Goal: Task Accomplishment & Management: Complete application form

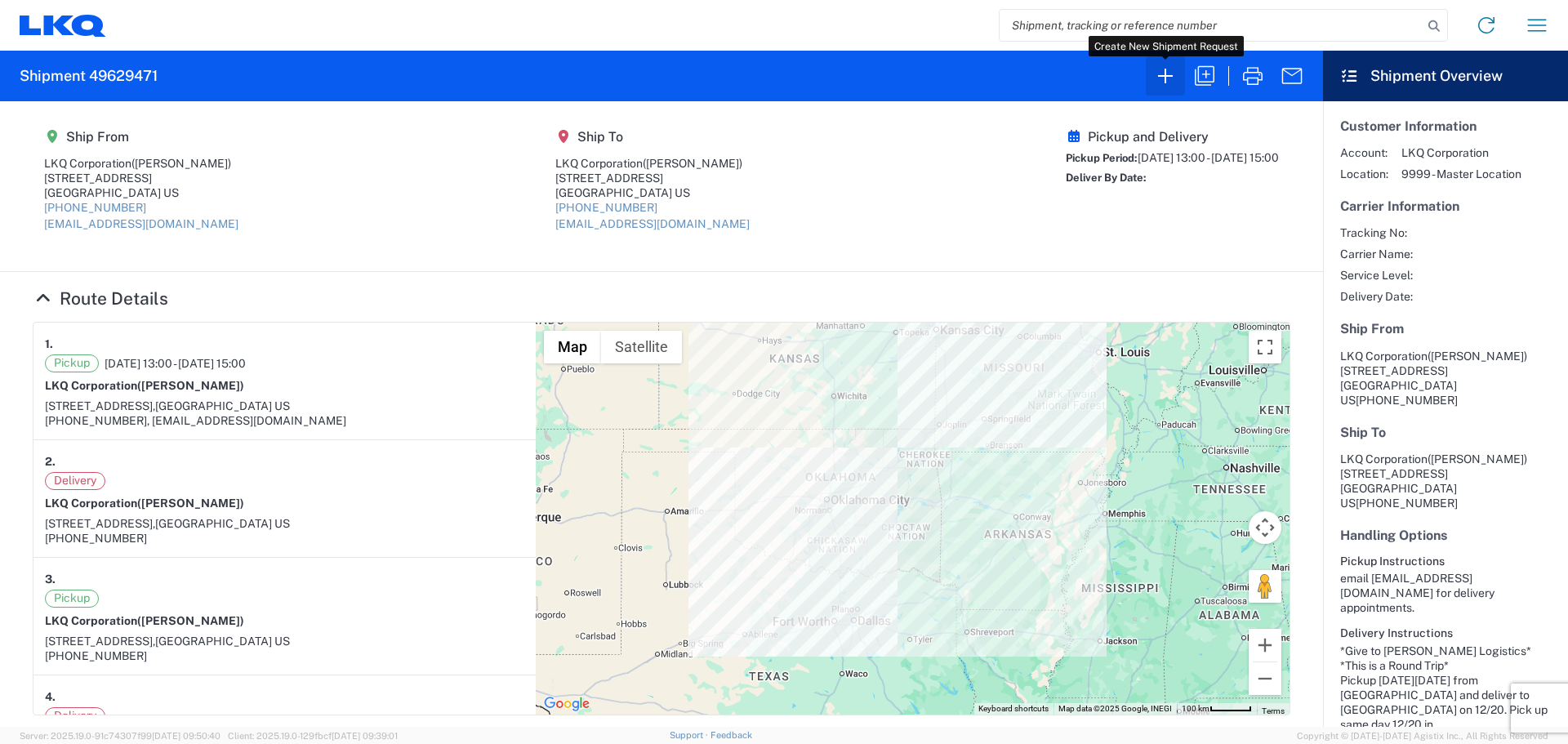
click at [1174, 80] on icon "button" at bounding box center [1165, 76] width 26 height 26
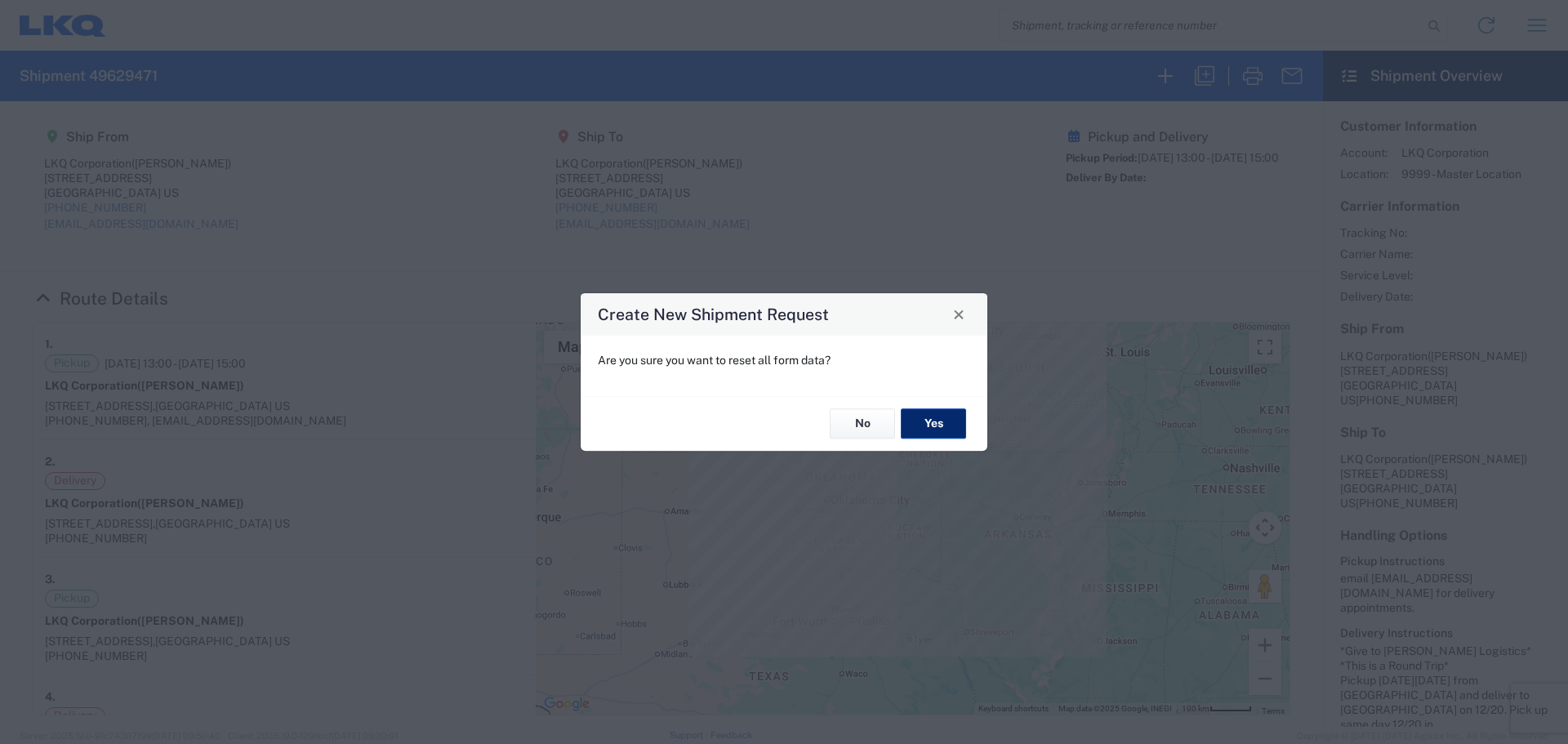
click at [947, 429] on button "Yes" at bounding box center [934, 424] width 66 height 30
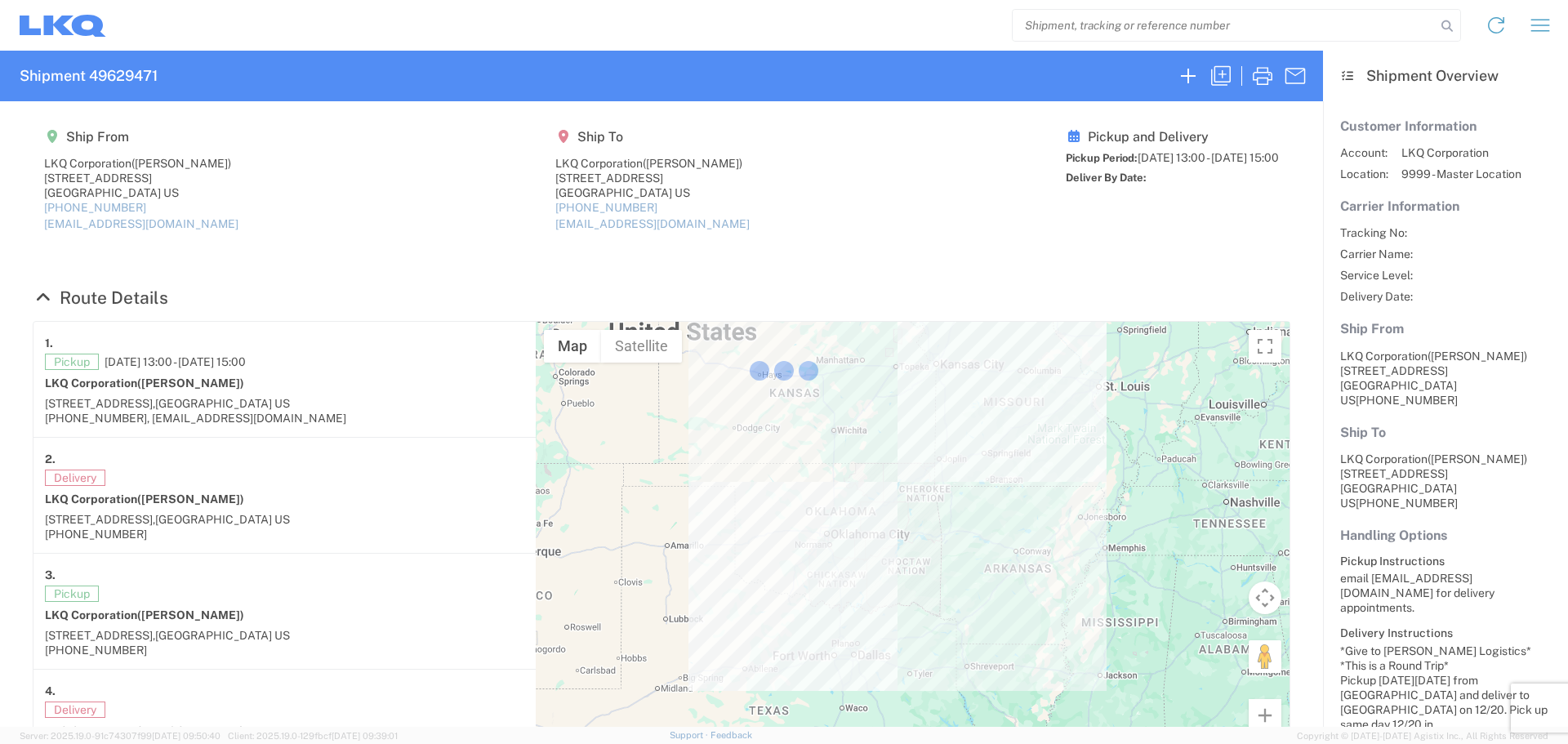
select select "FULL"
select select "LBS"
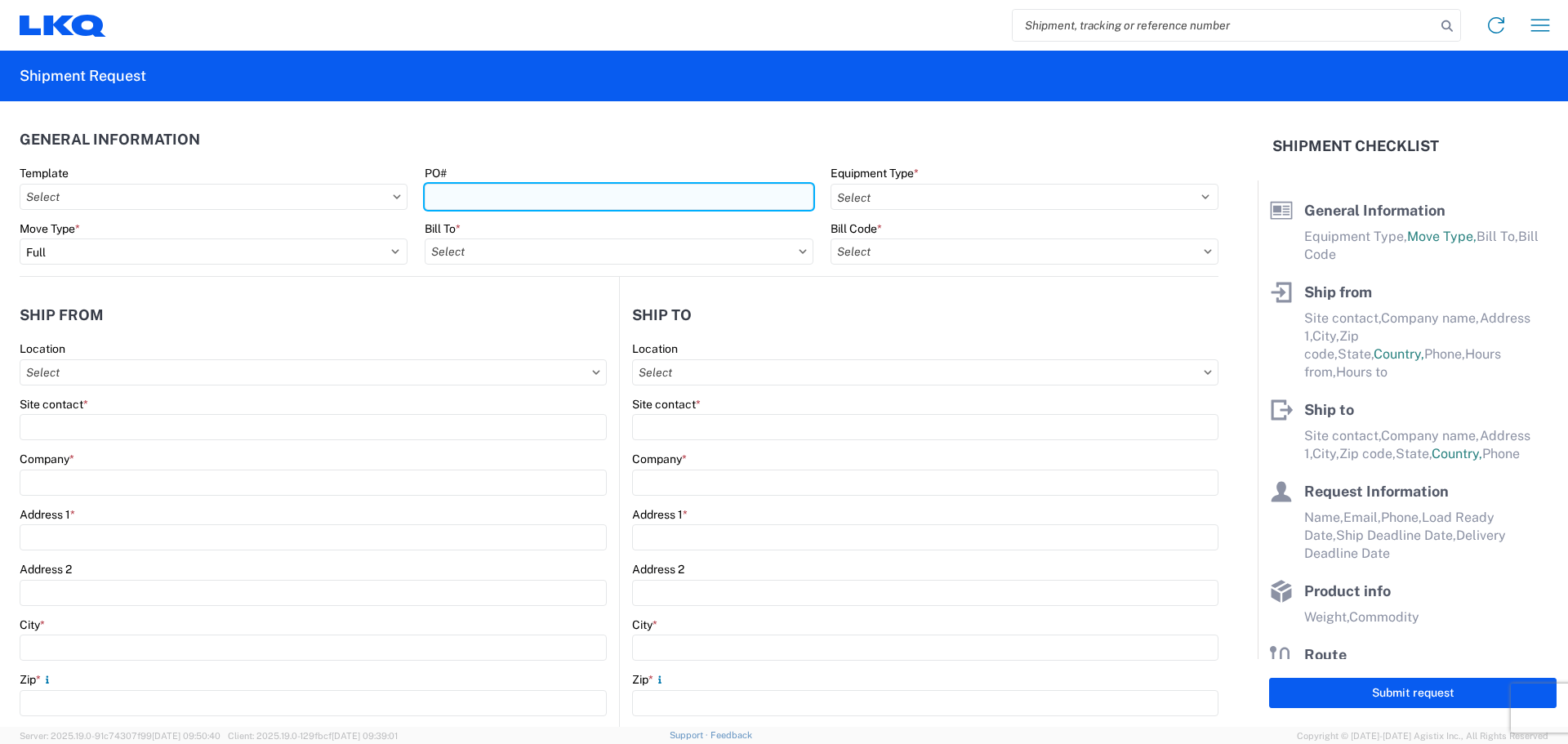
click at [554, 193] on input "PO#" at bounding box center [619, 197] width 388 height 26
type input "T3145"
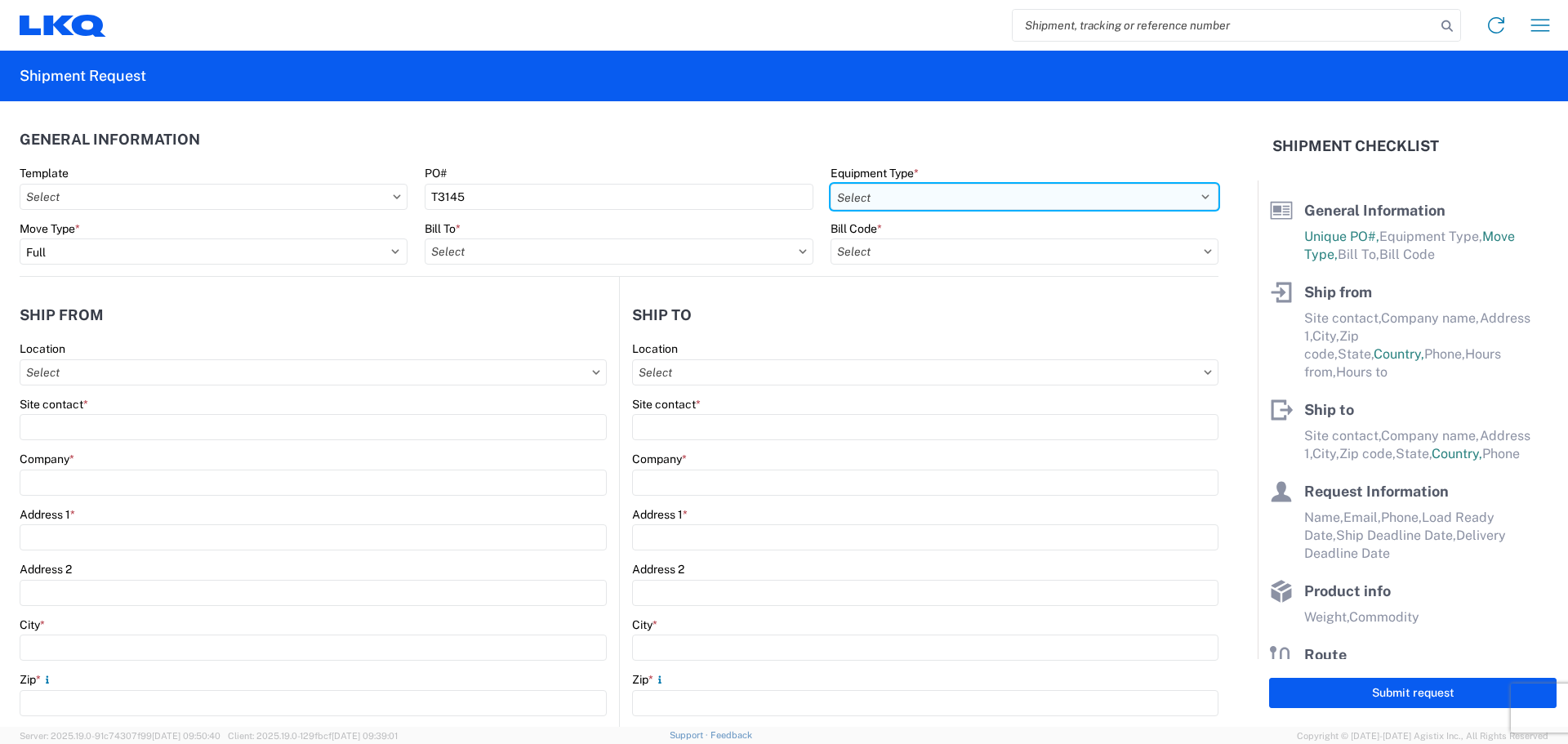
click at [952, 197] on select "Select 53’ Dry Van Flatbed Dropdeck (van) Lowboy (flatbed) Rail" at bounding box center [1025, 197] width 388 height 26
select select "STDV"
click at [831, 184] on select "Select 53’ Dry Van Flatbed Dropdeck (van) Lowboy (flatbed) Rail" at bounding box center [1025, 197] width 388 height 26
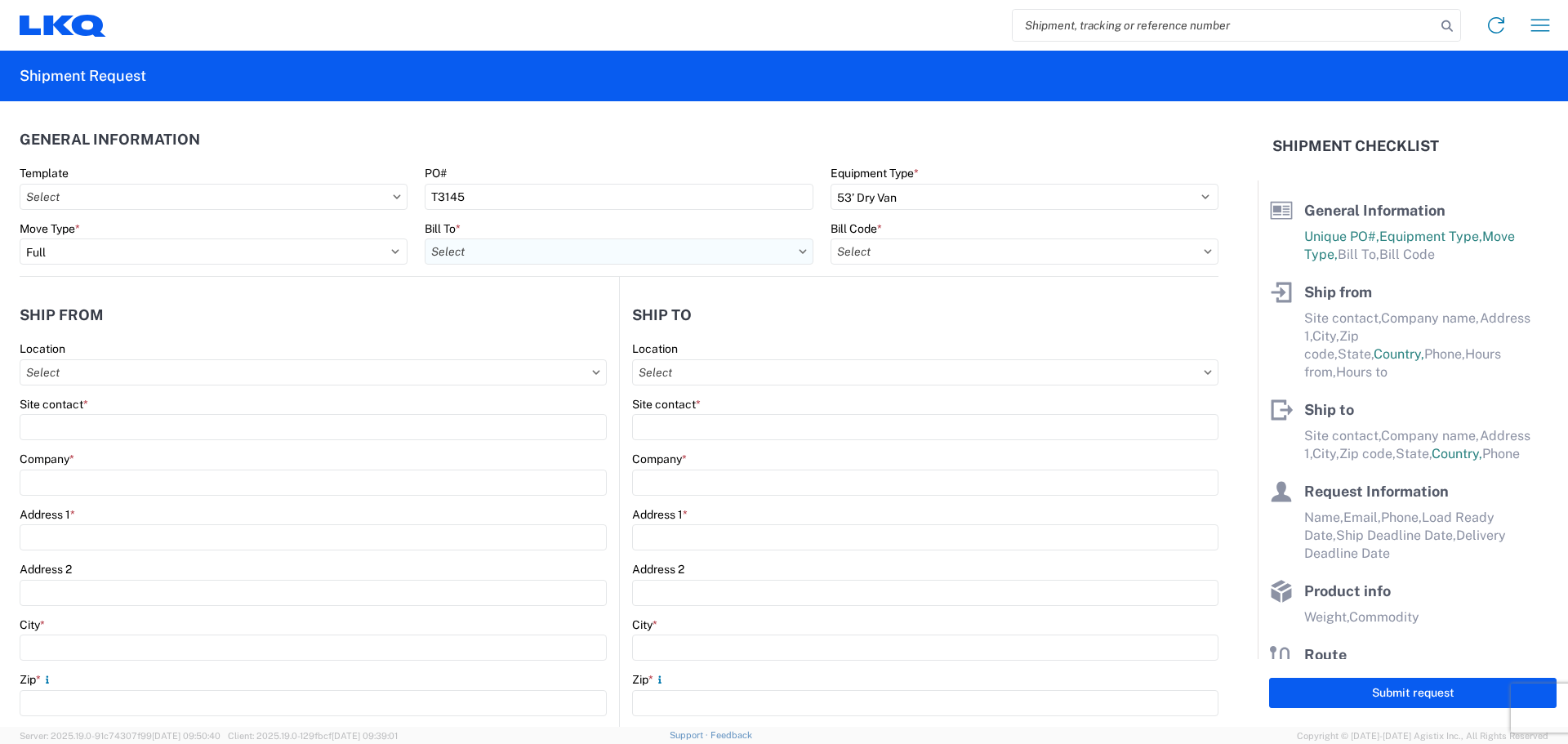
click at [465, 253] on input "text" at bounding box center [619, 252] width 388 height 26
type input "1882"
click at [537, 323] on div "1882 - North American ATK Corporation" at bounding box center [567, 324] width 286 height 26
type input "1882 - North American ATK Corporation"
click at [909, 256] on input "text" at bounding box center [1025, 252] width 388 height 26
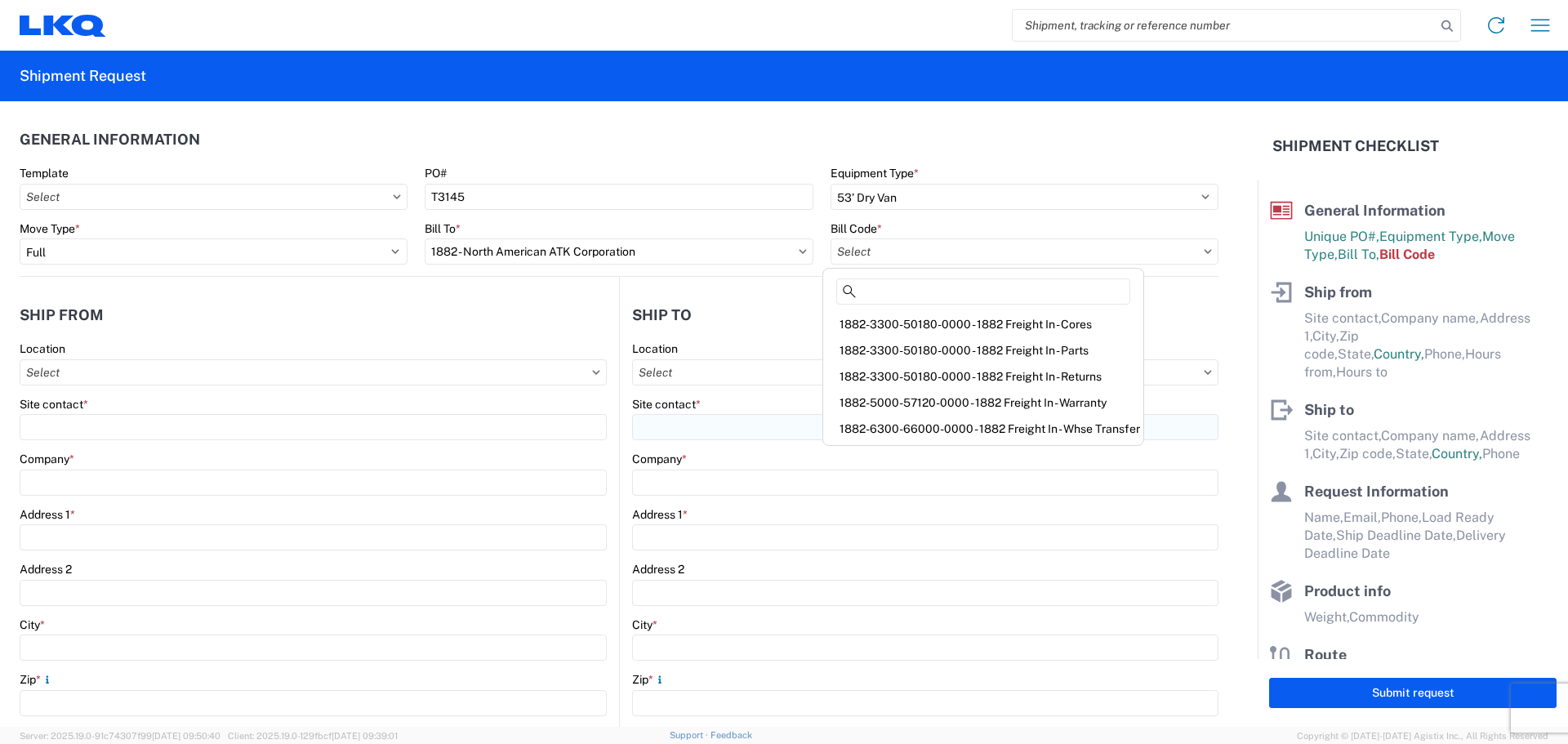
click at [1033, 427] on div "1882-6300-66000-0000 - 1882 Freight In - Whse Transfer" at bounding box center [983, 429] width 313 height 26
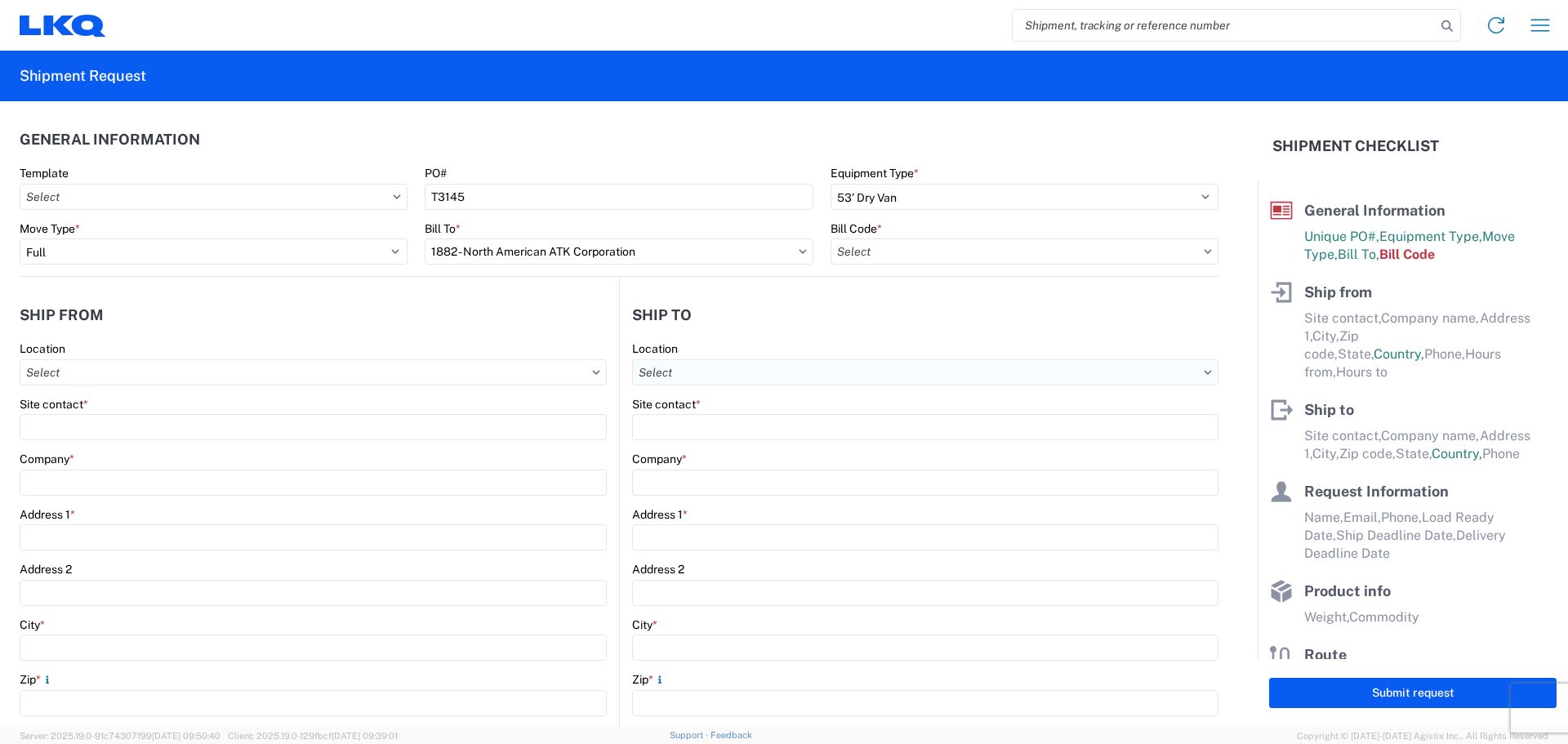
type input "1882-6300-66000-0000 - 1882 Freight In - Whse Transfer"
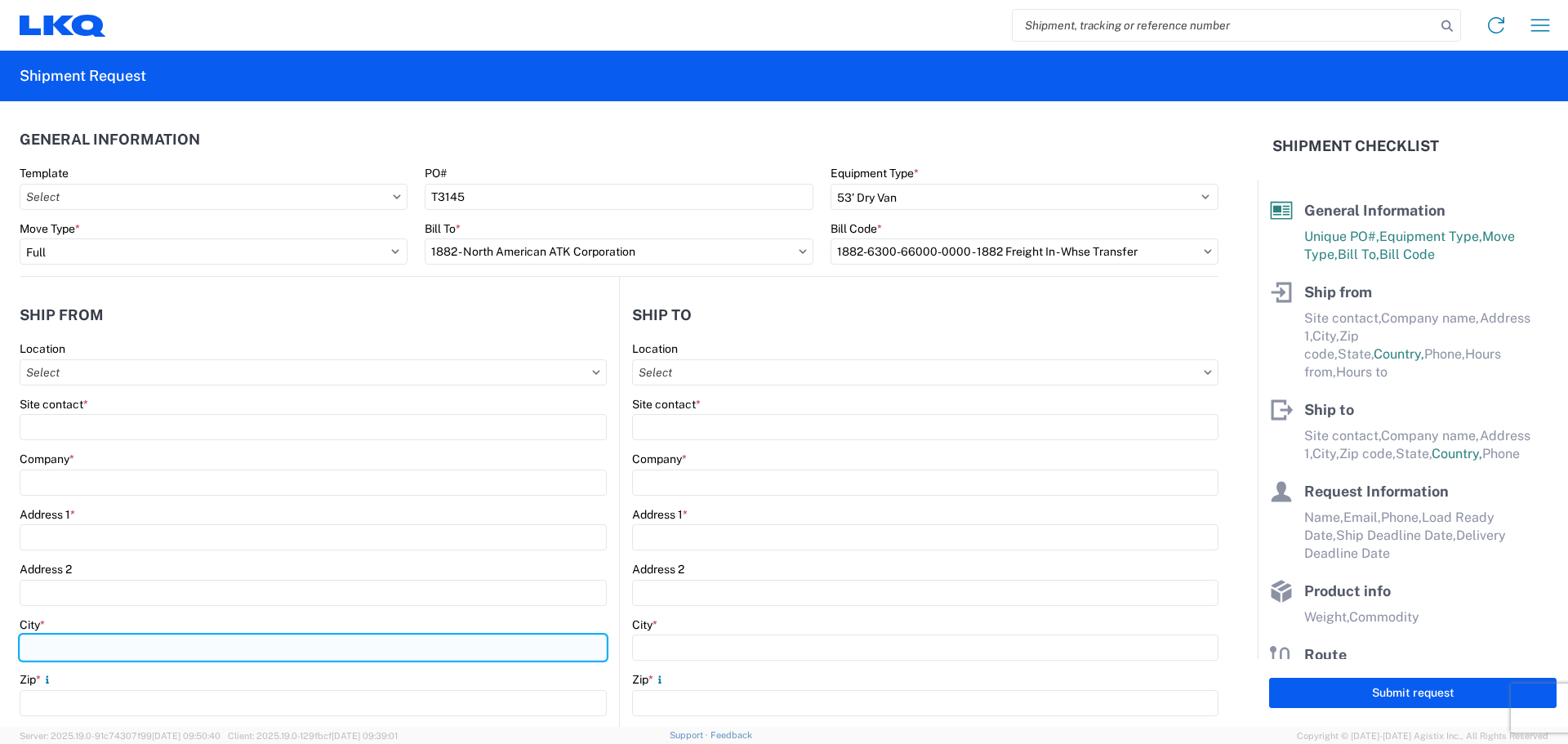
click at [90, 650] on input "City *" at bounding box center [313, 648] width 587 height 26
type input "Baldw"
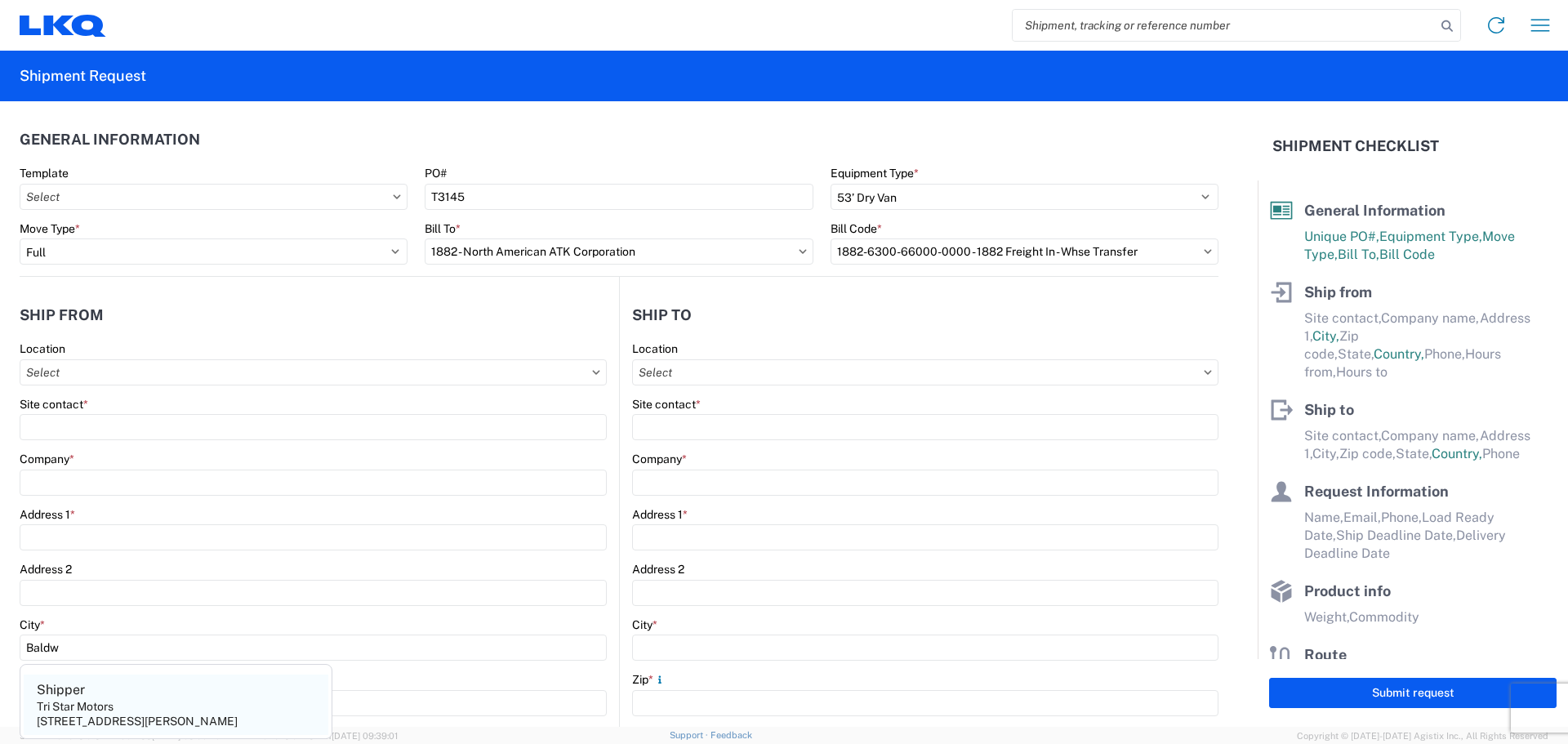
click at [127, 698] on agx-address-suggestion-item "Shipper Tri Star Motors [STREET_ADDRESS][PERSON_NAME]" at bounding box center [176, 704] width 304 height 61
type input "Shipper"
type input "Tri Star Motors"
type input "[STREET_ADDRESS]"
type input "[PERSON_NAME]"
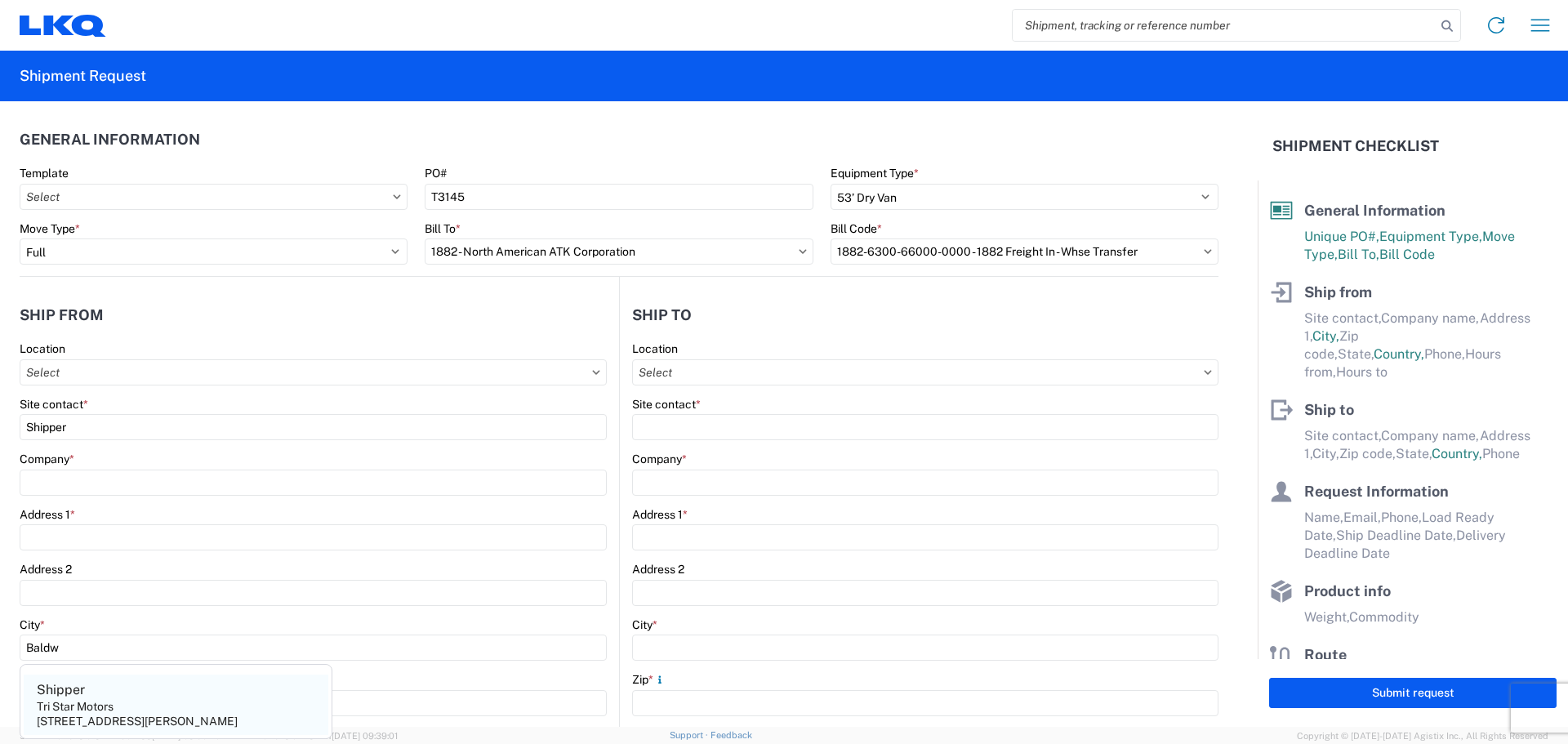
type input "54002"
select select "WI"
select select "US"
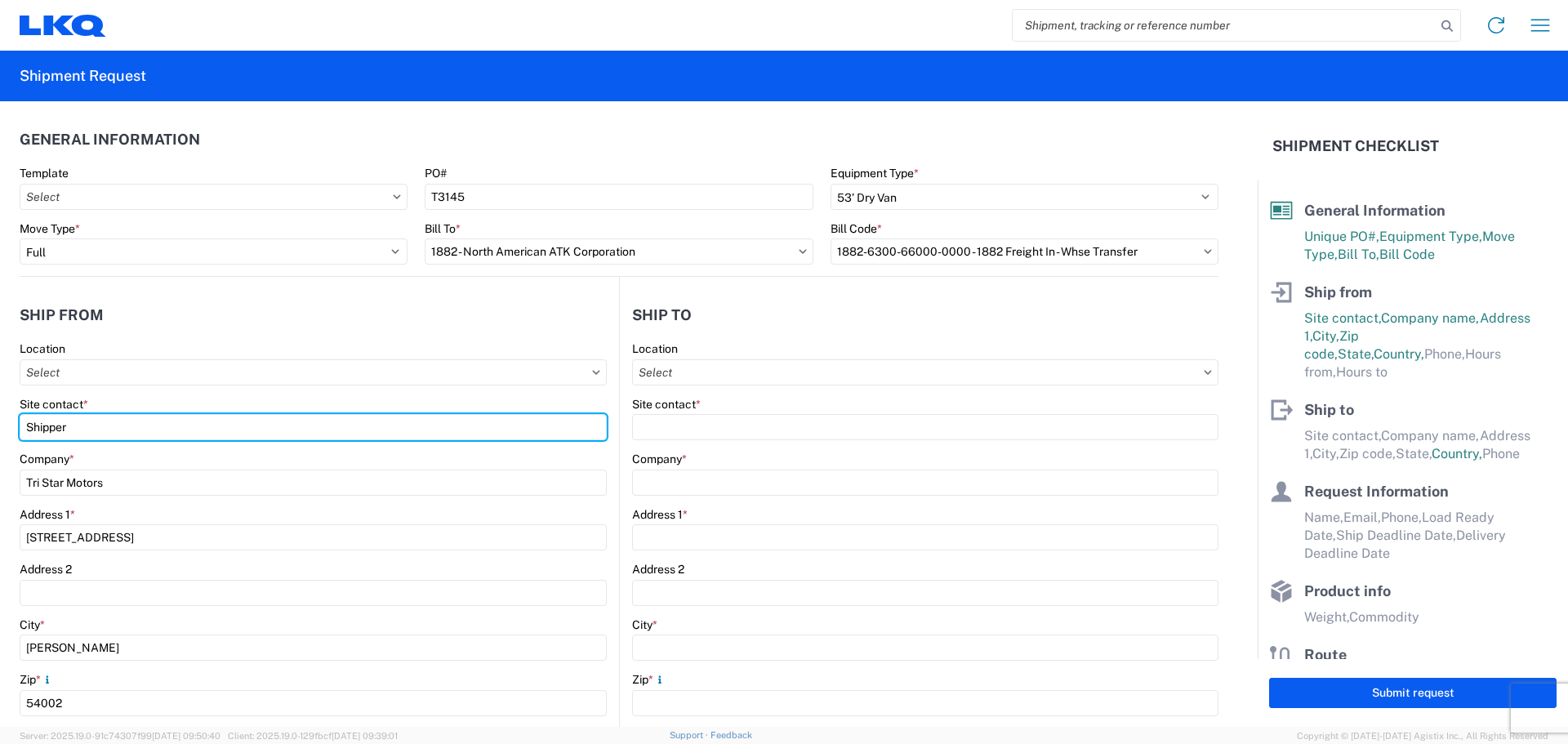
drag, startPoint x: 110, startPoint y: 422, endPoint x: 0, endPoint y: 447, distance: 112.8
click at [0, 447] on form "General Information Template PO# T3145 Equipment Type * Select 53’ Dry Van Flat…" at bounding box center [629, 414] width 1258 height 626
type input "[PERSON_NAME]"
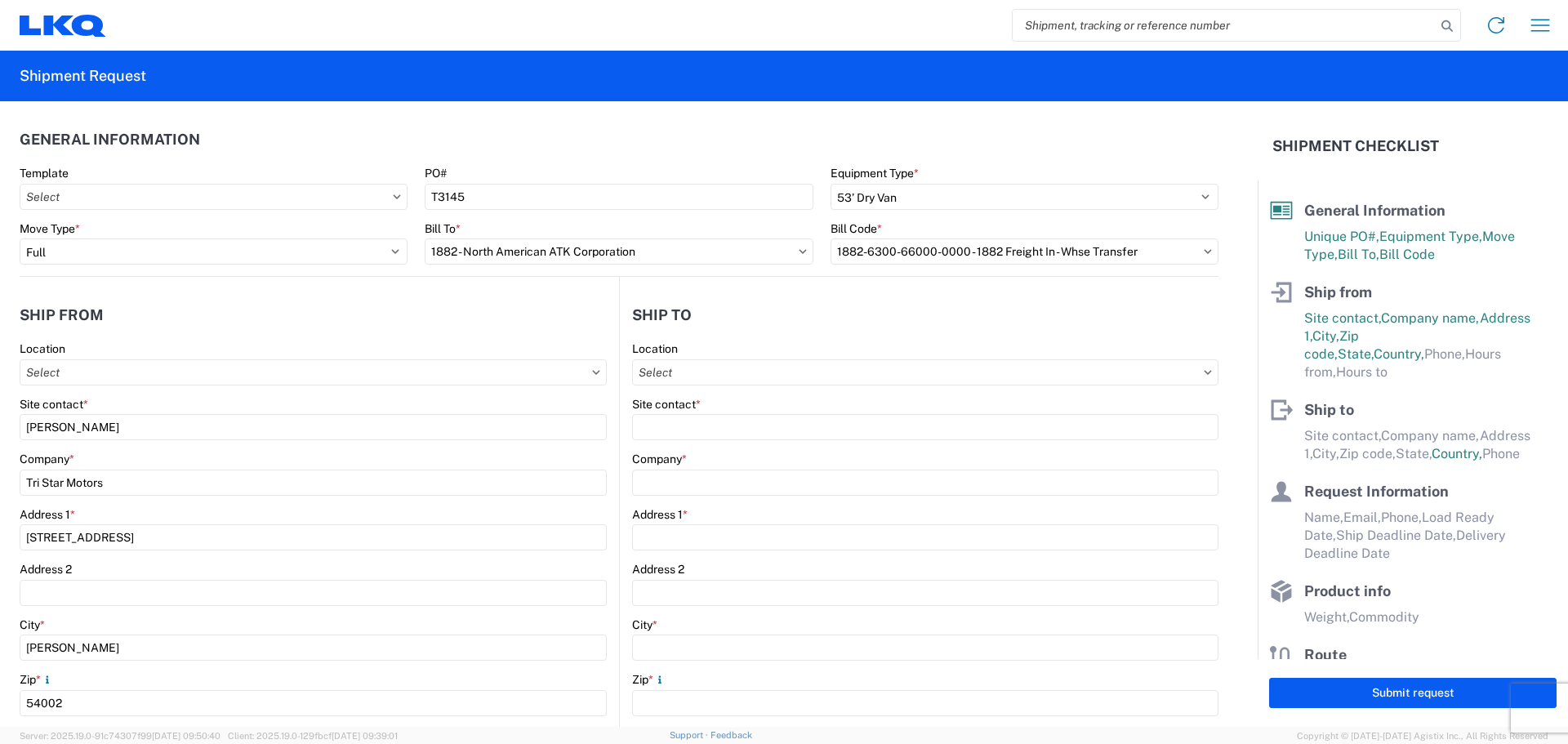
click at [223, 305] on header "Ship from" at bounding box center [319, 314] width 600 height 37
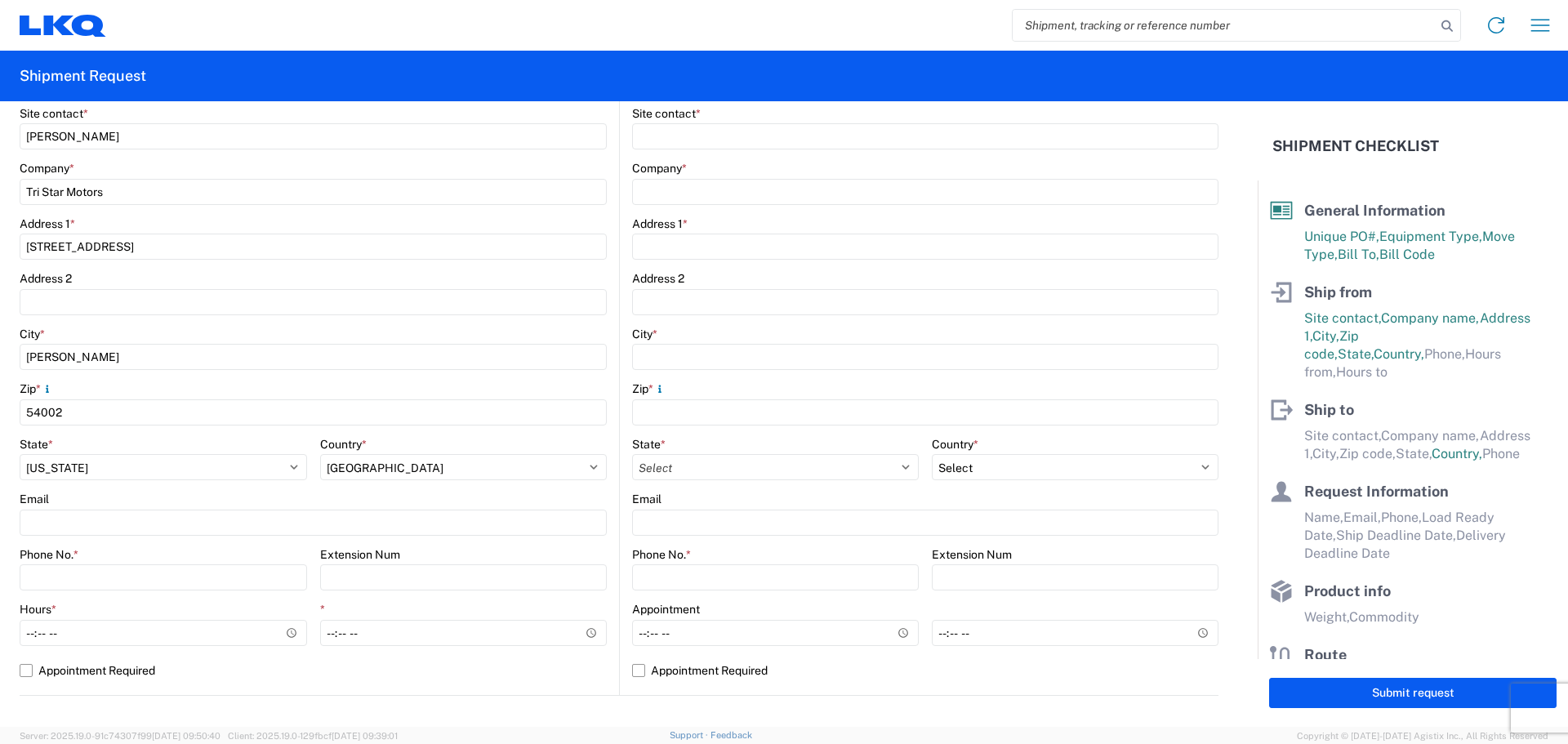
scroll to position [326, 0]
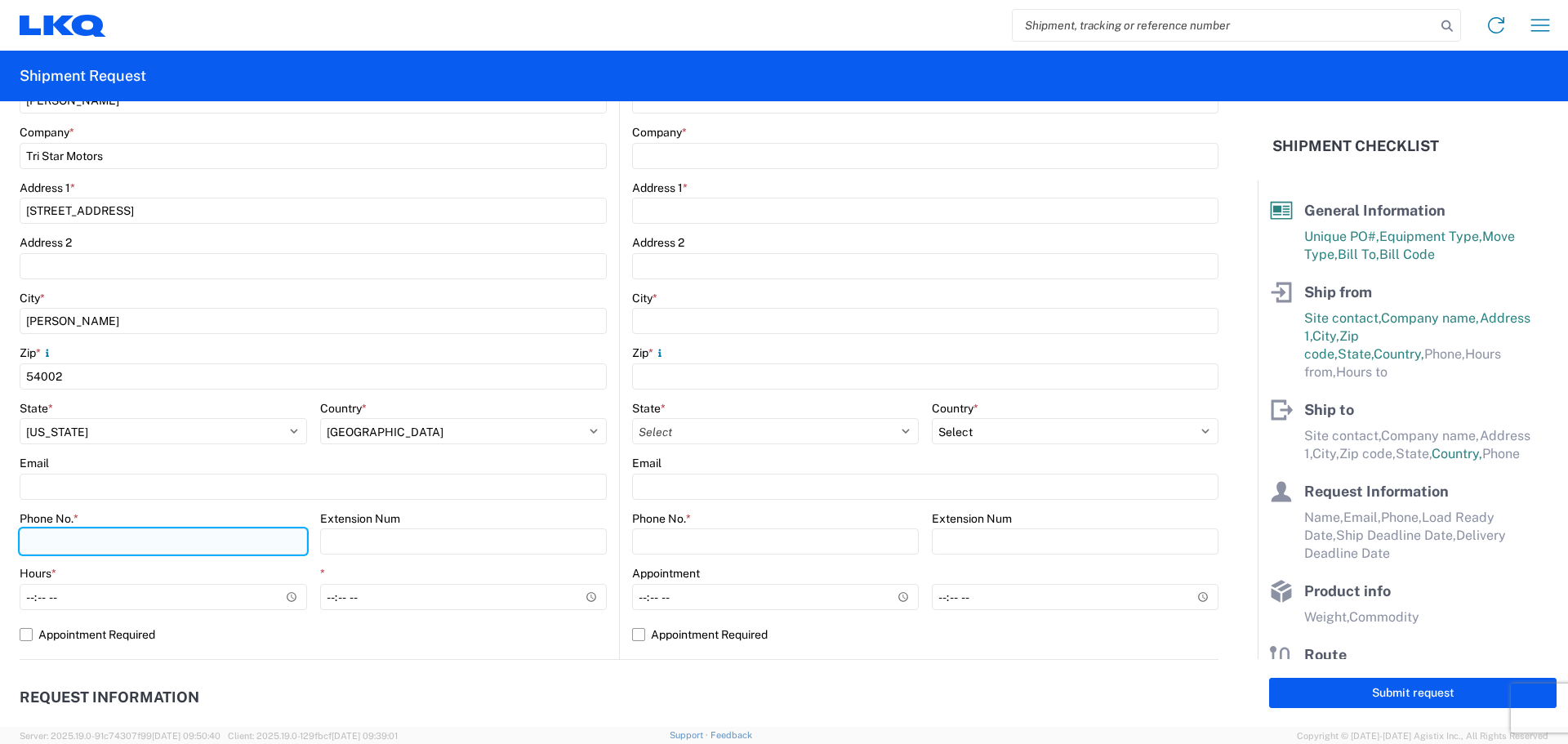
click at [143, 545] on input "Phone No. *" at bounding box center [163, 541] width 288 height 26
type input "[PHONE_NUMBER]"
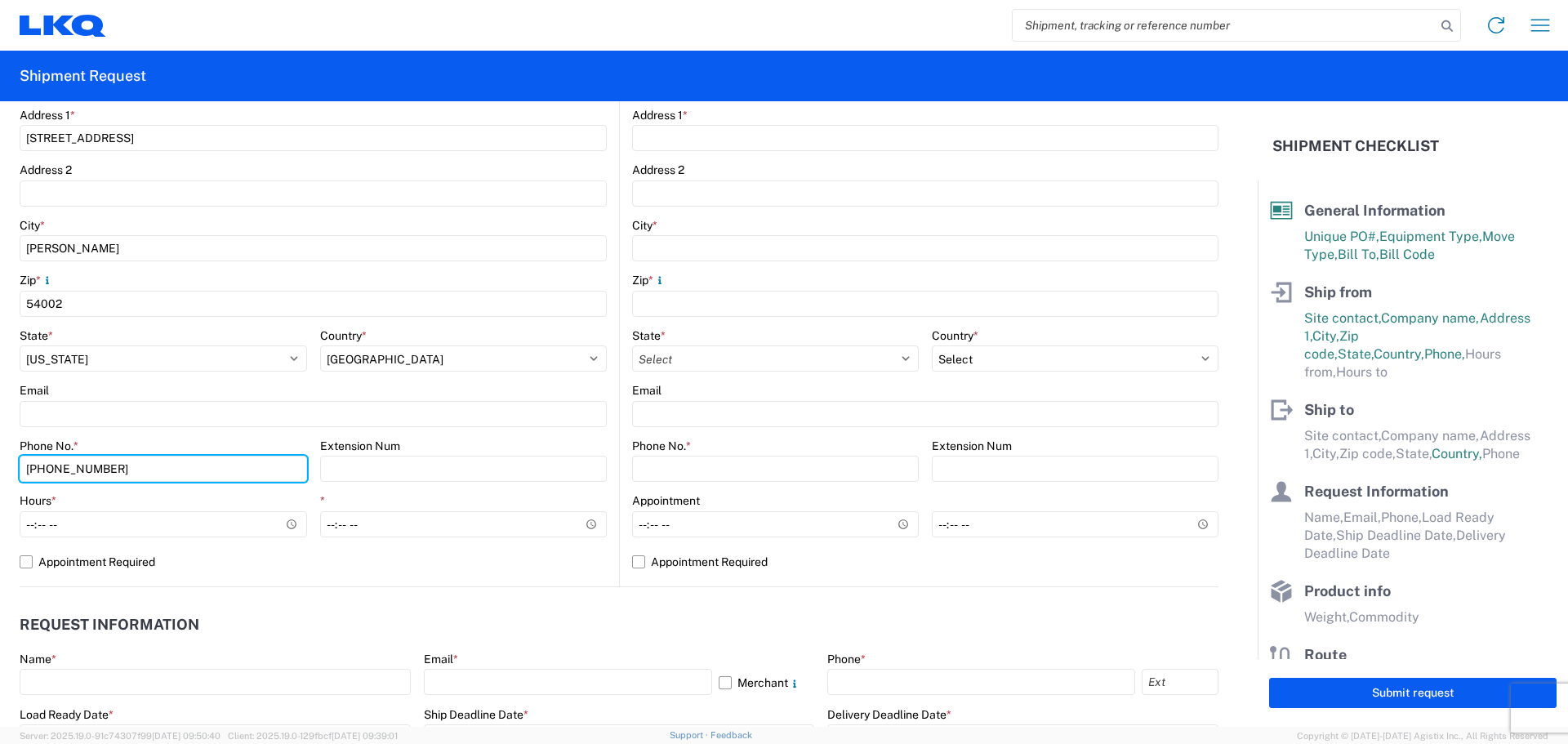
scroll to position [436, 0]
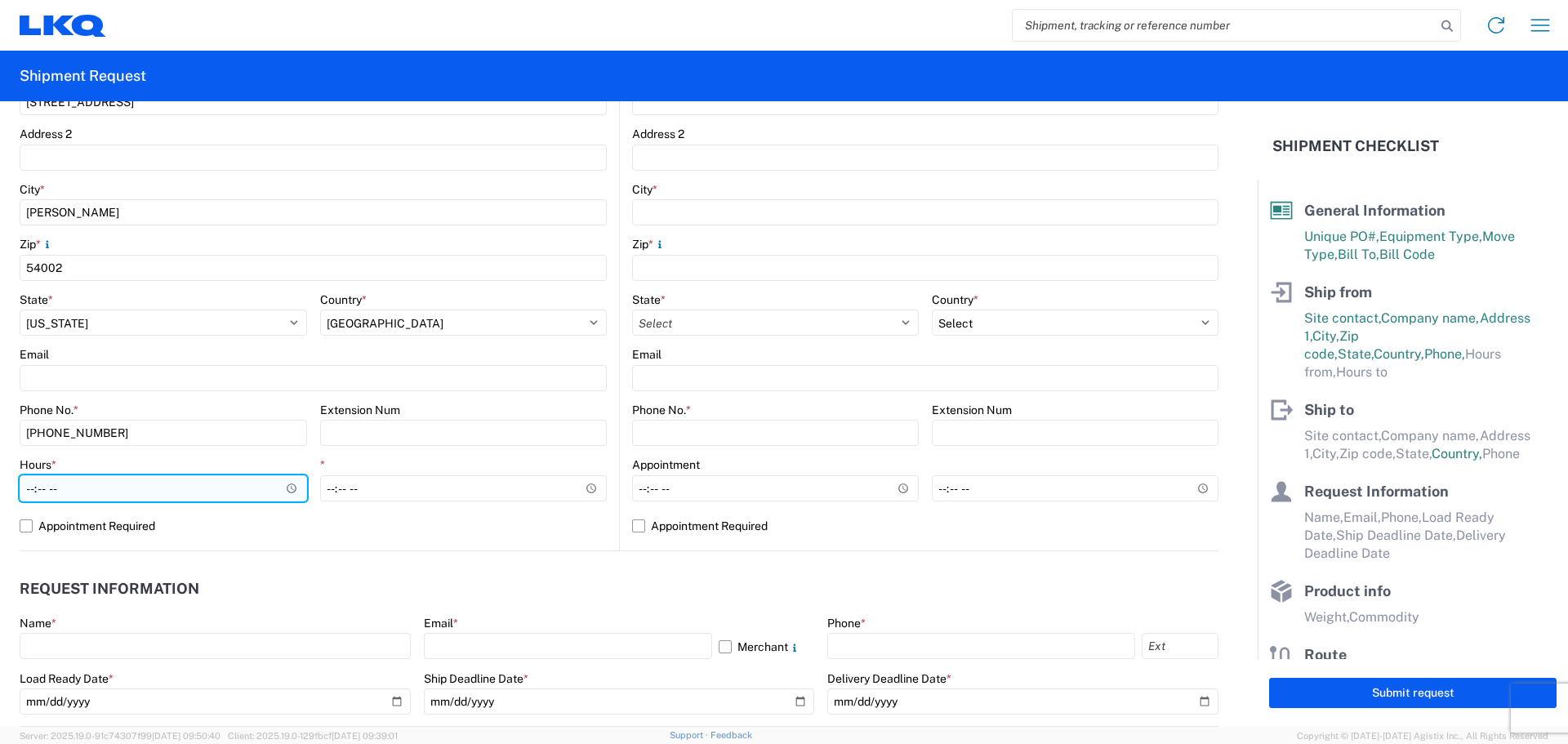
click at [30, 492] on input "Hours *" at bounding box center [163, 488] width 288 height 26
type input "11:00"
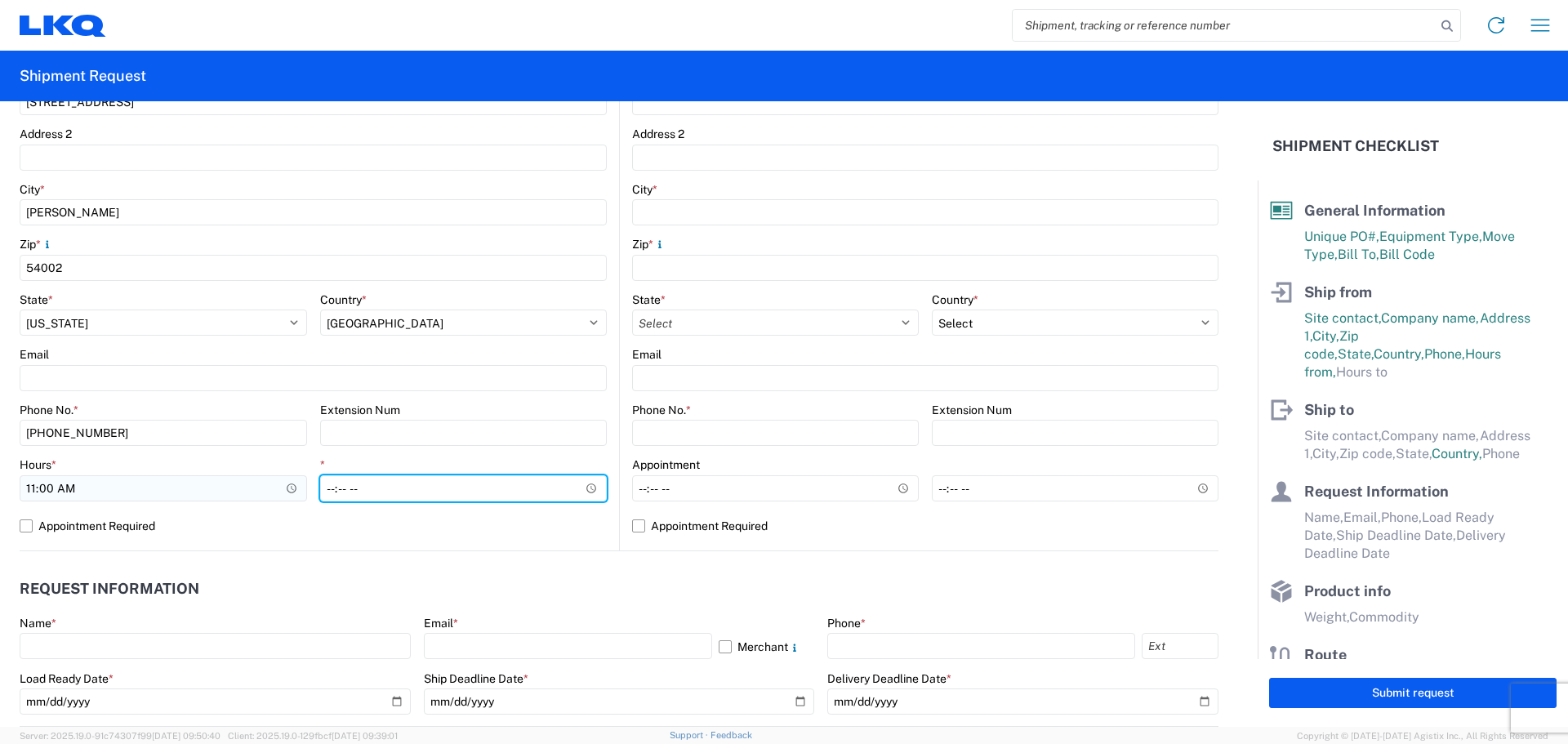
type input "15:00"
click at [479, 576] on header "Request Information" at bounding box center [619, 589] width 1199 height 37
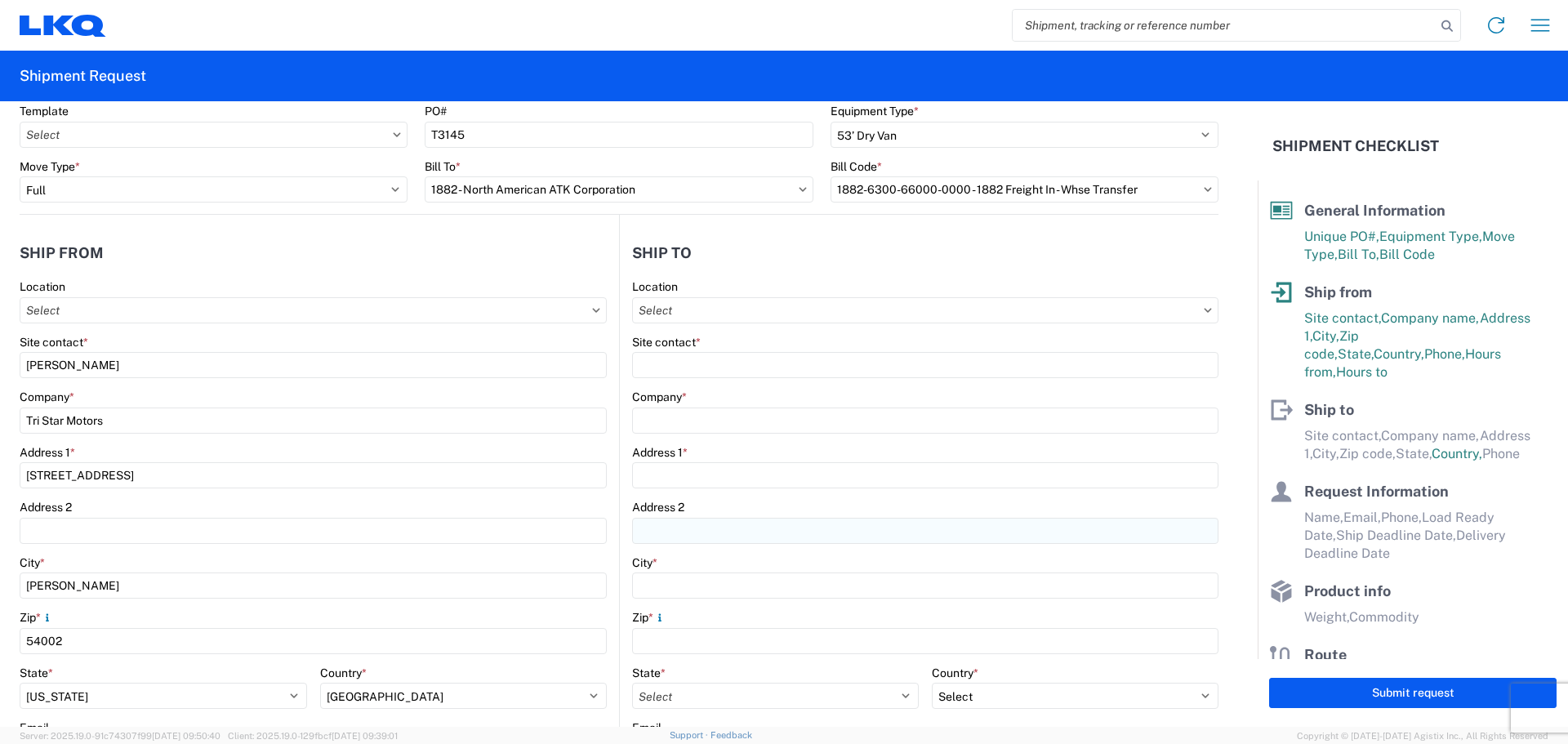
scroll to position [0, 0]
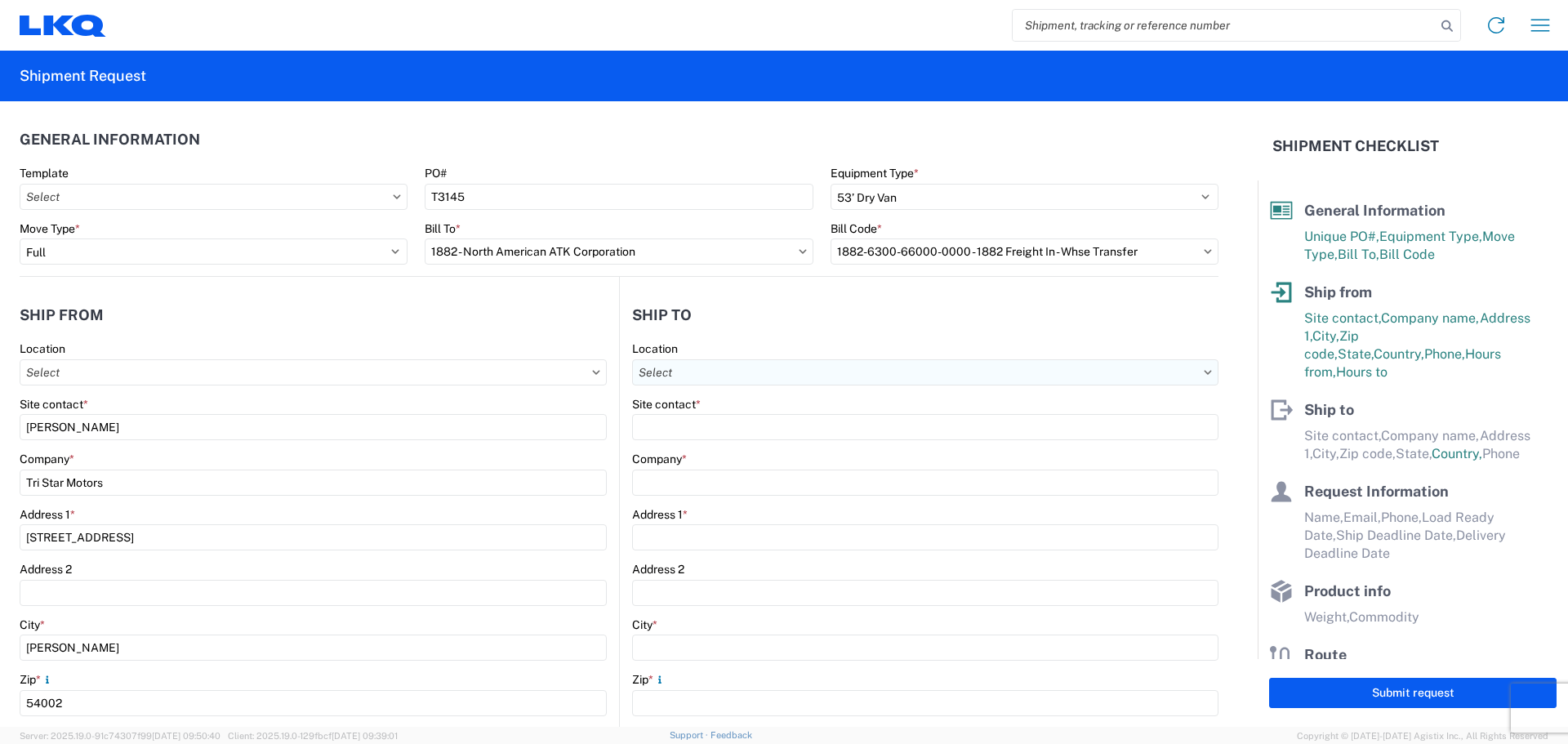
click at [741, 371] on input "text" at bounding box center [924, 372] width 586 height 26
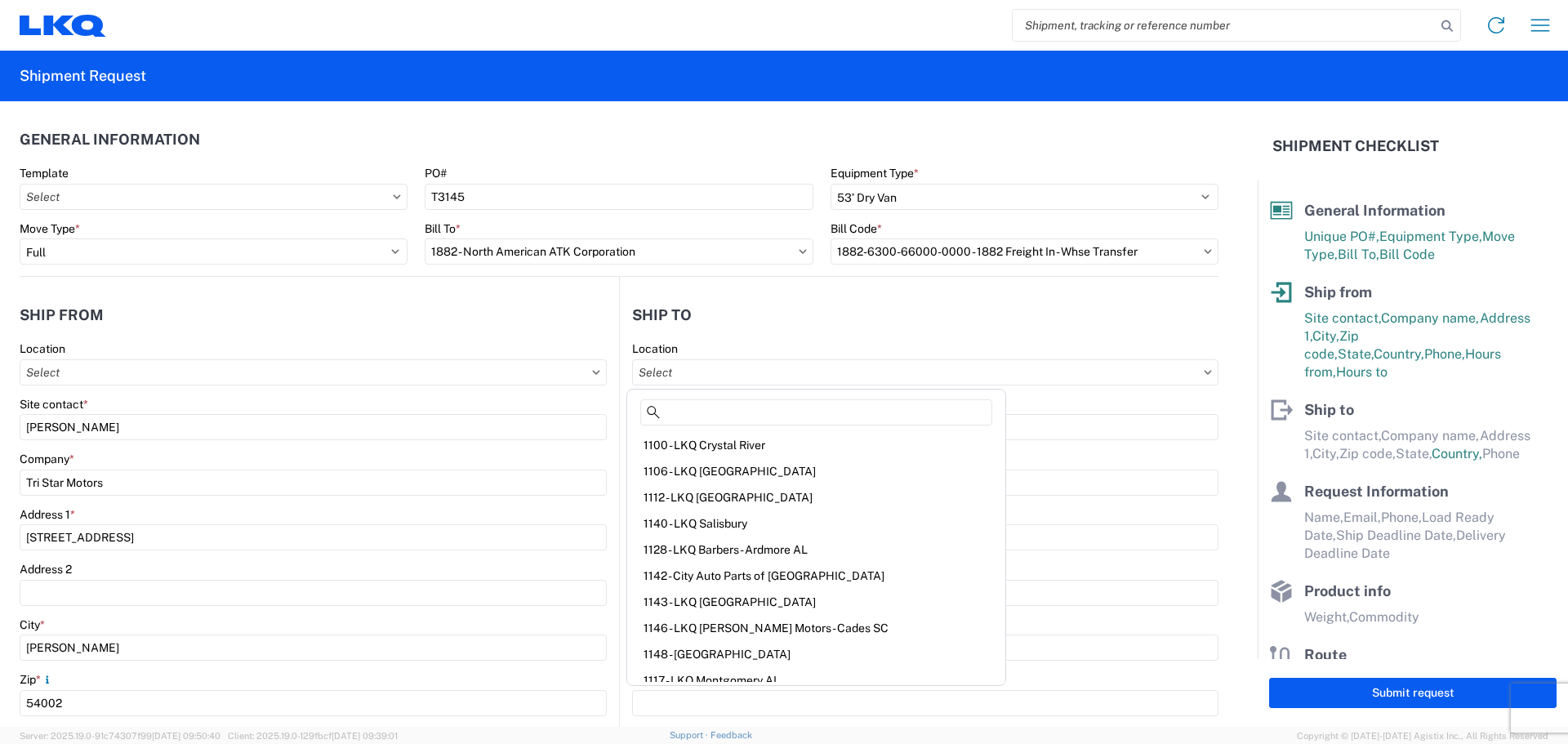
click at [753, 318] on header "Ship to" at bounding box center [919, 314] width 599 height 37
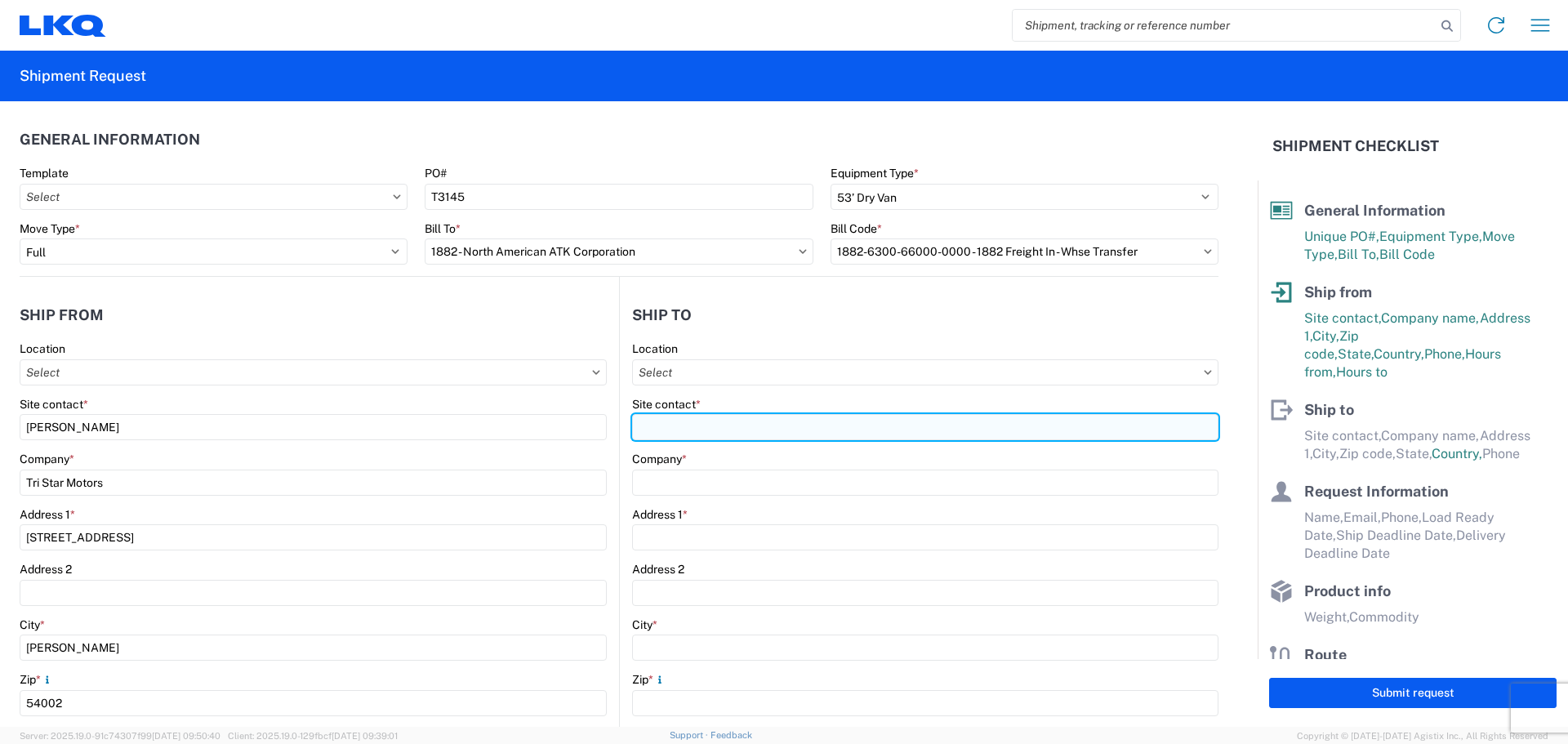
click at [723, 423] on input "Site contact *" at bounding box center [924, 427] width 586 height 26
type input "[PERSON_NAME]"
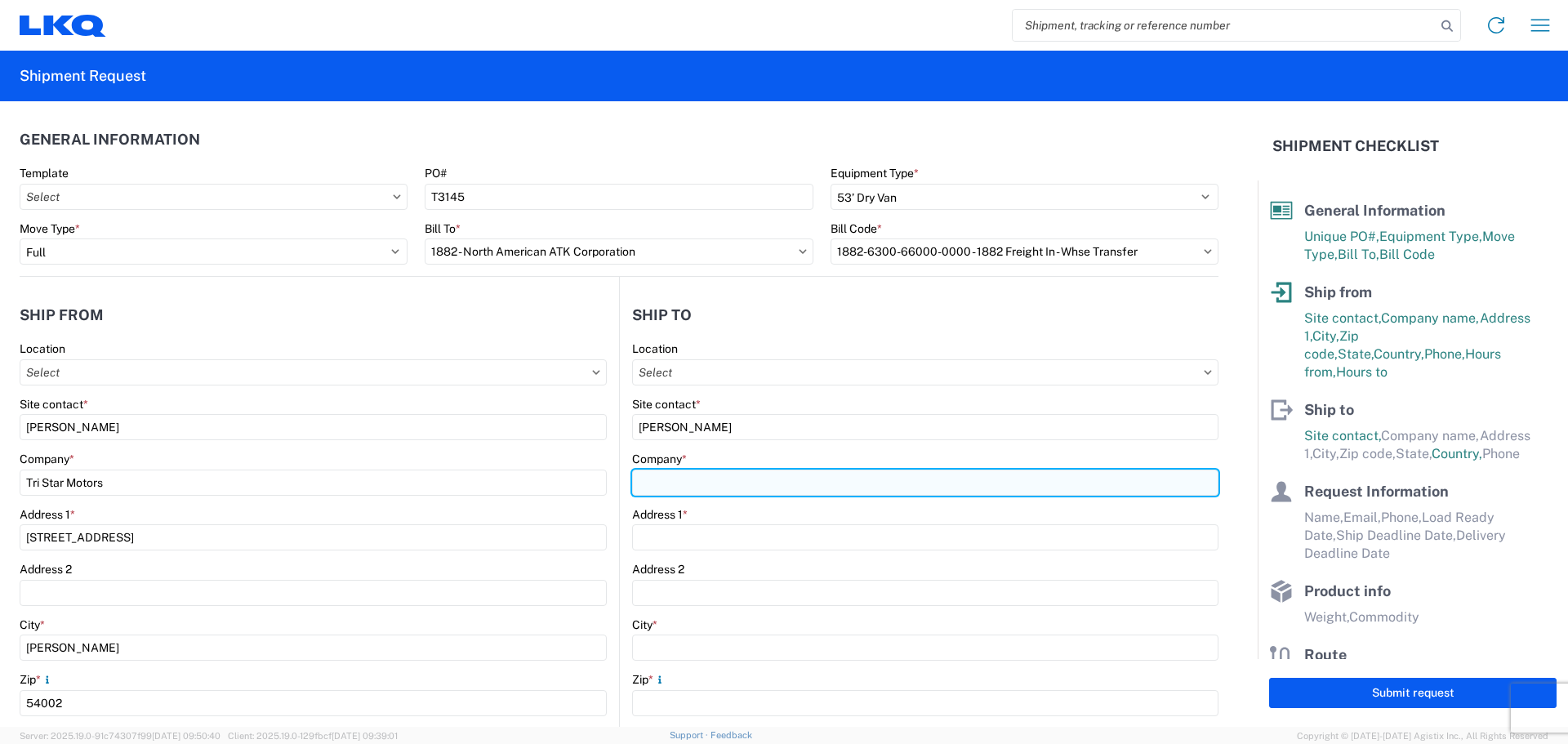
click at [698, 485] on input "Company *" at bounding box center [924, 482] width 586 height 26
type input "LKQ-[GEOGRAPHIC_DATA]"
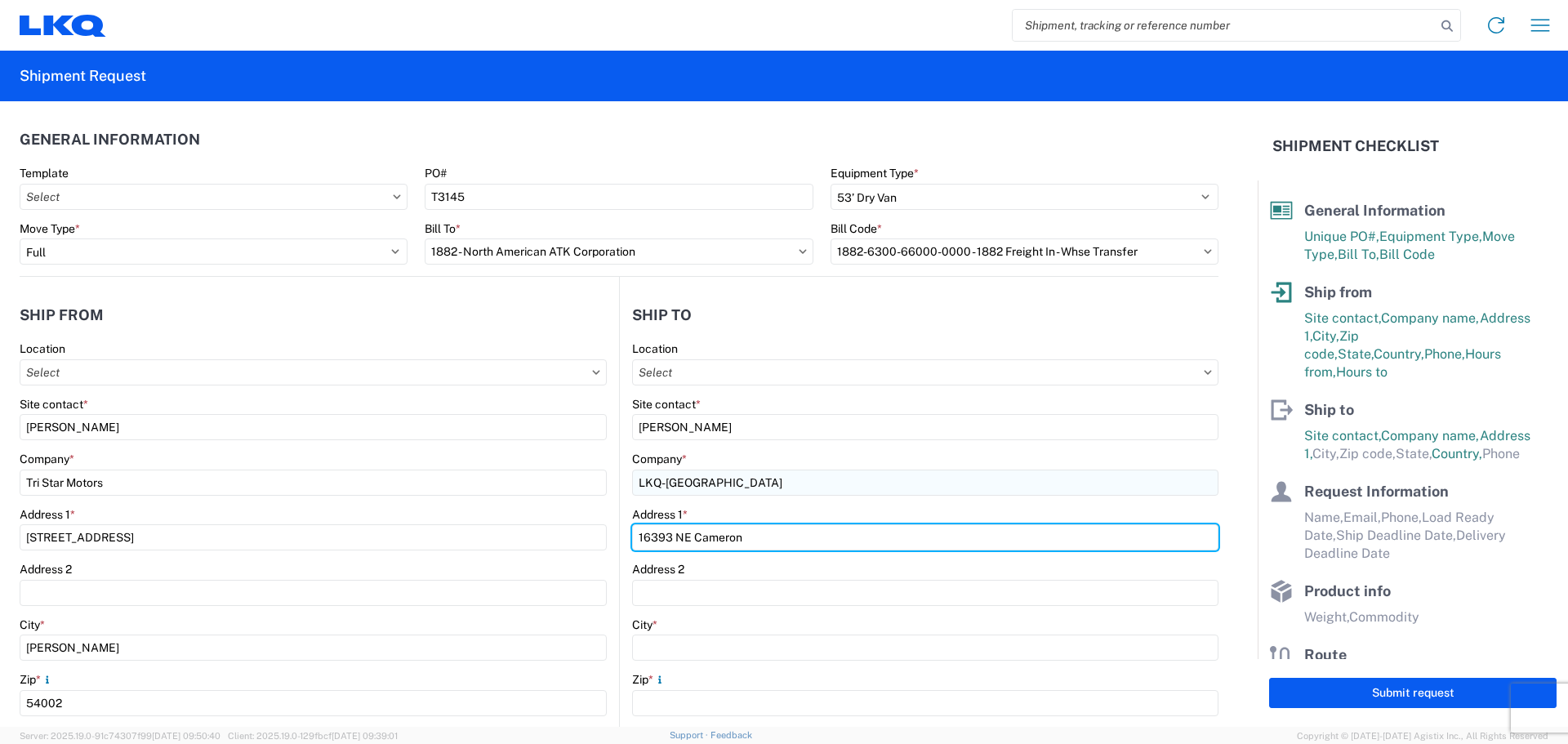
type input "16393 NE Cameron"
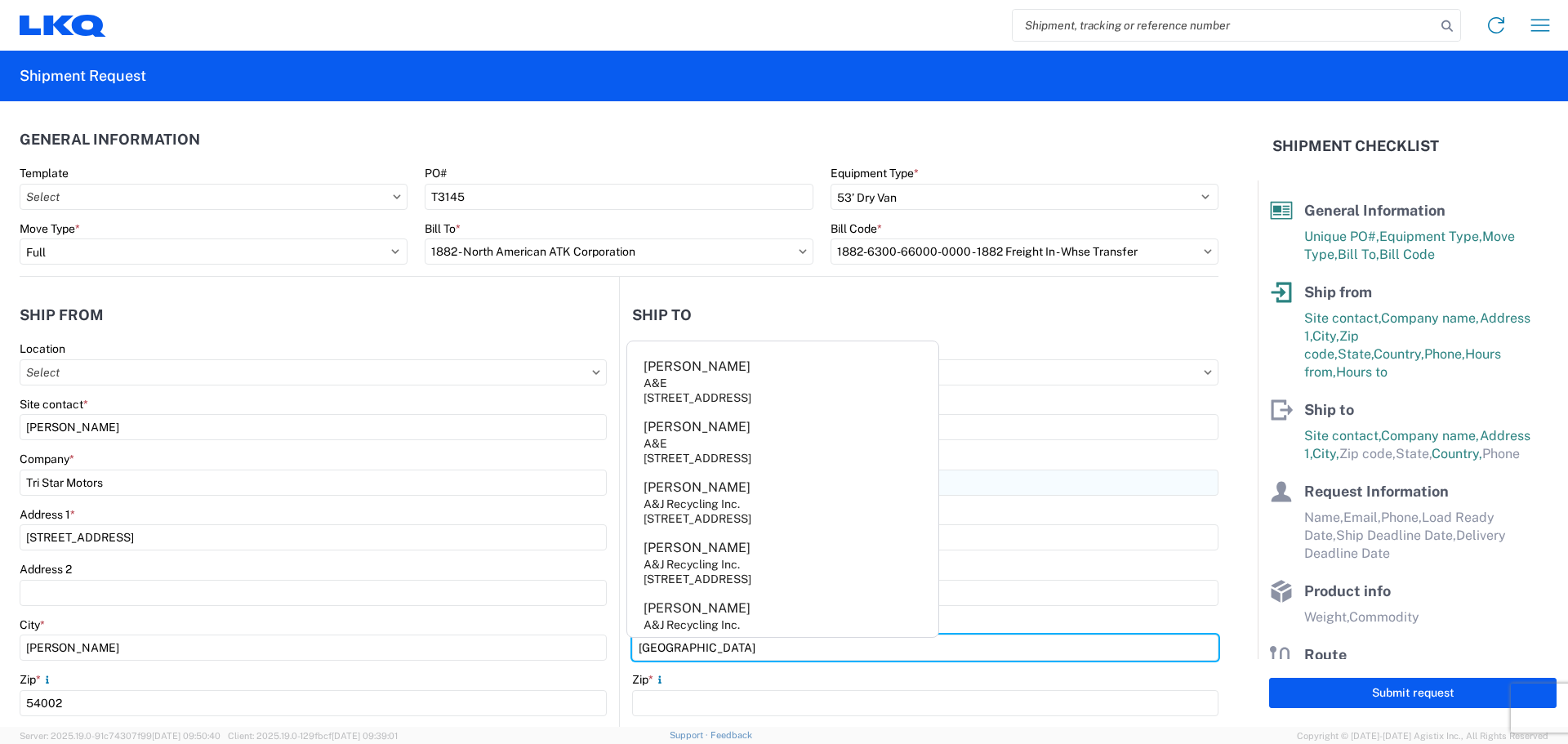
type input "[GEOGRAPHIC_DATA]"
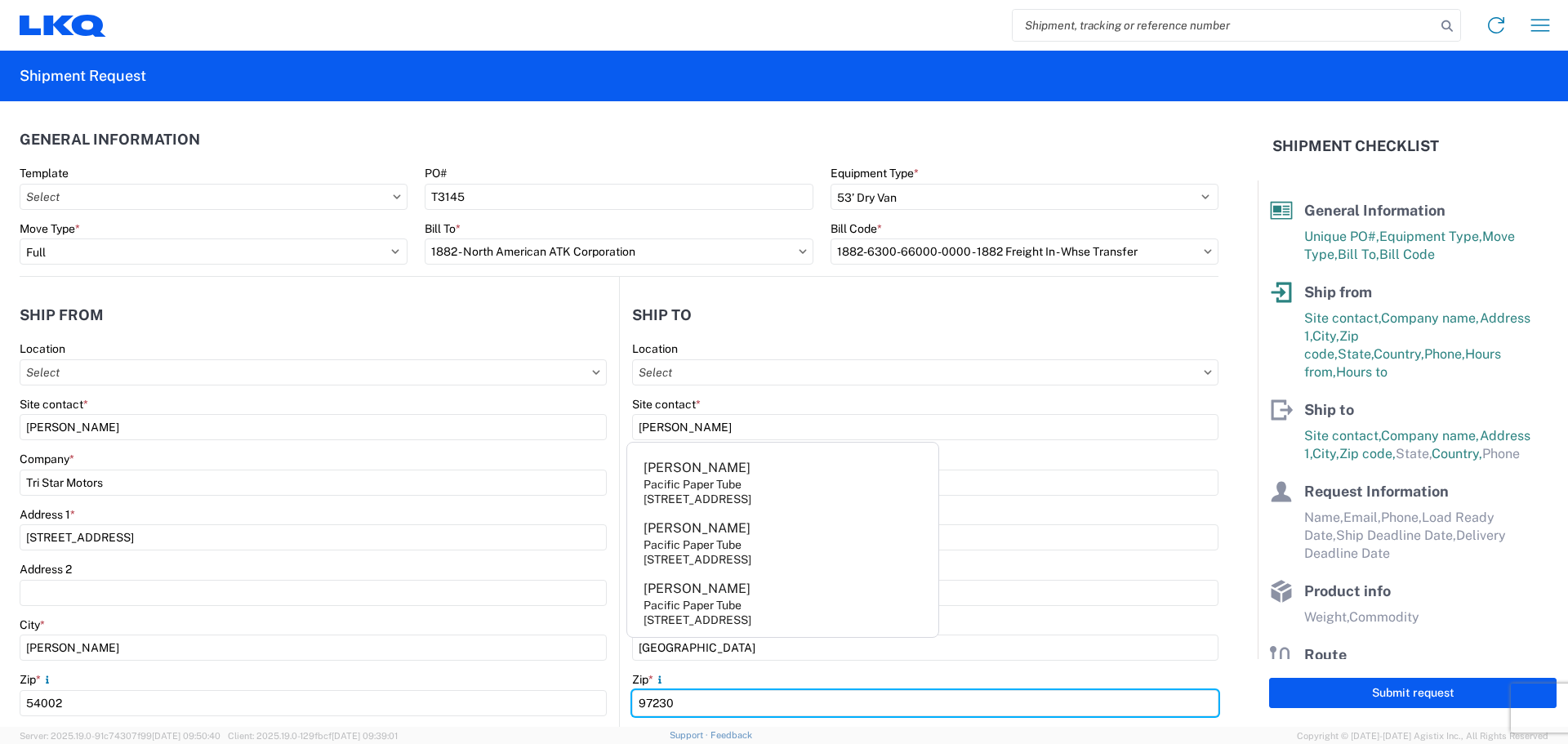
type input "97230"
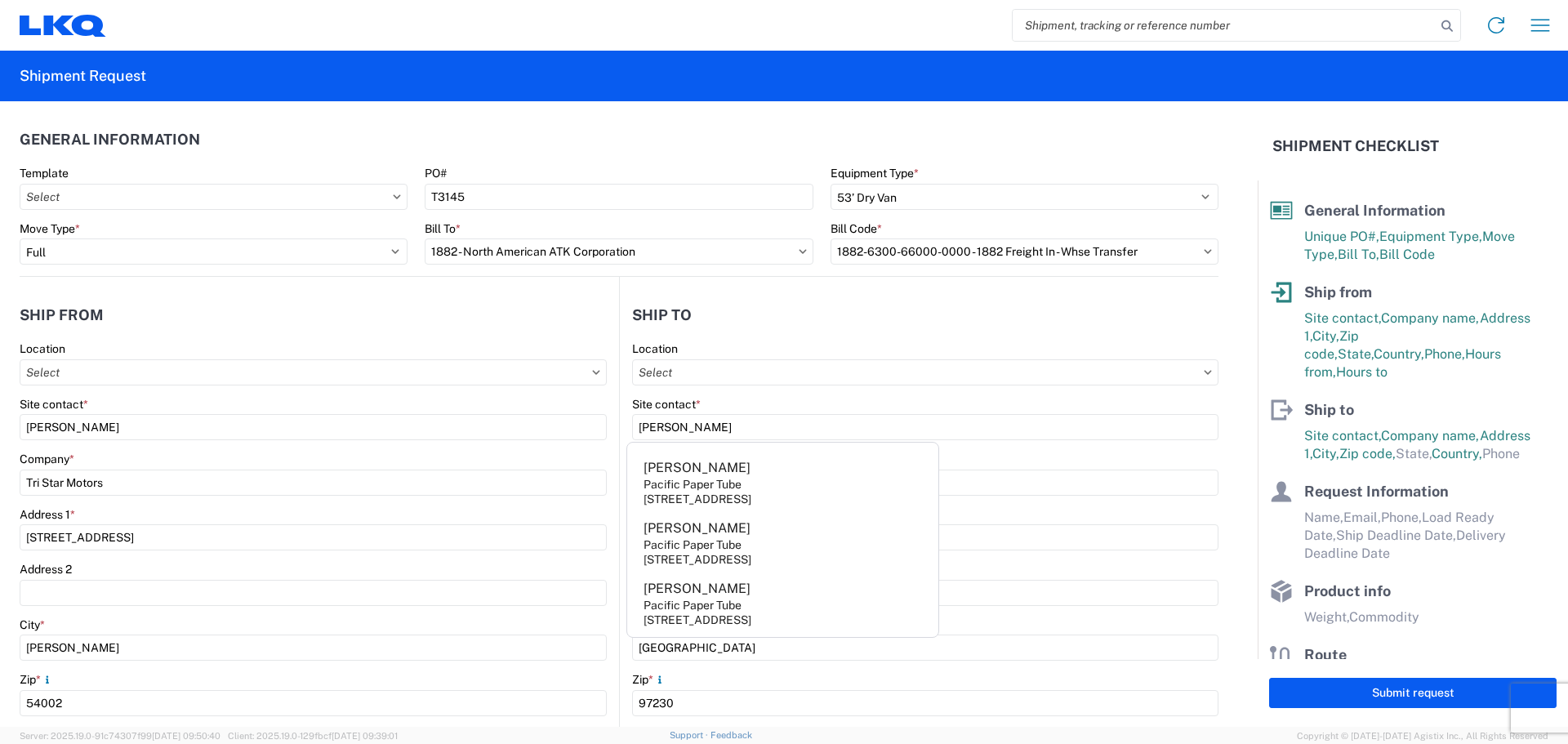
click at [716, 326] on header "Ship to" at bounding box center [919, 314] width 599 height 37
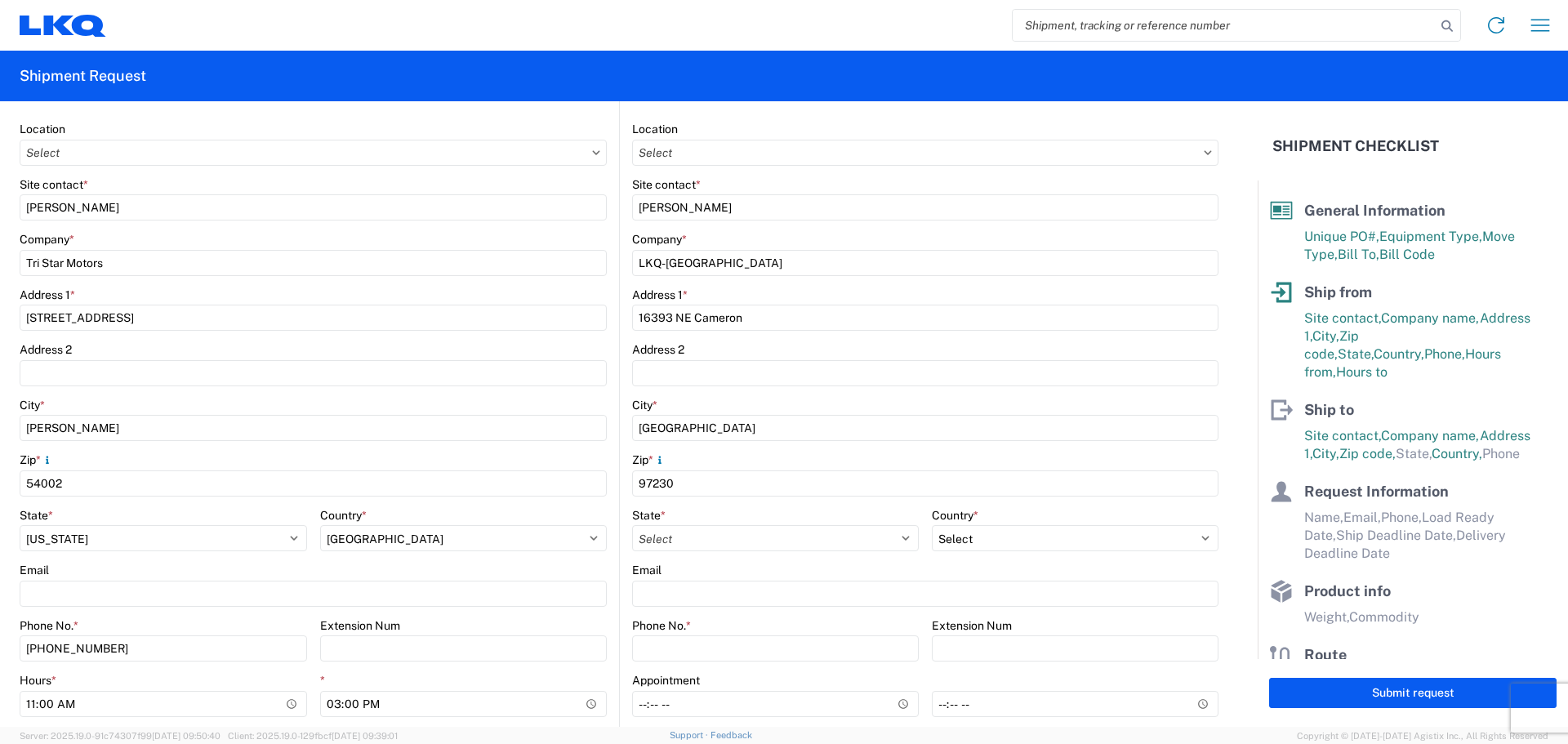
scroll to position [326, 0]
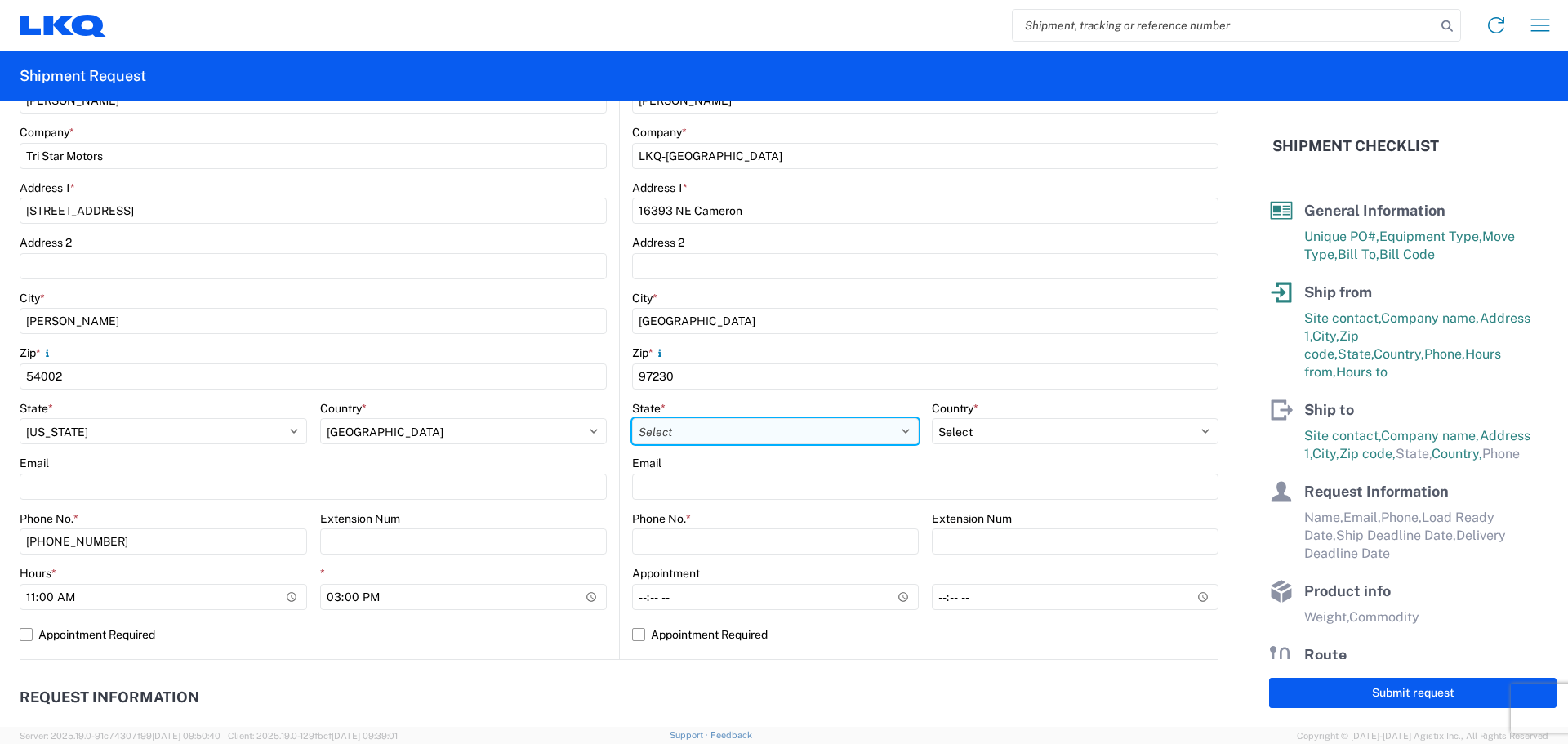
click at [708, 431] on select "Select [US_STATE] [US_STATE] [US_STATE] [US_STATE] Armed Forces Americas Armed …" at bounding box center [775, 431] width 287 height 26
select select "OR"
click at [632, 418] on select "Select [US_STATE] [US_STATE] [US_STATE] [US_STATE] Armed Forces Americas Armed …" at bounding box center [775, 431] width 287 height 26
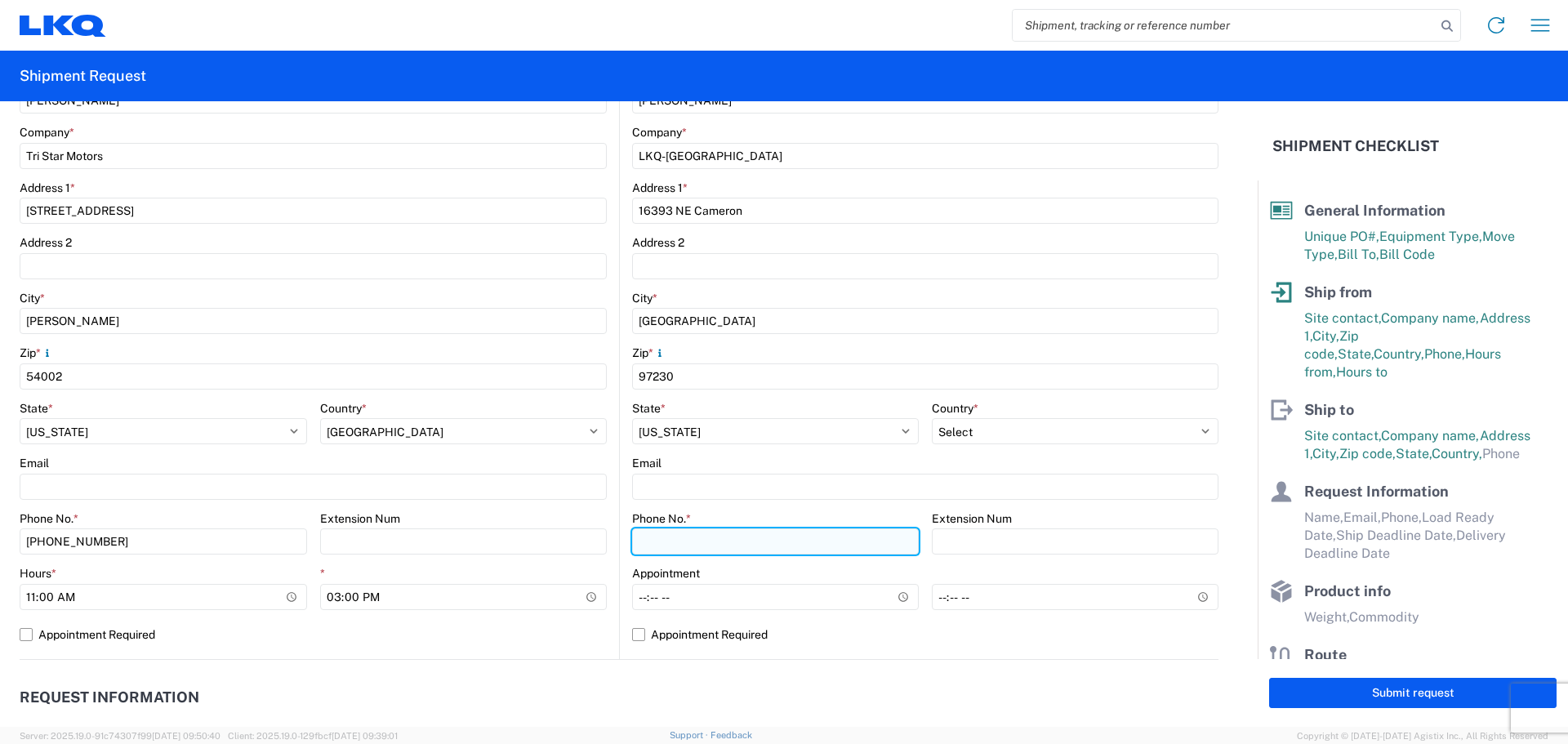
click at [736, 541] on input "Phone No. *" at bounding box center [775, 541] width 287 height 26
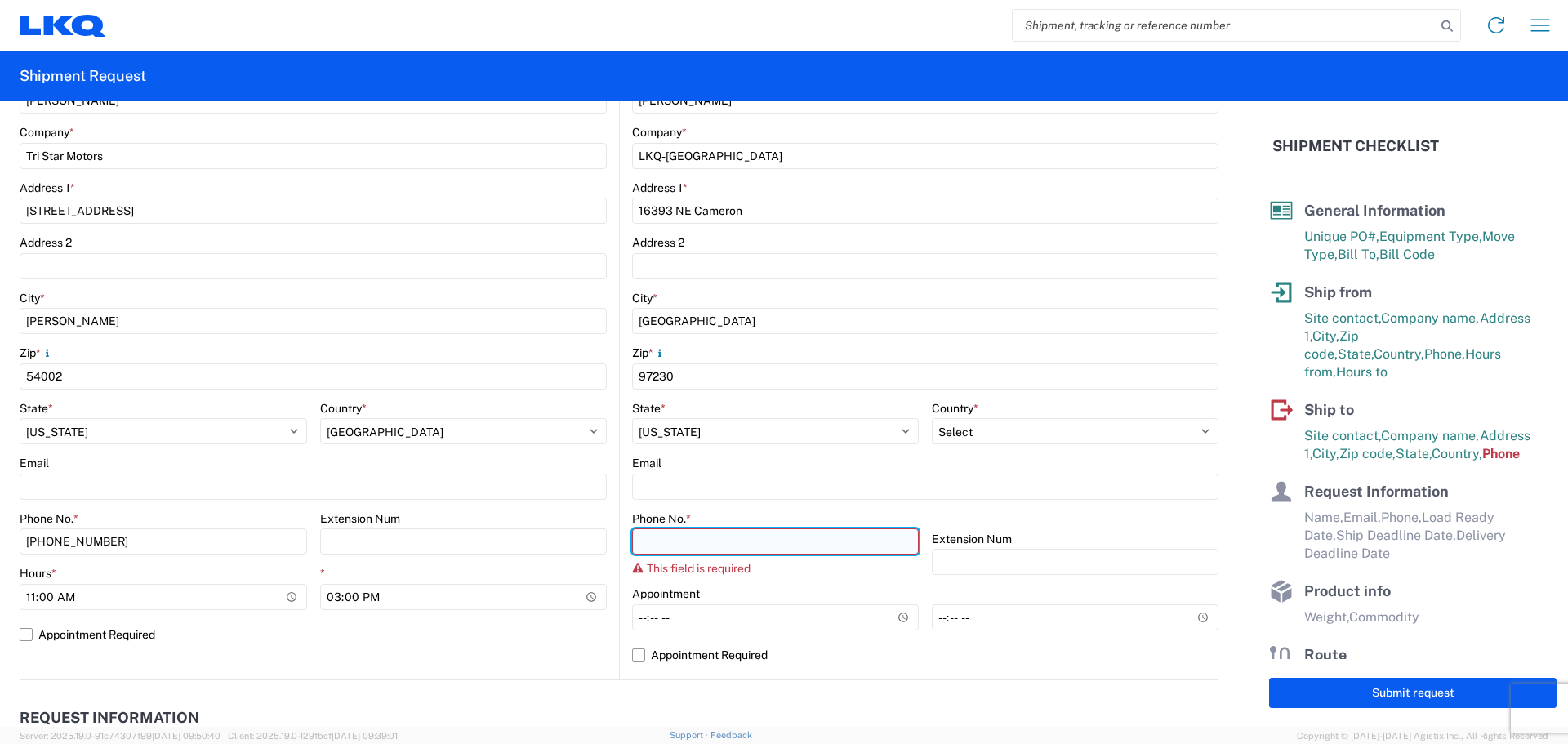
paste input "[PHONE_NUMBER]"
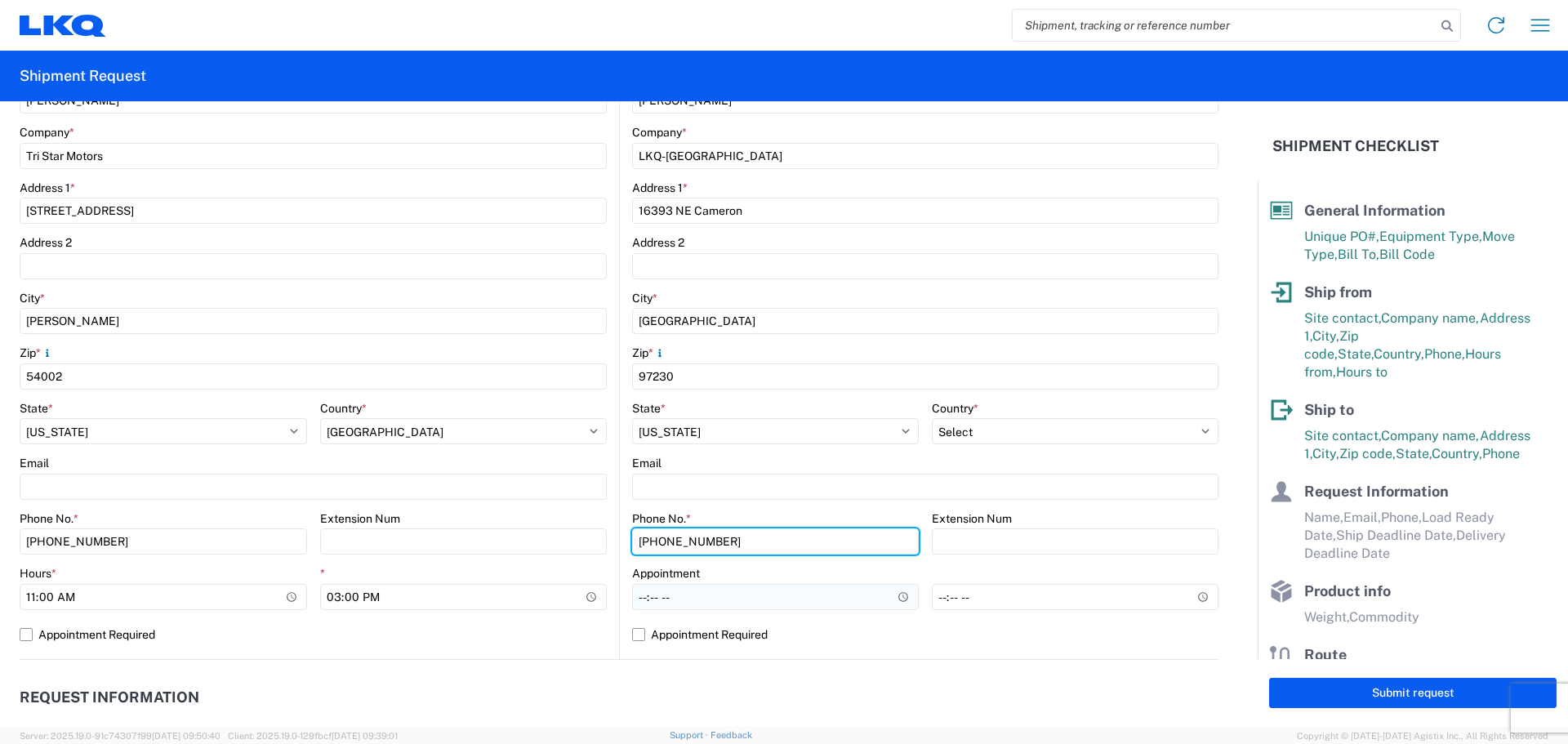
type input "[PHONE_NUMBER]"
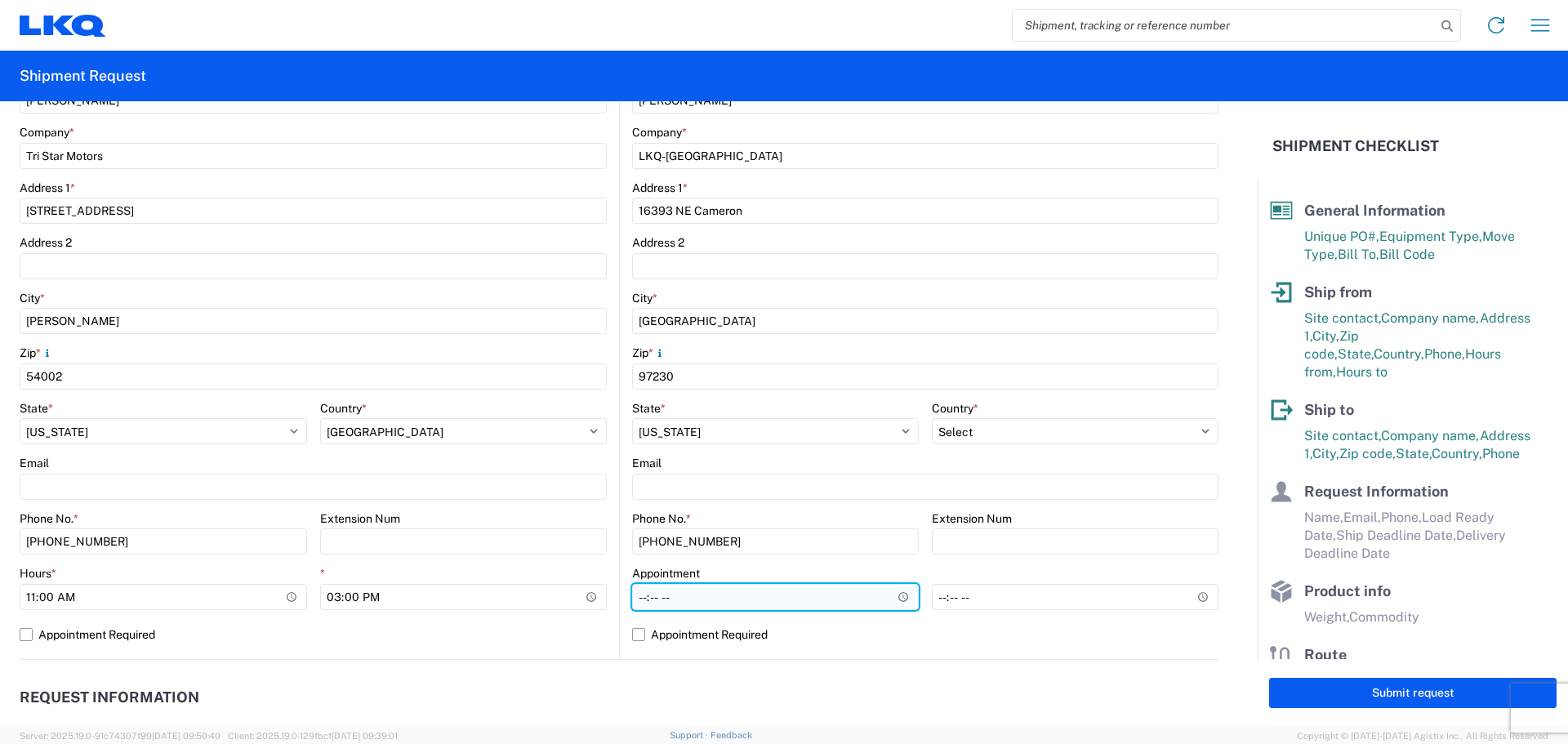
click at [635, 599] on input "Hours *" at bounding box center [775, 597] width 287 height 26
type input "08:00"
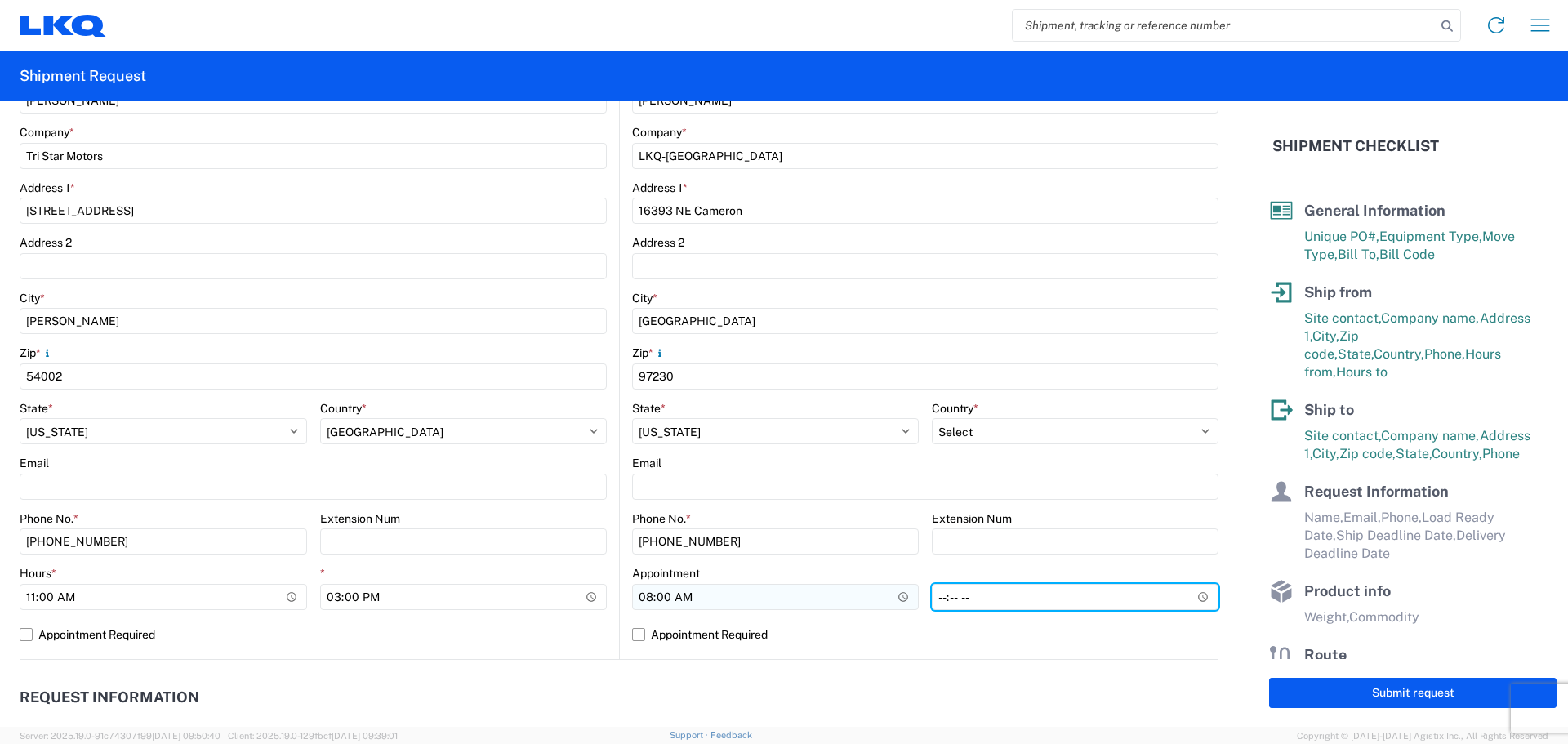
type input "14:00"
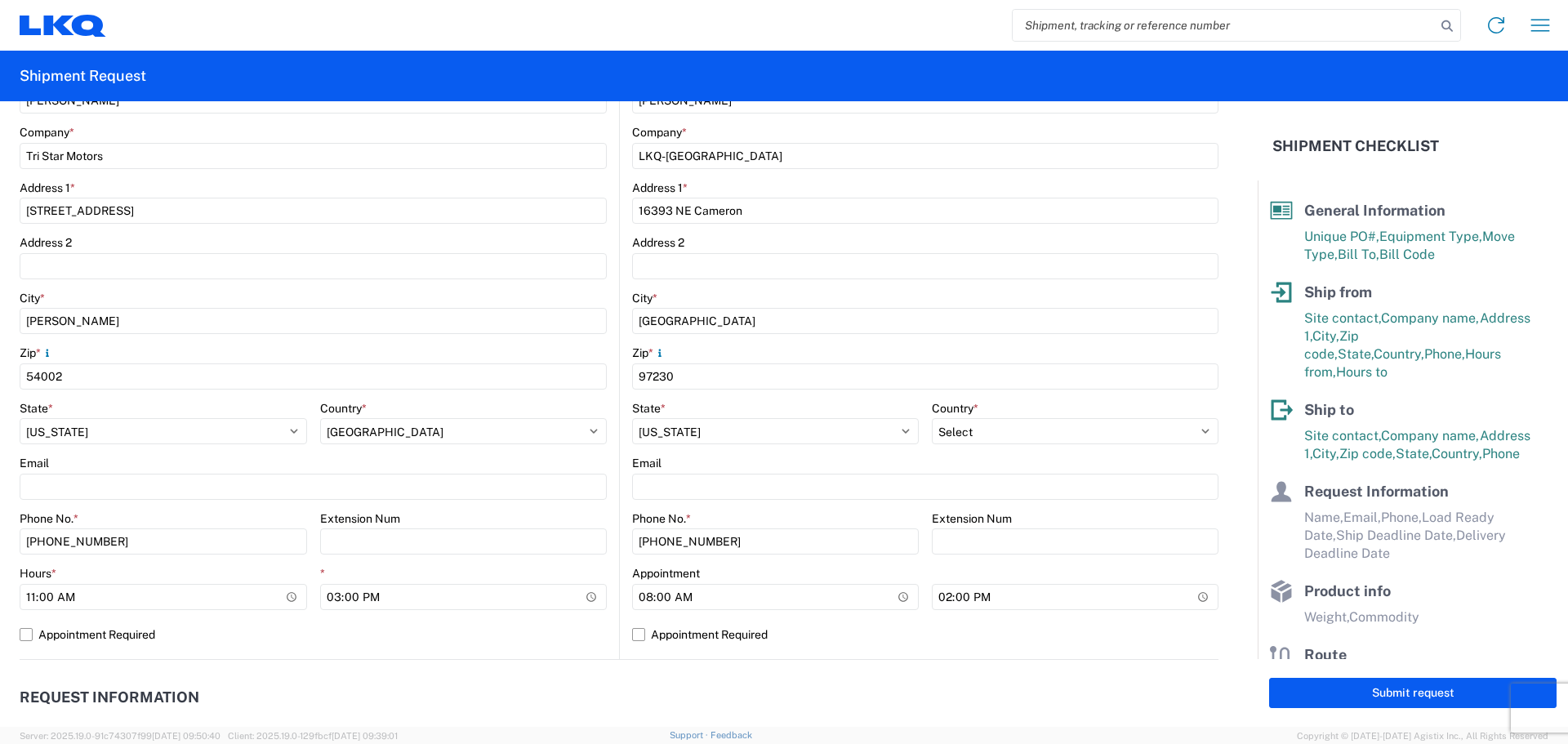
click at [842, 686] on header "Request Information" at bounding box center [619, 697] width 1199 height 37
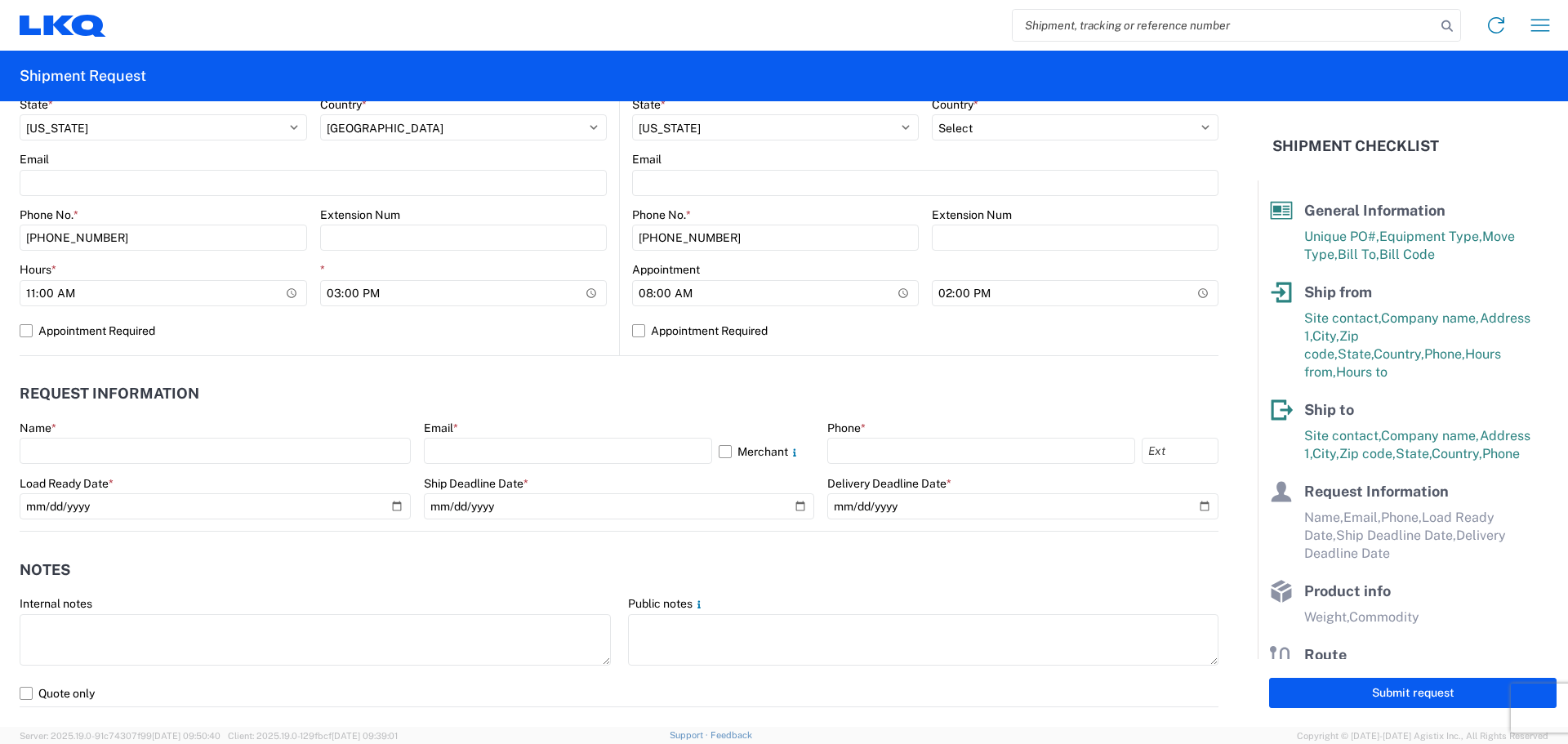
scroll to position [762, 0]
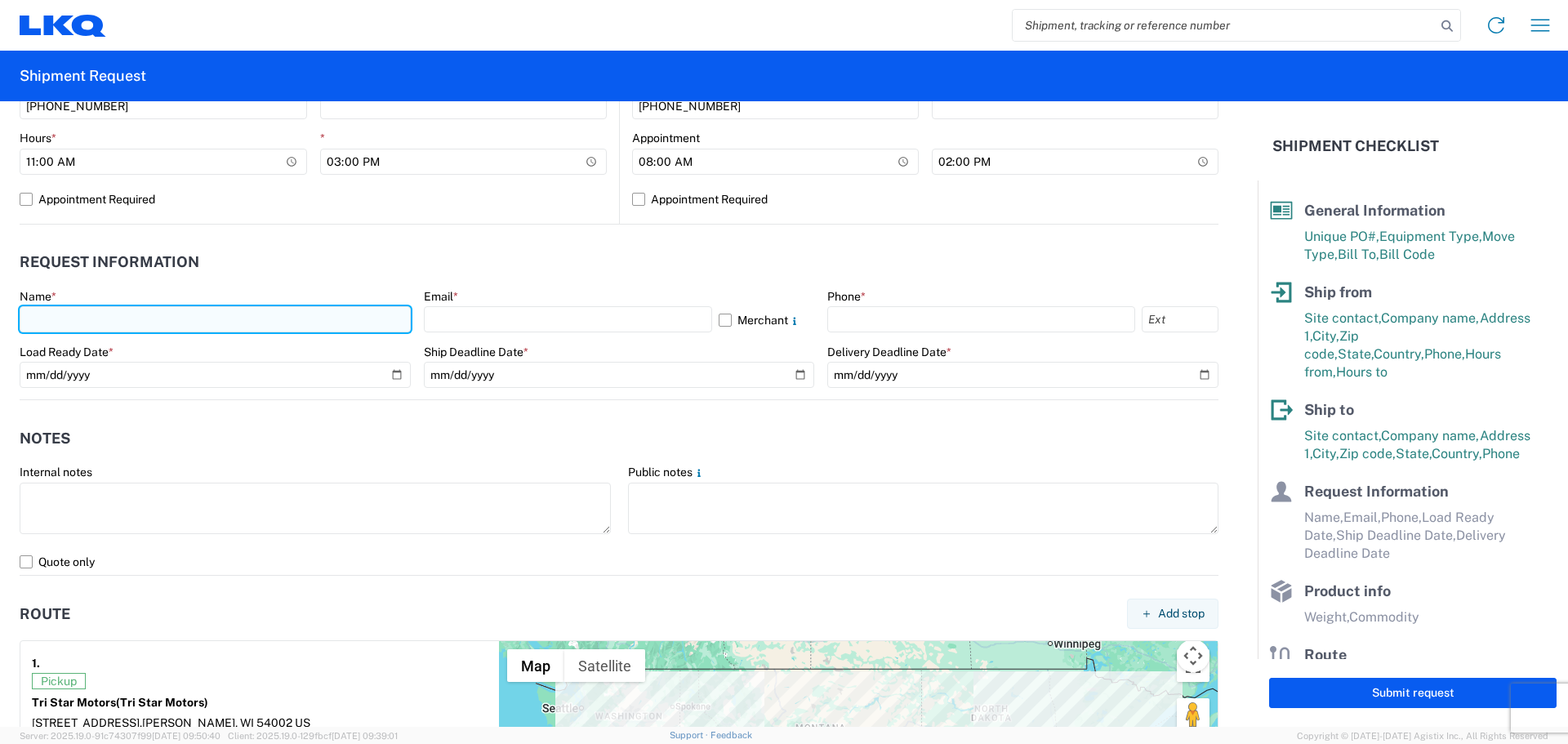
click at [104, 323] on input "text" at bounding box center [215, 319] width 391 height 26
type input "[PERSON_NAME]"
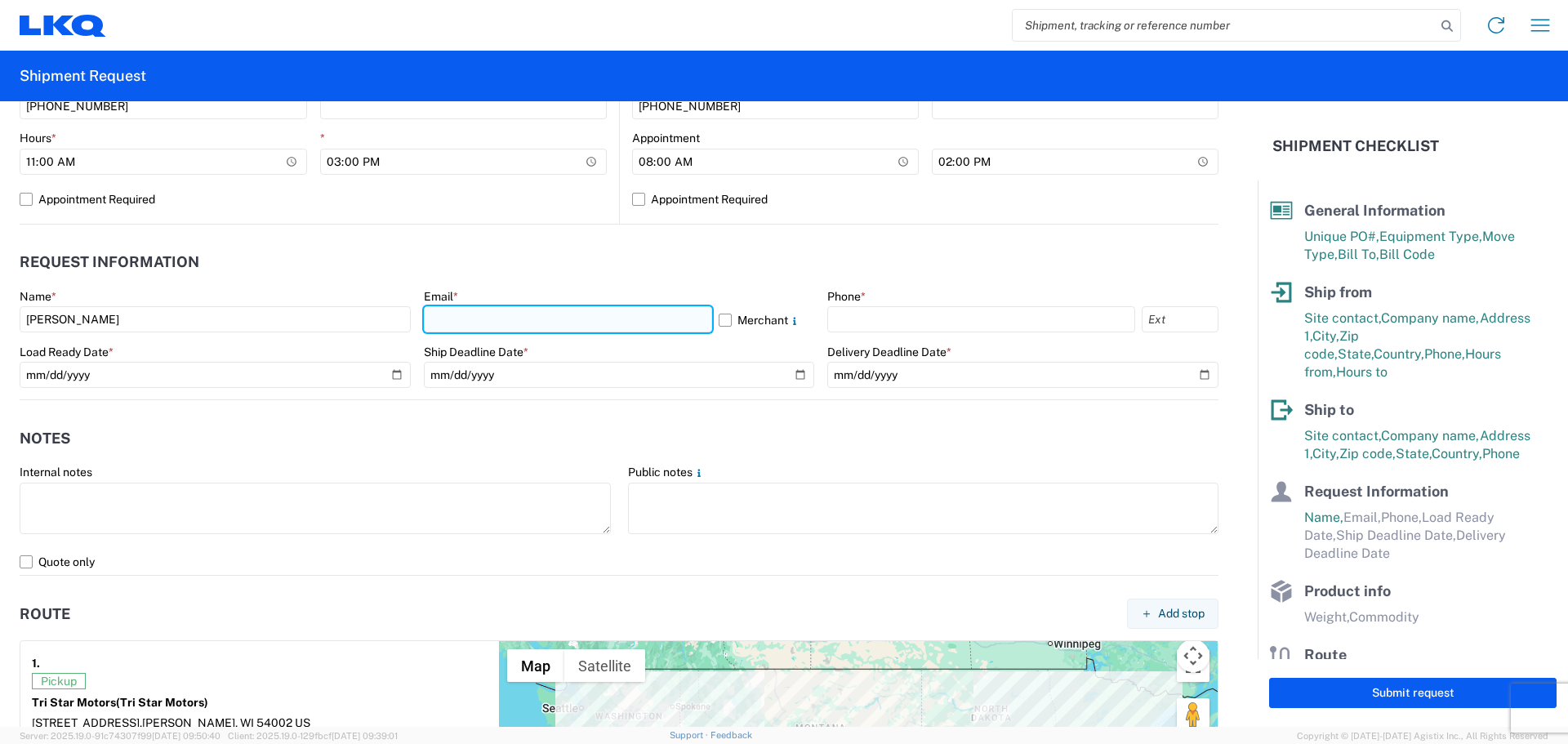
click at [508, 322] on input "text" at bounding box center [568, 319] width 289 height 26
type input "[EMAIL_ADDRESS][DOMAIN_NAME]"
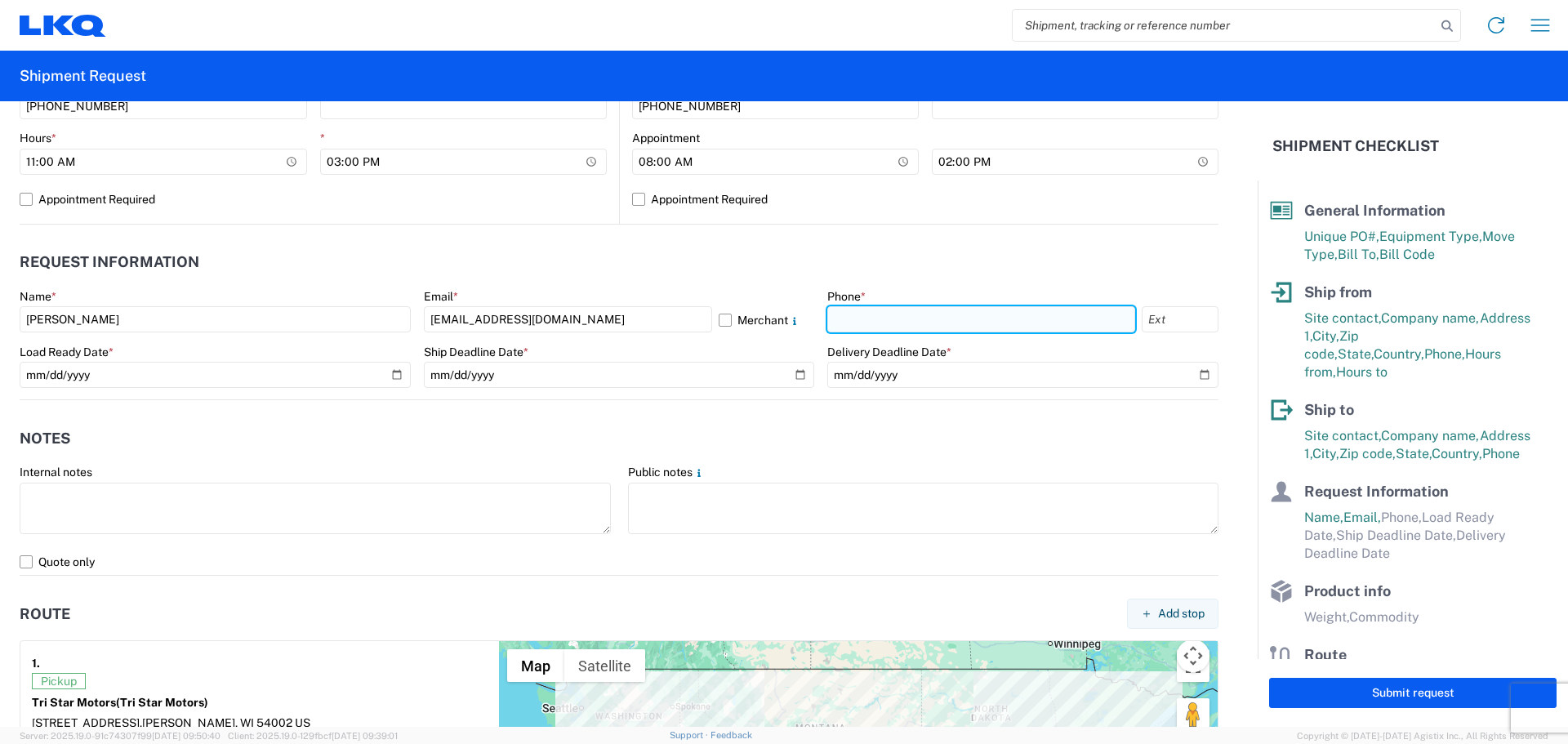
click at [856, 313] on input "text" at bounding box center [982, 319] width 308 height 26
type input "[PHONE_NUMBER]"
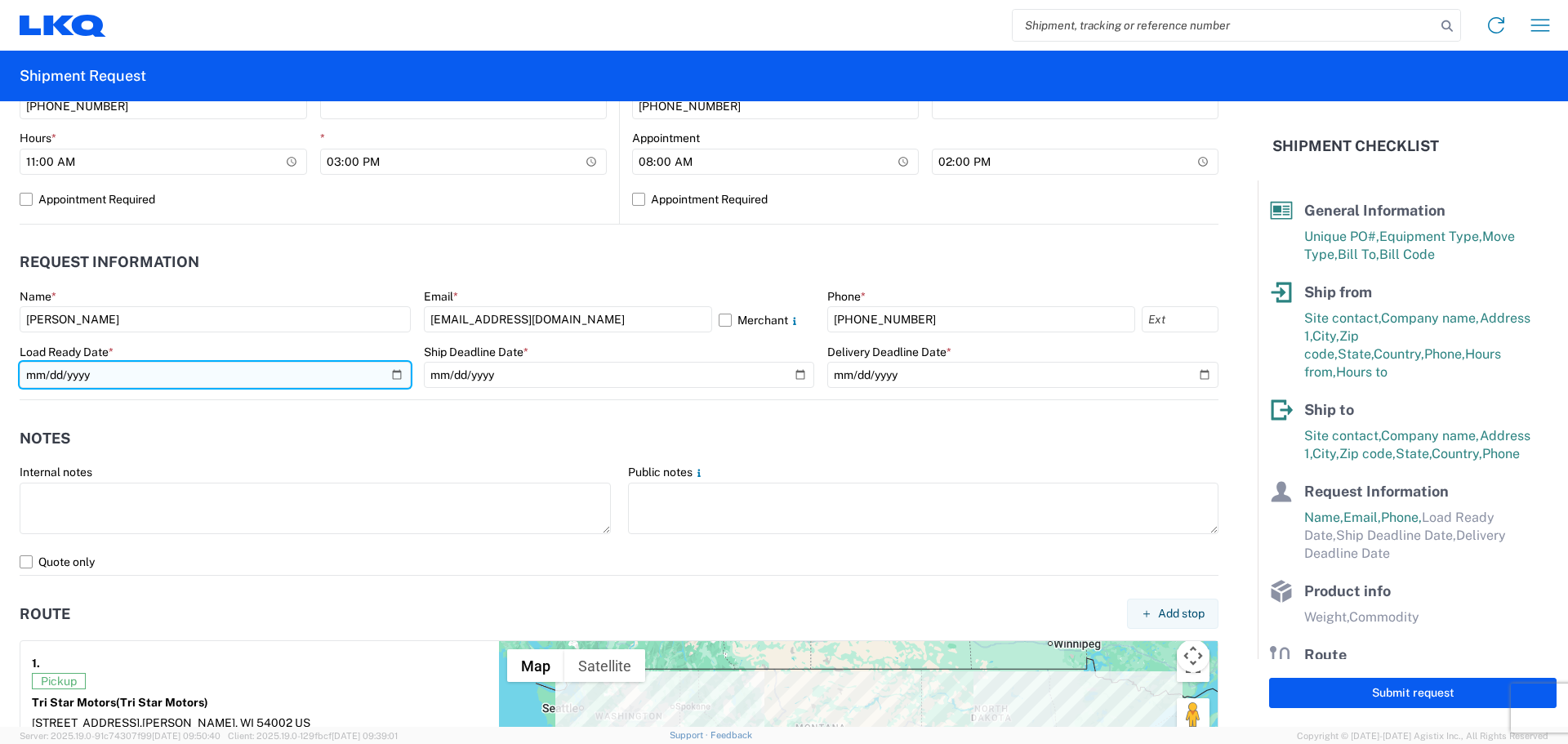
click at [391, 374] on input "date" at bounding box center [215, 375] width 391 height 26
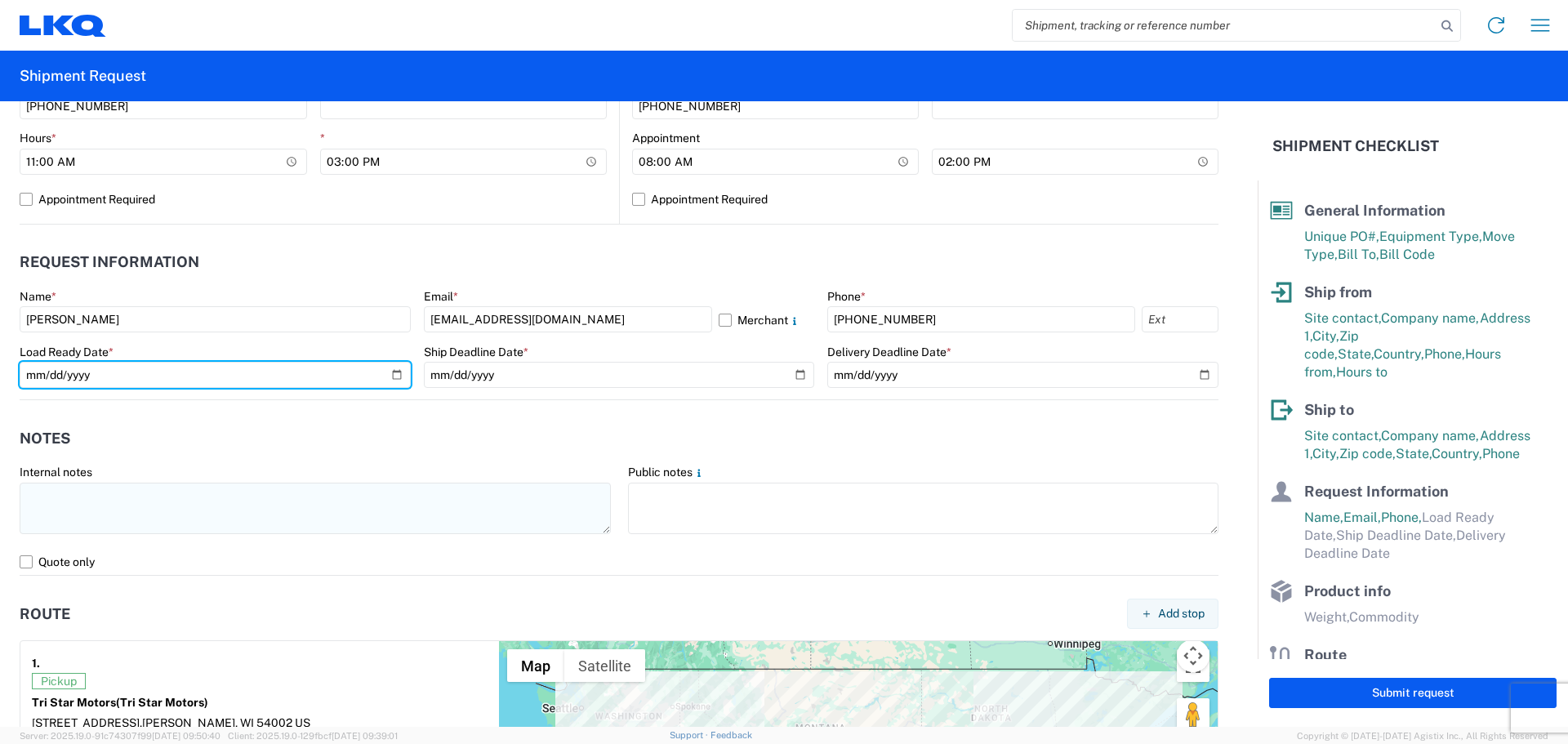
type input "[DATE]"
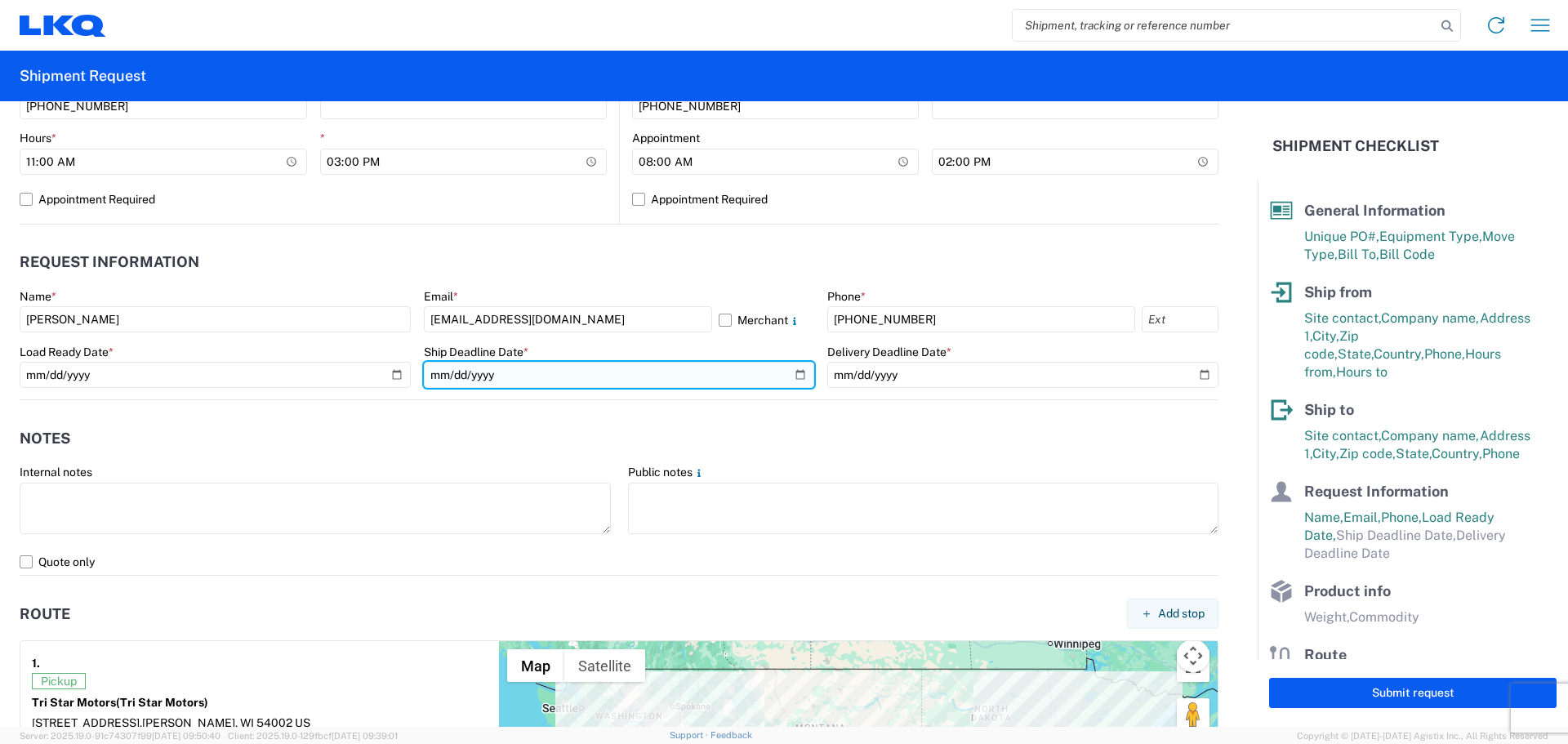
click at [792, 373] on input "date" at bounding box center [619, 375] width 391 height 26
type input "[DATE]"
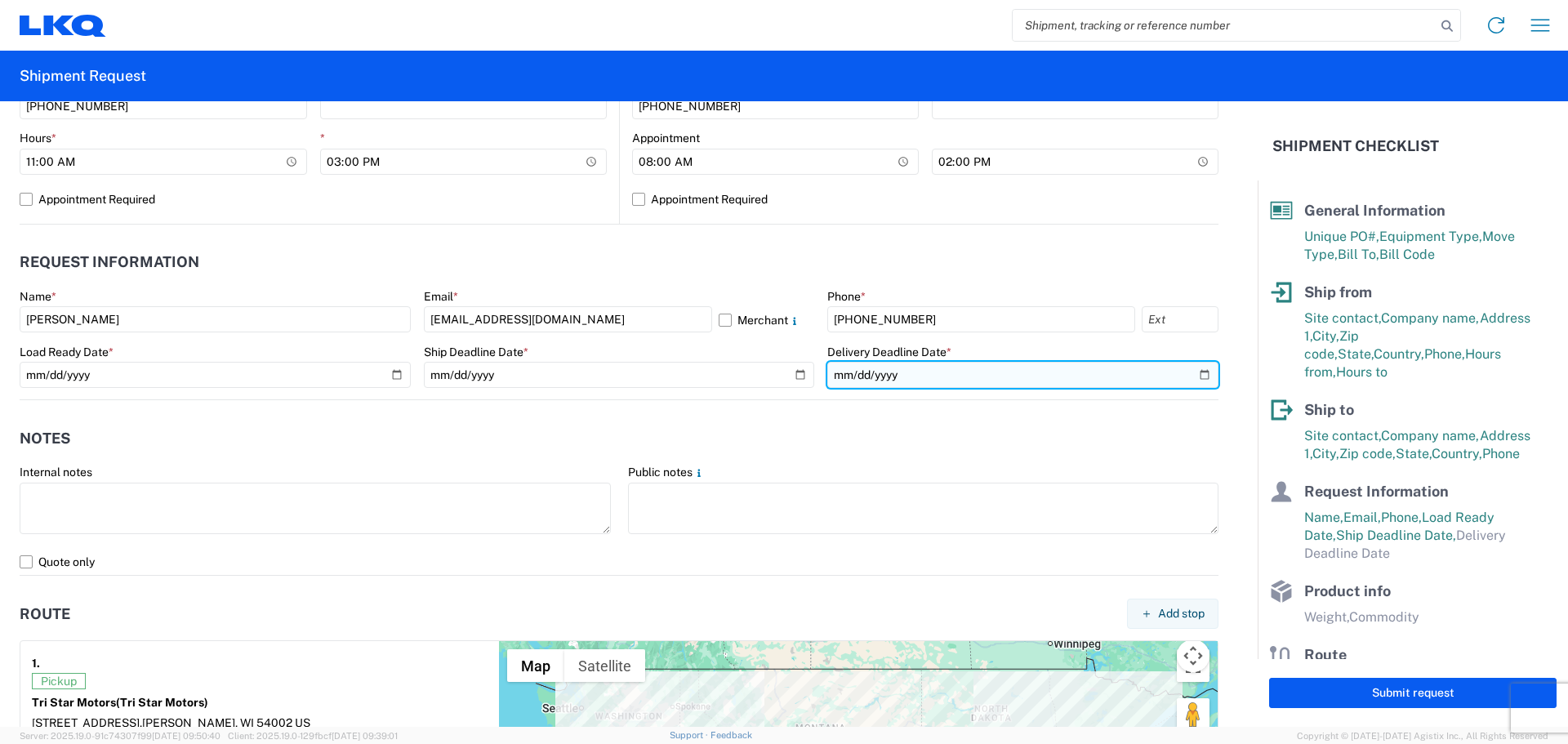
click at [1194, 376] on input "date" at bounding box center [1023, 375] width 391 height 26
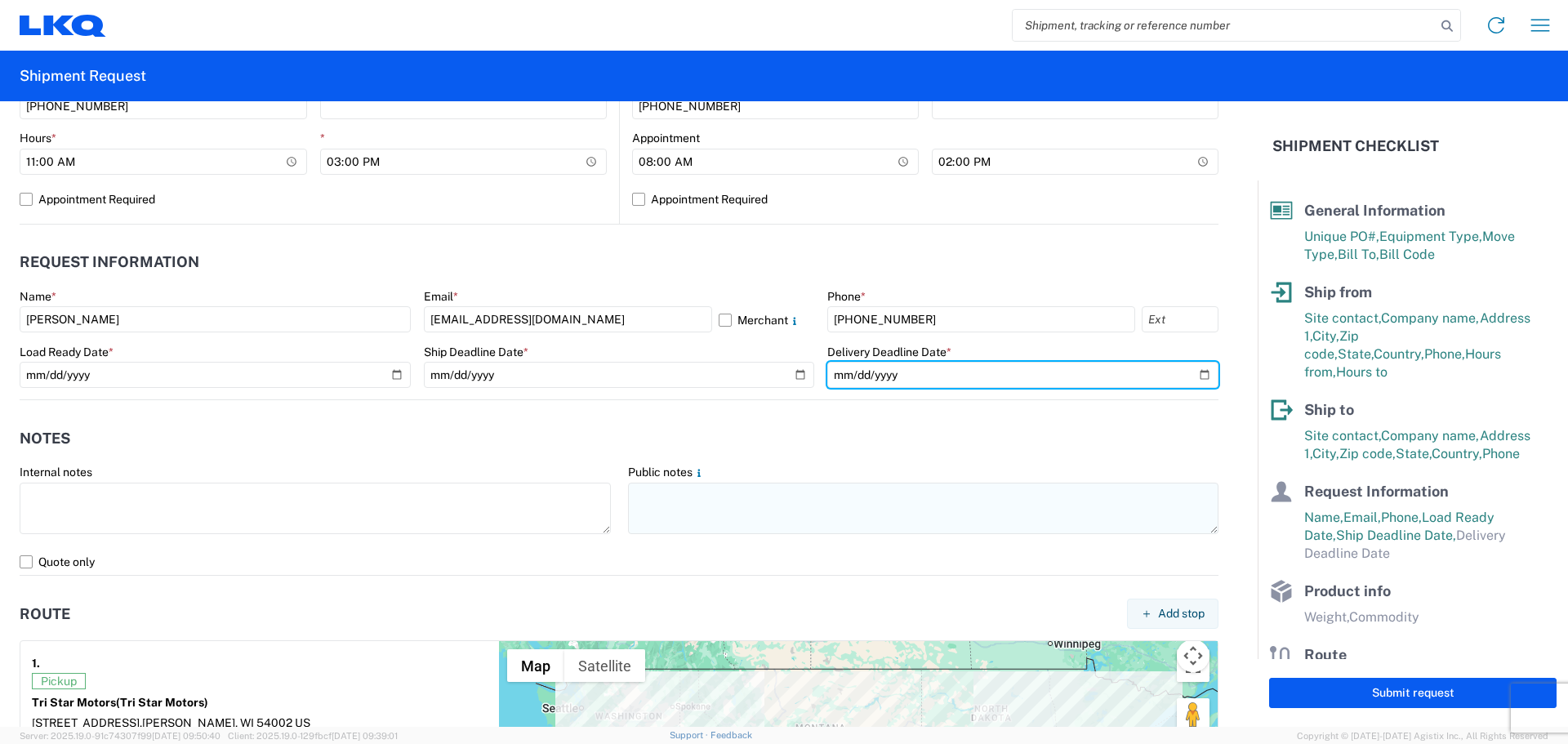
type input "[DATE]"
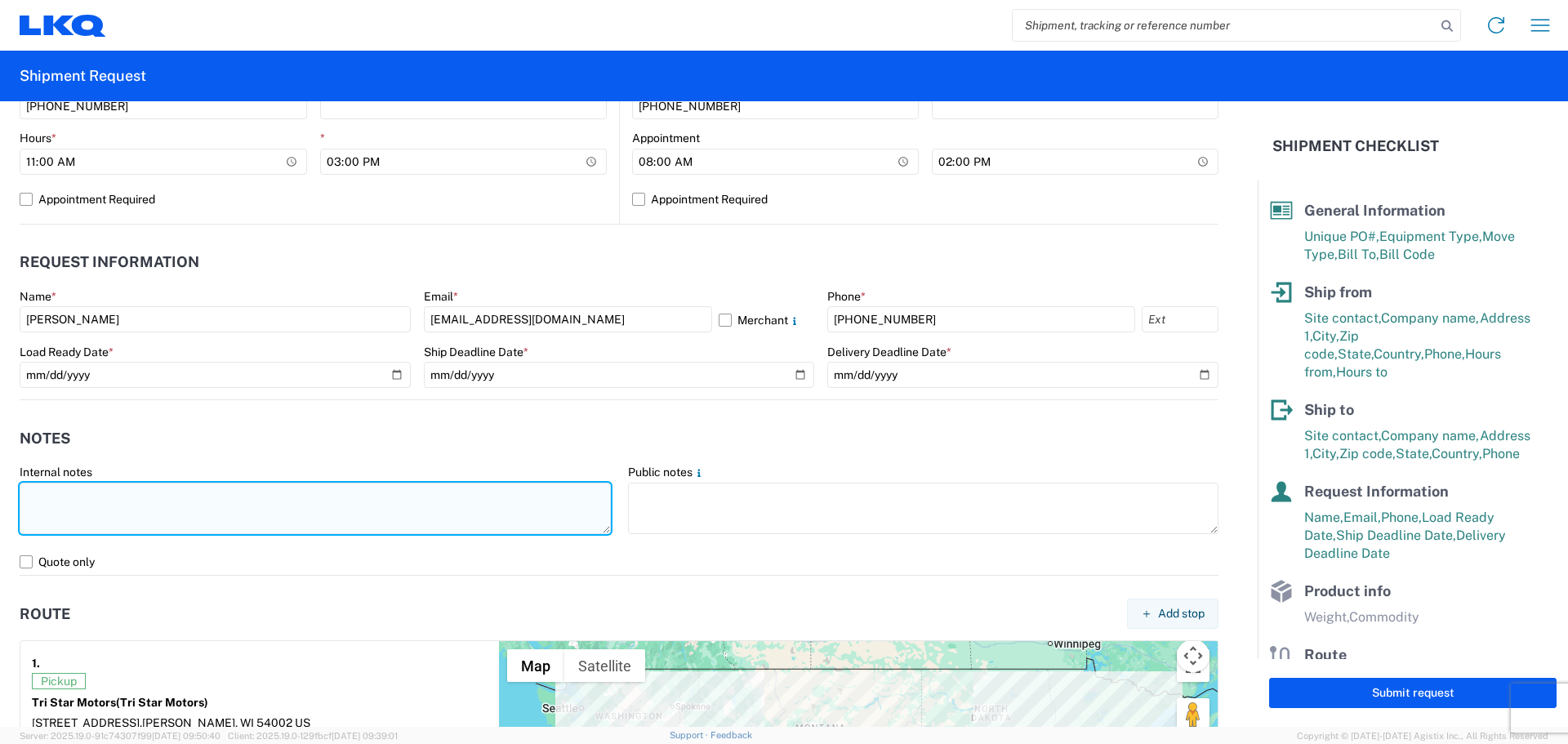
click at [266, 513] on textarea at bounding box center [315, 508] width 591 height 52
drag, startPoint x: 275, startPoint y: 495, endPoint x: 0, endPoint y: 500, distance: 275.0
click at [0, 500] on form "General Information Template PO# T3145 Equipment Type * Select 53’ Dry Van Flat…" at bounding box center [629, 414] width 1258 height 626
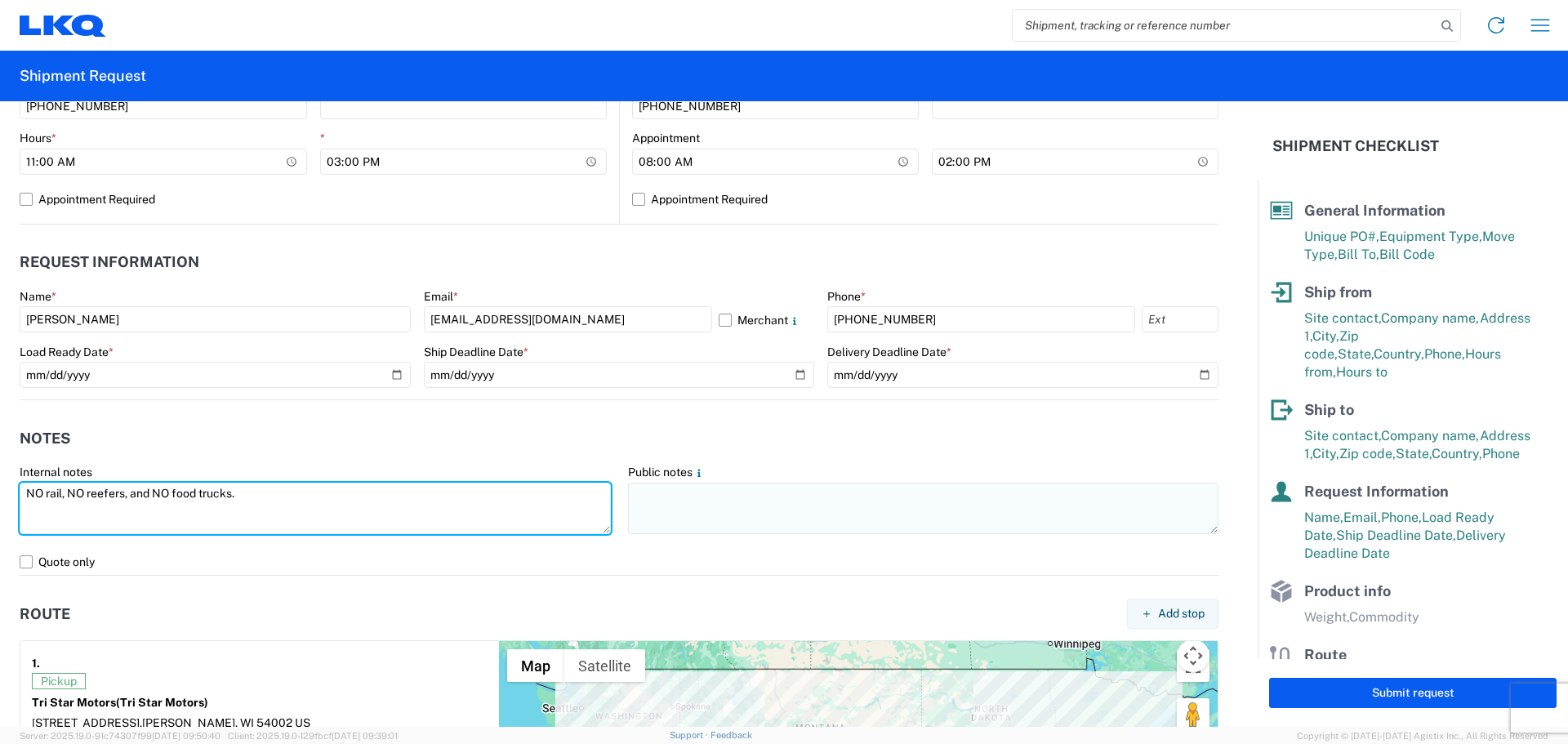
type textarea "NO rail, NO reefers, and NO food trucks."
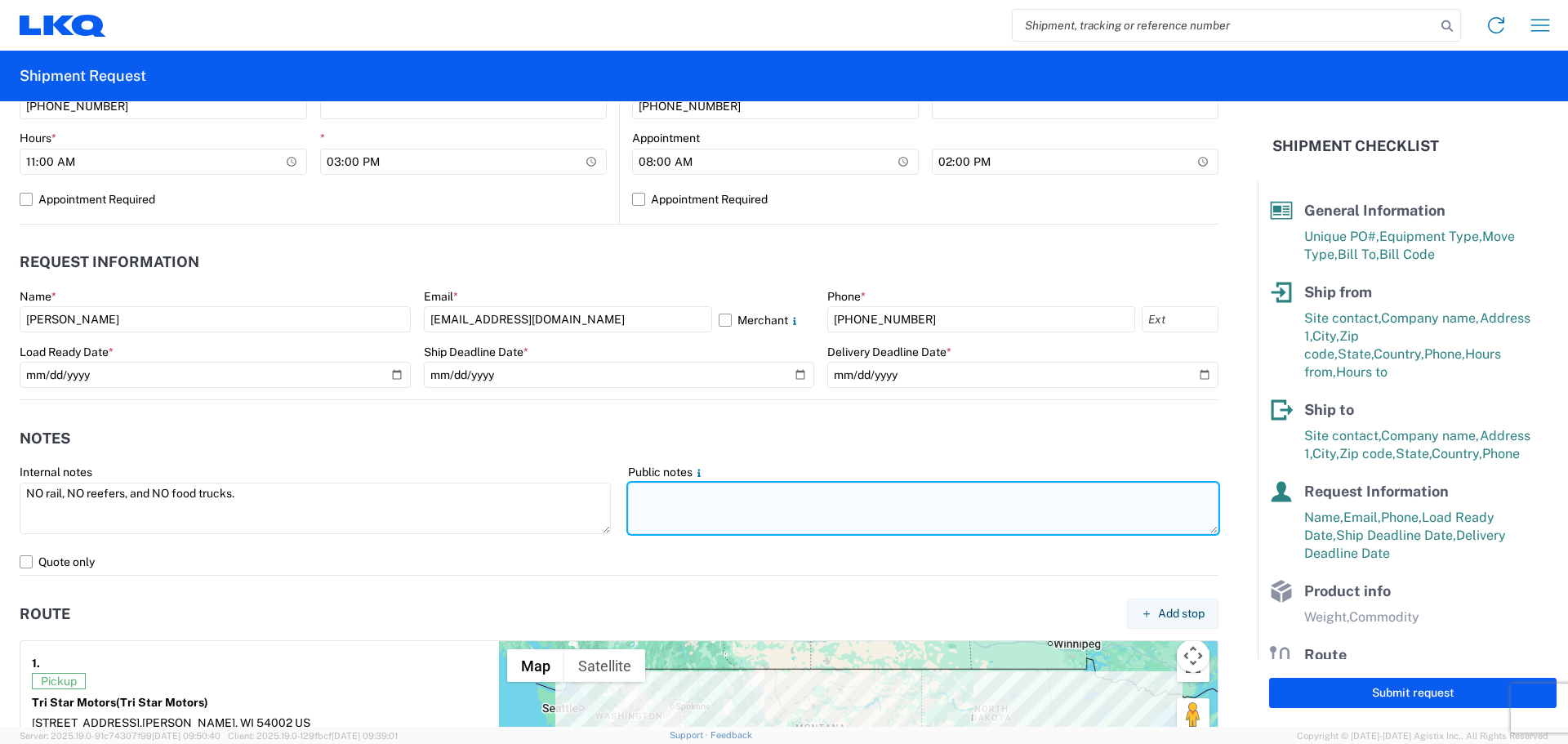
click at [674, 499] on textarea at bounding box center [923, 508] width 591 height 52
paste textarea "NO rail, NO reefers, and NO food trucks."
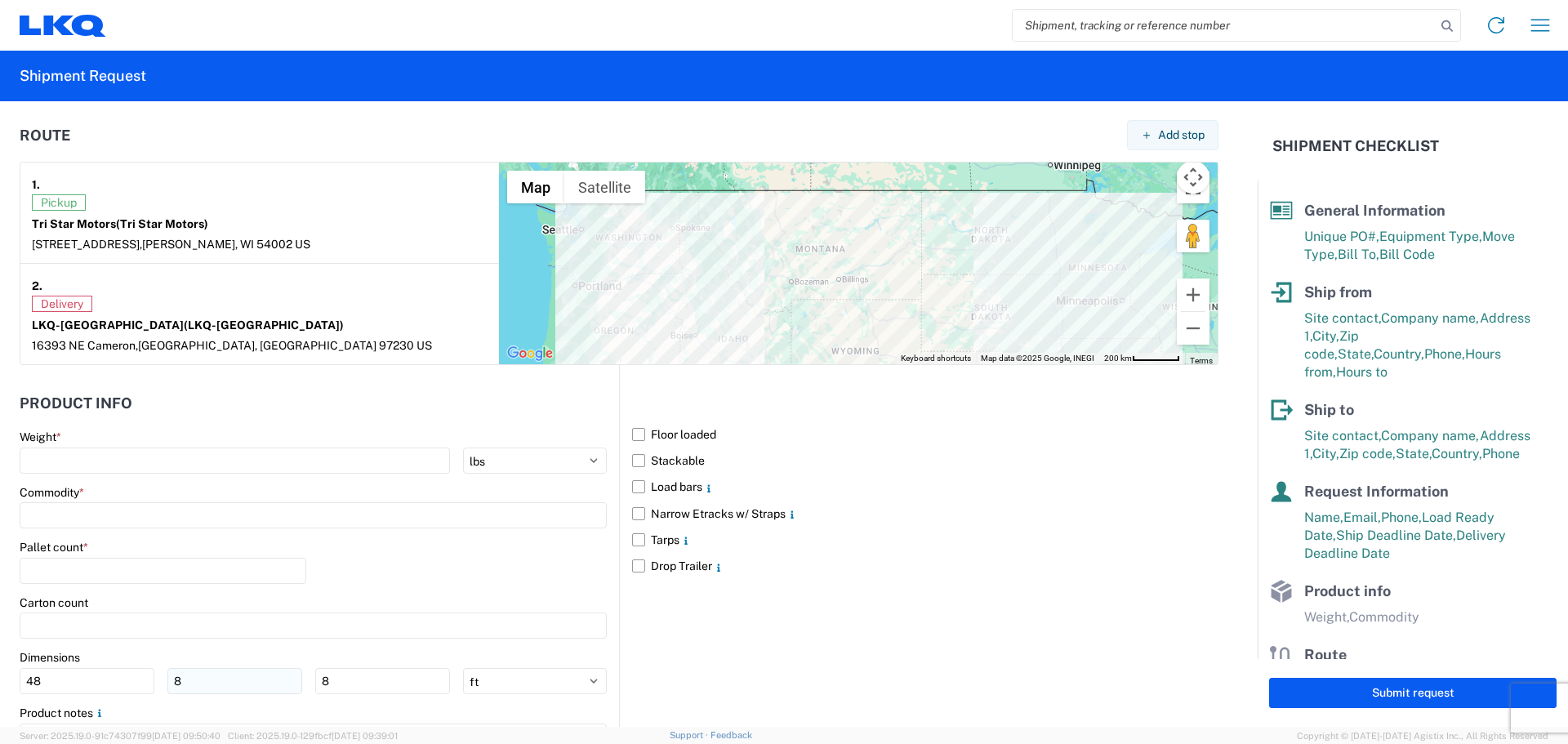
scroll to position [1334, 0]
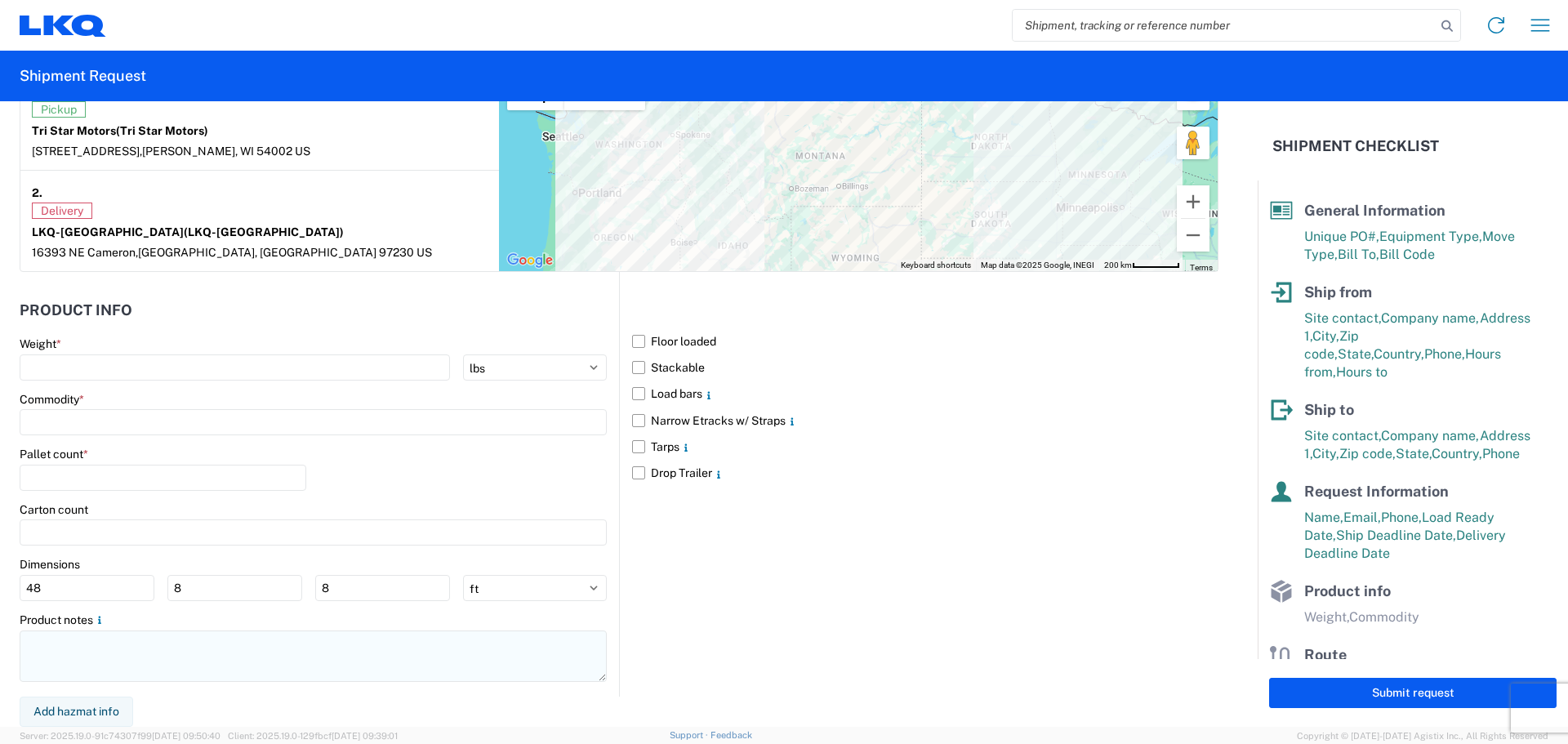
type textarea "NO rail, NO reefers, and NO food trucks."
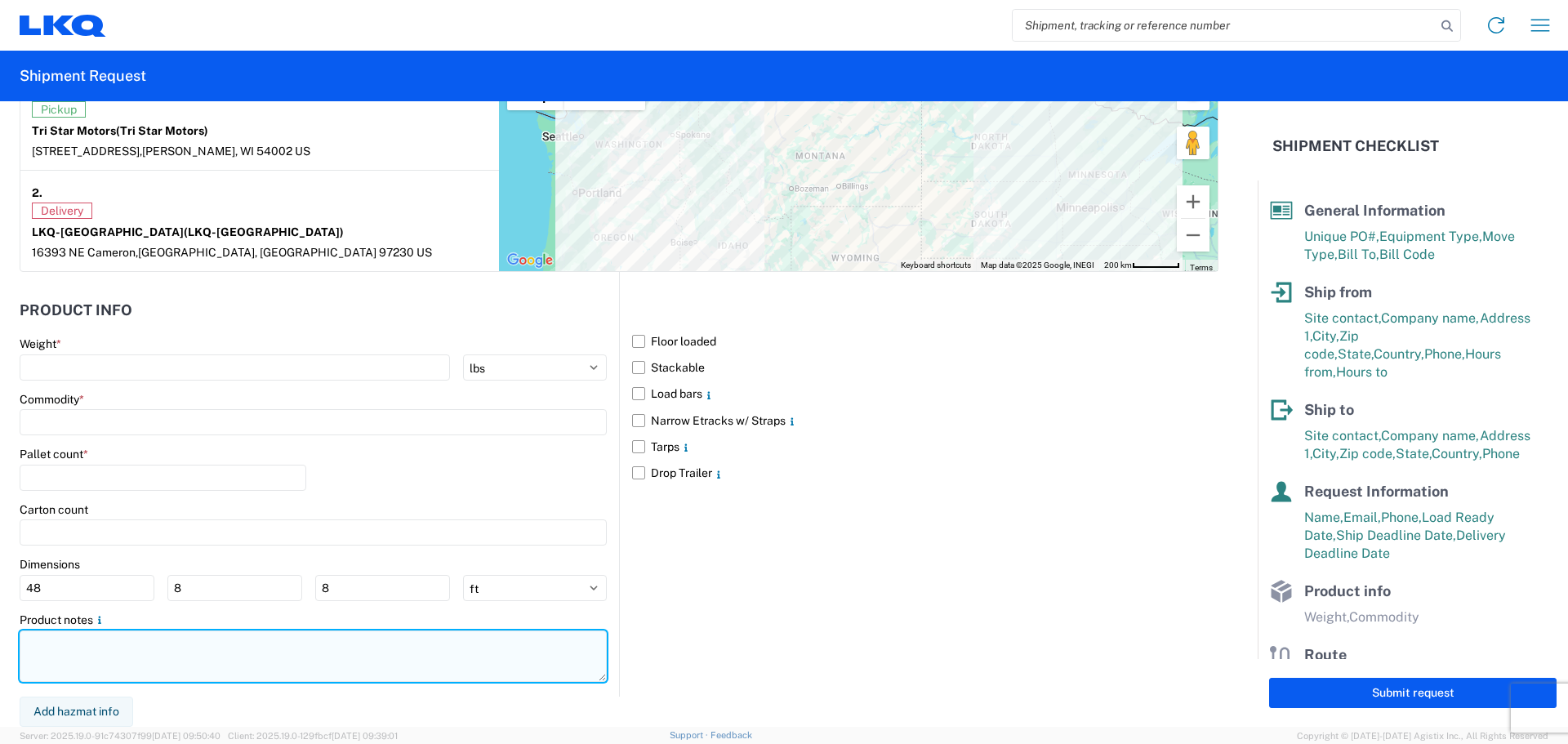
click at [128, 675] on textarea at bounding box center [313, 656] width 587 height 52
paste textarea "NO rail, NO reefers, and NO food trucks."
type textarea "NO rail, NO reefers, and NO food trucks."
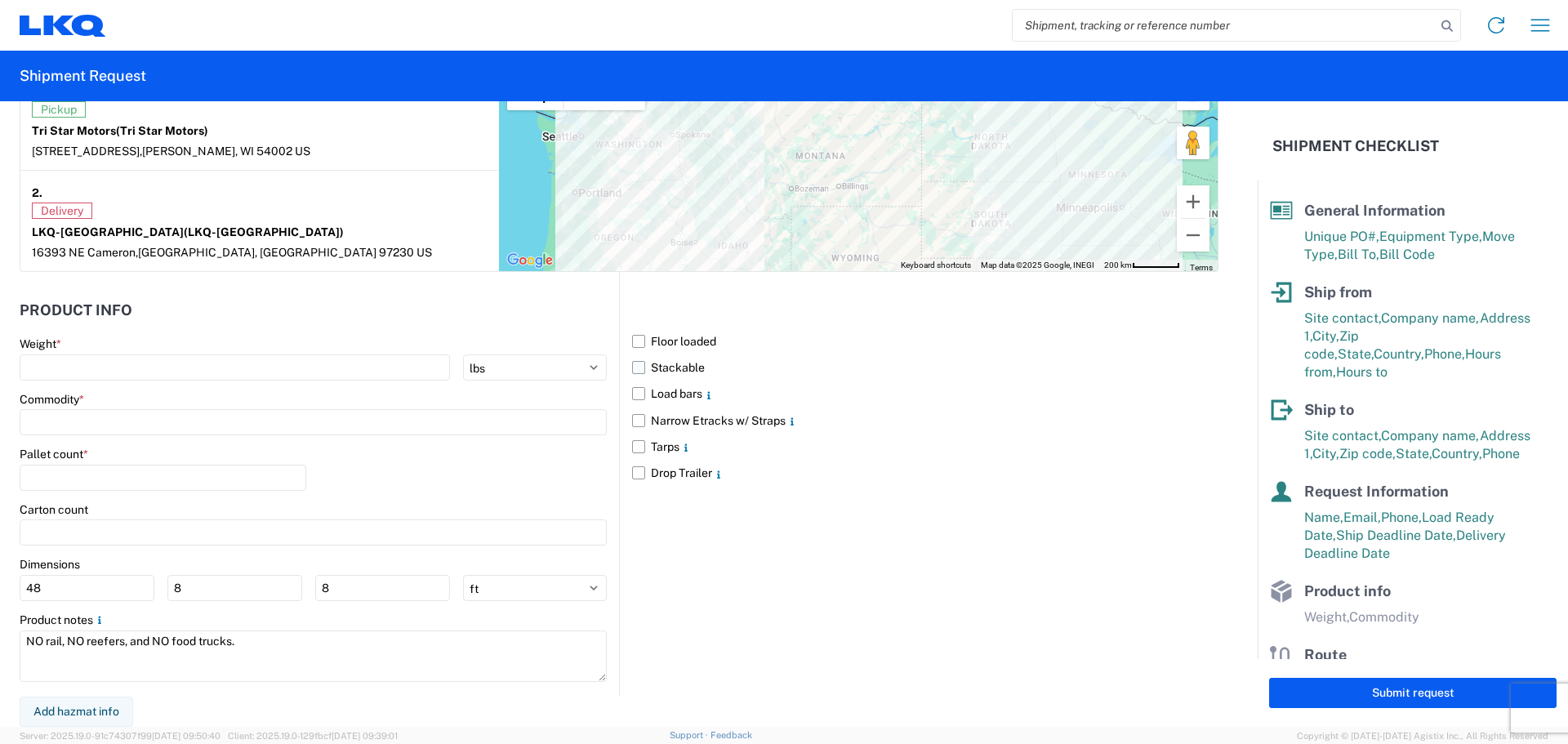
click at [632, 368] on label "Stackable" at bounding box center [924, 367] width 586 height 26
click at [0, 0] on input "Stackable" at bounding box center [0, 0] width 0 height 0
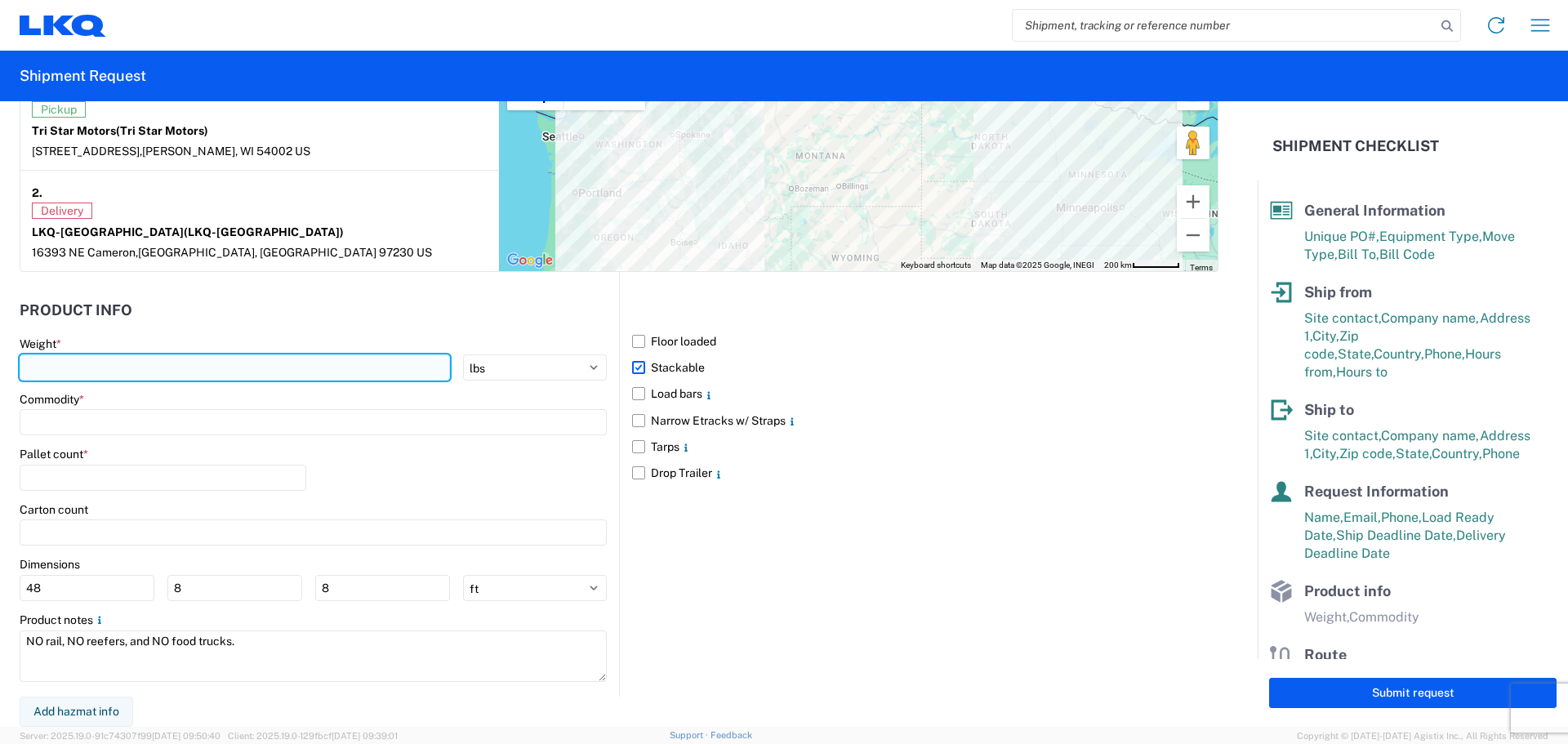
click at [161, 367] on input "number" at bounding box center [235, 367] width 431 height 26
type input "31105"
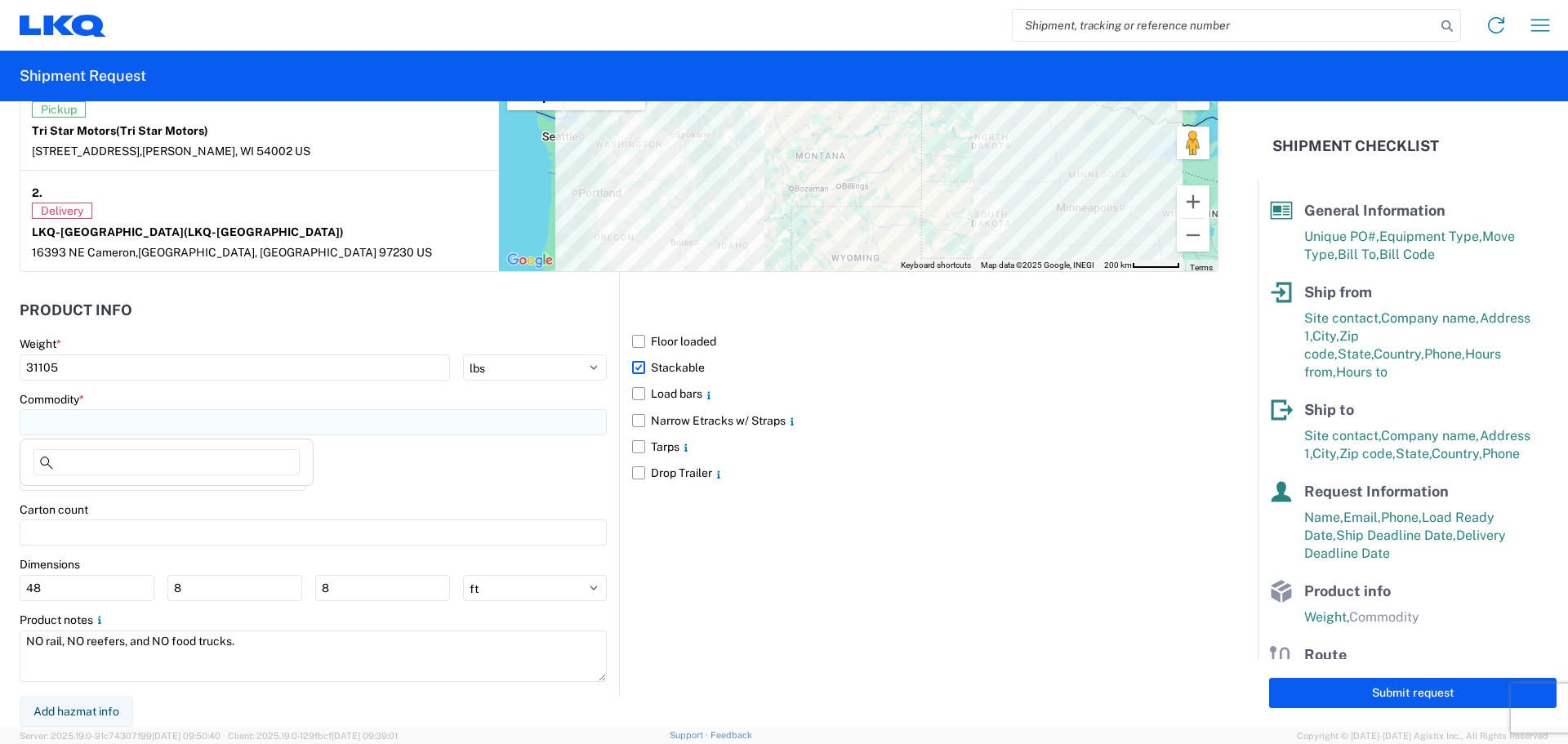
click at [109, 415] on input at bounding box center [313, 422] width 587 height 26
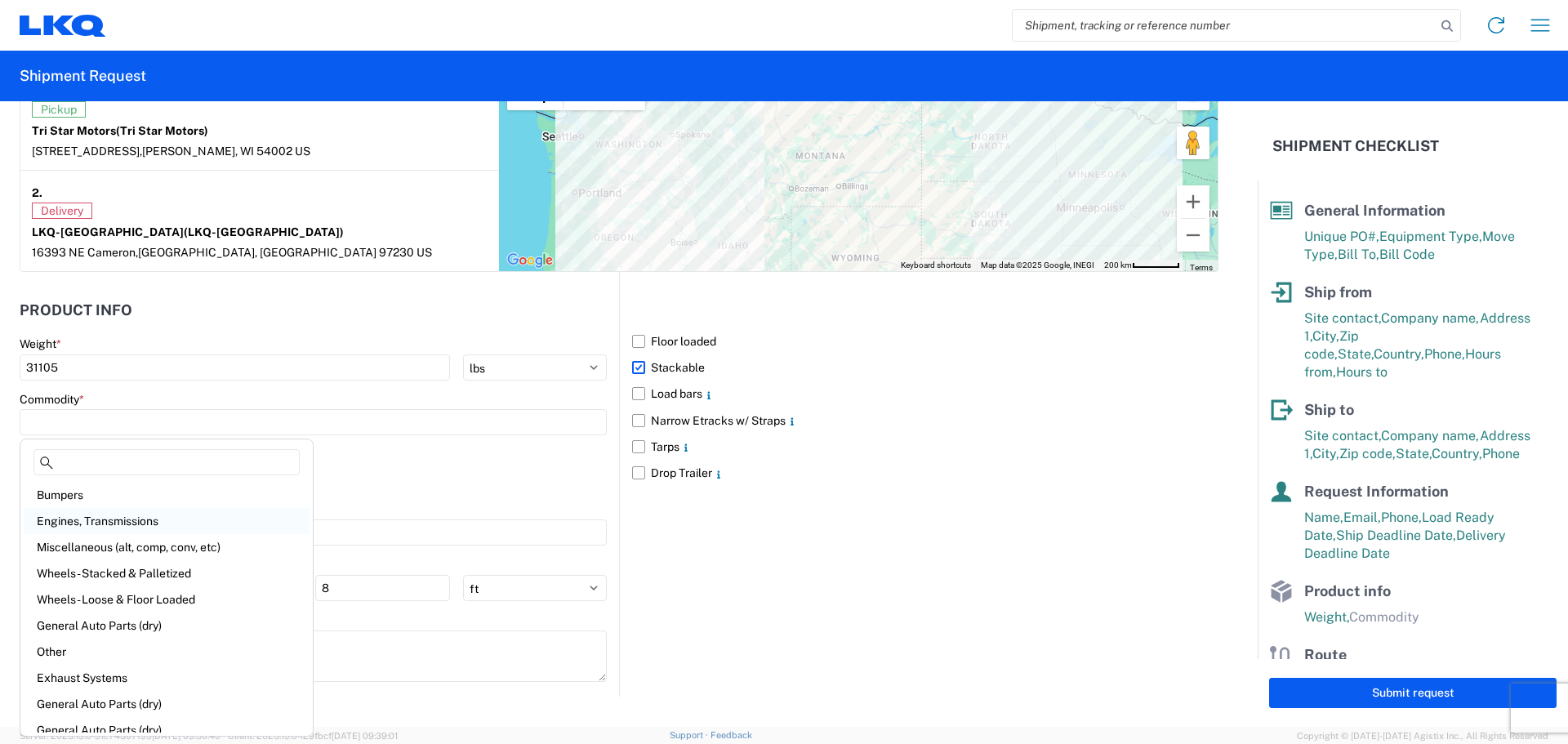
click at [121, 515] on div "Engines, Transmissions" at bounding box center [166, 521] width 286 height 26
type input "Engines, Transmissions"
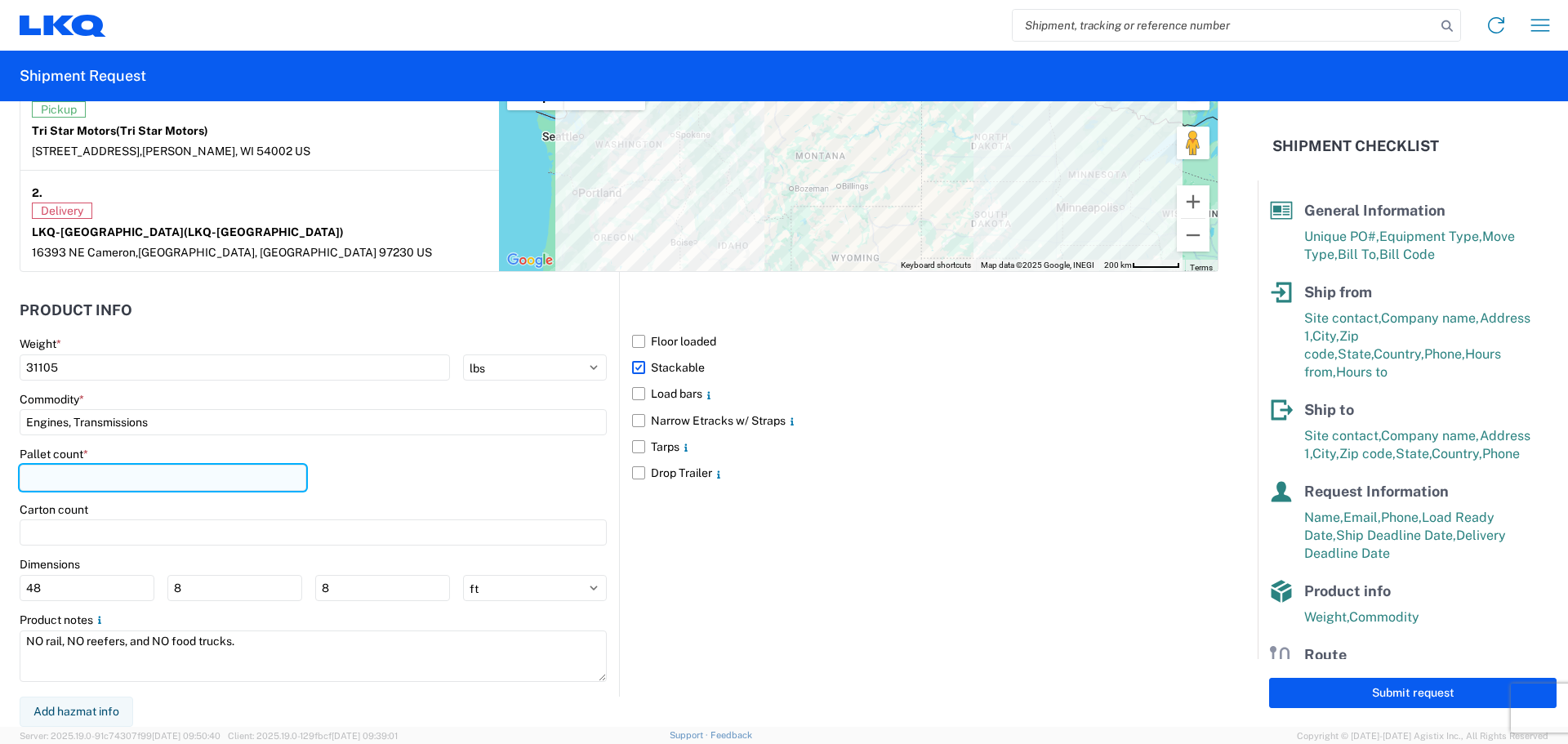
click at [101, 476] on input "number" at bounding box center [163, 477] width 287 height 26
type input "40"
click at [477, 472] on div "Pallet count * 40" at bounding box center [313, 474] width 587 height 56
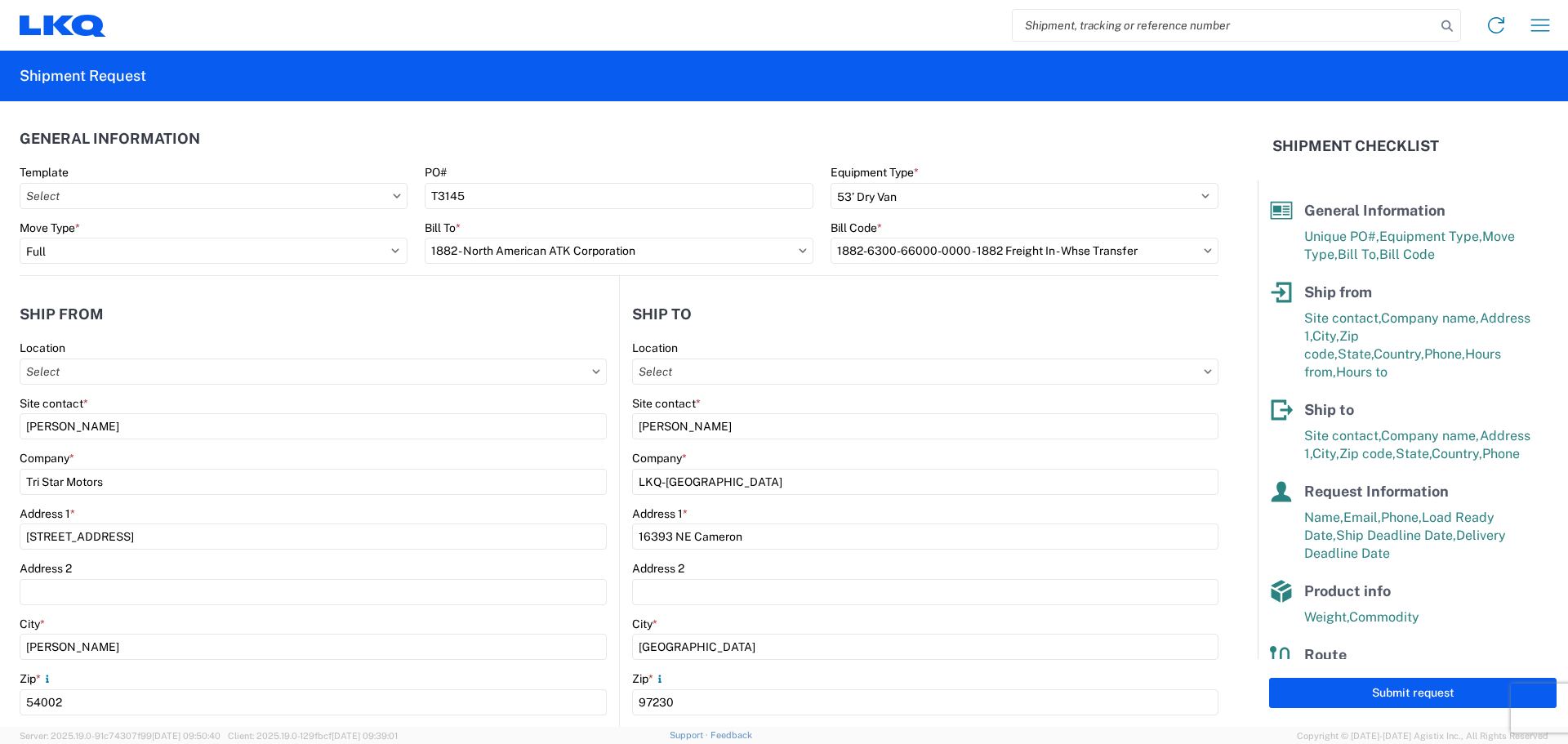
scroll to position [0, 0]
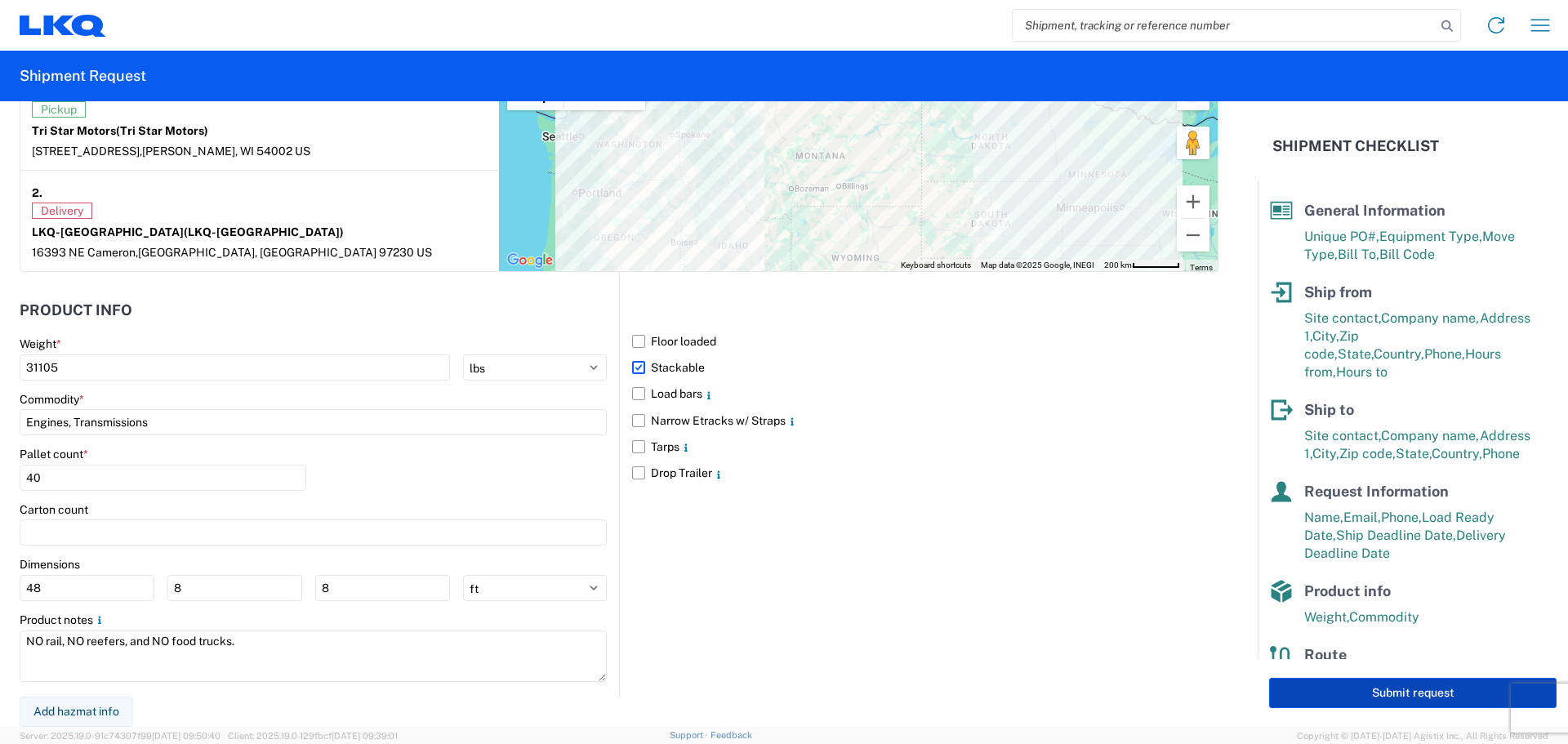
click at [1315, 693] on button "Submit request" at bounding box center [1413, 692] width 288 height 30
select select "US"
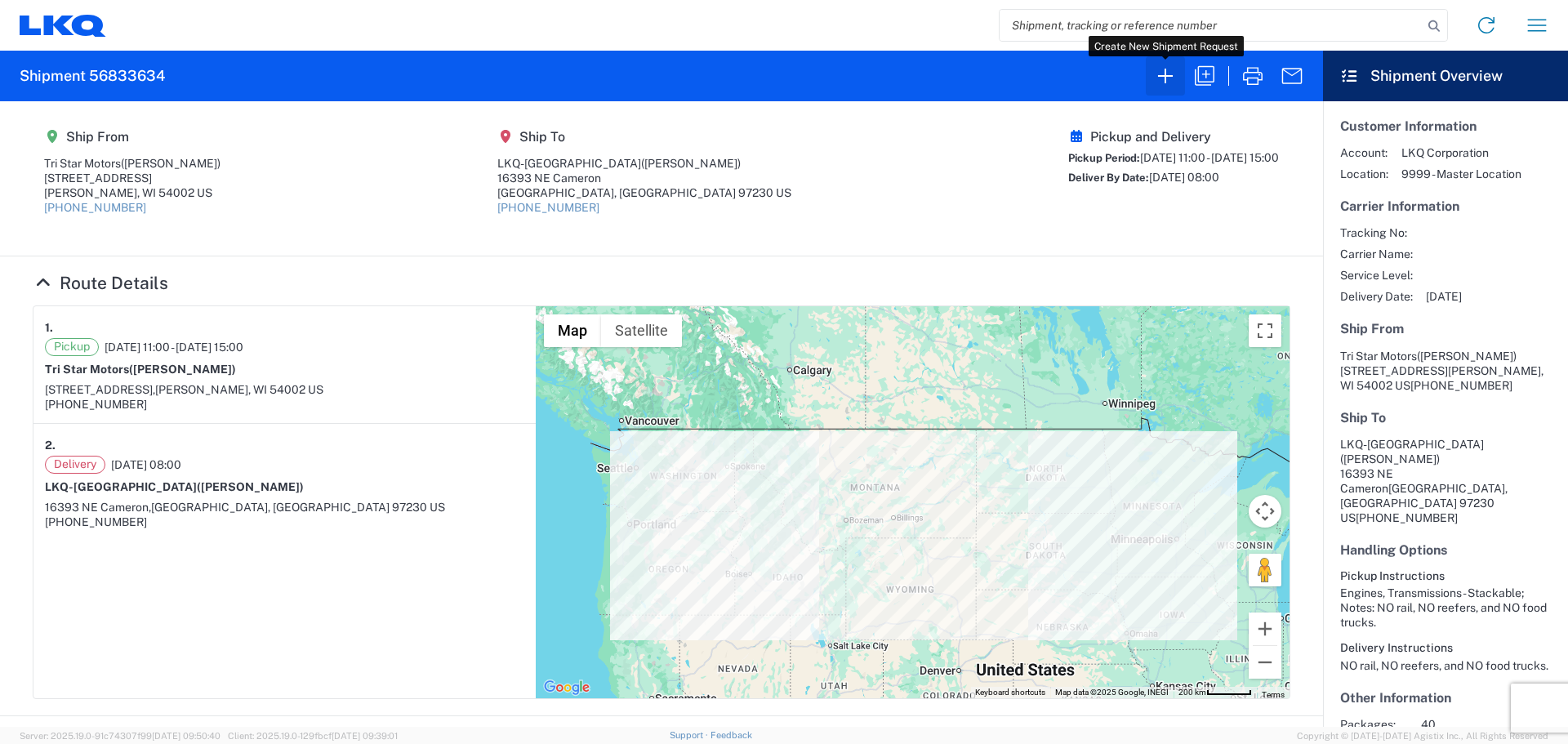
click at [1168, 79] on icon "button" at bounding box center [1165, 76] width 26 height 26
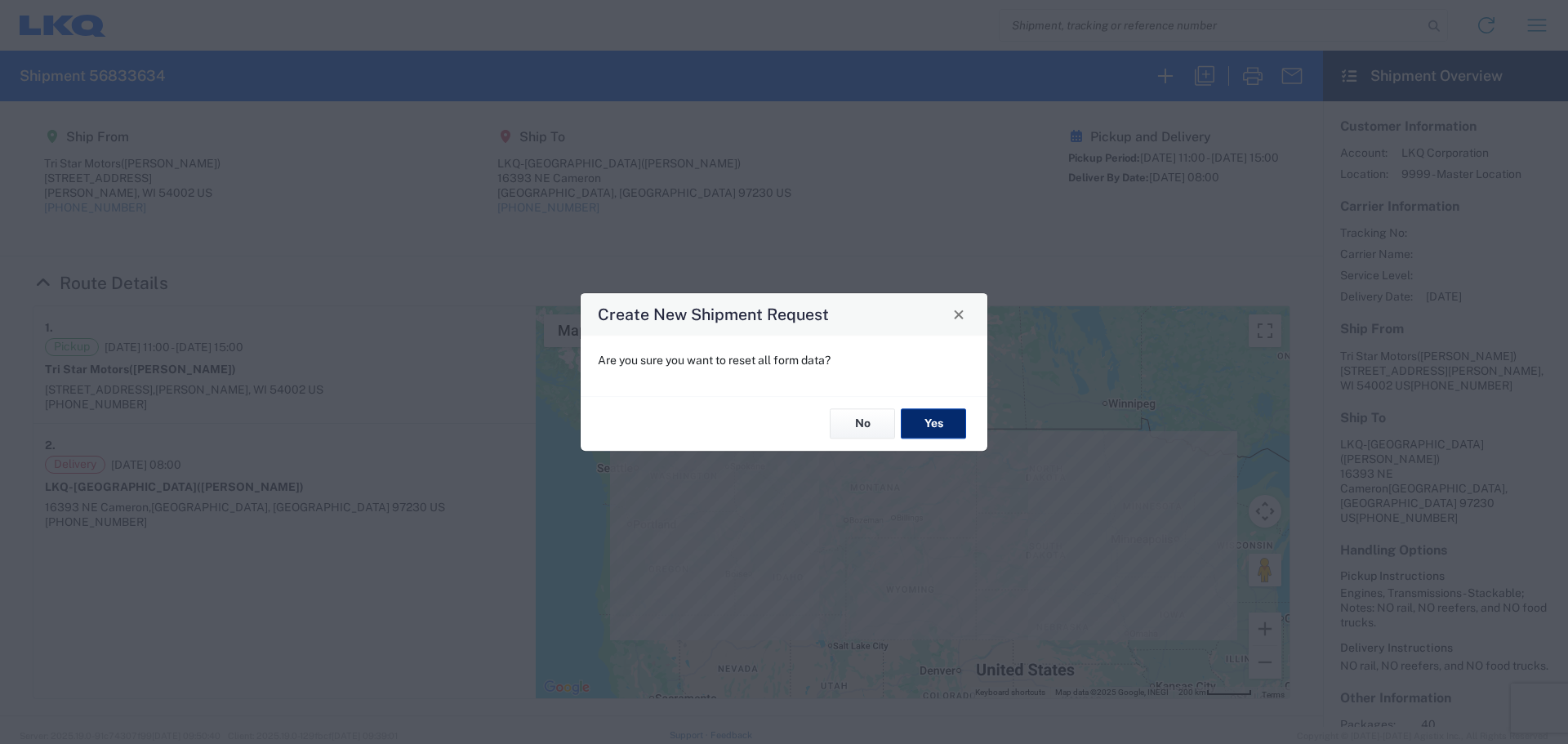
click at [938, 425] on button "Yes" at bounding box center [934, 424] width 66 height 30
select select "FULL"
select select "US"
select select "LBS"
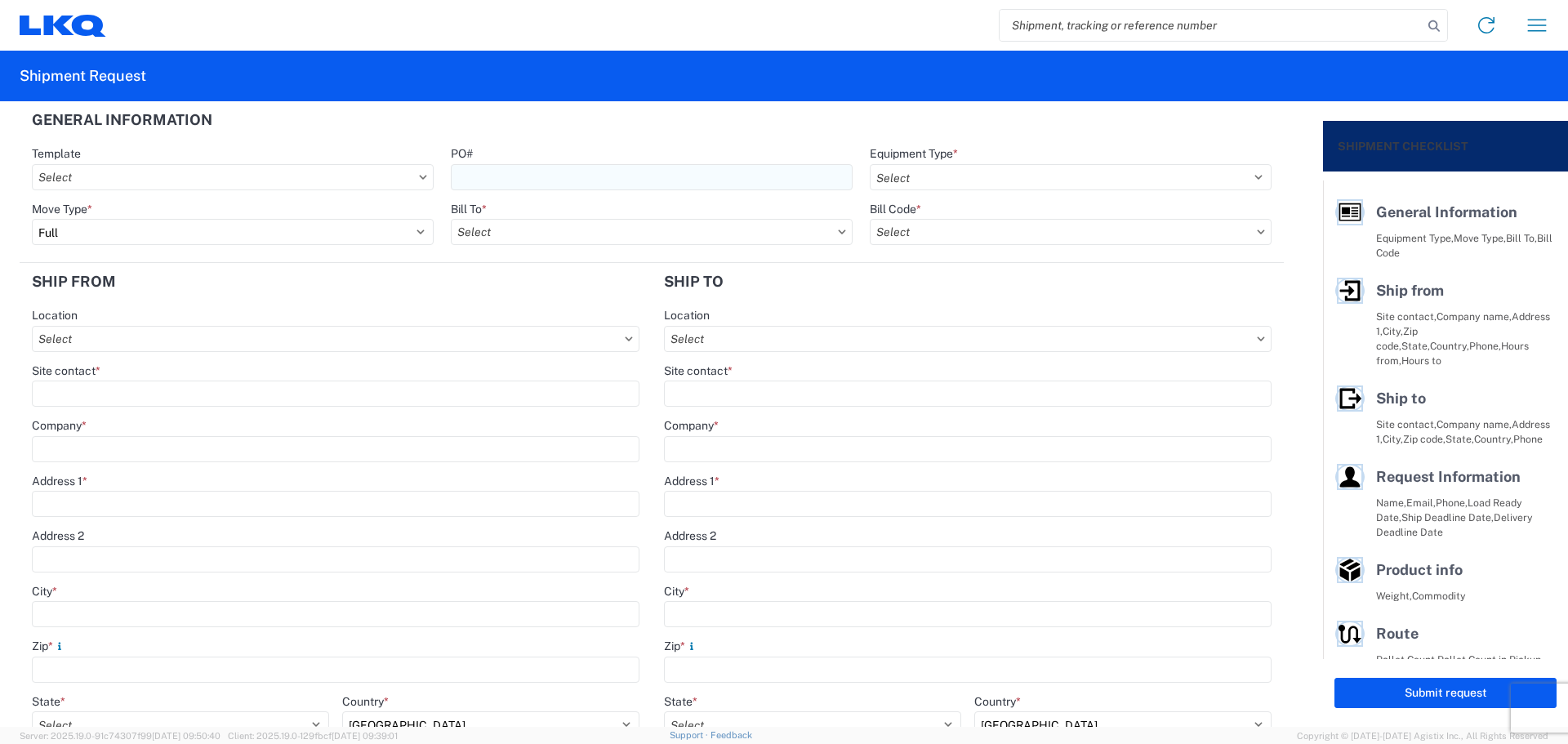
click at [522, 178] on input "PO#" at bounding box center [652, 177] width 402 height 26
type input "T3146"
click at [724, 145] on agx-form-section "General Information Template PO# T3146 Equipment Type * Select 53’ Dry Van Flat…" at bounding box center [652, 182] width 1265 height 162
click at [925, 174] on select "Select 53’ Dry Van Flatbed Dropdeck (van) Lowboy (flatbed) Rail" at bounding box center [1071, 177] width 402 height 26
select select "STDV"
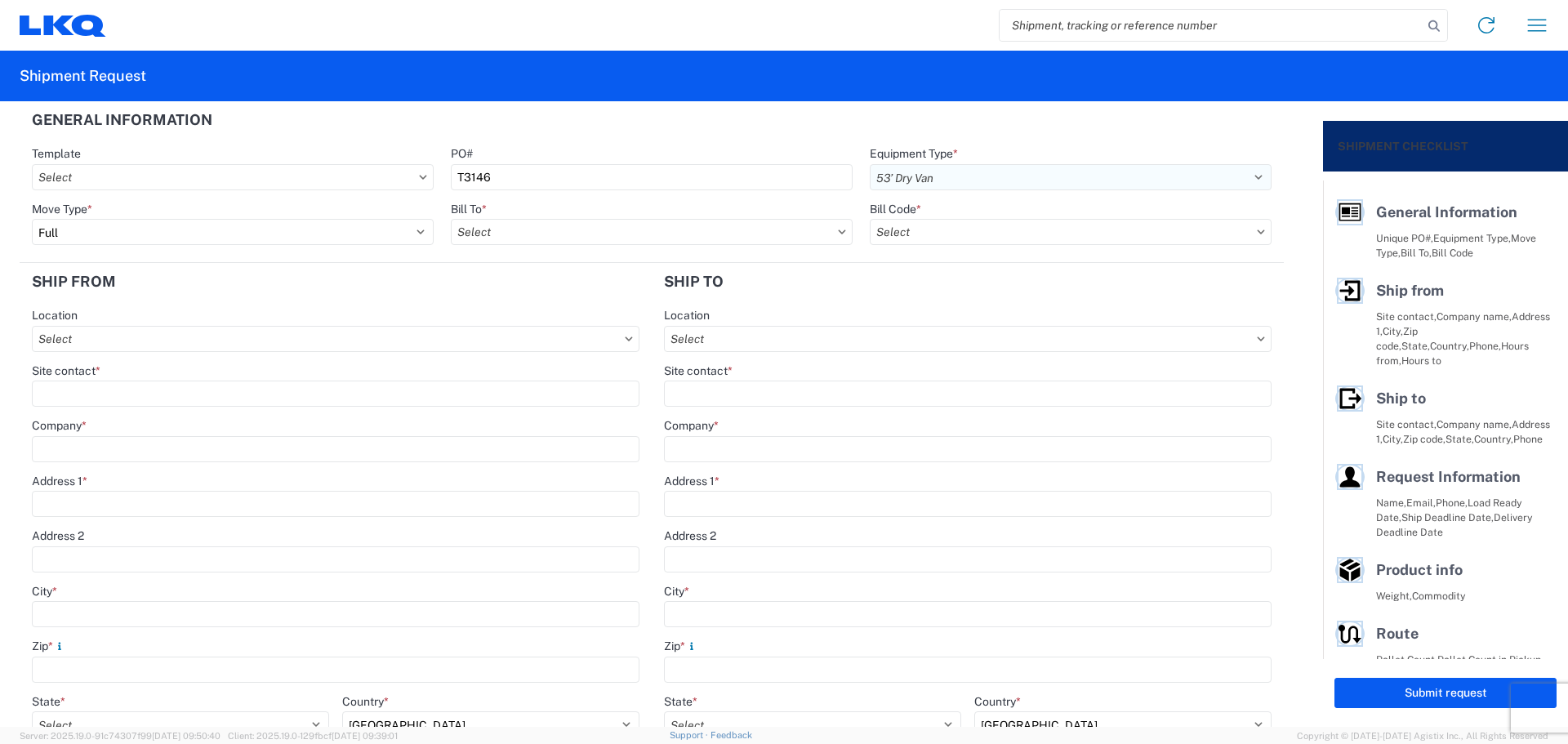
click at [870, 164] on select "Select 53’ Dry Van Flatbed Dropdeck (van) Lowboy (flatbed) Rail" at bounding box center [1071, 177] width 402 height 26
click at [513, 235] on input "text" at bounding box center [652, 232] width 402 height 26
type input "1882"
click at [569, 310] on div "1882 - North American ATK Corporation" at bounding box center [593, 304] width 286 height 26
type input "1882 - North American ATK Corporation"
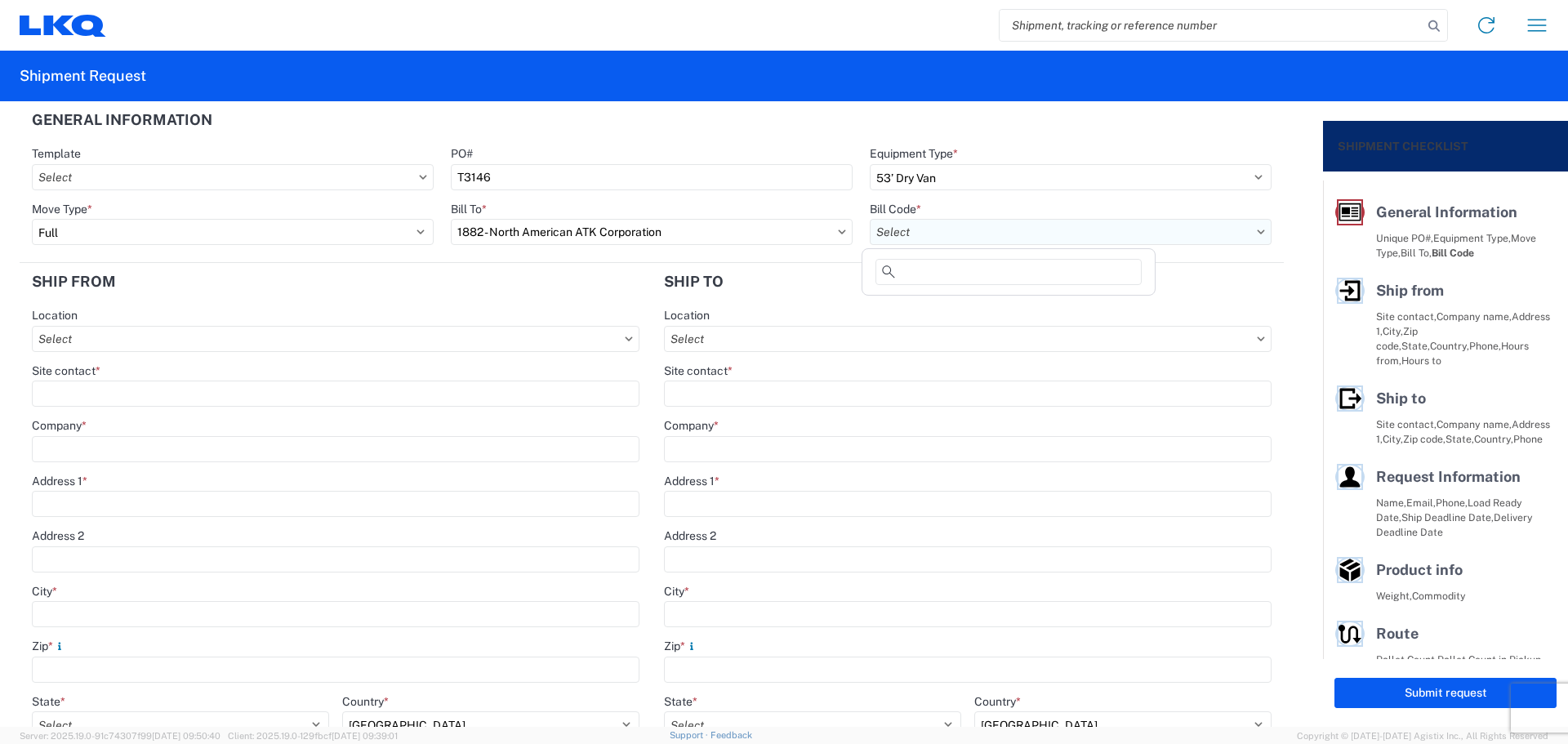
click at [961, 241] on input "text" at bounding box center [1071, 232] width 402 height 26
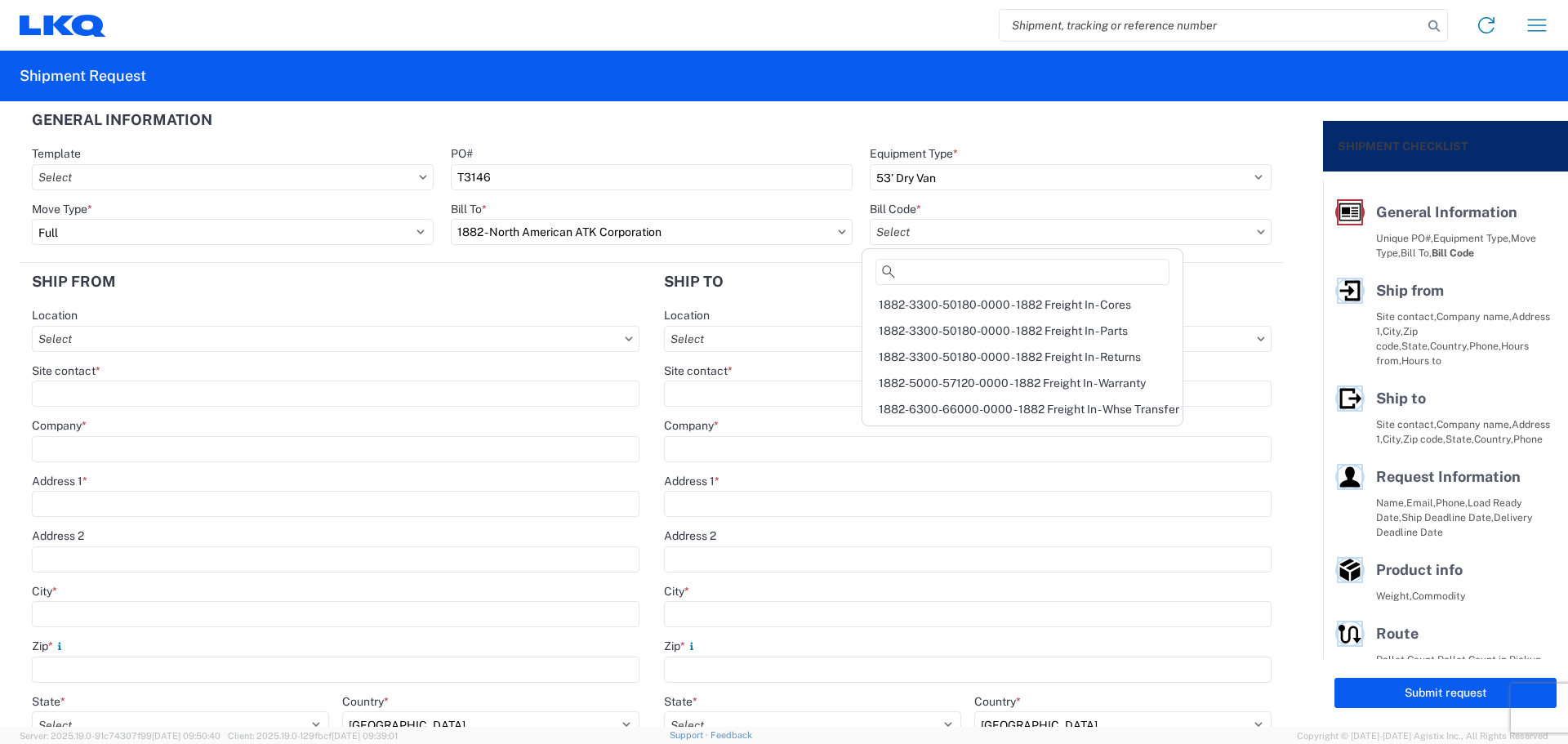
click at [1023, 409] on div "1882-6300-66000-0000 - 1882 Freight In - Whse Transfer" at bounding box center [1022, 409] width 313 height 26
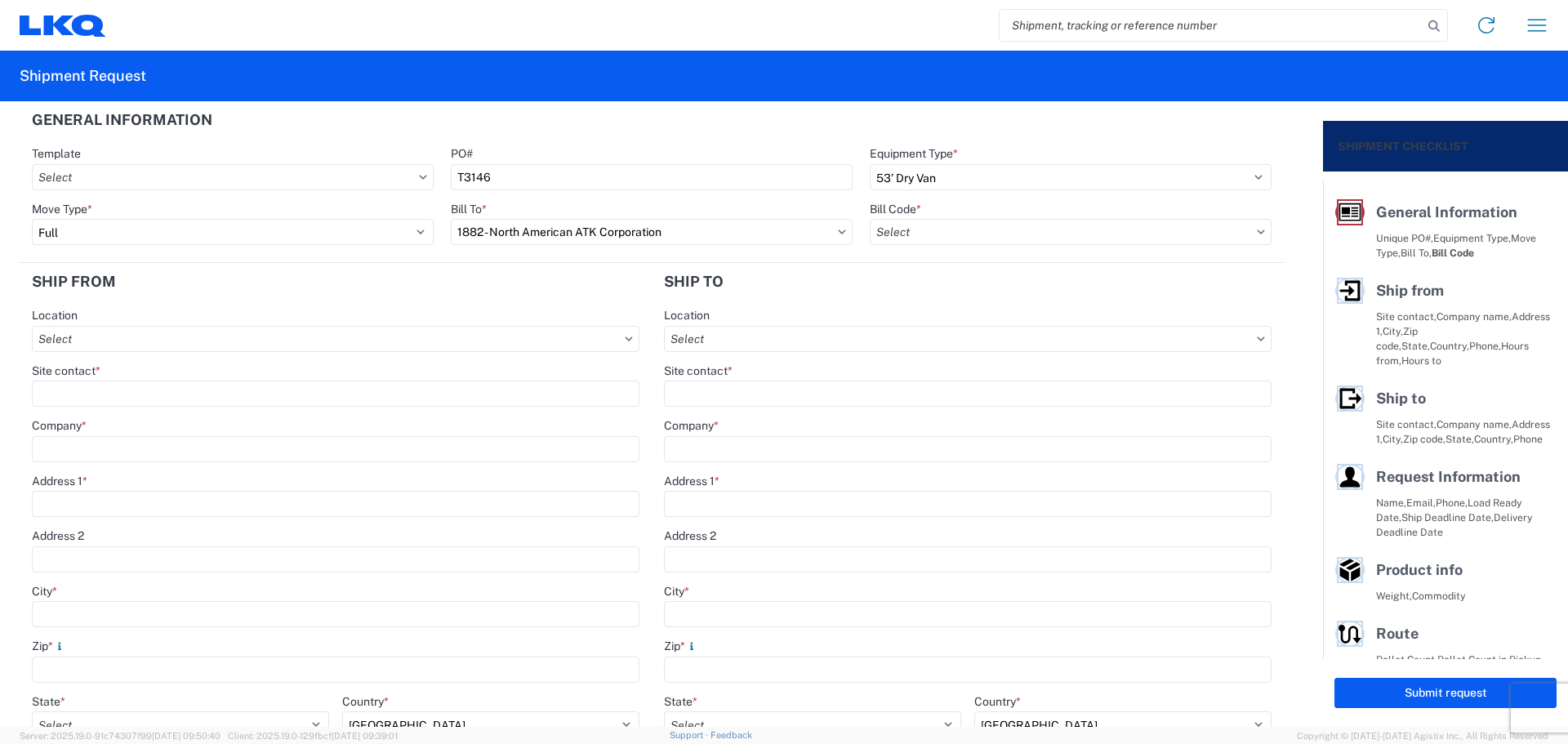
type input "1882-6300-66000-0000 - 1882 Freight In - Whse Transfer"
click at [170, 337] on input "text" at bounding box center [335, 339] width 608 height 26
type input "1882"
click at [196, 407] on div "1882 - North American ATK Corporation" at bounding box center [178, 412] width 286 height 26
type input "1882 - North American ATK Corporation"
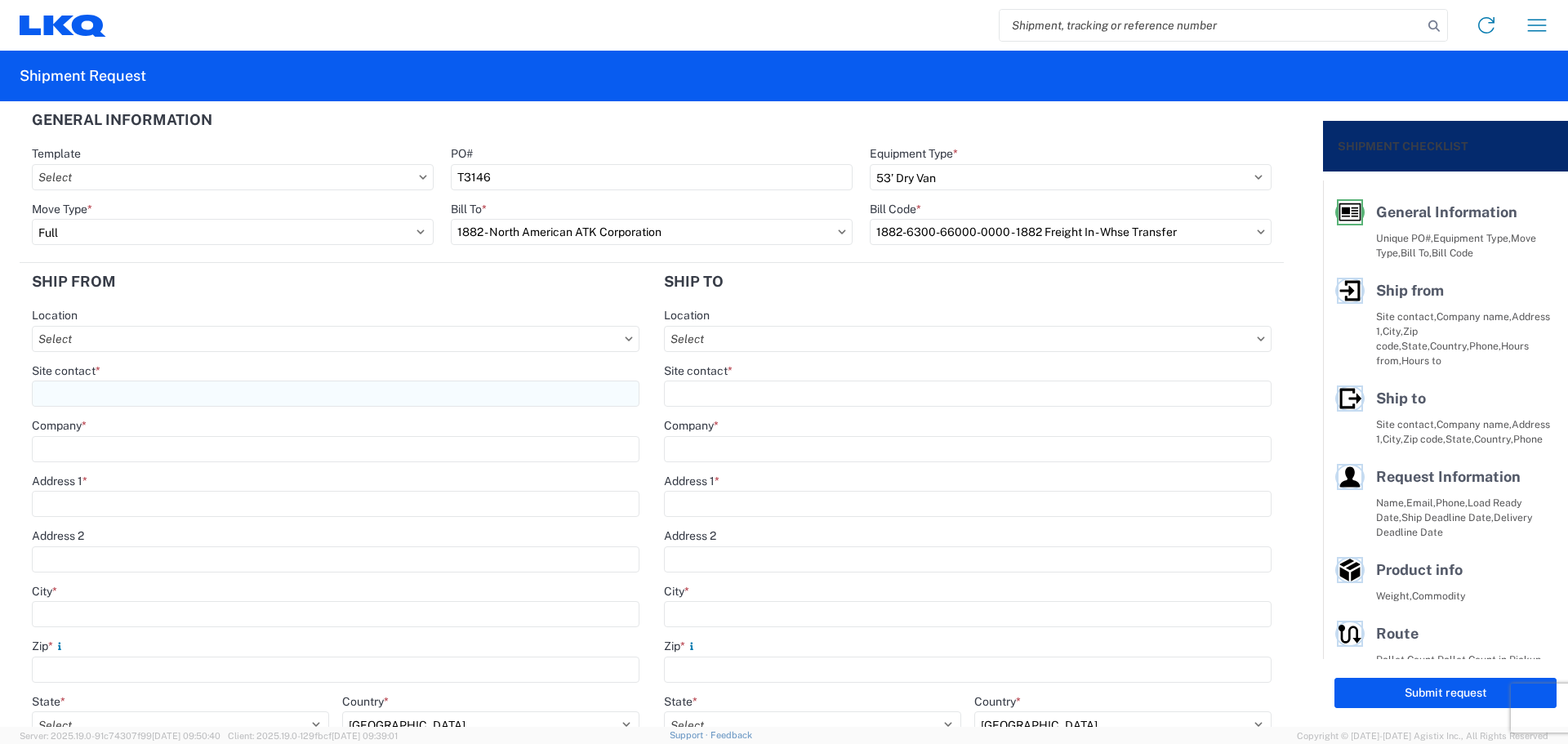
type input "LKQ Corporation"
type input "[STREET_ADDRESS]"
type input "[GEOGRAPHIC_DATA]"
type input "75050"
select select "[GEOGRAPHIC_DATA]"
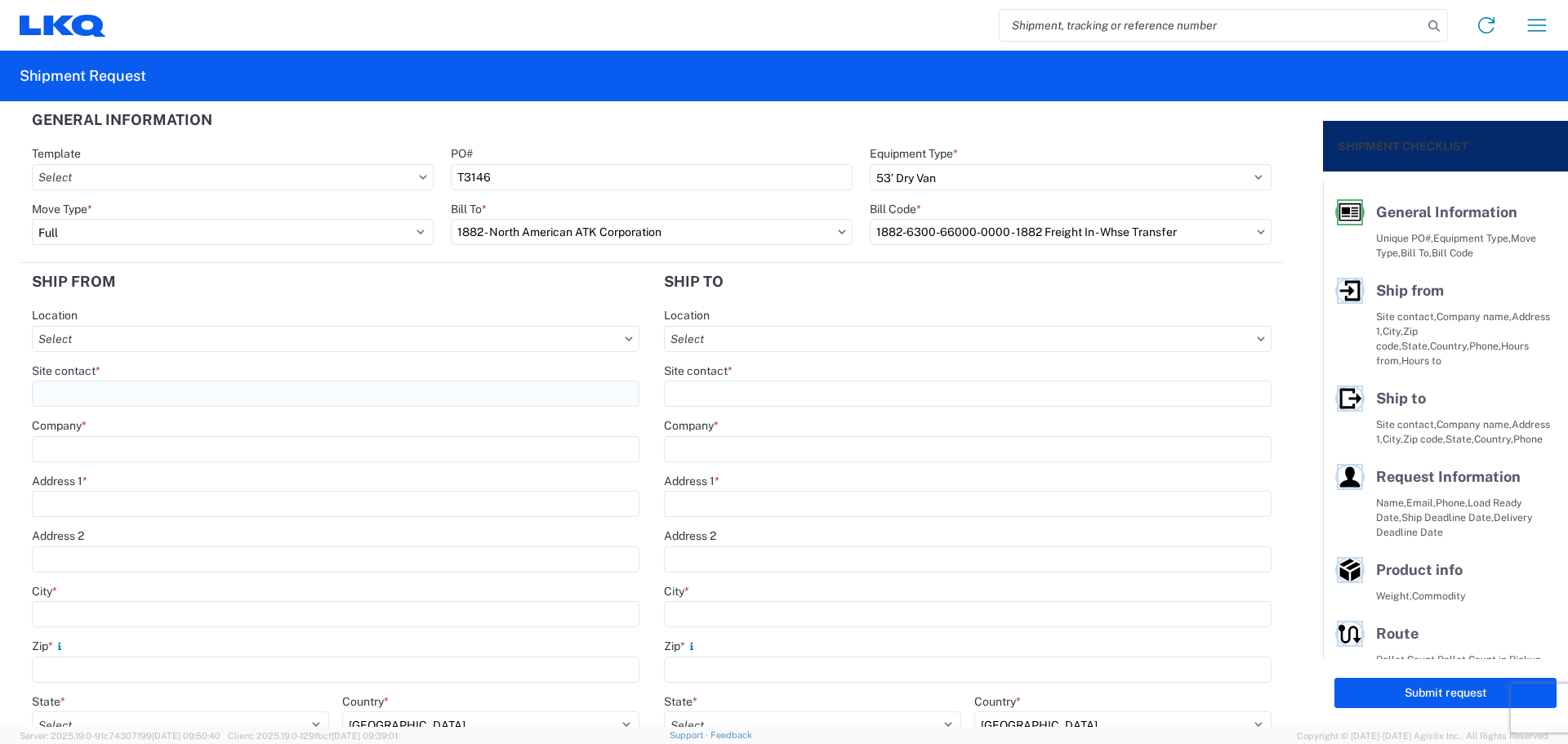
type input "[PHONE_NUMBER]"
type input "07:00"
type input "17:00"
click at [172, 394] on input "Site contact *" at bounding box center [335, 394] width 608 height 26
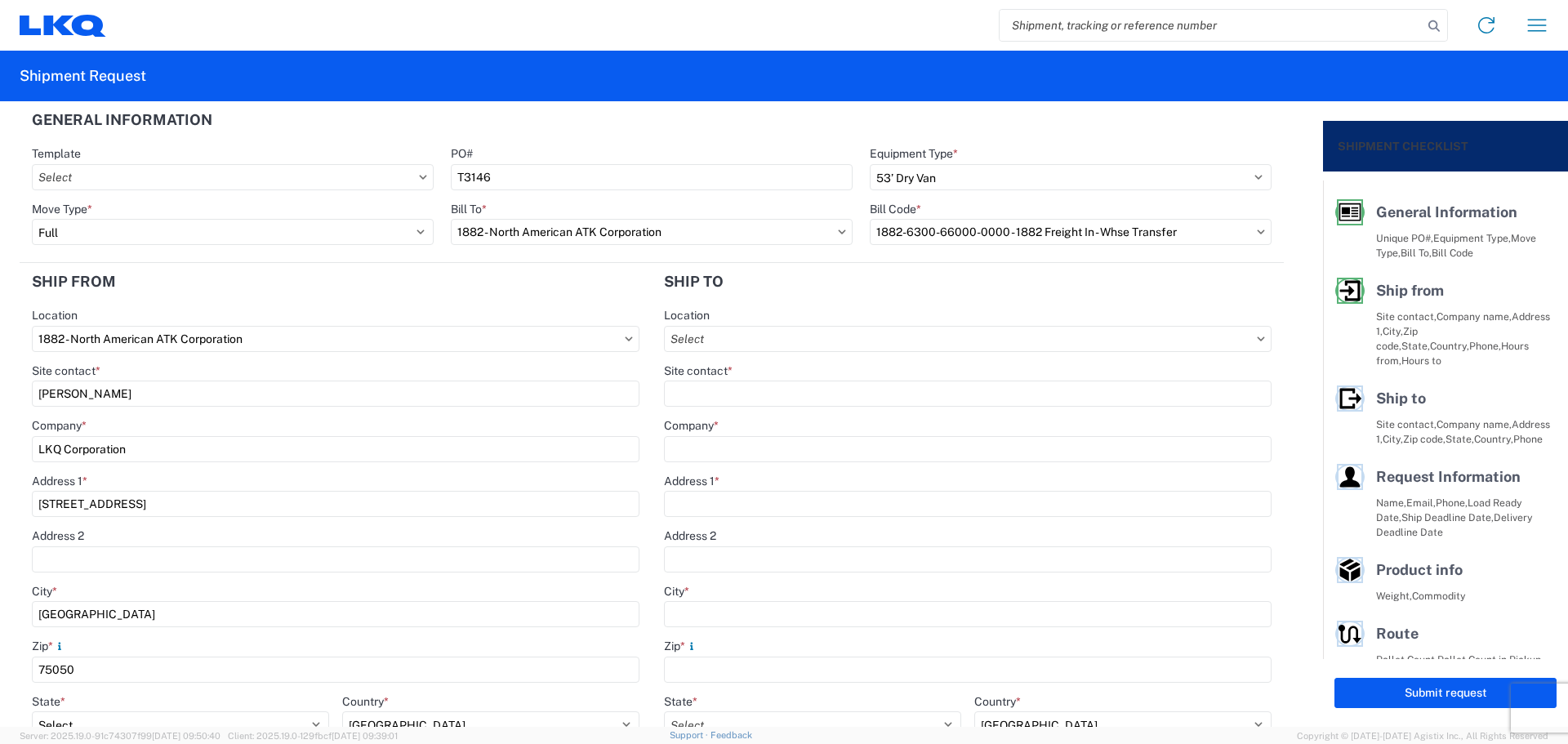
type input "[PERSON_NAME]"
click at [199, 298] on header "Ship from" at bounding box center [335, 280] width 632 height 37
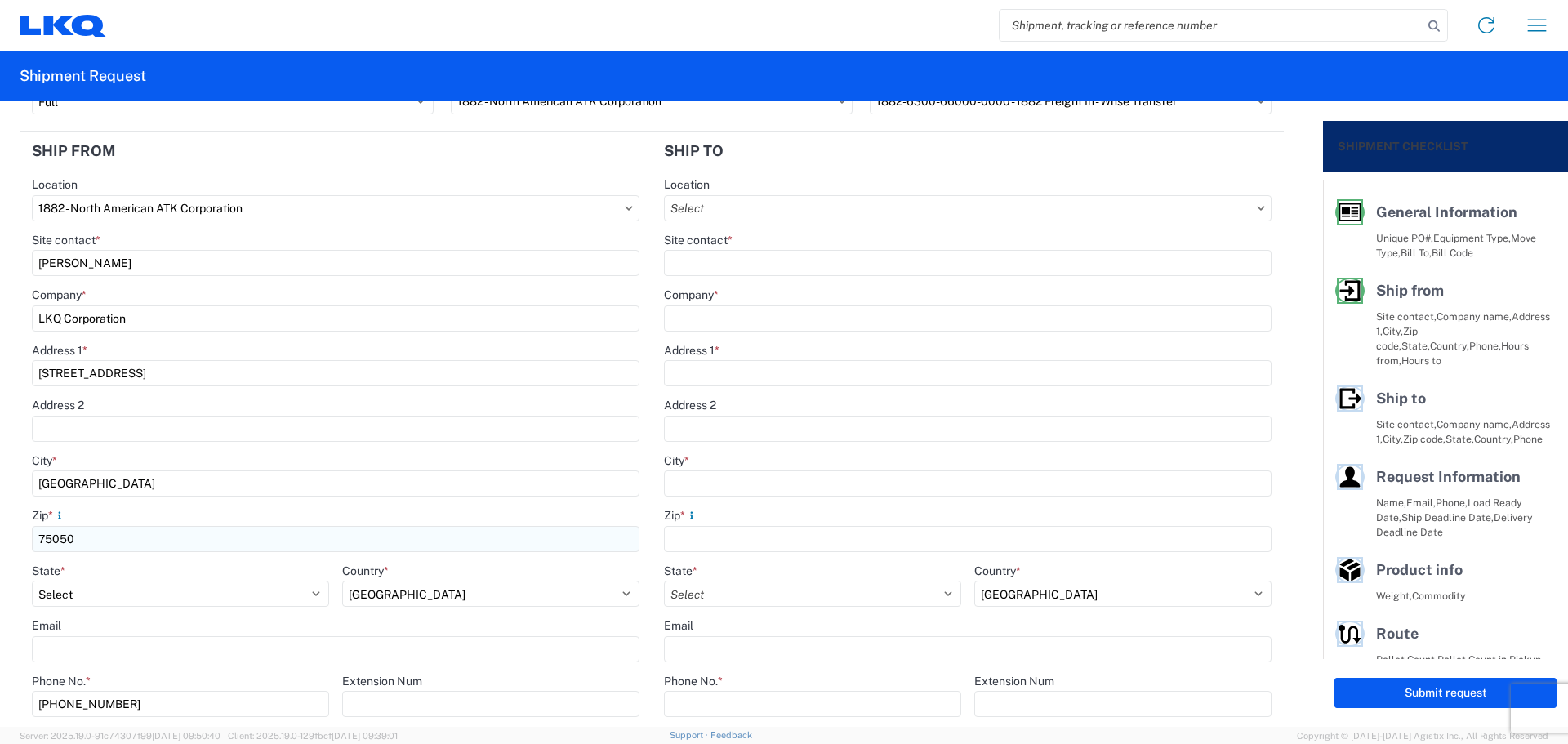
scroll to position [326, 0]
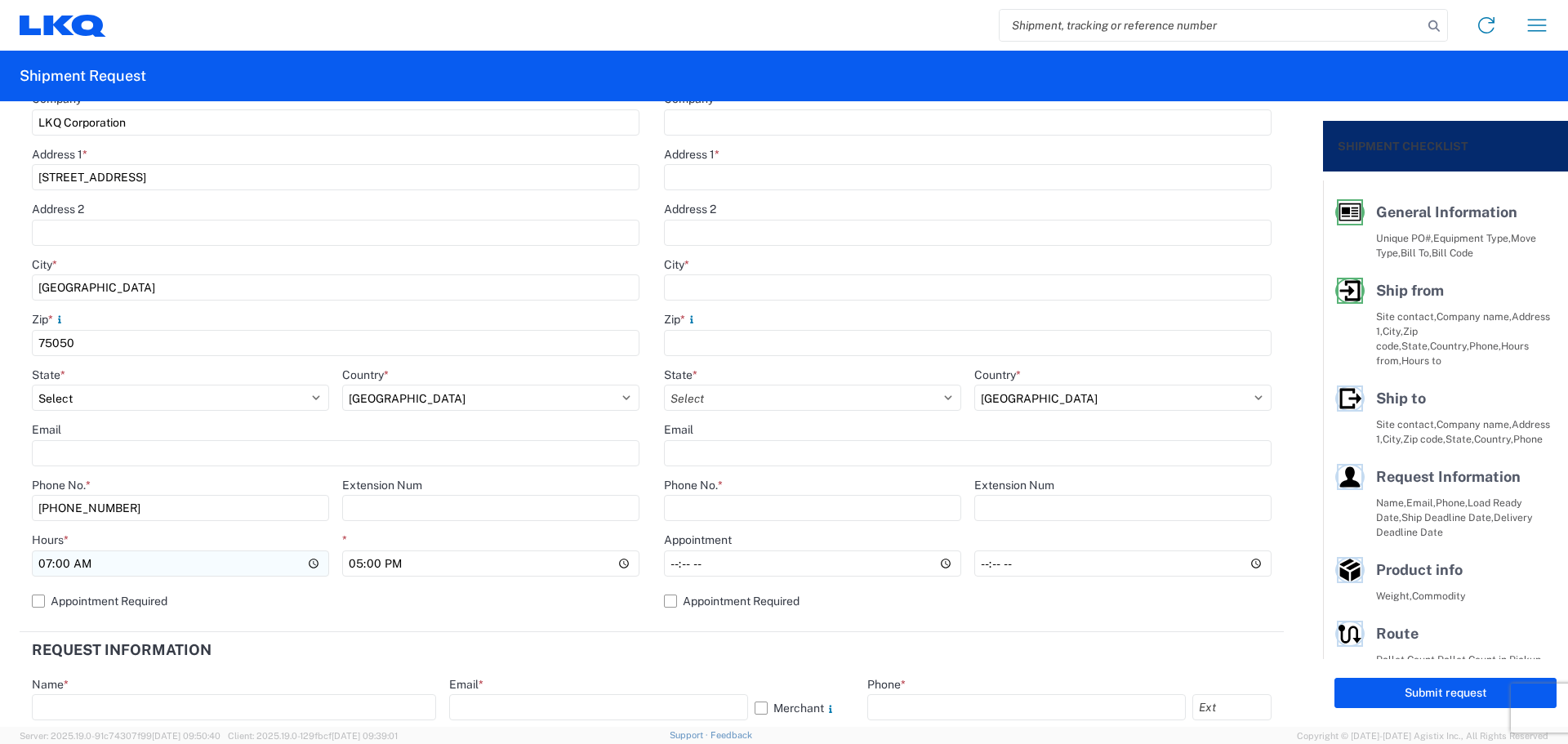
click at [40, 568] on input "07:00" at bounding box center [180, 563] width 297 height 26
type input "13:00"
type input "15:00"
click at [504, 650] on header "Request Information" at bounding box center [652, 650] width 1265 height 37
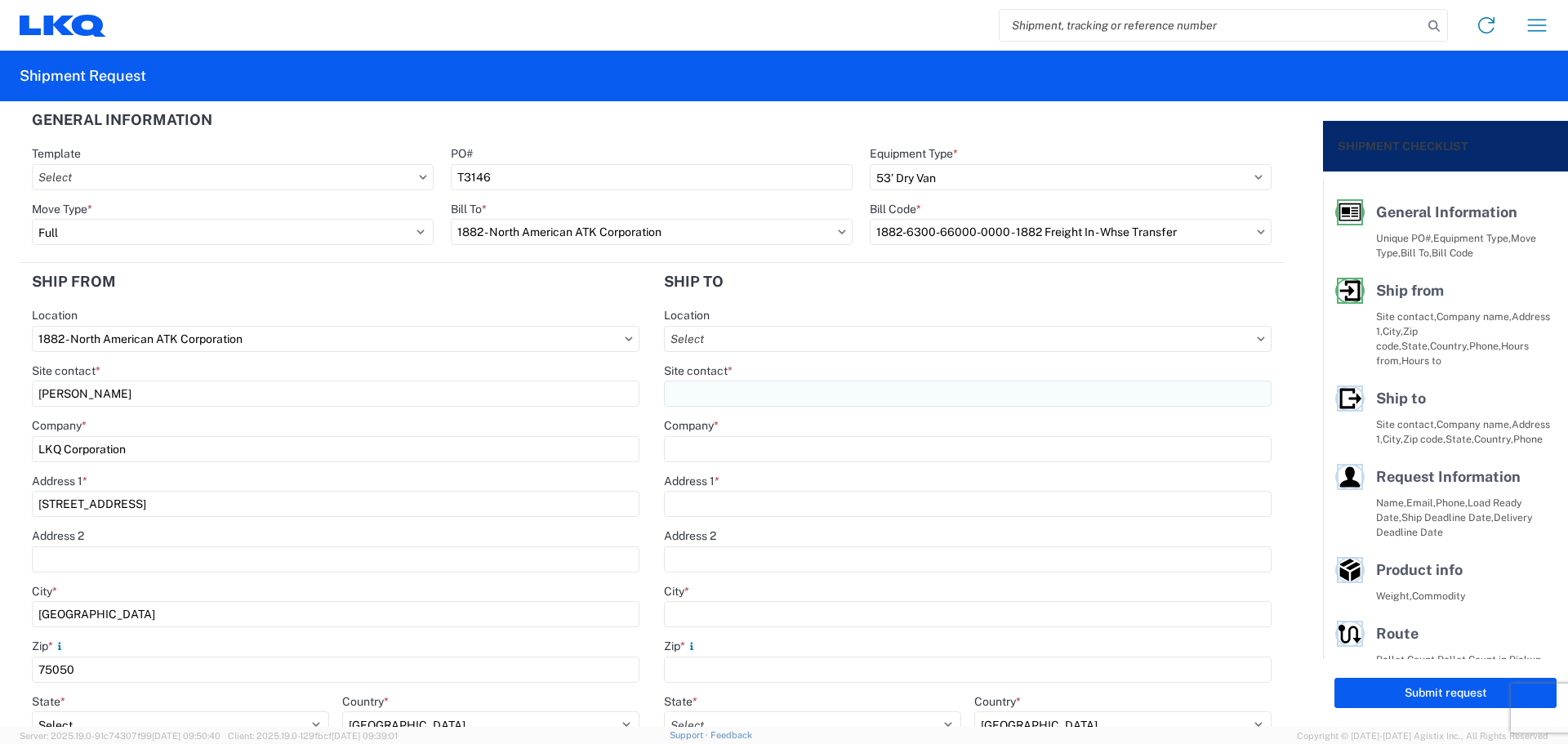
click at [776, 399] on input "Site contact *" at bounding box center [967, 394] width 608 height 26
type input "[PERSON_NAME]"
type input "LKQ-[GEOGRAPHIC_DATA]"
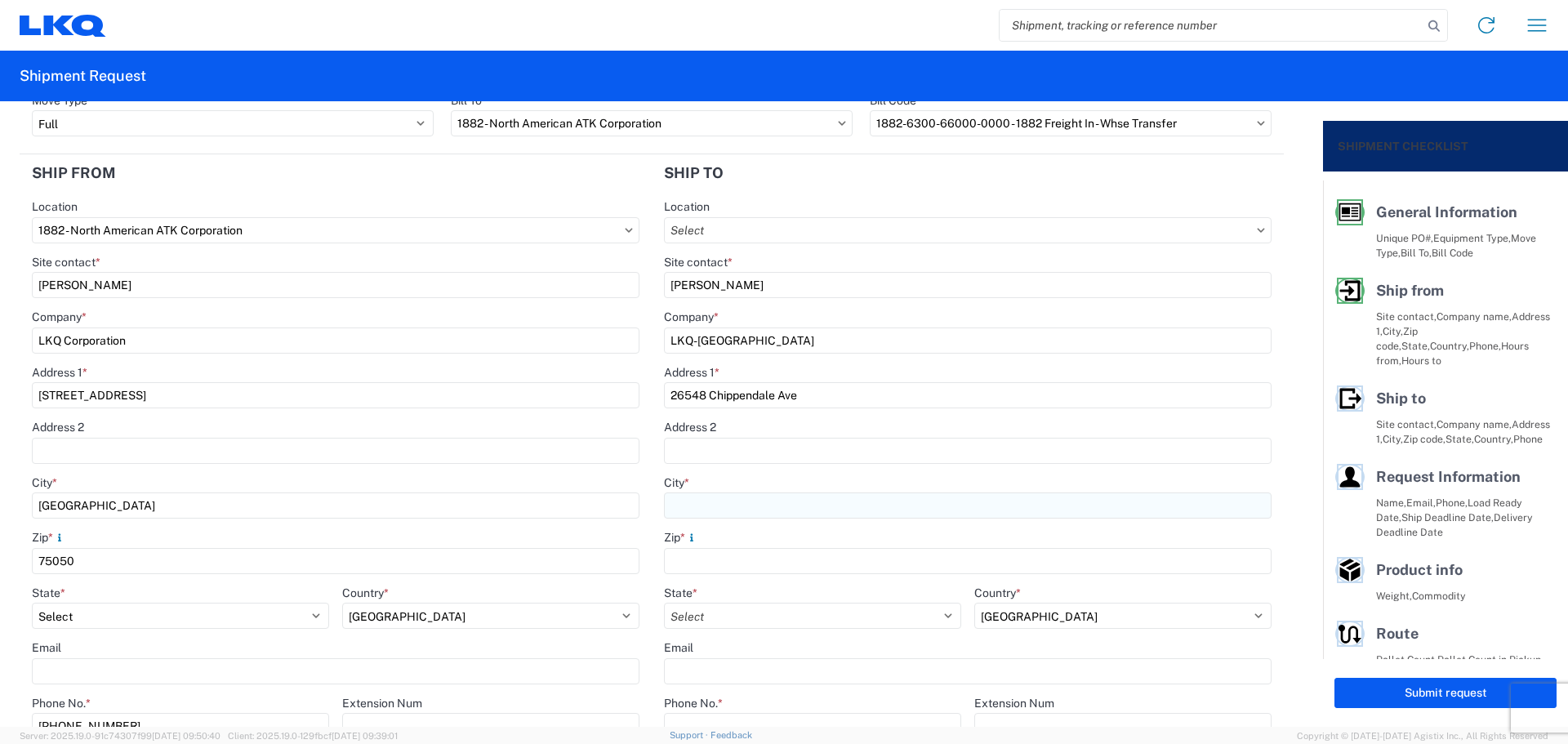
type input "26548 Chippendale Ave"
click at [737, 504] on input "City *" at bounding box center [967, 505] width 608 height 26
type input "[GEOGRAPHIC_DATA]"
click at [713, 543] on div "Zip *" at bounding box center [967, 537] width 608 height 15
click at [723, 556] on input "Zip *" at bounding box center [967, 561] width 608 height 26
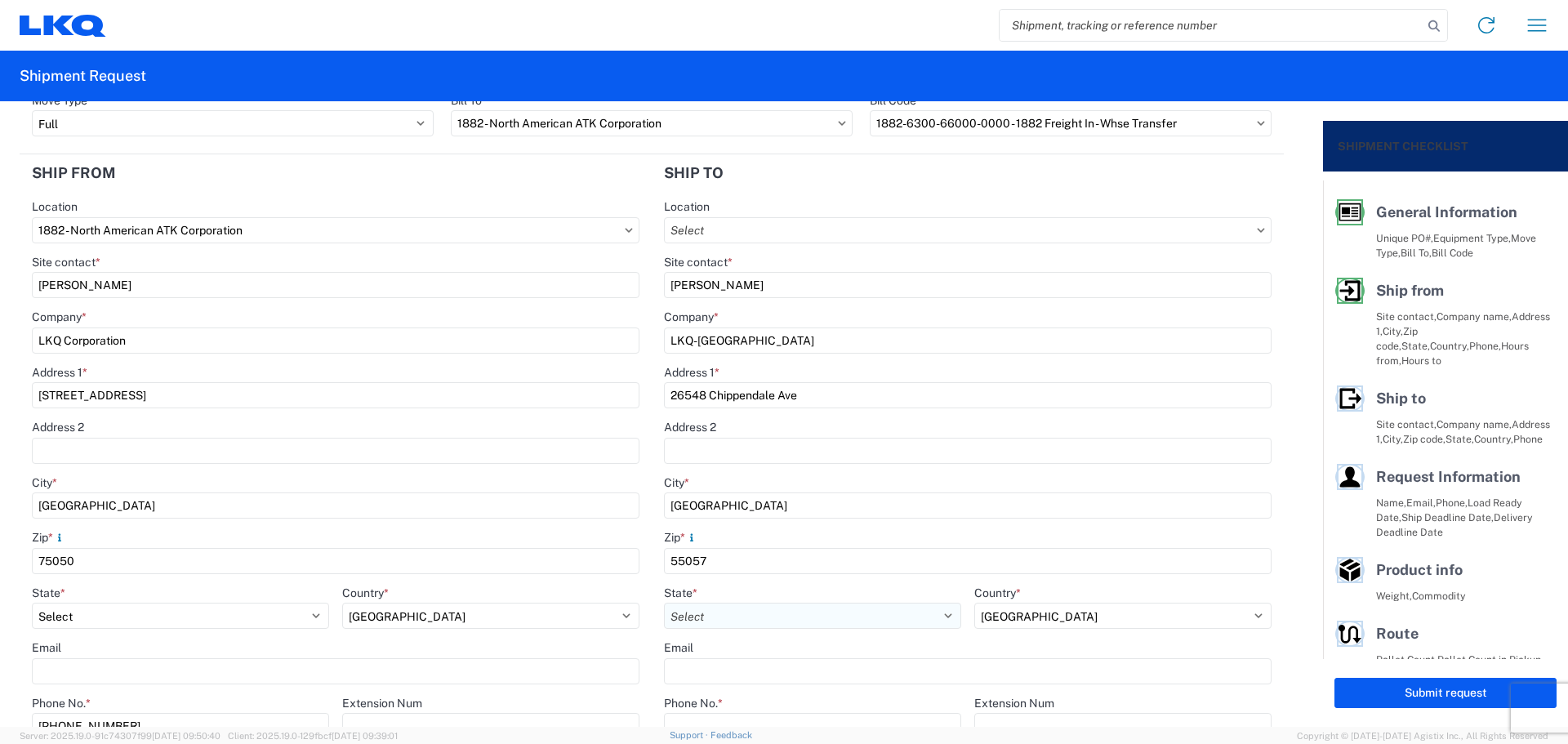
type input "55057"
click at [750, 612] on select "Select [US_STATE] [US_STATE] [US_STATE] [US_STATE] Armed Forces Americas Armed …" at bounding box center [812, 616] width 297 height 26
select select "MN"
click at [664, 603] on select "Select [US_STATE] [US_STATE] [US_STATE] [US_STATE] Armed Forces Americas Armed …" at bounding box center [812, 616] width 297 height 26
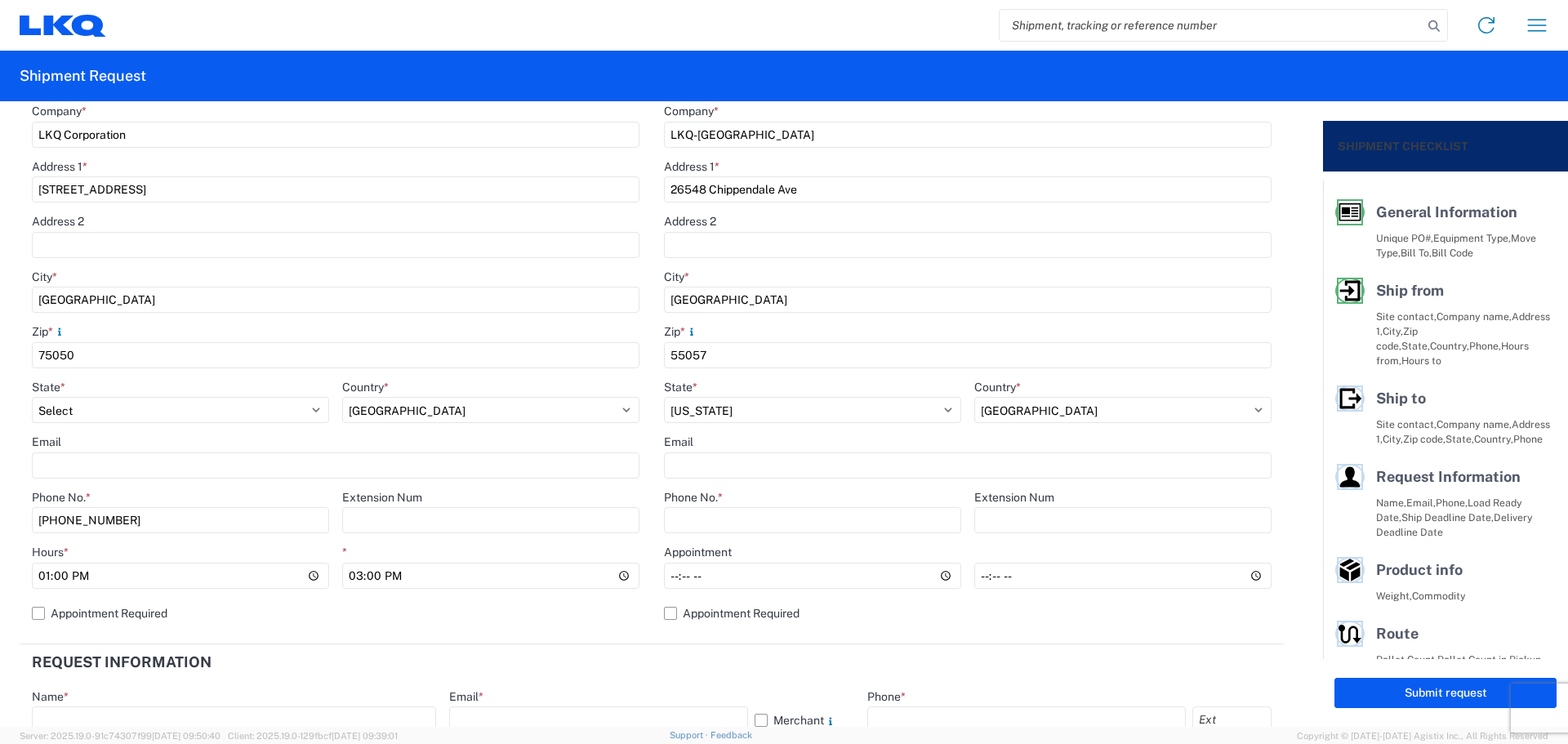
scroll to position [326, 0]
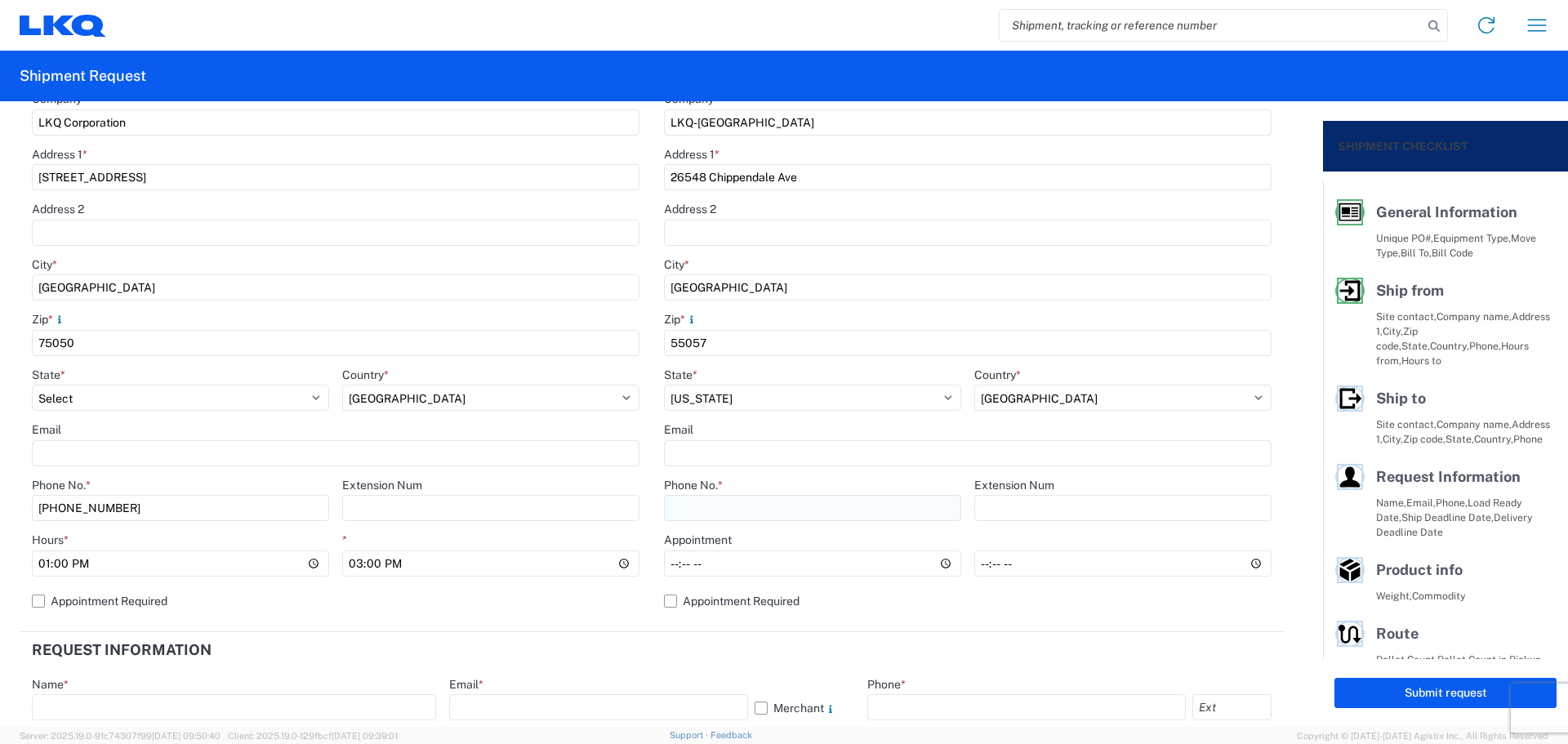
click at [729, 512] on input "Phone No. *" at bounding box center [812, 508] width 297 height 26
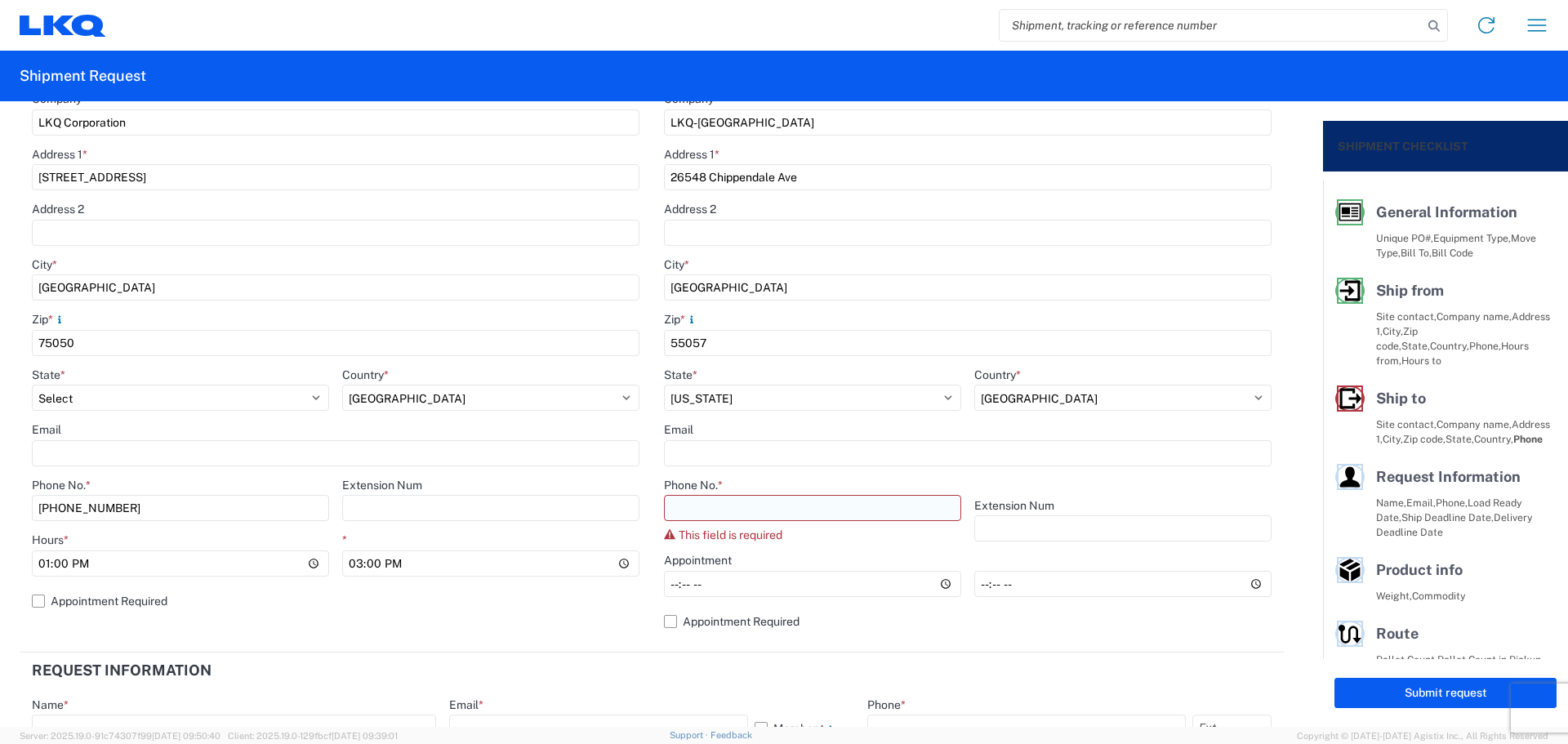
click at [737, 508] on input "Phone No. *" at bounding box center [812, 508] width 297 height 26
paste input "[PHONE_NUMBER]"
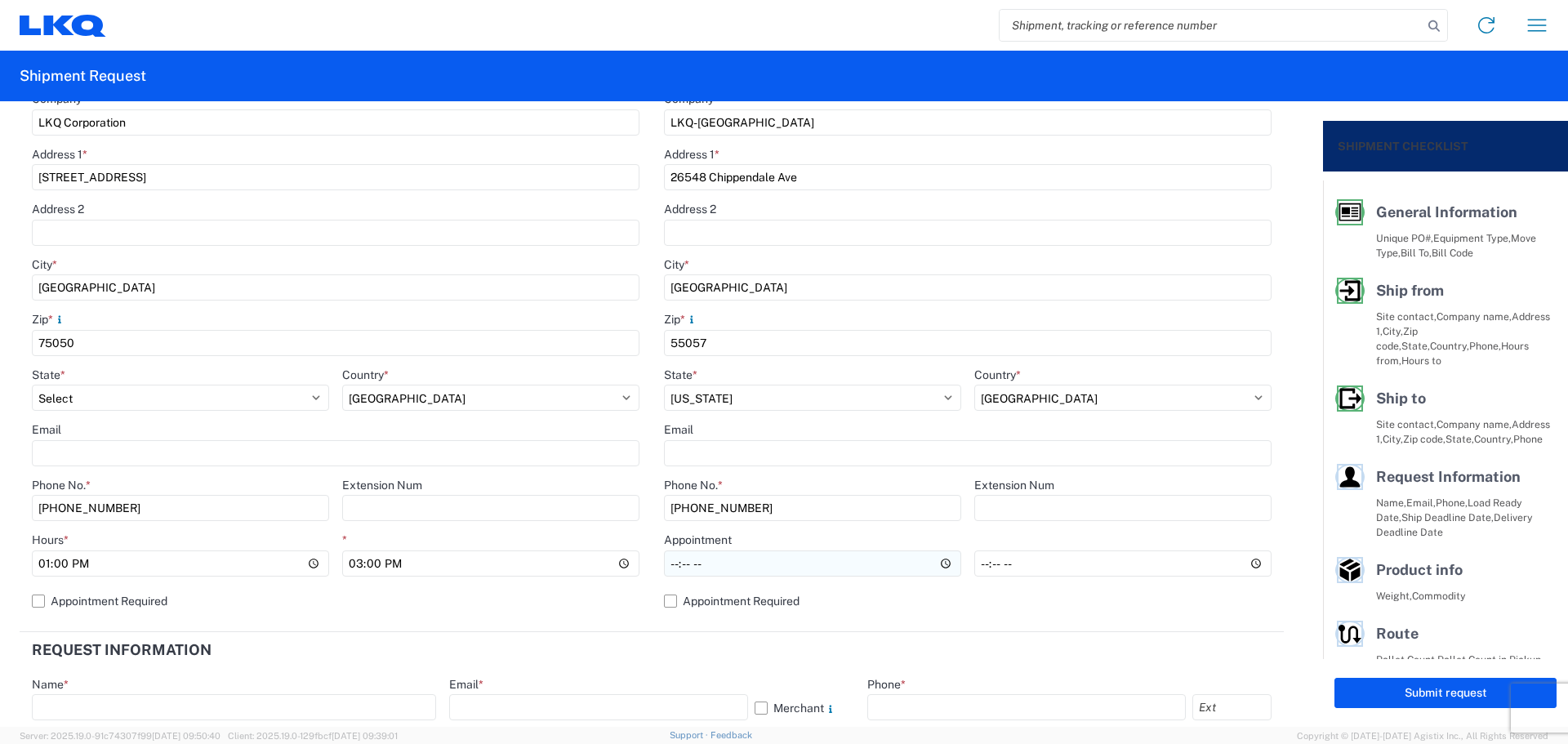
type input "[PHONE_NUMBER]"
click at [666, 569] on input "Hours *" at bounding box center [812, 563] width 297 height 26
type input "08:00"
type input "14:00"
click at [831, 651] on header "Request Information" at bounding box center [652, 650] width 1265 height 37
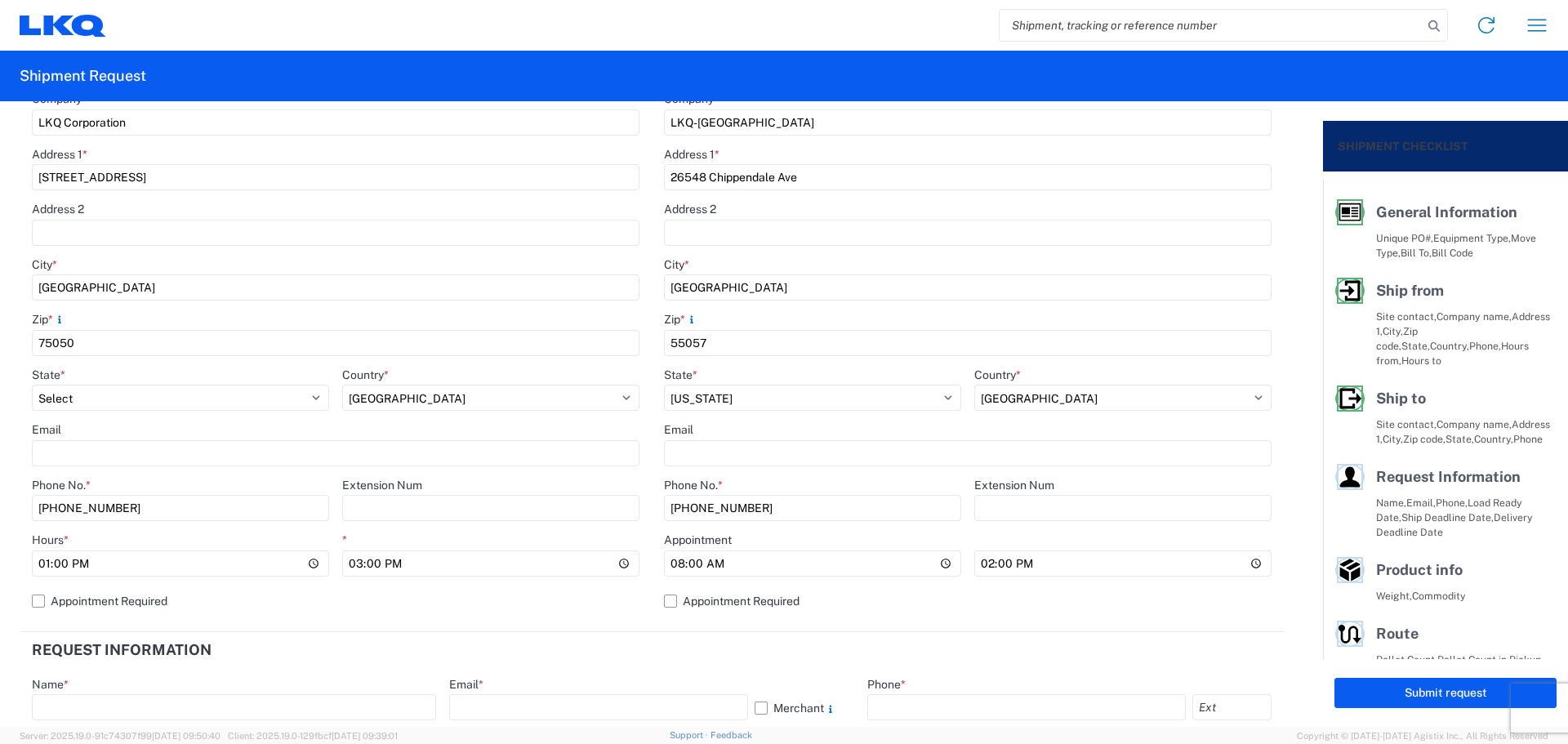
click at [616, 654] on header "Request Information" at bounding box center [652, 650] width 1265 height 37
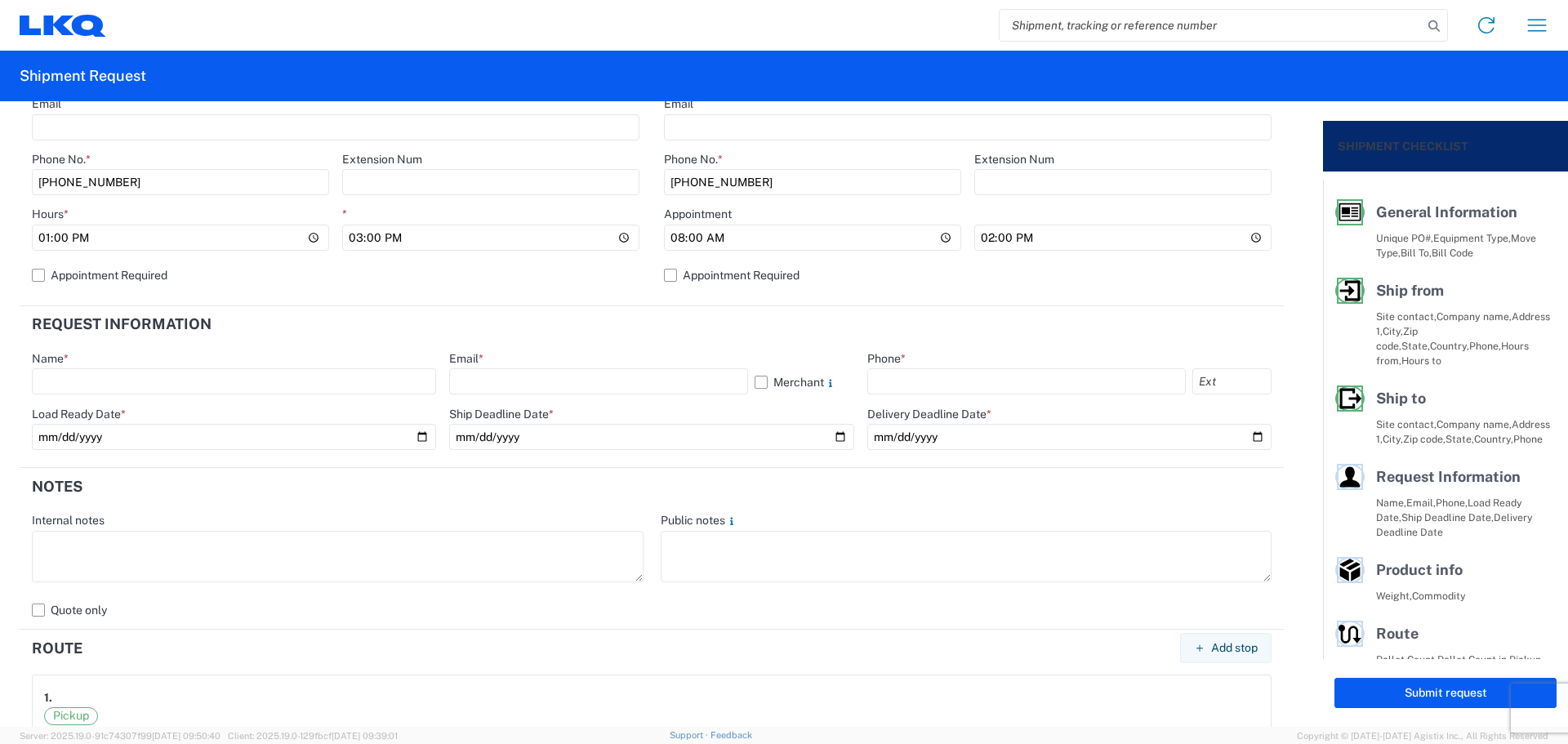
scroll to position [653, 0]
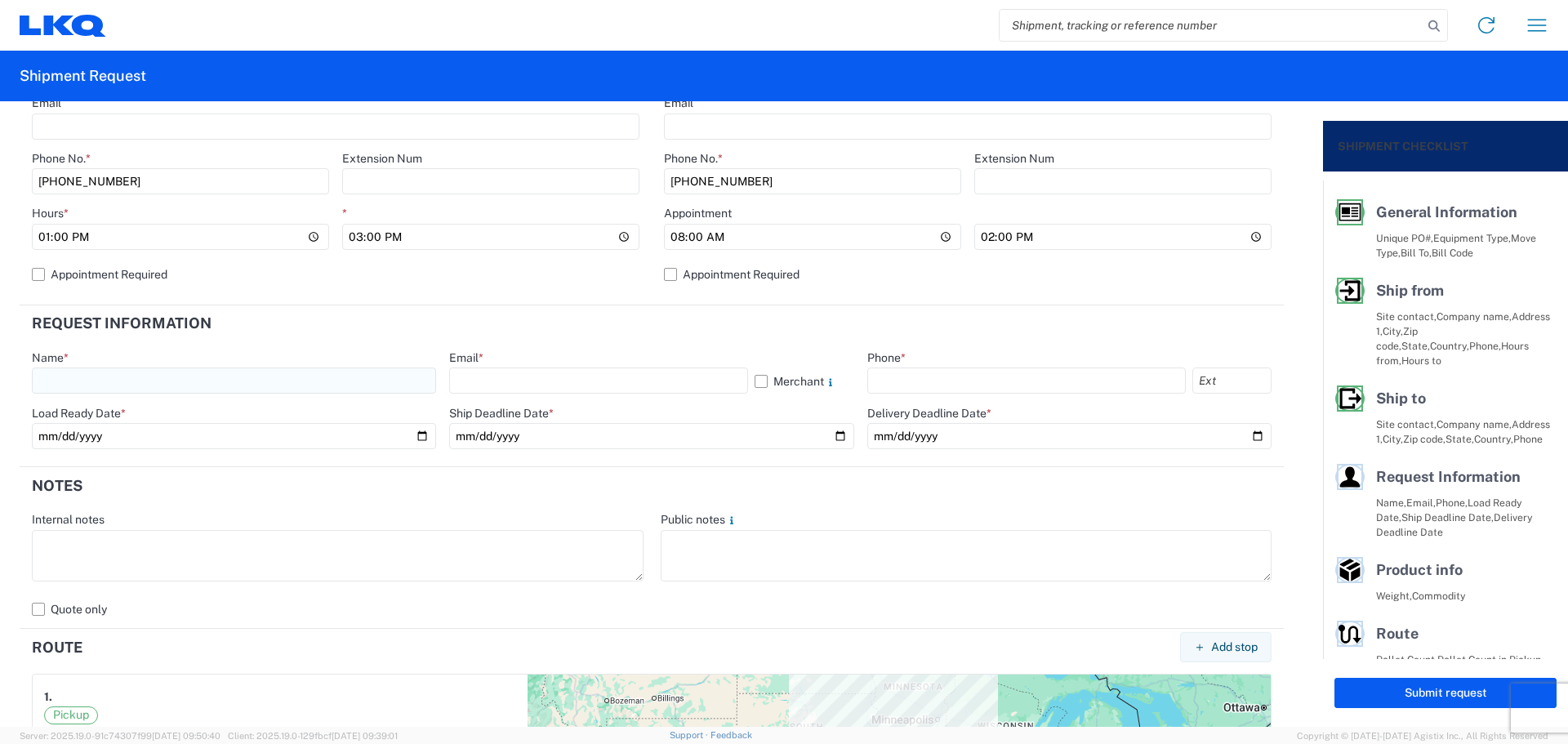
click at [126, 379] on input "text" at bounding box center [234, 380] width 404 height 26
type input "[PERSON_NAME]"
click at [530, 384] on input "text" at bounding box center [599, 380] width 298 height 26
type input "[EMAIL_ADDRESS][DOMAIN_NAME]"
drag, startPoint x: 933, startPoint y: 374, endPoint x: 942, endPoint y: 382, distance: 12.0
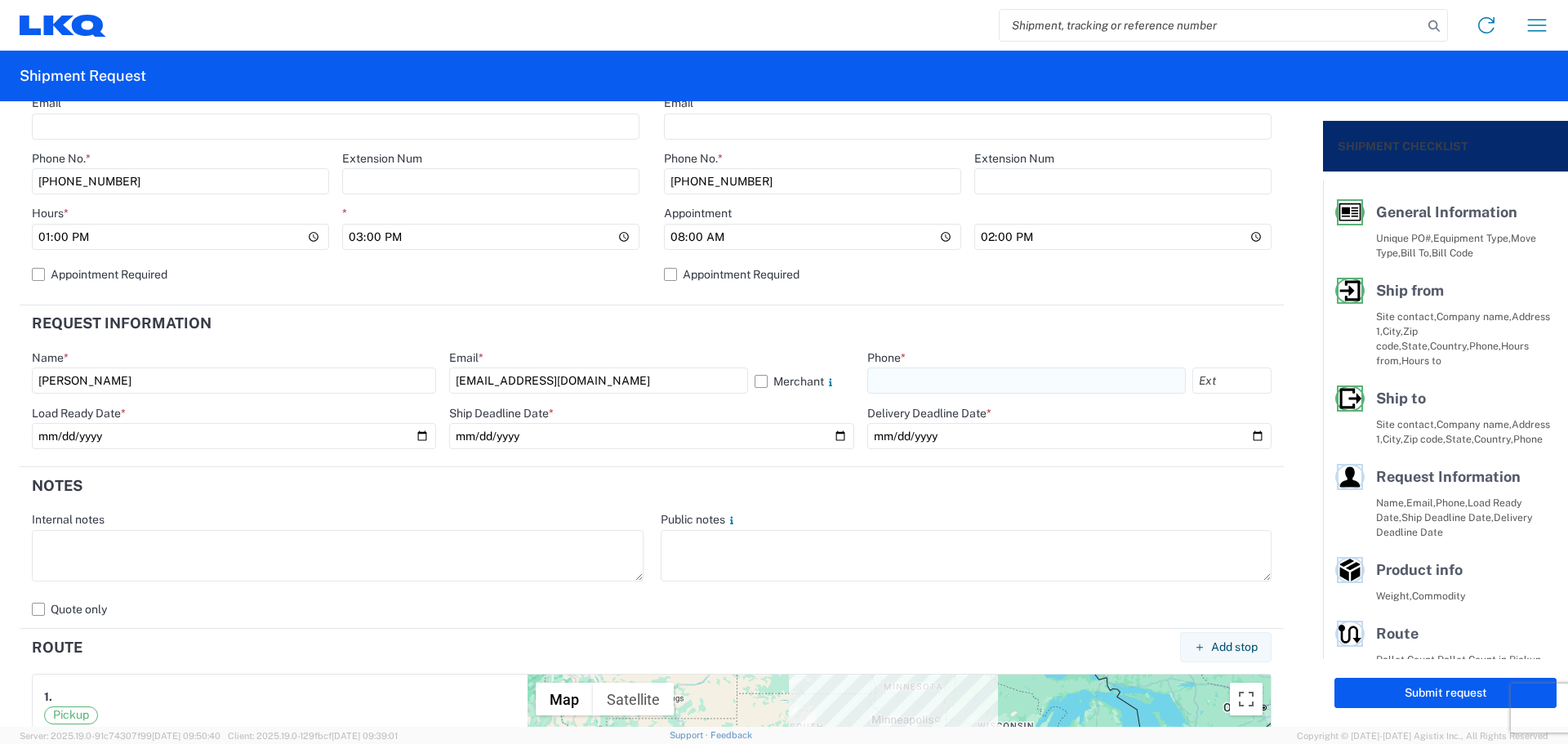
click at [935, 374] on input "text" at bounding box center [1027, 380] width 318 height 26
type input "[PHONE_NUMBER]"
click at [417, 435] on input "date" at bounding box center [234, 436] width 404 height 26
type input "[DATE]"
click at [837, 431] on input "date" at bounding box center [652, 436] width 404 height 26
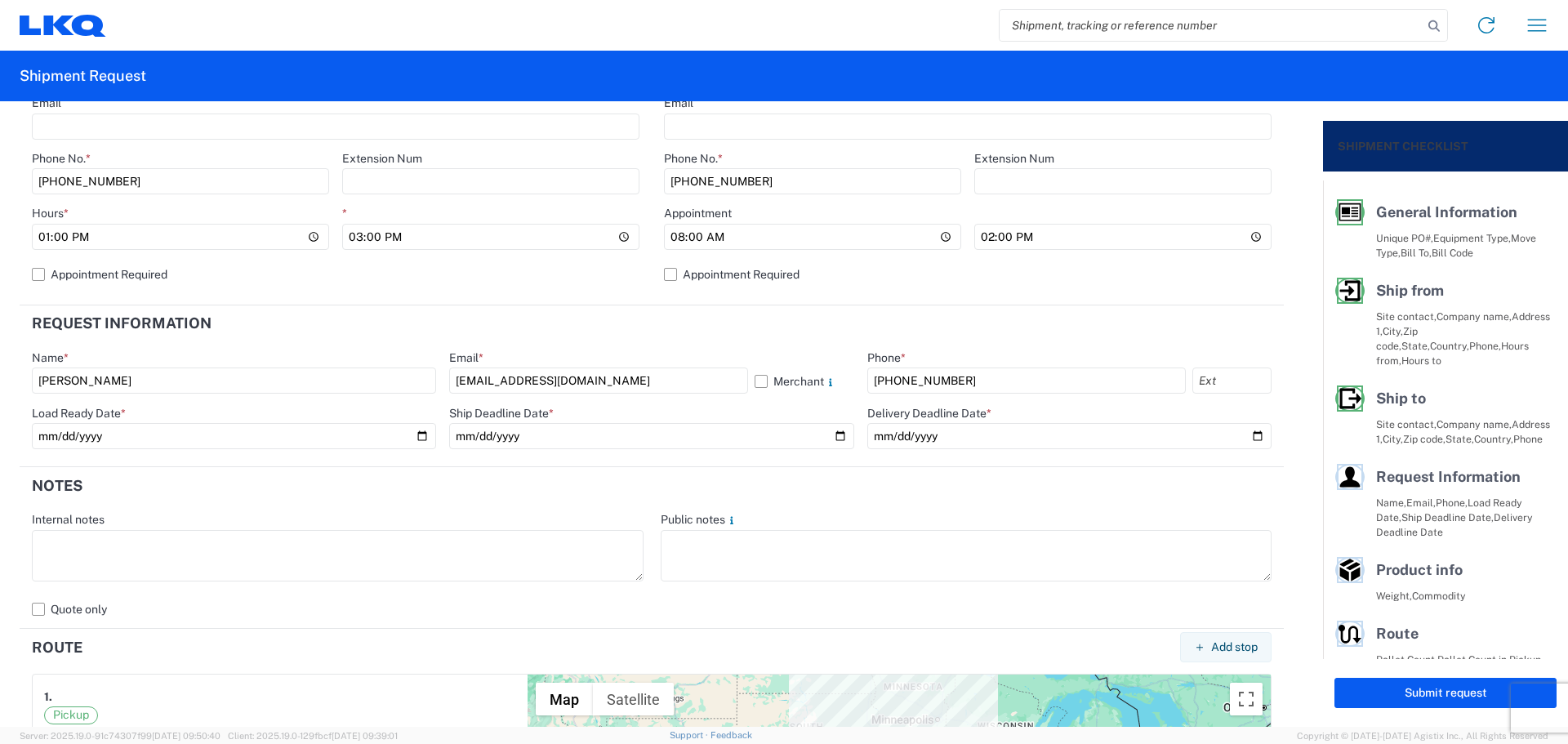
type input "[DATE]"
click at [1247, 436] on input "date" at bounding box center [1070, 436] width 404 height 26
type input "[DATE]"
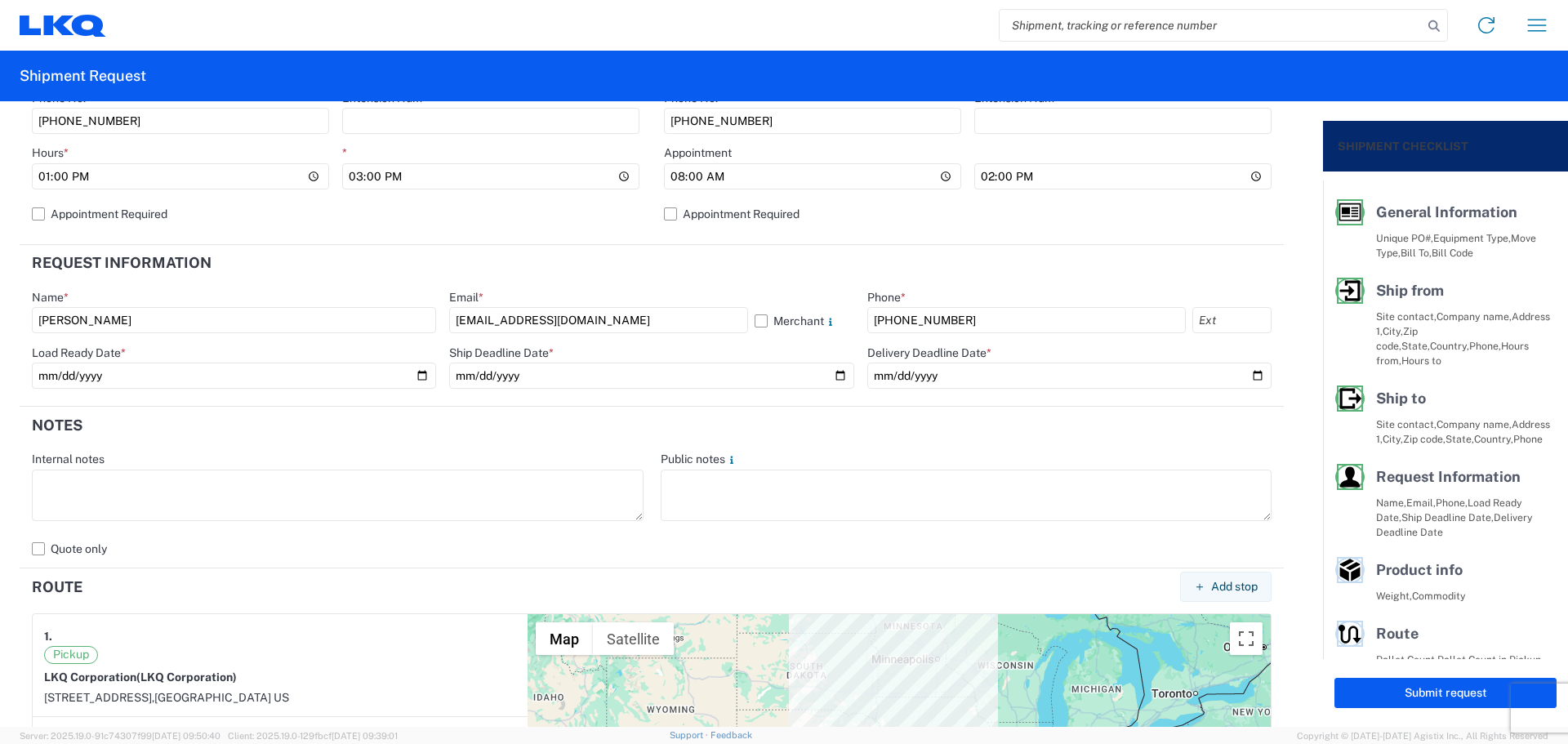
scroll to position [762, 0]
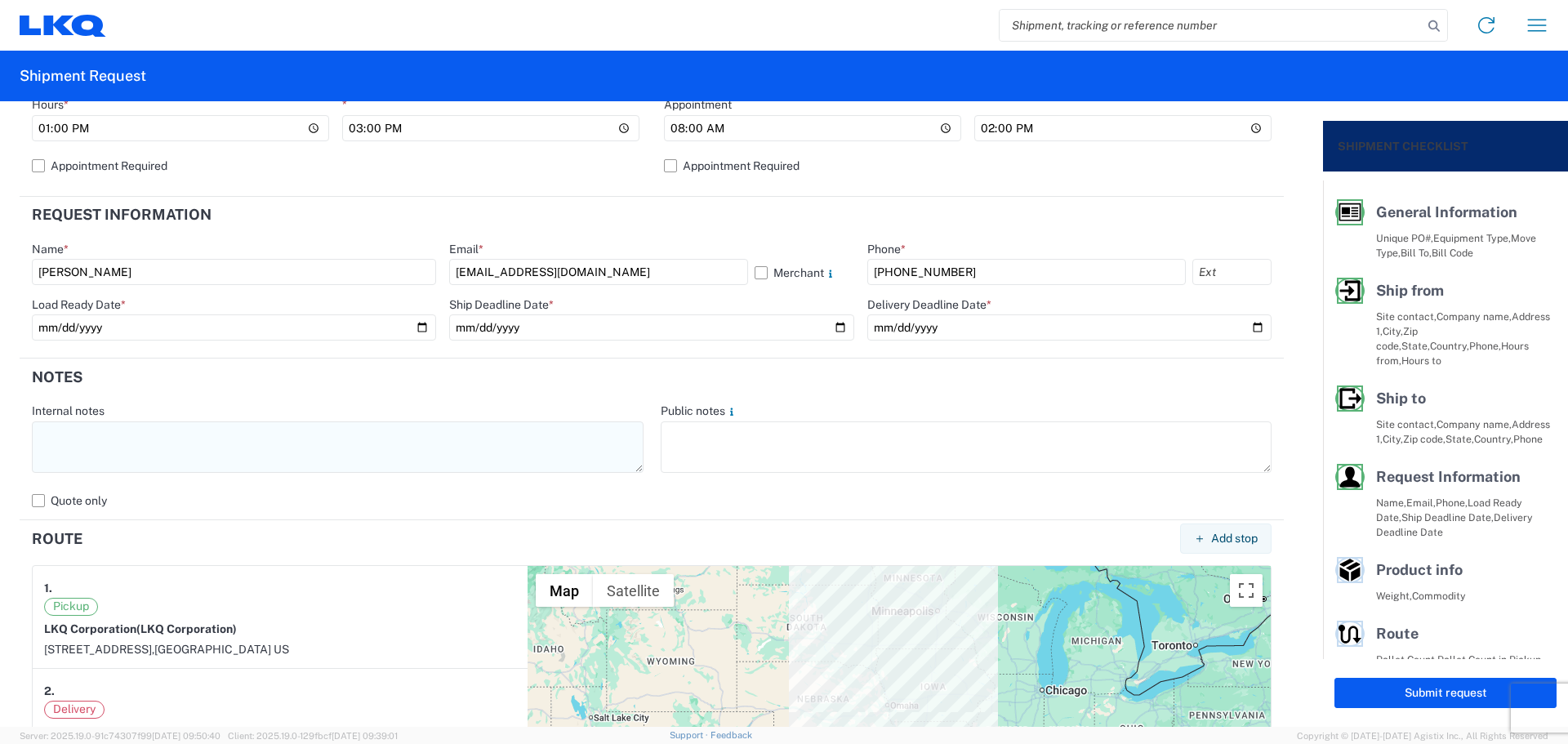
click at [293, 441] on textarea at bounding box center [337, 448] width 612 height 52
paste textarea "[PHONE_NUMBER]"
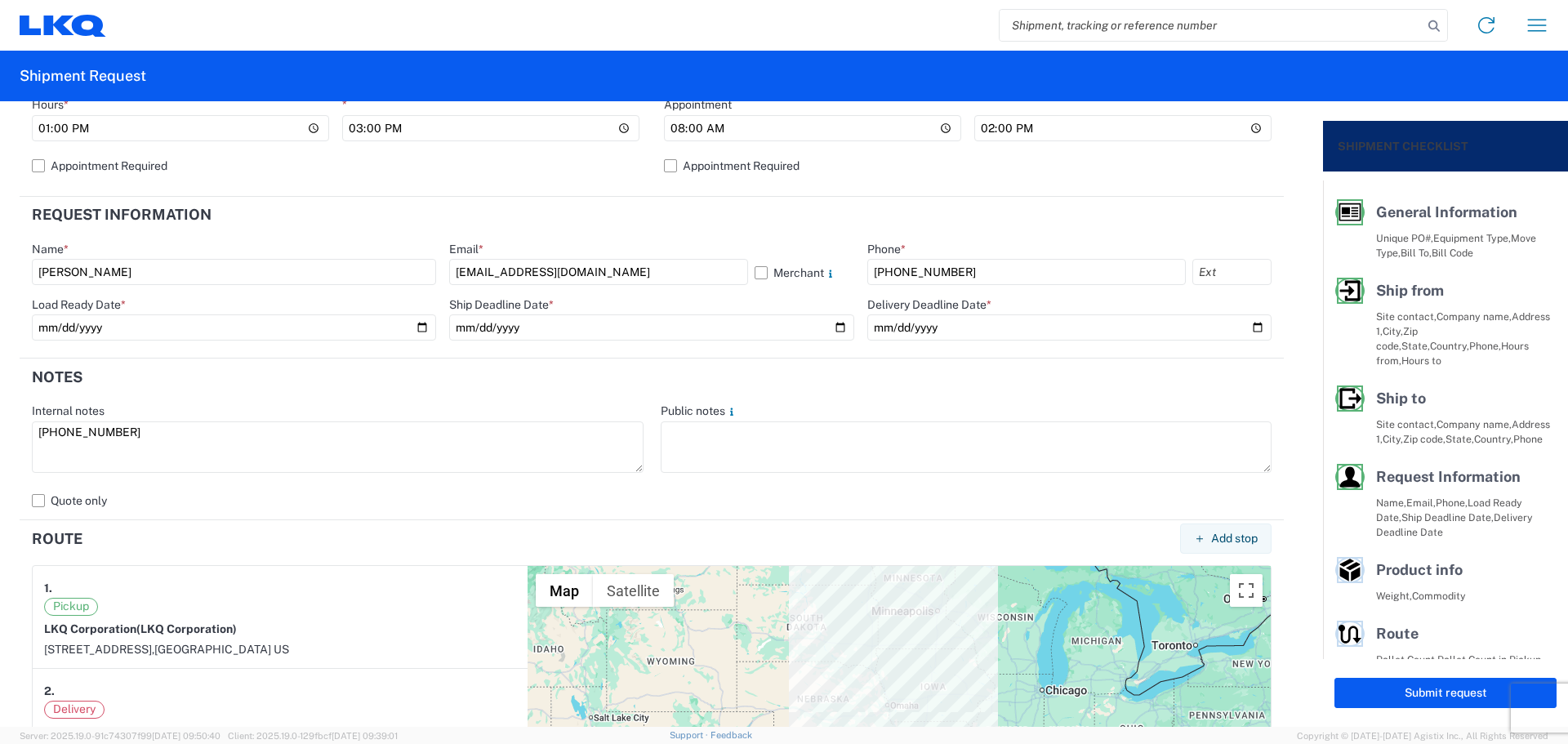
drag, startPoint x: 194, startPoint y: 433, endPoint x: 0, endPoint y: 434, distance: 194.0
click at [0, 434] on form "General Information Template PO# T3146 Equipment Type * Select 53’ Dry Van Flat…" at bounding box center [662, 414] width 1323 height 626
drag, startPoint x: 271, startPoint y: 428, endPoint x: 28, endPoint y: 451, distance: 244.1
click at [28, 451] on agx-form-control-wrapper-v2 "Internal notes NO rail, NO reefers, and NO food trucks." at bounding box center [338, 446] width 629 height 85
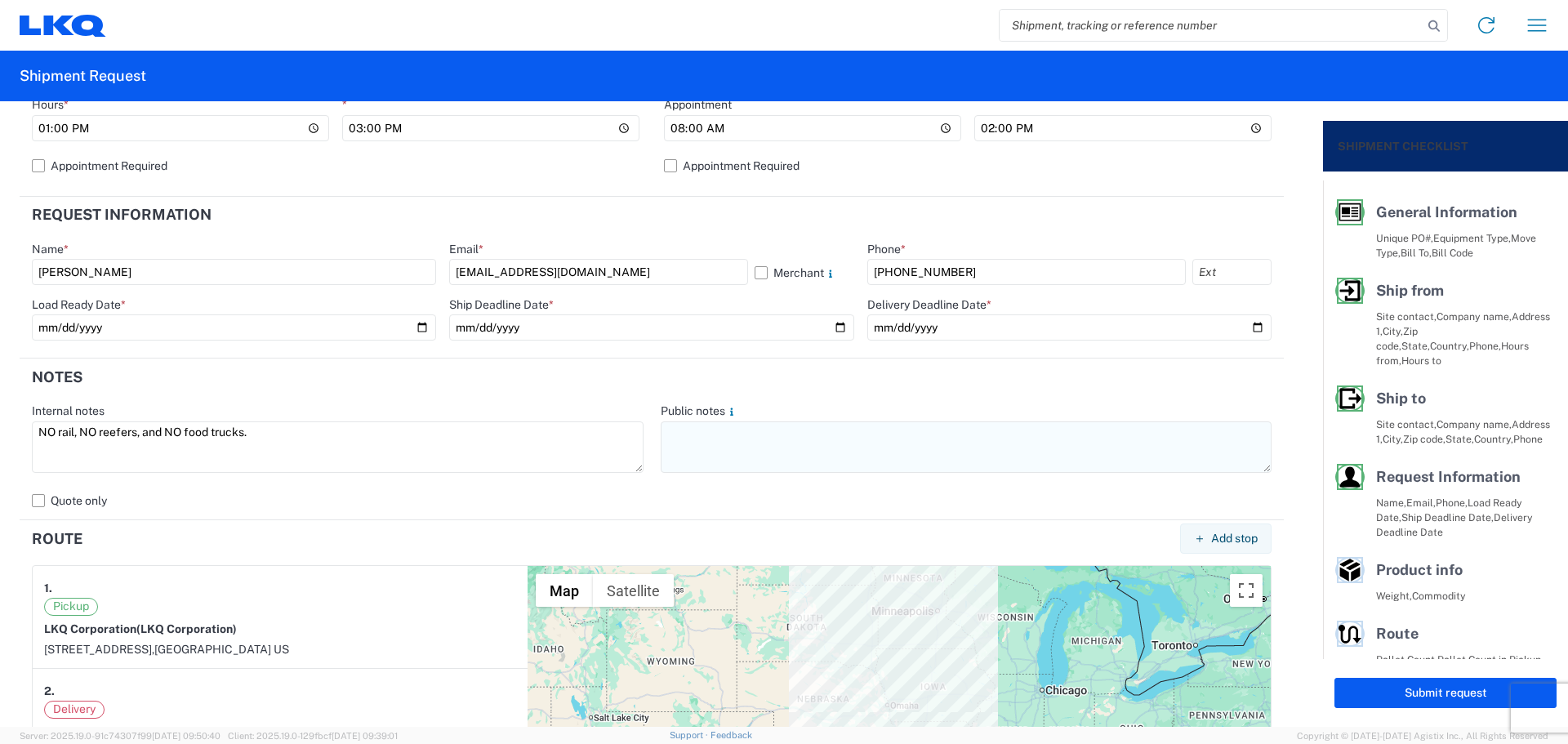
type textarea "NO rail, NO reefers, and NO food trucks."
click at [749, 422] on textarea at bounding box center [966, 448] width 612 height 52
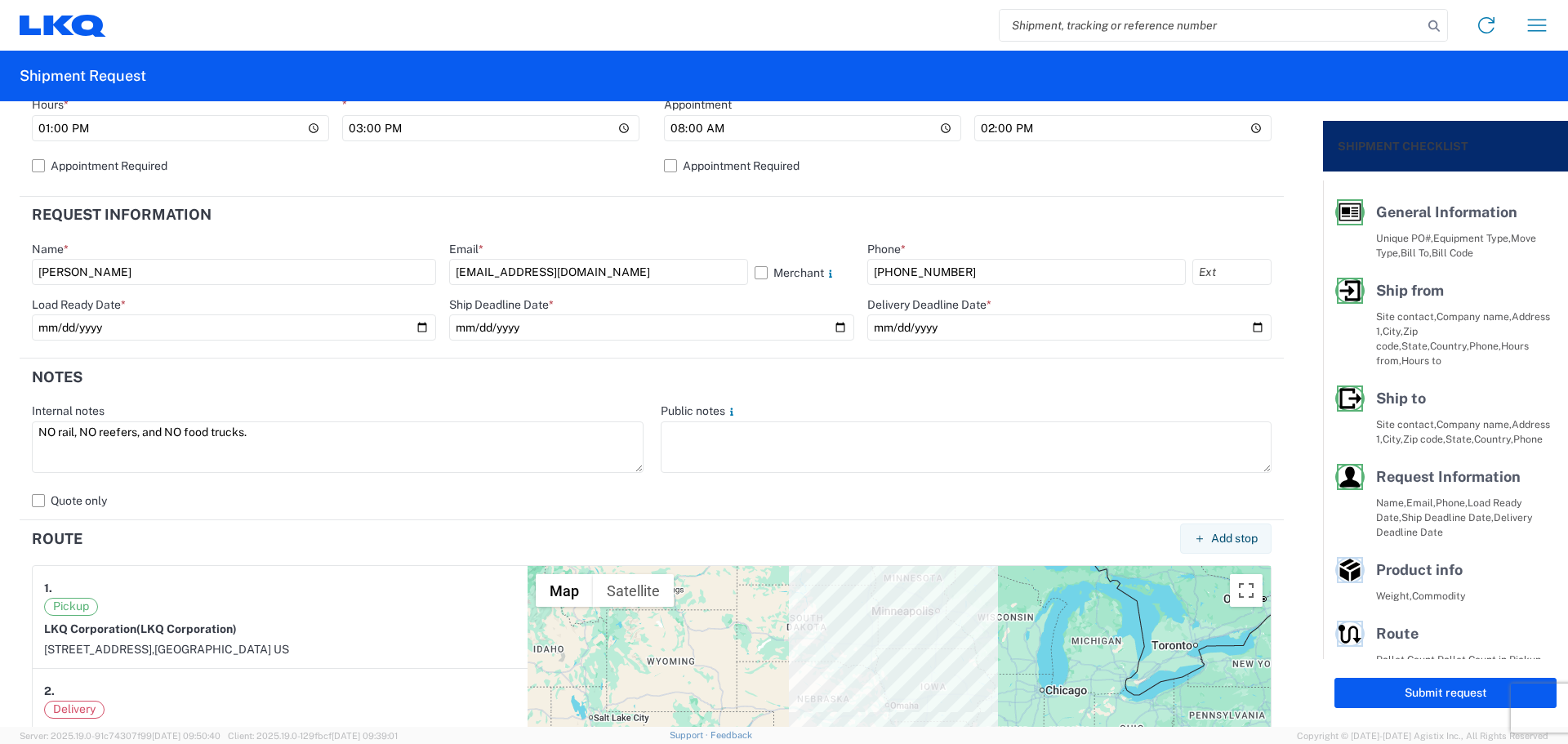
paste textarea "NO rail, NO reefers, and NO food trucks."
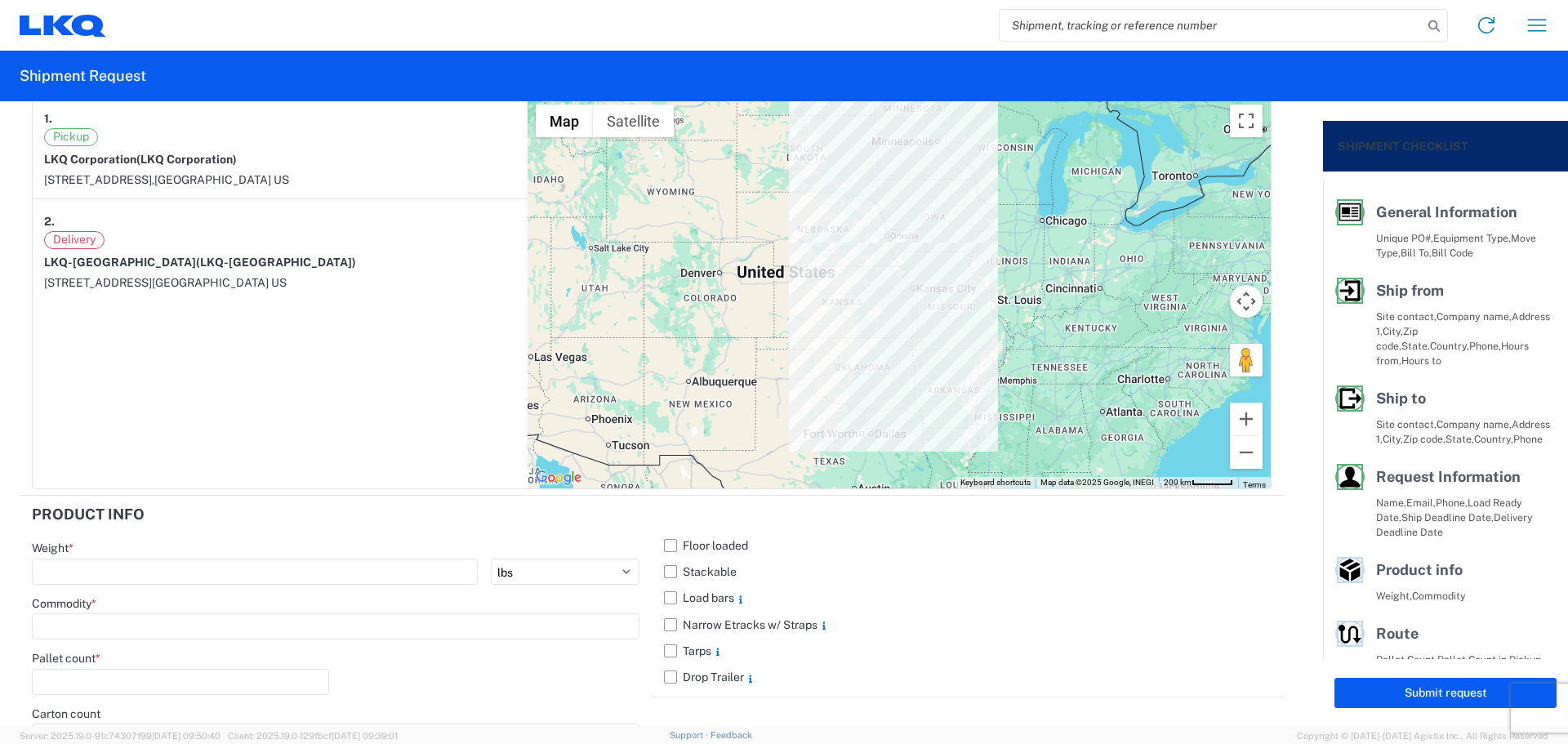
scroll to position [1442, 0]
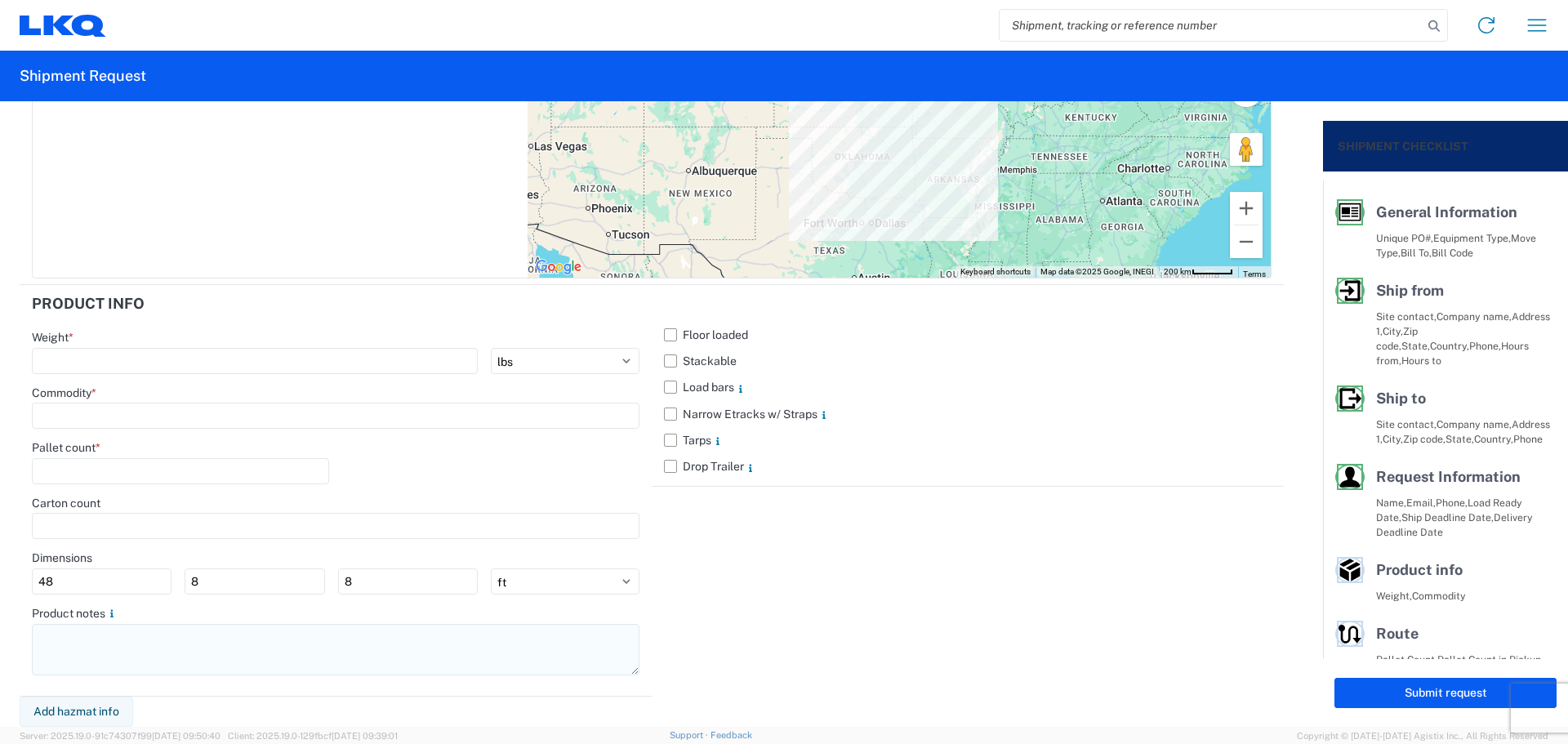
type textarea "NO rail, NO reefers, and NO food trucks."
click at [144, 653] on textarea at bounding box center [335, 650] width 608 height 52
paste textarea "NO rail, NO reefers, and NO food trucks."
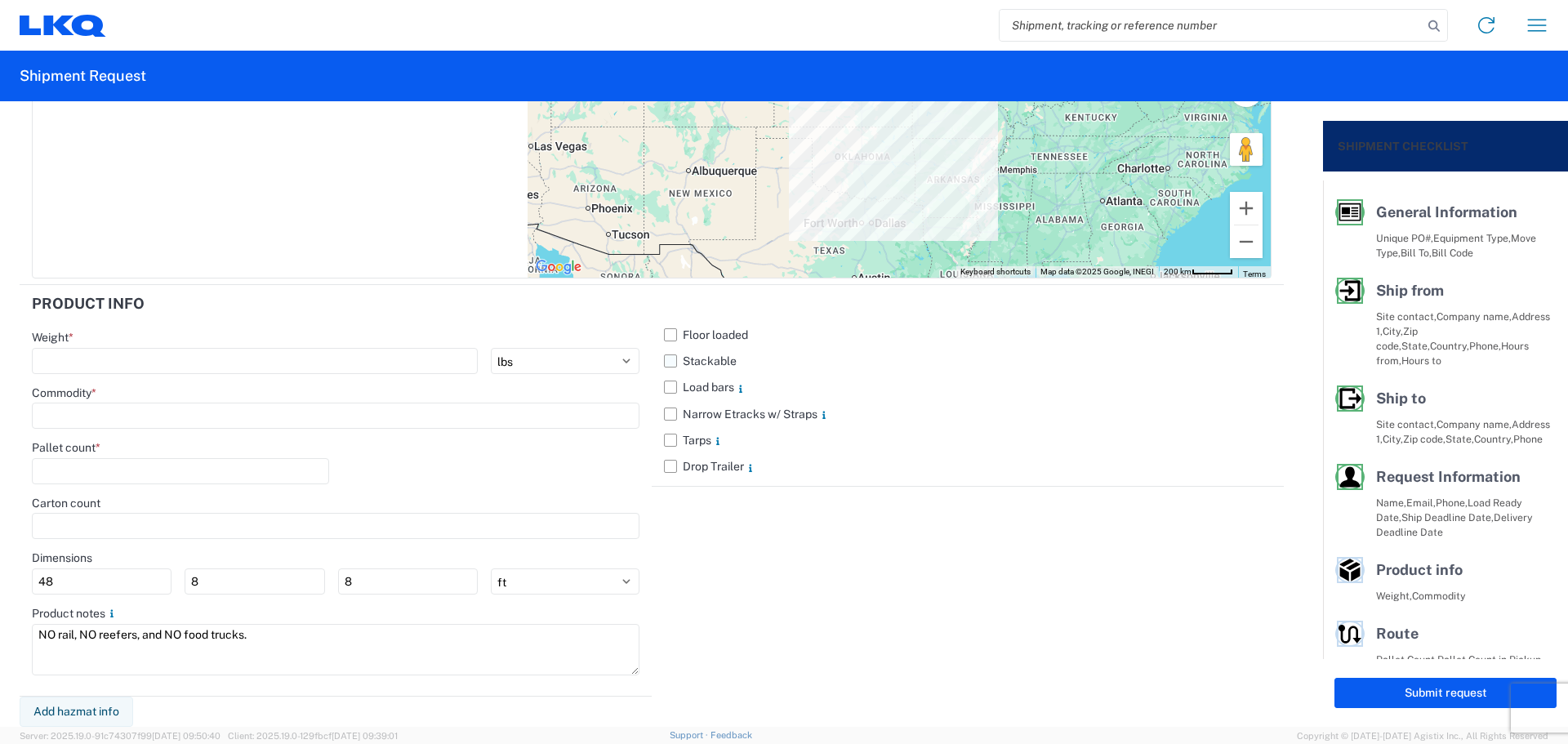
type textarea "NO rail, NO reefers, and NO food trucks."
click at [666, 363] on label "Stackable" at bounding box center [967, 361] width 608 height 26
click at [0, 0] on input "Stackable" at bounding box center [0, 0] width 0 height 0
click at [239, 367] on input "number" at bounding box center [255, 361] width 446 height 26
type input "29244"
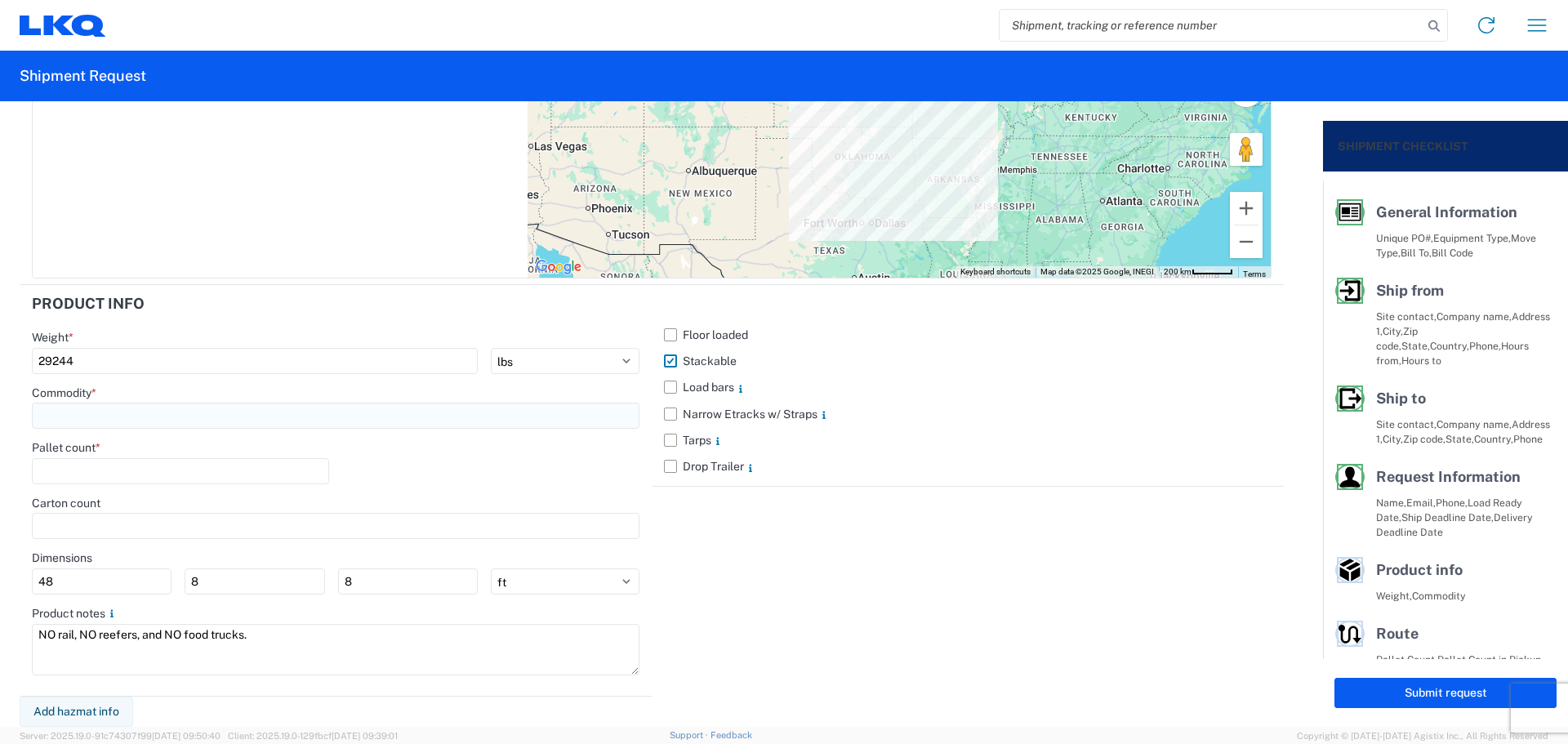
click at [188, 412] on input at bounding box center [335, 416] width 608 height 26
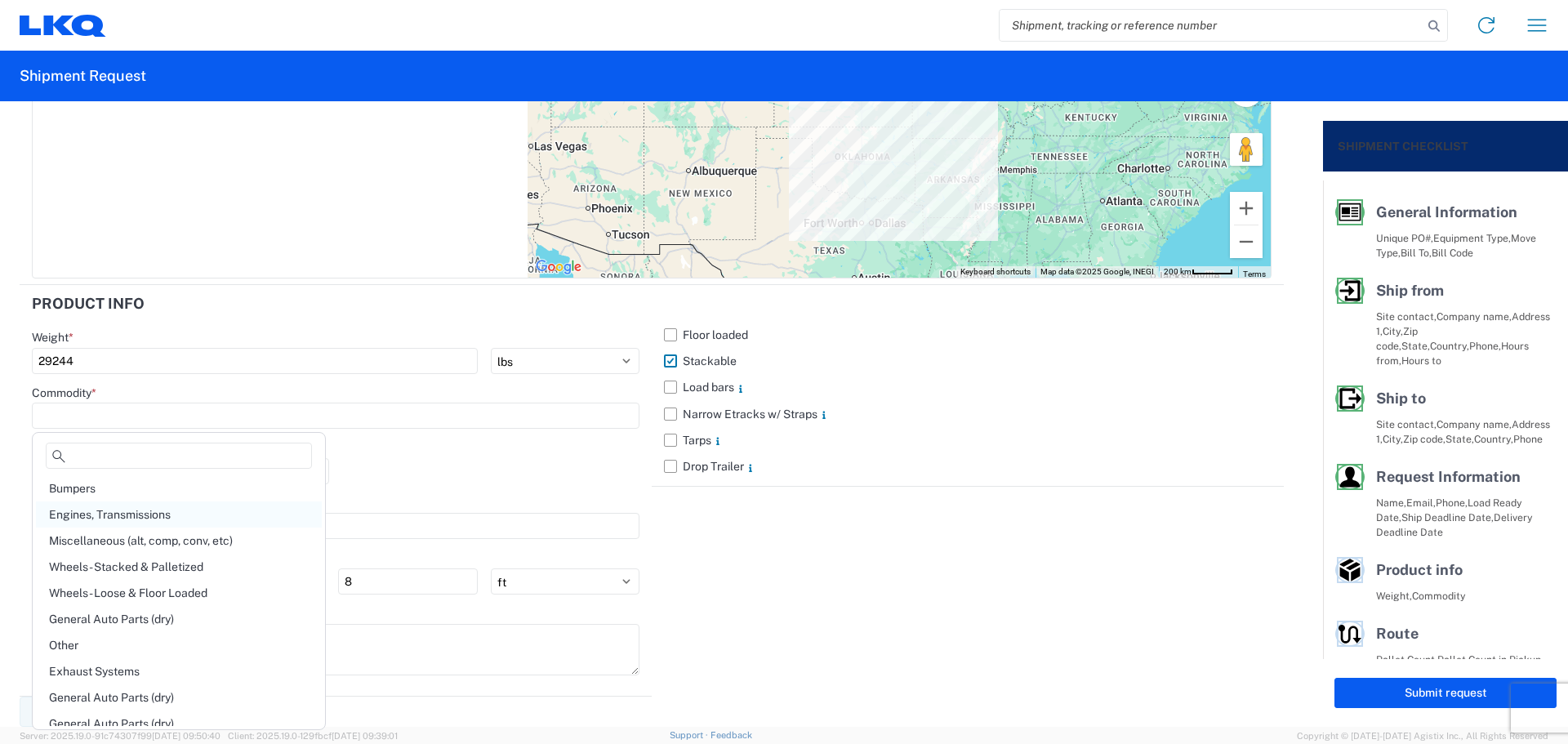
click at [183, 513] on div "Engines, Transmissions" at bounding box center [178, 514] width 286 height 26
type input "Engines, Transmissions"
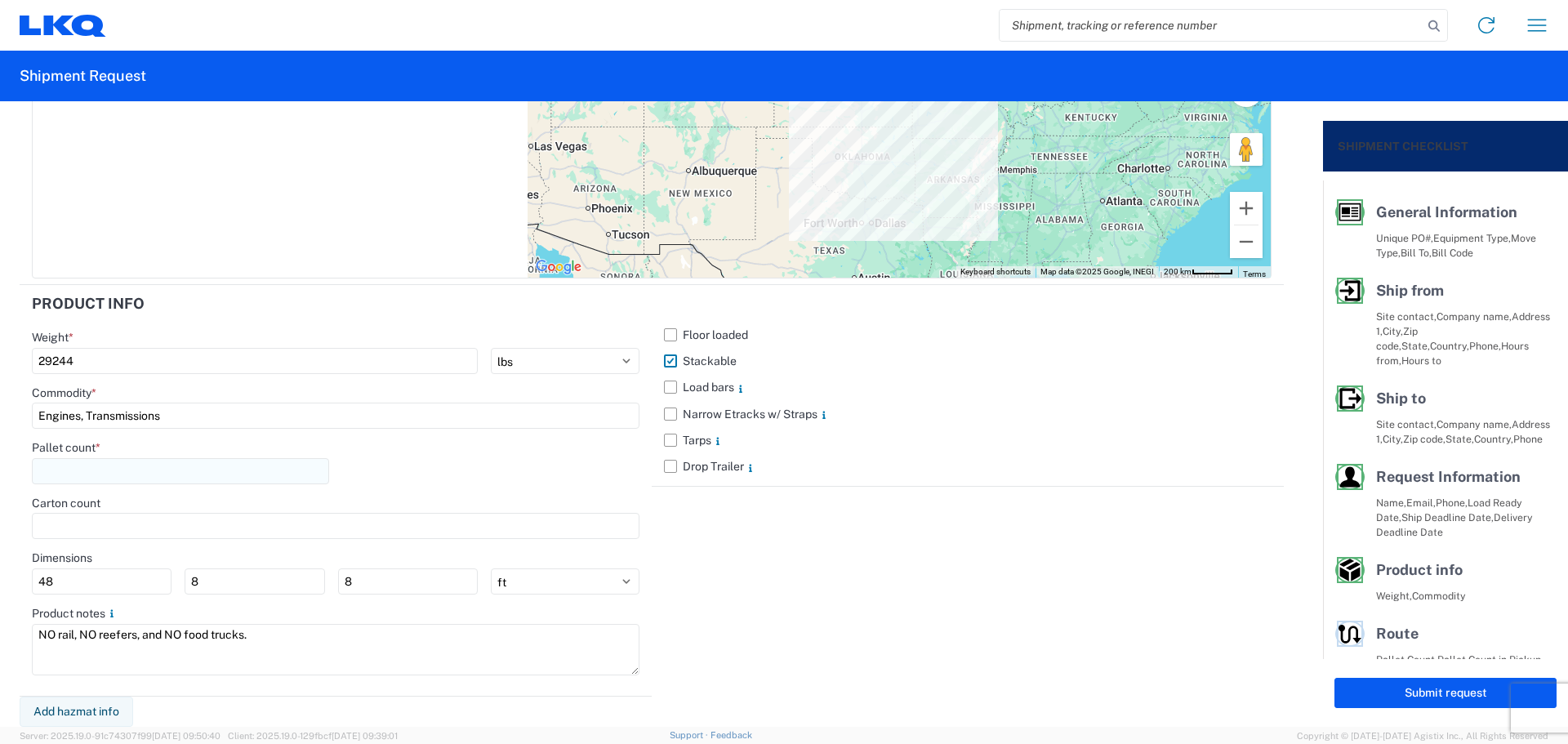
click at [159, 468] on input "number" at bounding box center [180, 471] width 297 height 26
type input "40"
click at [461, 491] on div "Pallet count * 40" at bounding box center [335, 468] width 608 height 56
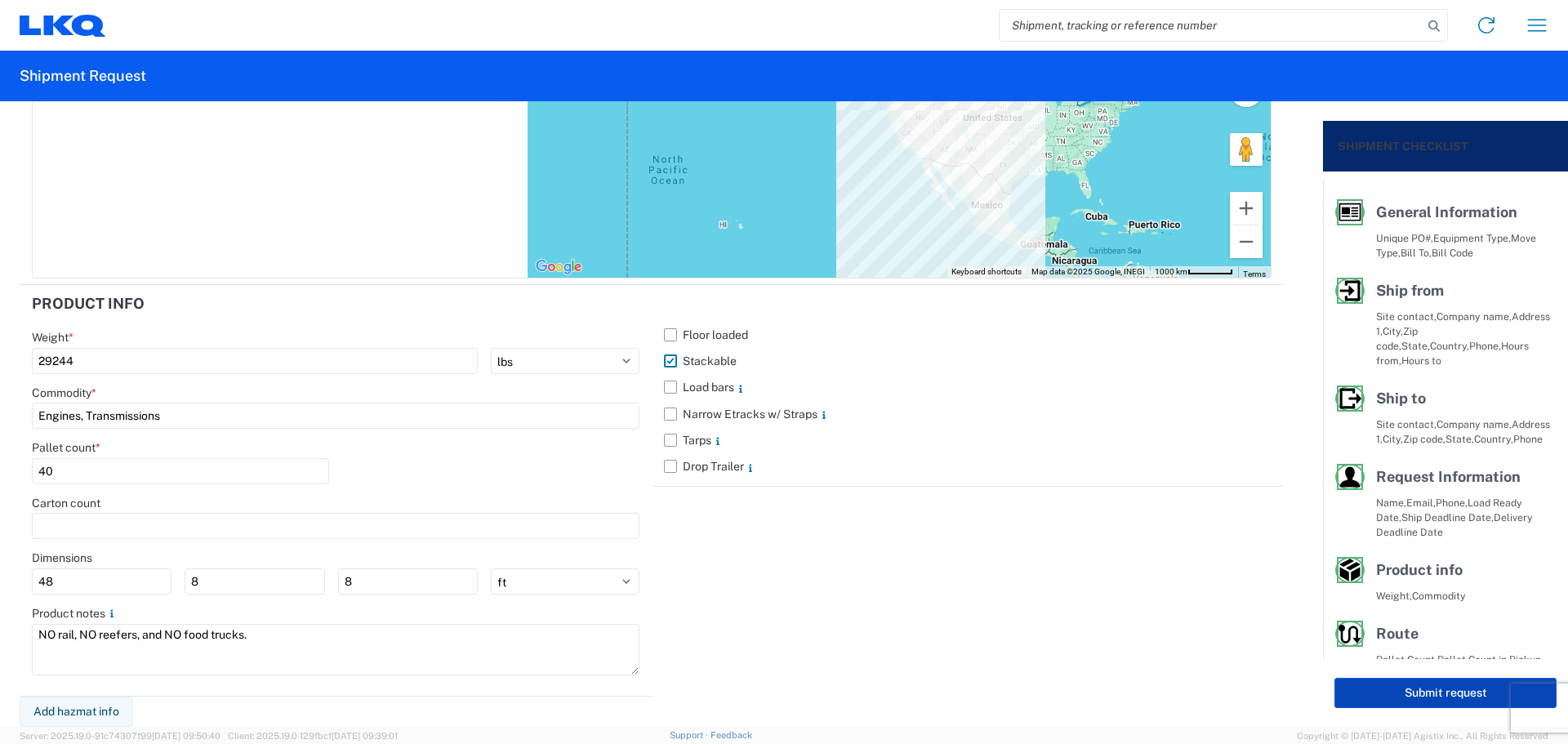
click at [1400, 688] on button "Submit request" at bounding box center [1446, 692] width 222 height 30
select select "US"
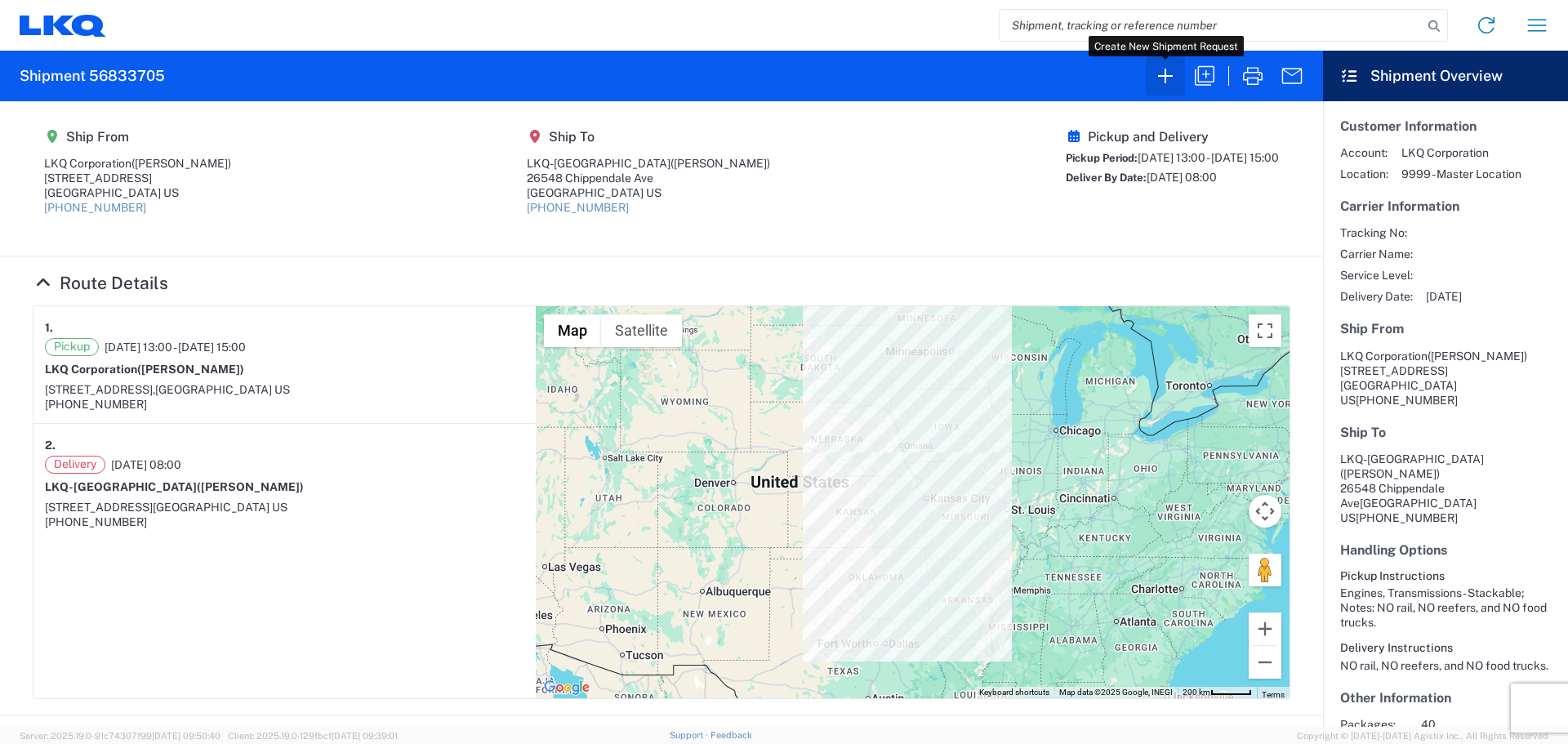
click at [1174, 85] on icon "button" at bounding box center [1165, 76] width 26 height 26
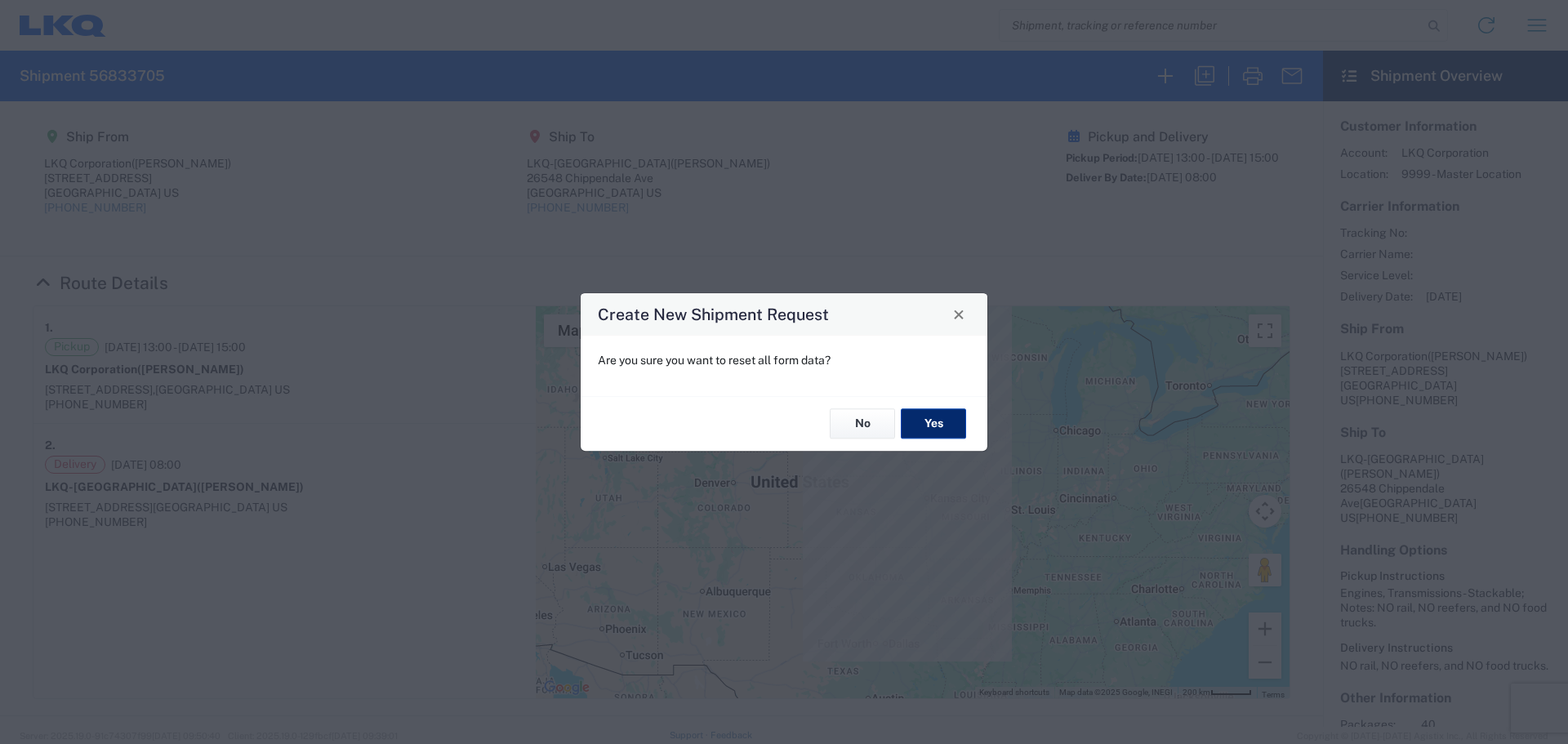
click at [951, 413] on button "Yes" at bounding box center [934, 424] width 66 height 30
select select "FULL"
select select "US"
select select "LBS"
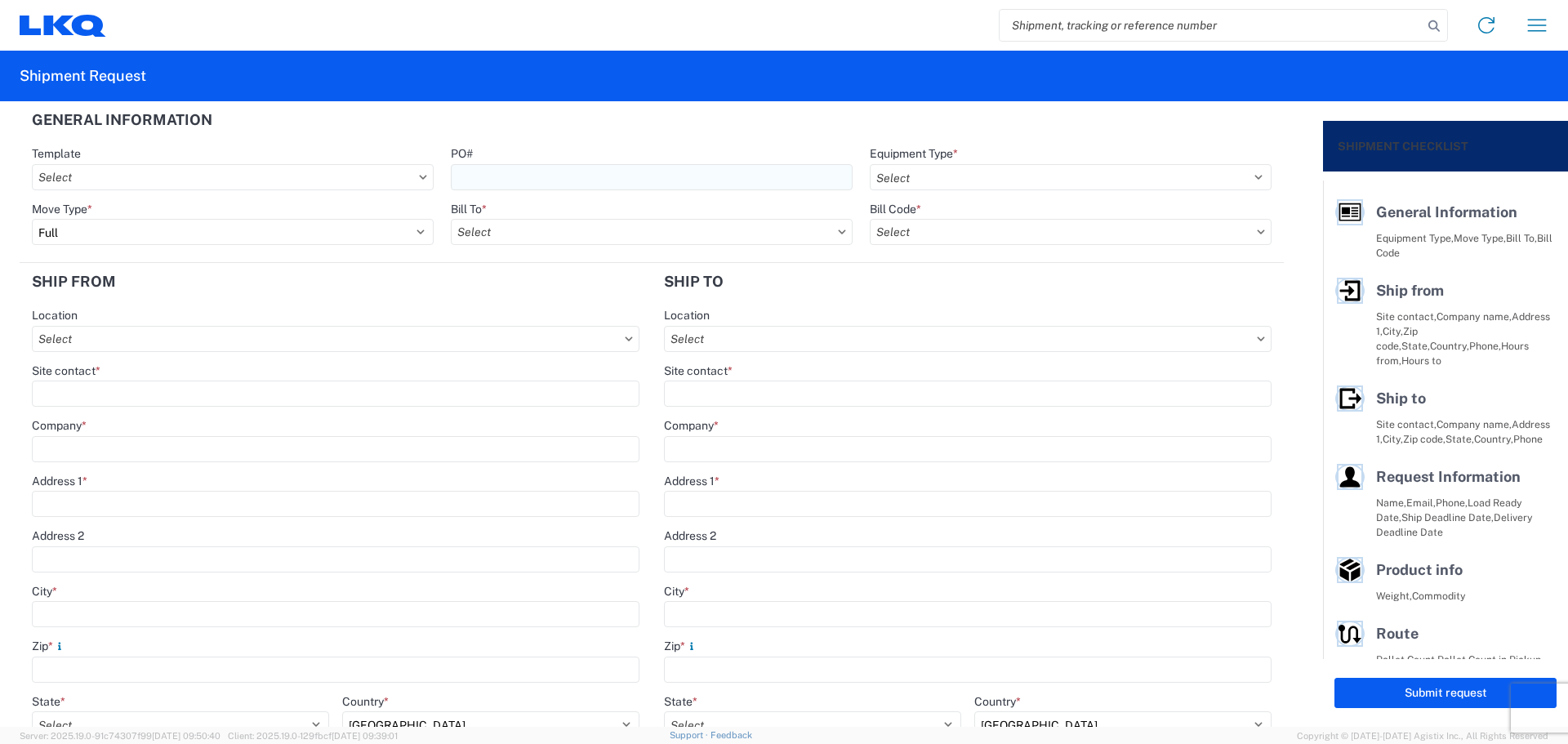
click at [529, 181] on input "PO#" at bounding box center [652, 177] width 402 height 26
type input "Berkeley091625"
click at [724, 102] on header "General Information" at bounding box center [652, 119] width 1265 height 37
click at [957, 167] on select "Select 53’ Dry Van Flatbed Dropdeck (van) Lowboy (flatbed) Rail" at bounding box center [1071, 177] width 402 height 26
select select "STDV"
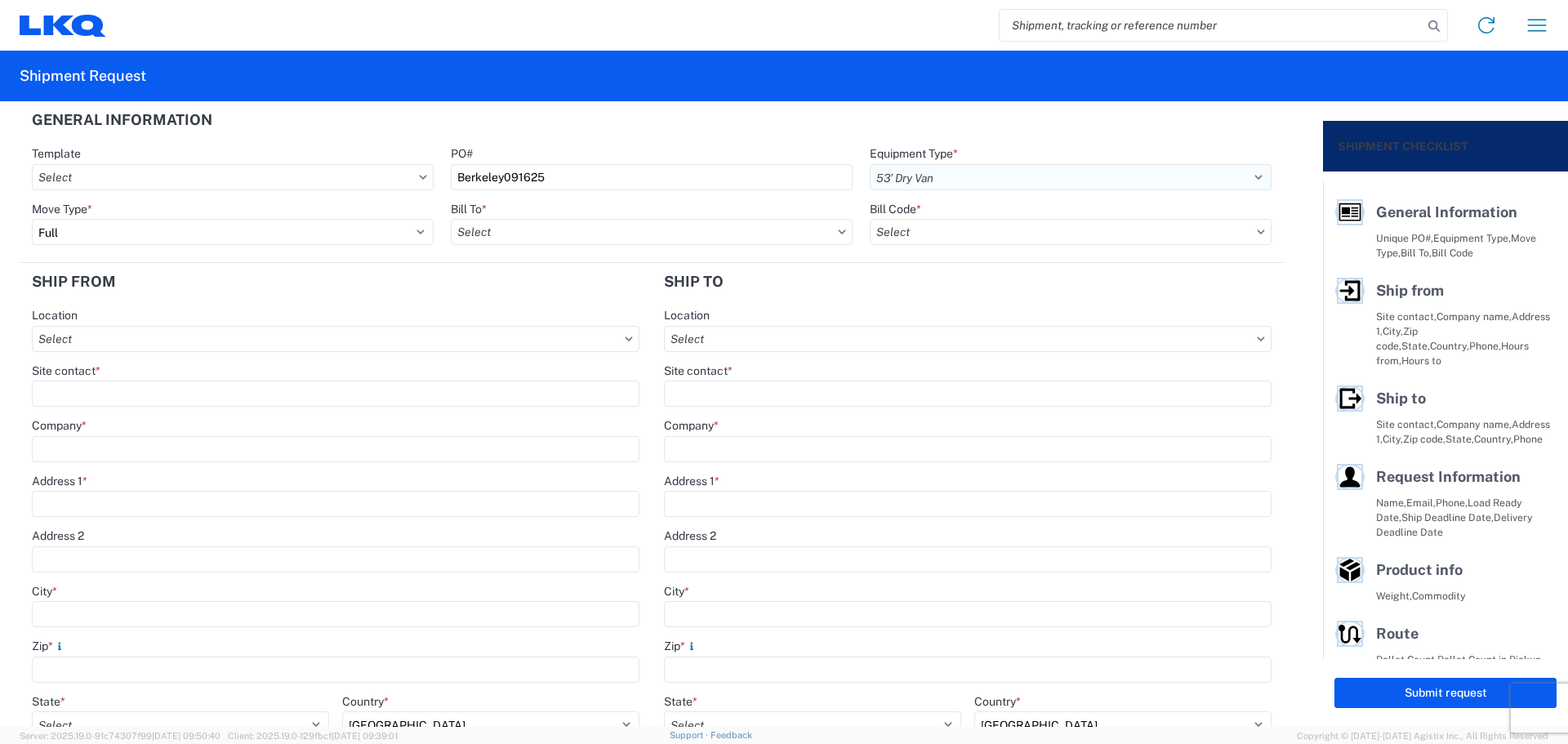
click at [870, 164] on select "Select 53’ Dry Van Flatbed Dropdeck (van) Lowboy (flatbed) Rail" at bounding box center [1071, 177] width 402 height 26
click at [477, 231] on input "text" at bounding box center [652, 232] width 402 height 26
type input "1882"
click at [562, 307] on div "1882 - North American ATK Corporation" at bounding box center [593, 304] width 286 height 26
type input "1882 - North American ATK Corporation"
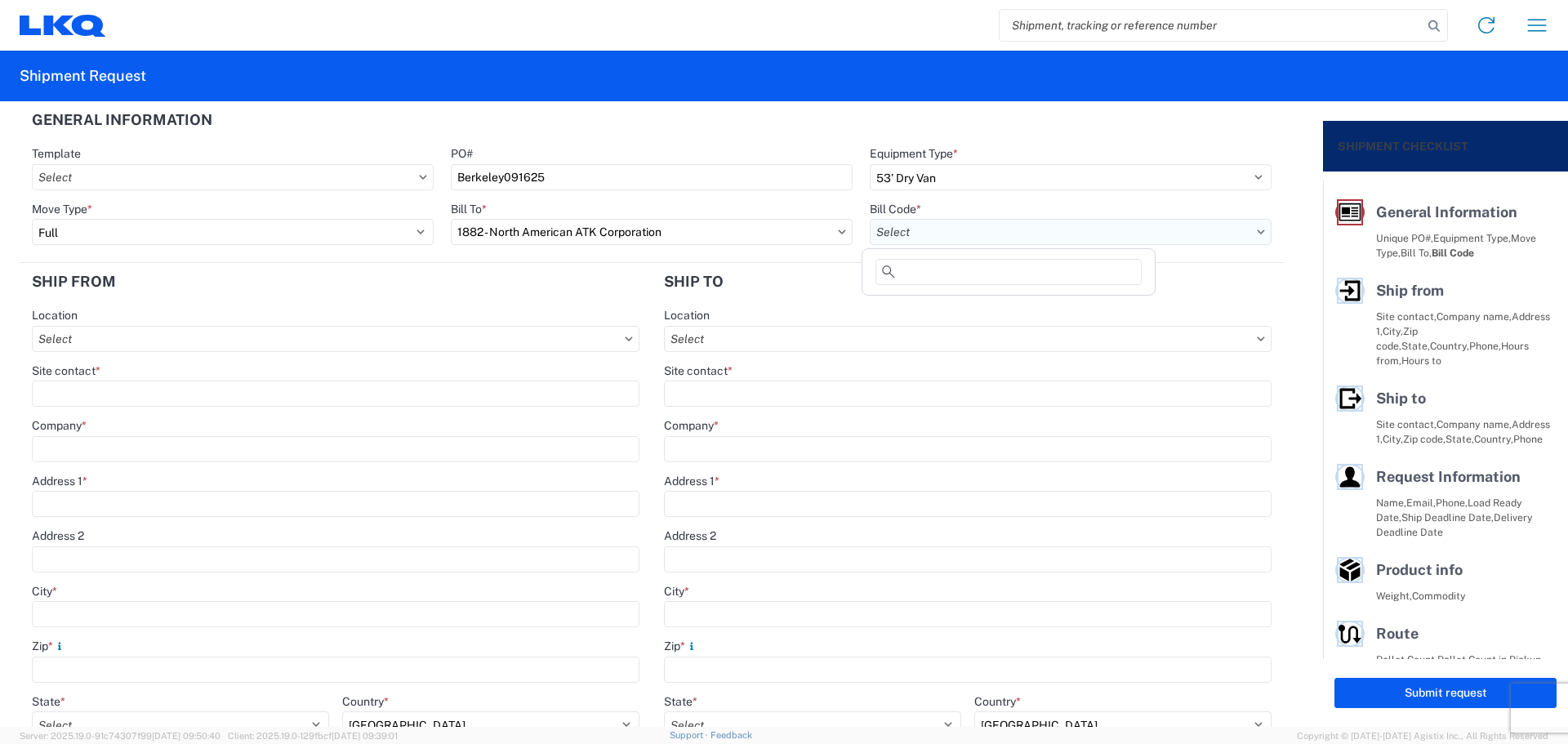
click at [983, 239] on input "text" at bounding box center [1071, 232] width 402 height 26
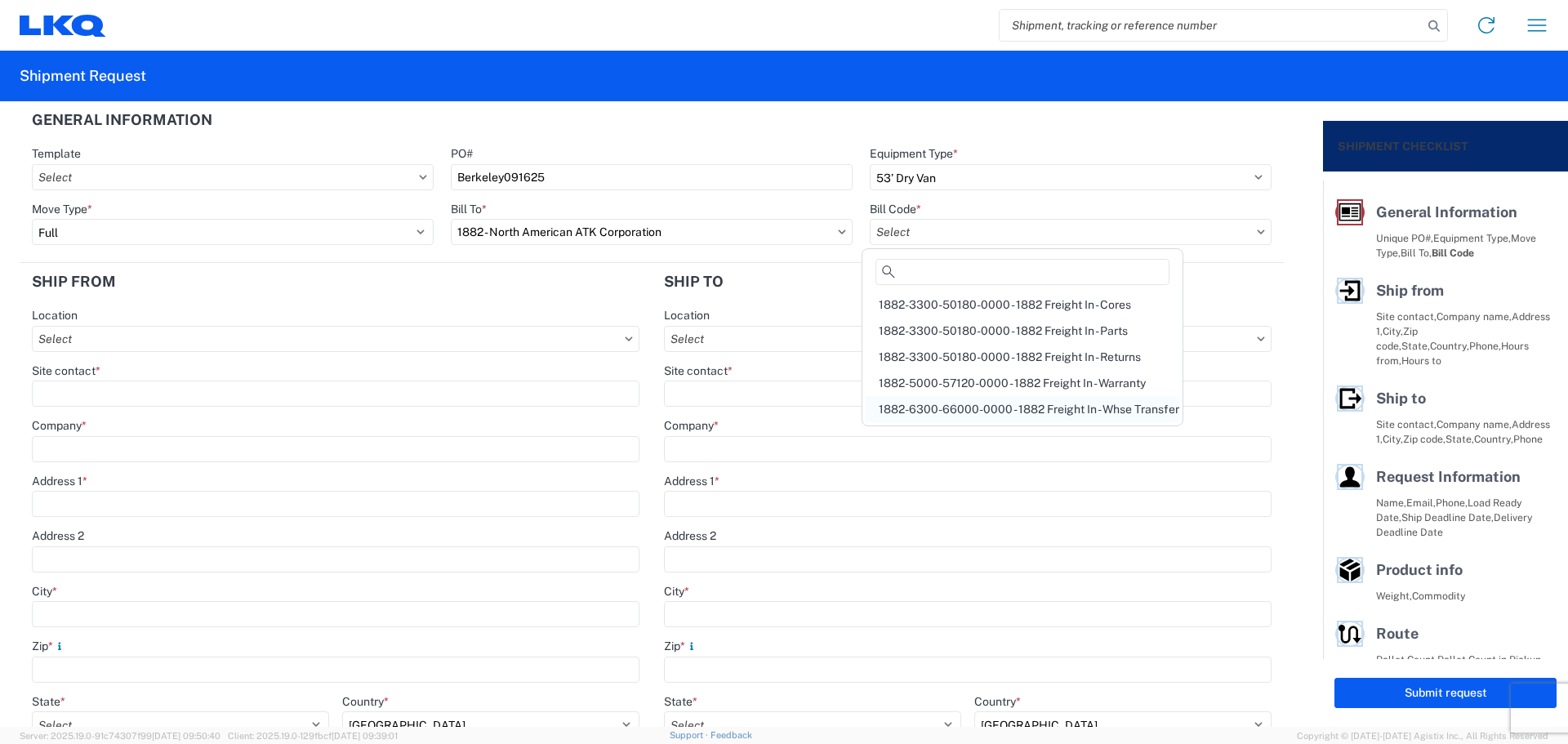
click at [1043, 399] on div "1882-6300-66000-0000 - 1882 Freight In - Whse Transfer" at bounding box center [1022, 409] width 313 height 26
type input "1882-6300-66000-0000 - 1882 Freight In - Whse Transfer"
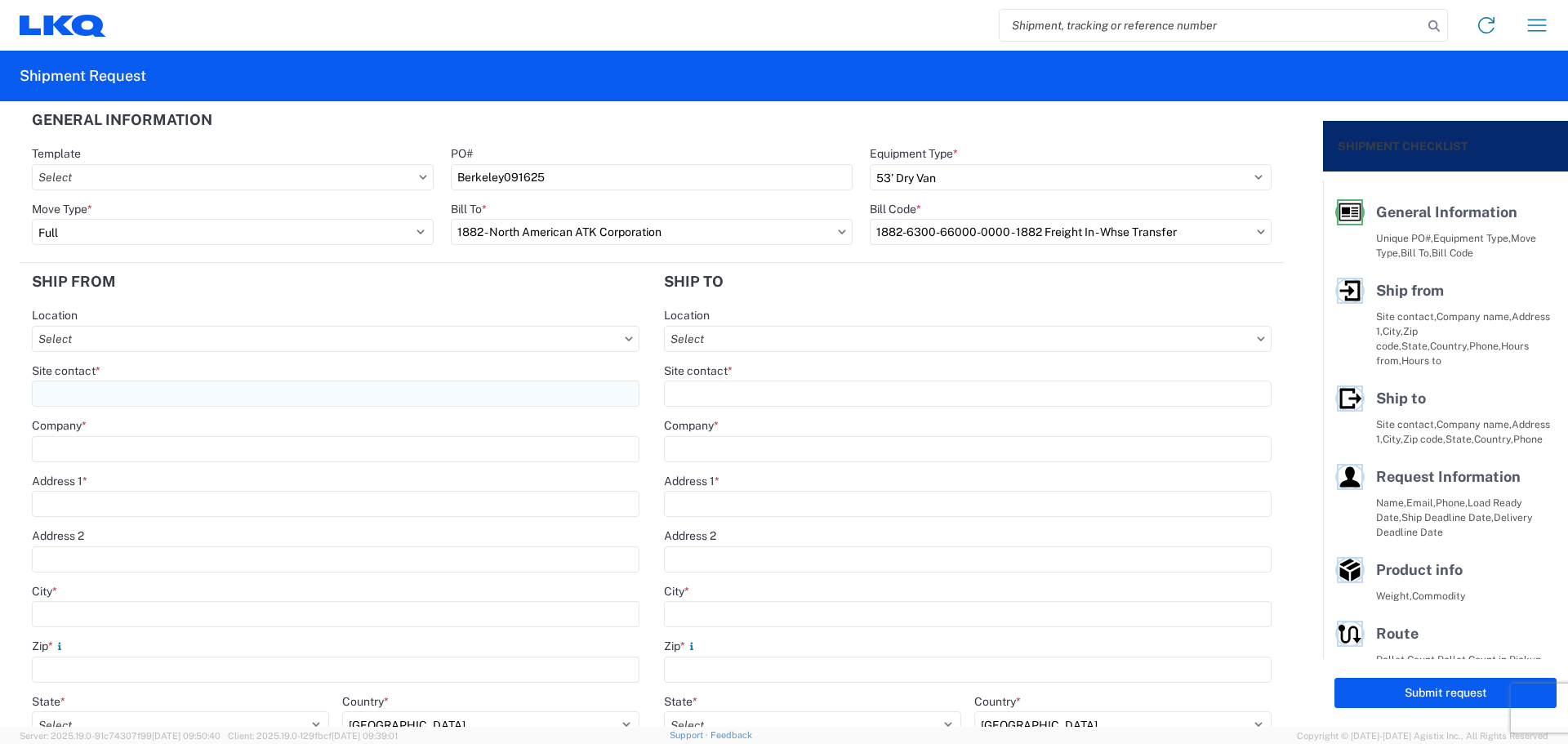
click at [98, 389] on input "Site contact *" at bounding box center [335, 394] width 608 height 26
type input "B"
type input "[PERSON_NAME]"
type input "Berkeley"
type input "[STREET_ADDRESS]"
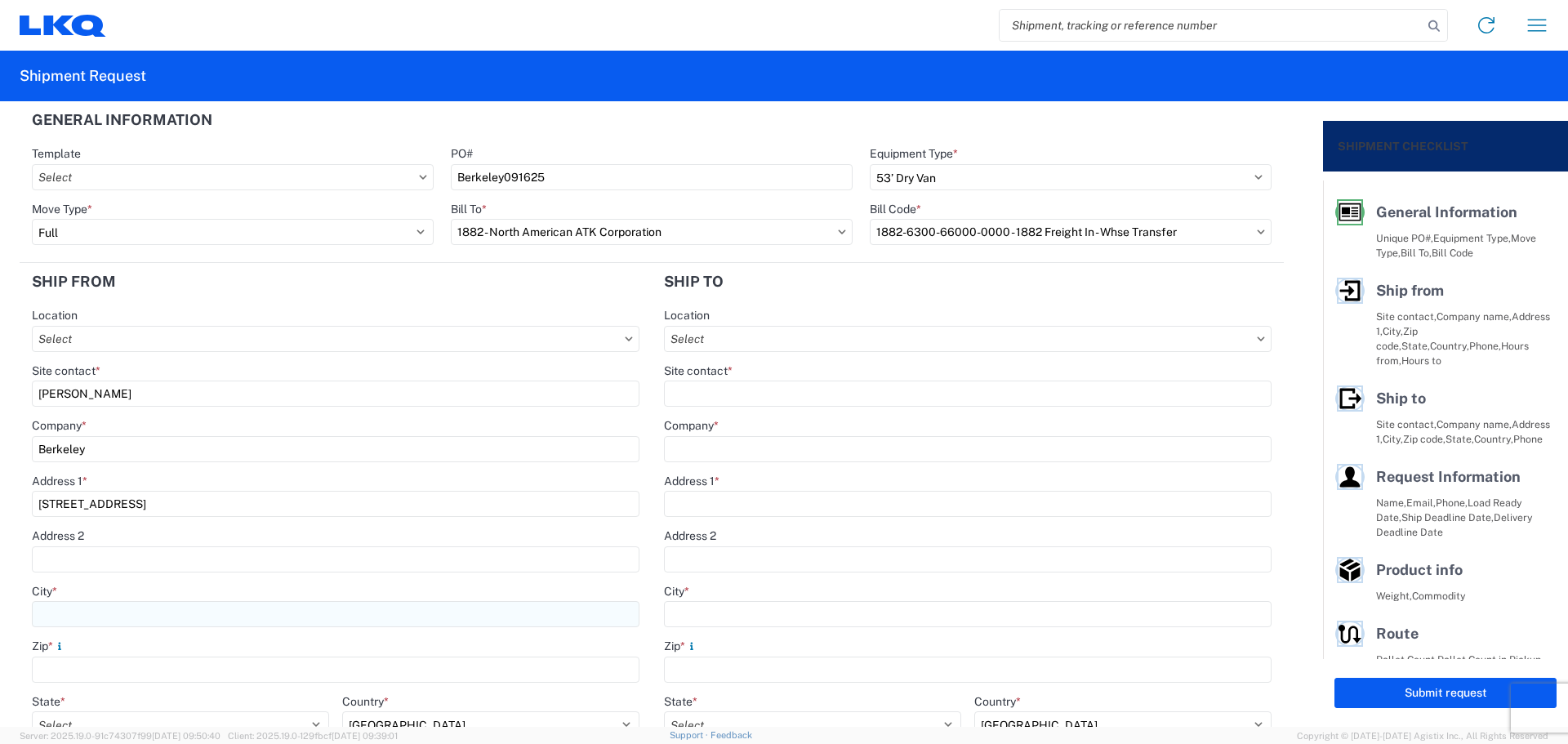
click at [93, 614] on input "City *" at bounding box center [335, 614] width 608 height 26
type input "[GEOGRAPHIC_DATA]"
click at [101, 677] on input "Zip *" at bounding box center [335, 669] width 608 height 26
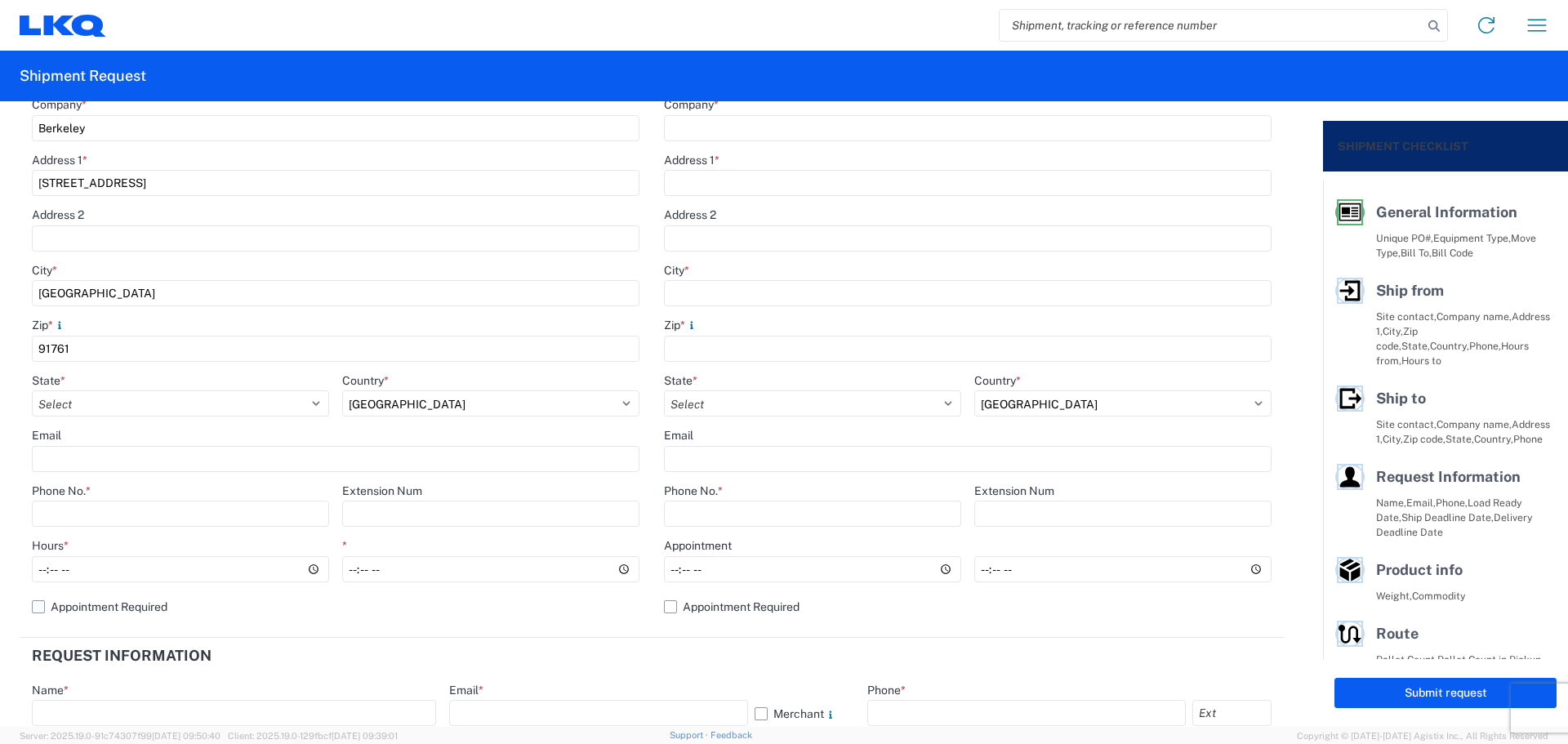
scroll to position [326, 0]
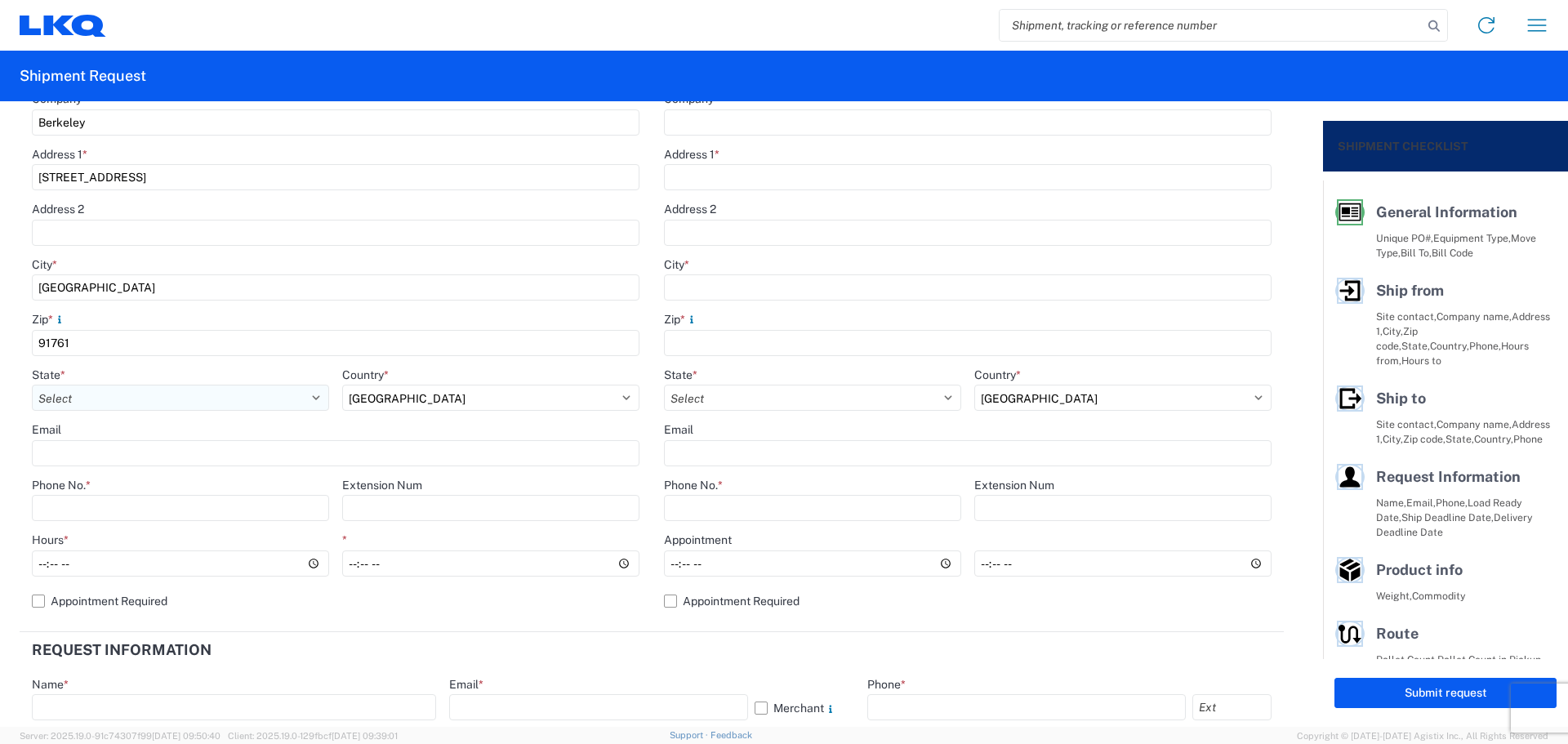
type input "91761"
click at [111, 397] on select "Select [US_STATE] [US_STATE] [US_STATE] [US_STATE] Armed Forces Americas Armed …" at bounding box center [180, 398] width 297 height 26
select select "CA"
click at [112, 513] on input "Phone No. *" at bounding box center [180, 508] width 297 height 26
type input "[PHONE_NUMBER]"
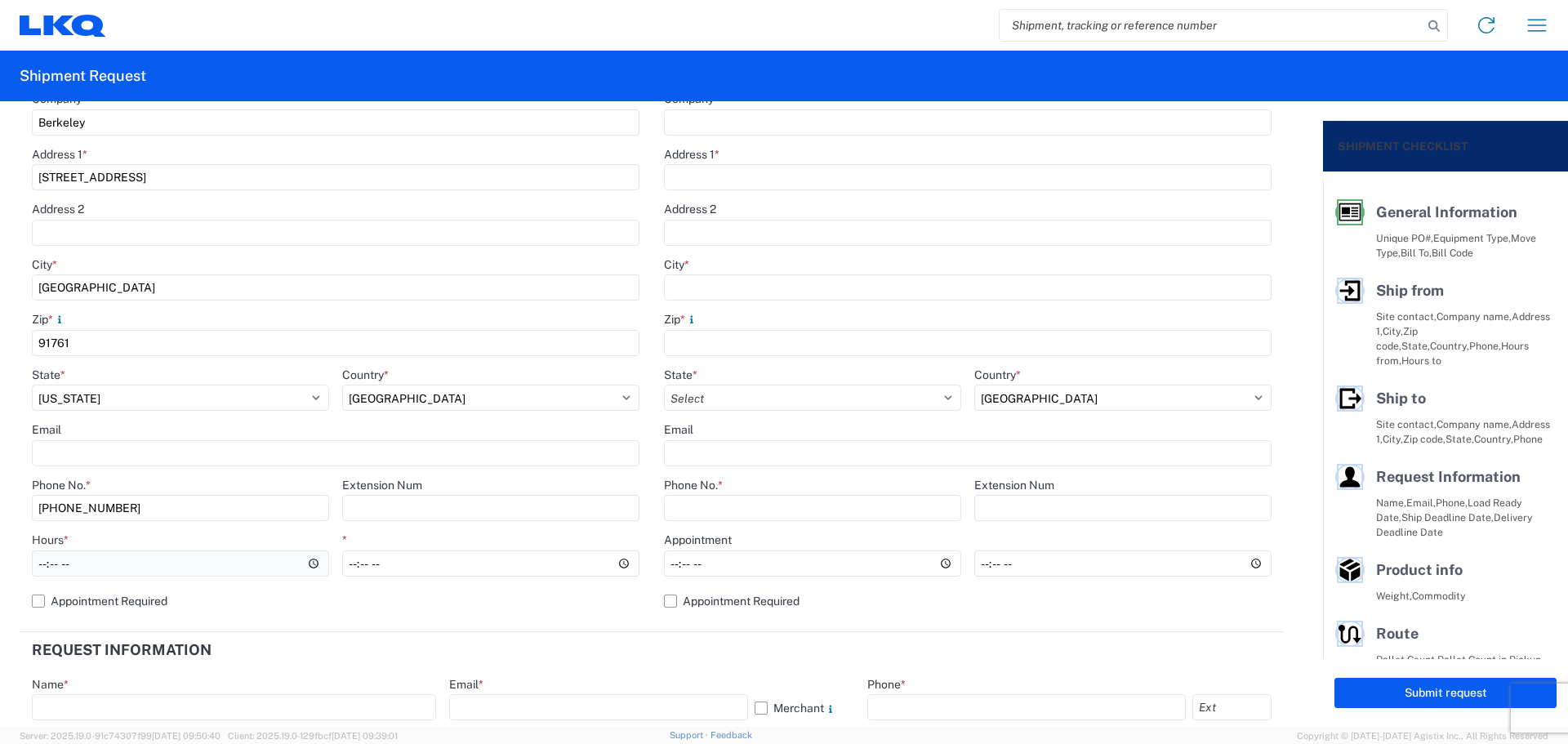
click at [38, 568] on input "Hours *" at bounding box center [180, 563] width 297 height 26
type input "08:00"
type input "14:00"
click at [796, 660] on header "Request Information" at bounding box center [652, 650] width 1265 height 37
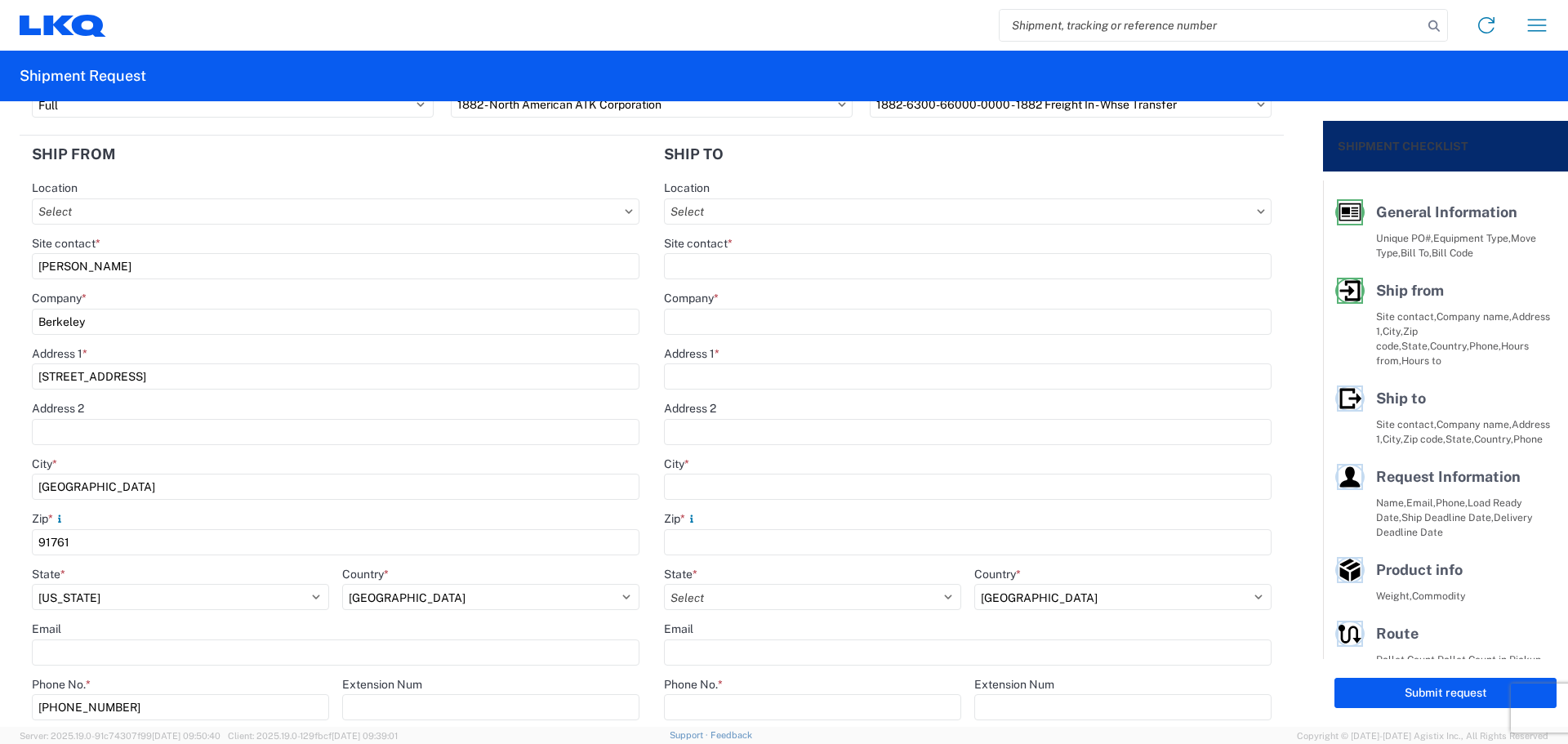
scroll to position [0, 0]
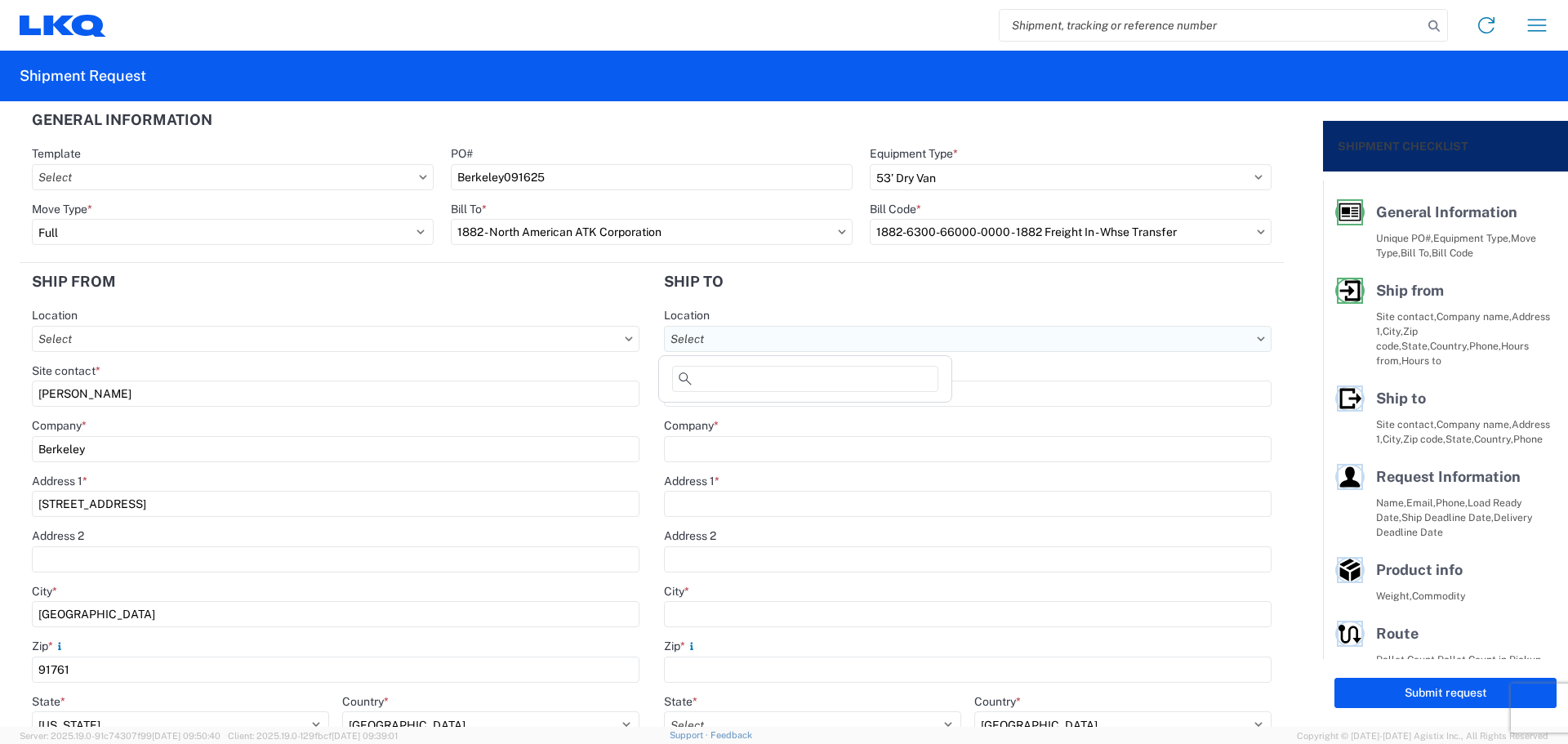
click at [783, 336] on input "text" at bounding box center [967, 339] width 608 height 26
type input "1882"
click at [797, 415] on div "1882 - North American ATK Corporation" at bounding box center [805, 412] width 286 height 26
type input "1882 - North American ATK Corporation"
type input "LKQ Corporation"
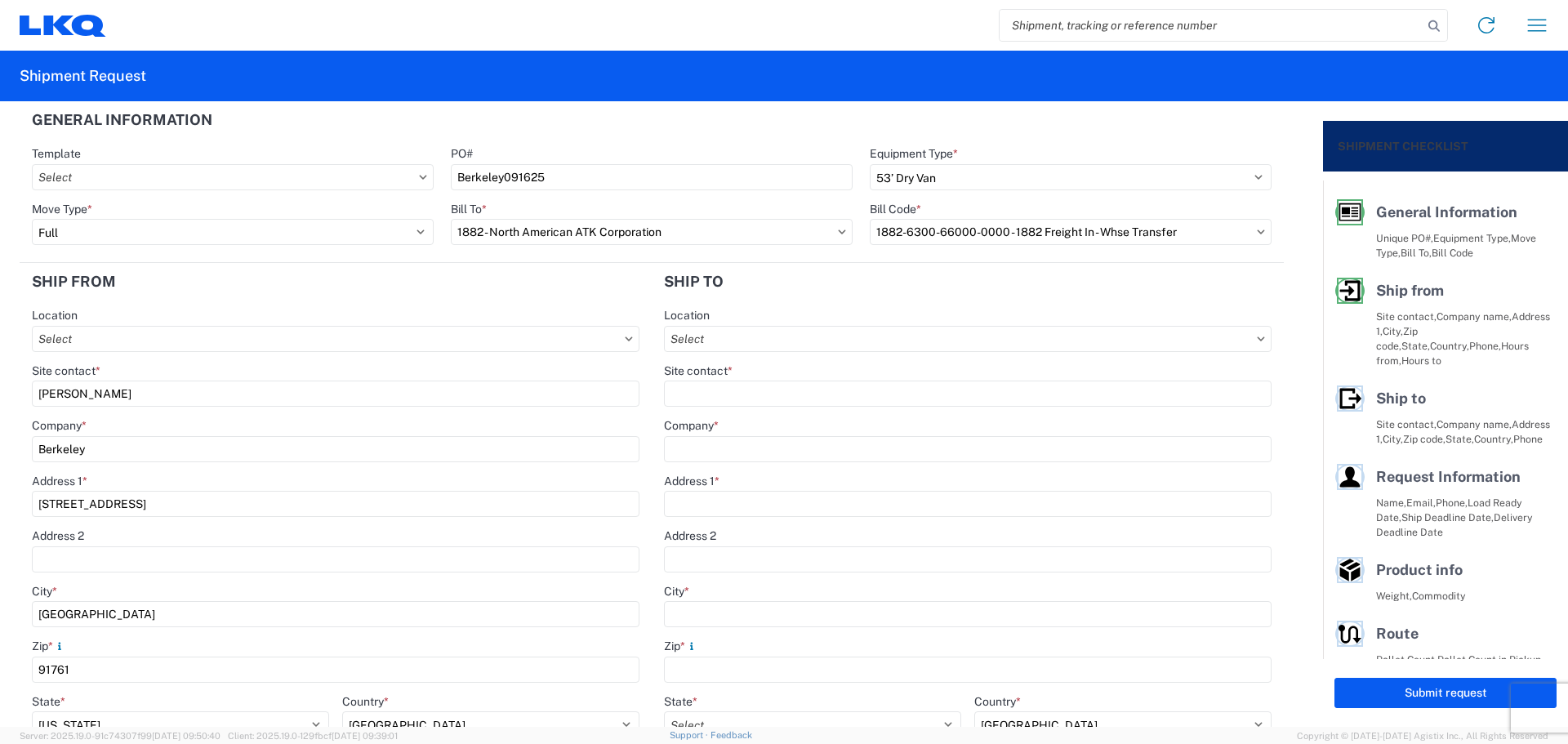
type input "[STREET_ADDRESS]"
type input "[GEOGRAPHIC_DATA]"
type input "75050"
select select "[GEOGRAPHIC_DATA]"
select select "US"
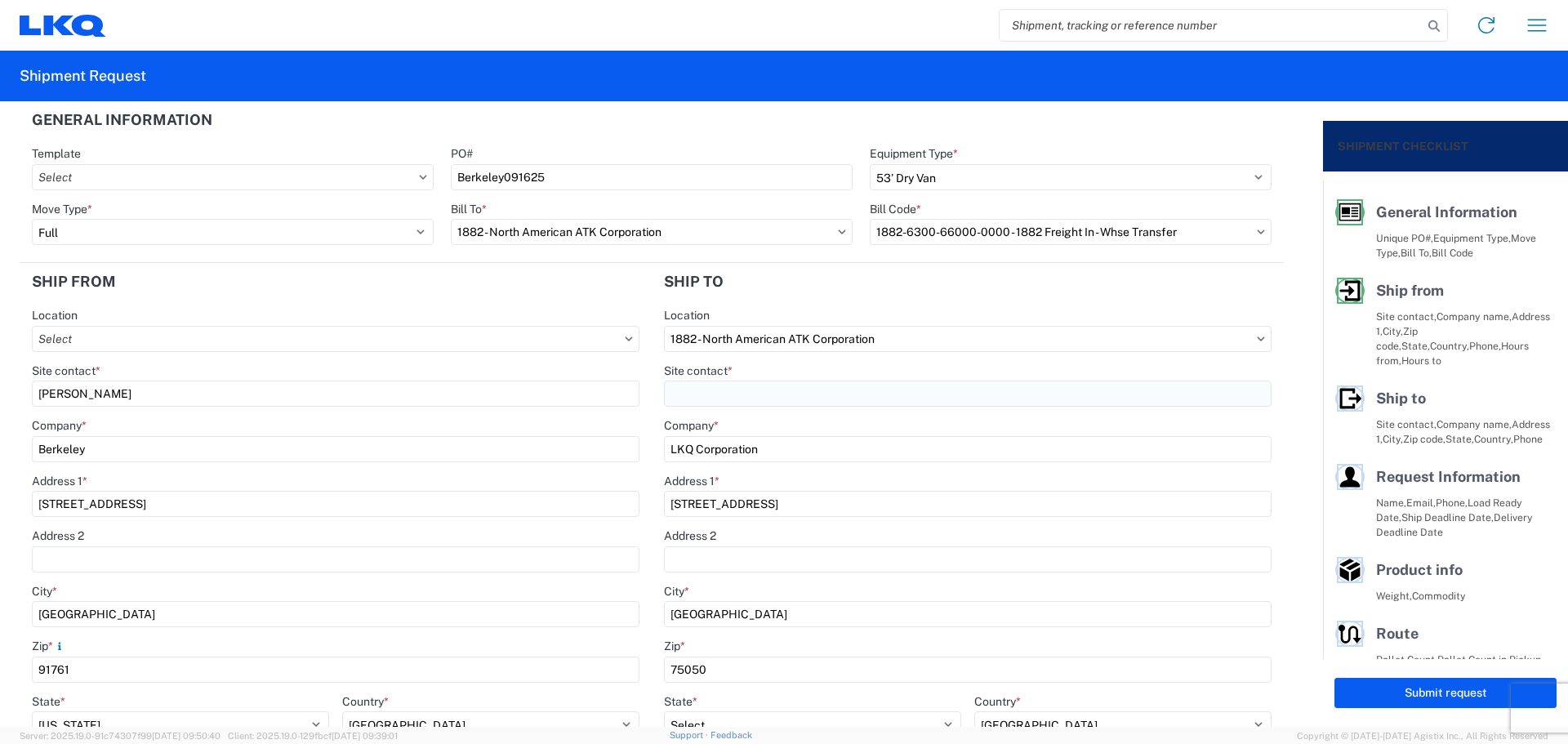
click at [763, 391] on input "Site contact *" at bounding box center [967, 394] width 608 height 26
type input "[PERSON_NAME]"
click at [852, 288] on header "Ship to" at bounding box center [967, 280] width 632 height 37
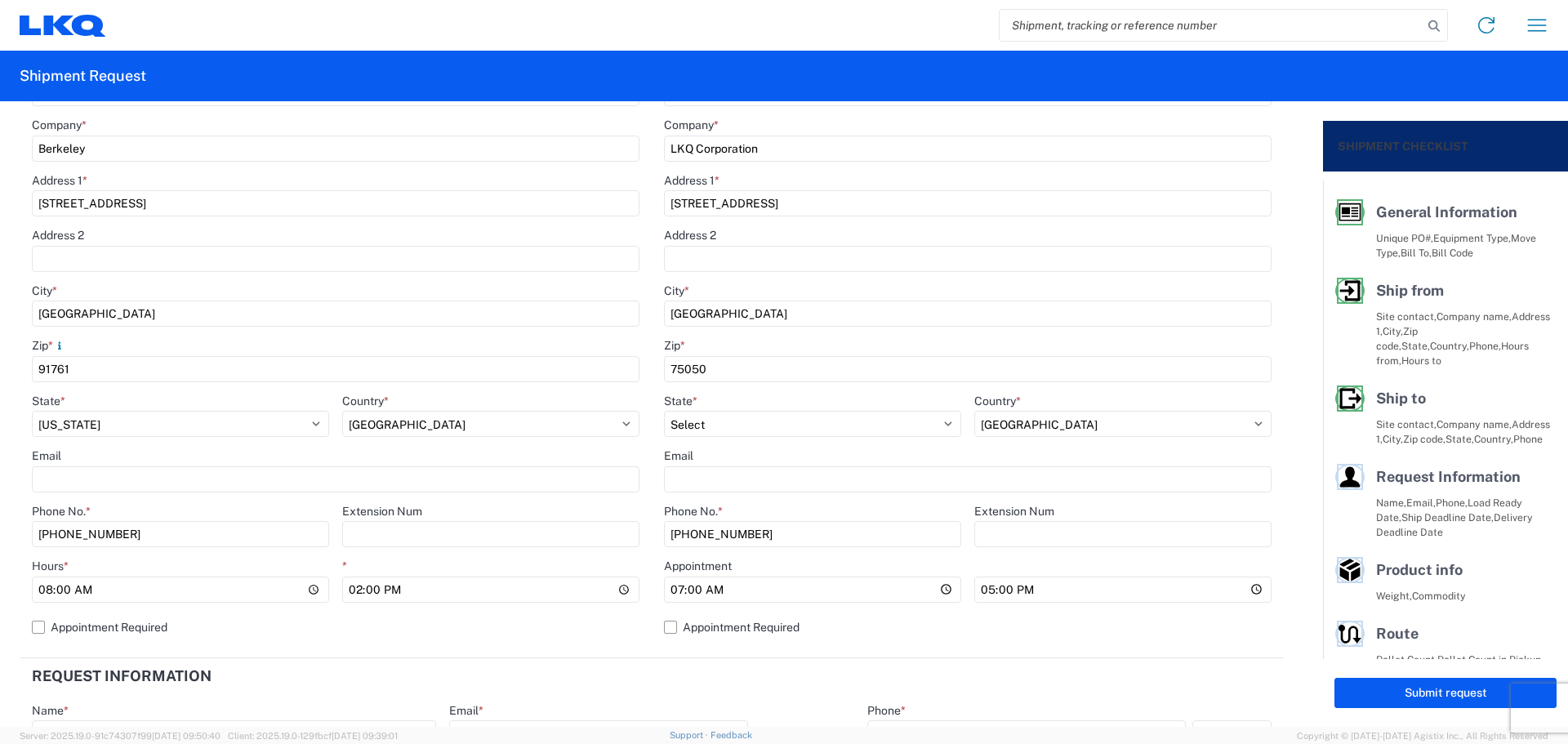
scroll to position [436, 0]
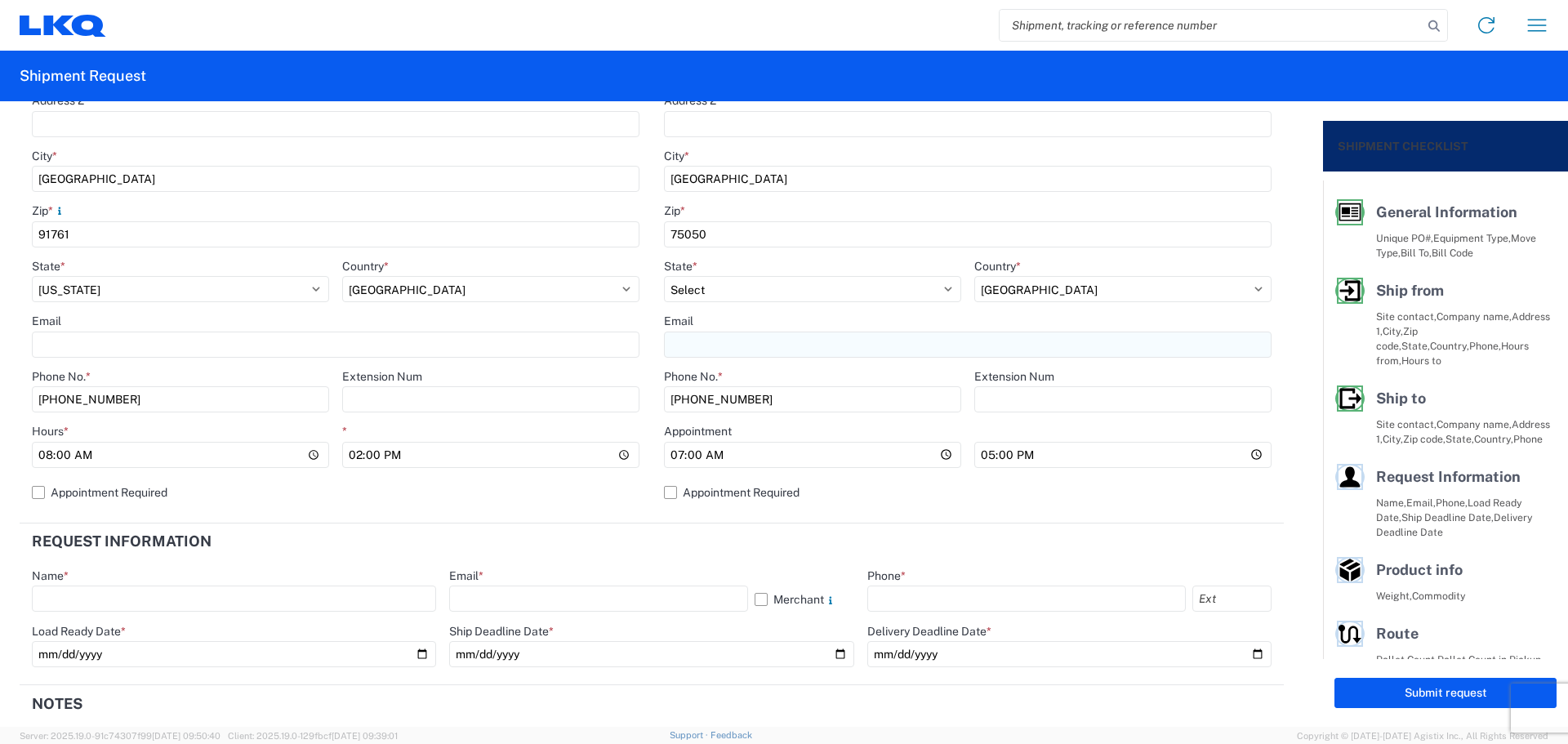
click at [767, 348] on input "Email" at bounding box center [967, 344] width 608 height 26
type input "[EMAIL_ADDRESS][DOMAIN_NAME]"
click at [669, 493] on label "Appointment Required" at bounding box center [967, 492] width 608 height 26
click at [0, 0] on input "Appointment Required" at bounding box center [0, 0] width 0 height 0
select select "US"
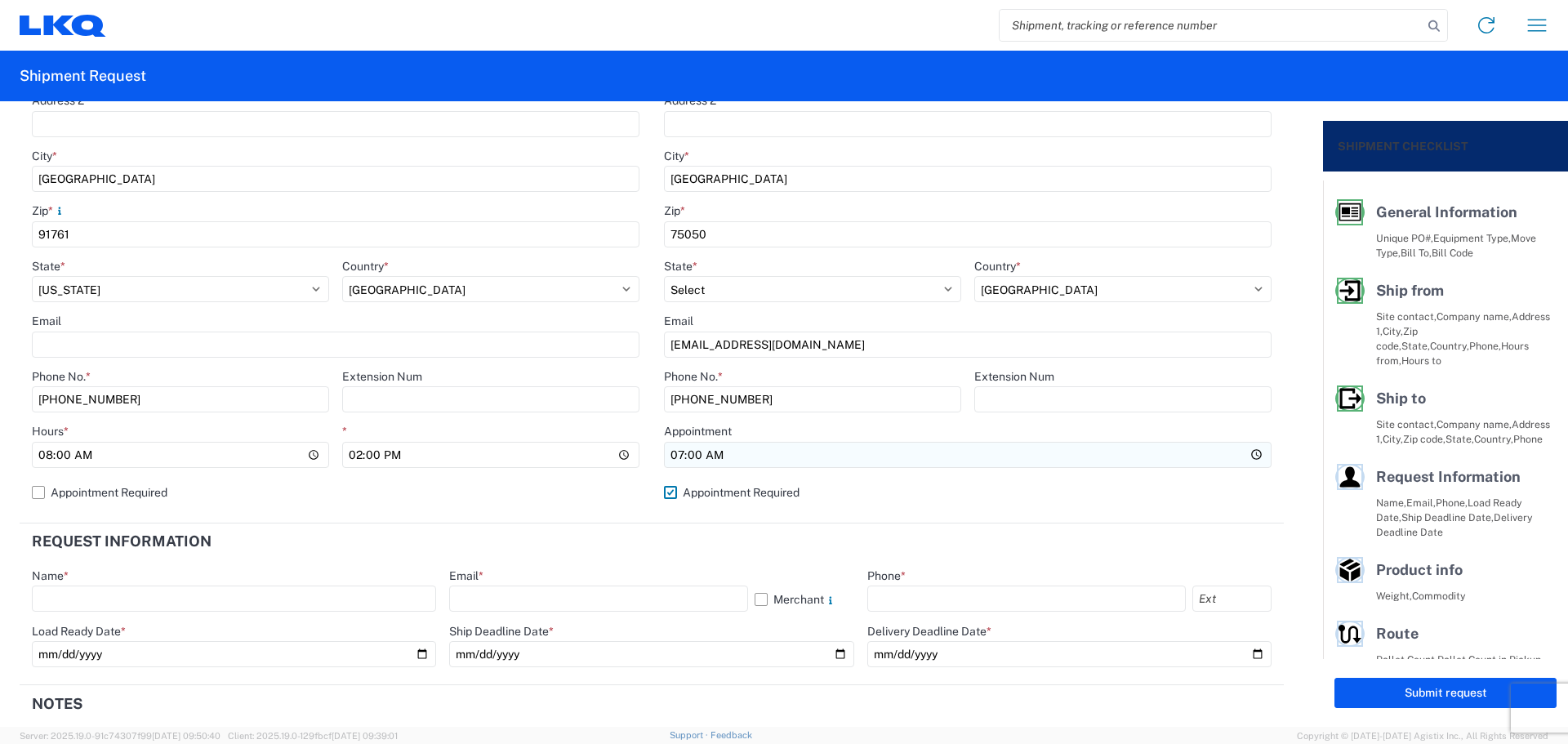
click at [709, 456] on input "07:00" at bounding box center [967, 455] width 608 height 26
drag, startPoint x: 689, startPoint y: 452, endPoint x: 681, endPoint y: 454, distance: 8.2
click at [689, 453] on input "Hours *" at bounding box center [967, 455] width 608 height 26
click at [668, 454] on input "Hours *" at bounding box center [967, 455] width 608 height 26
click at [589, 534] on header "Request Information" at bounding box center [652, 541] width 1265 height 37
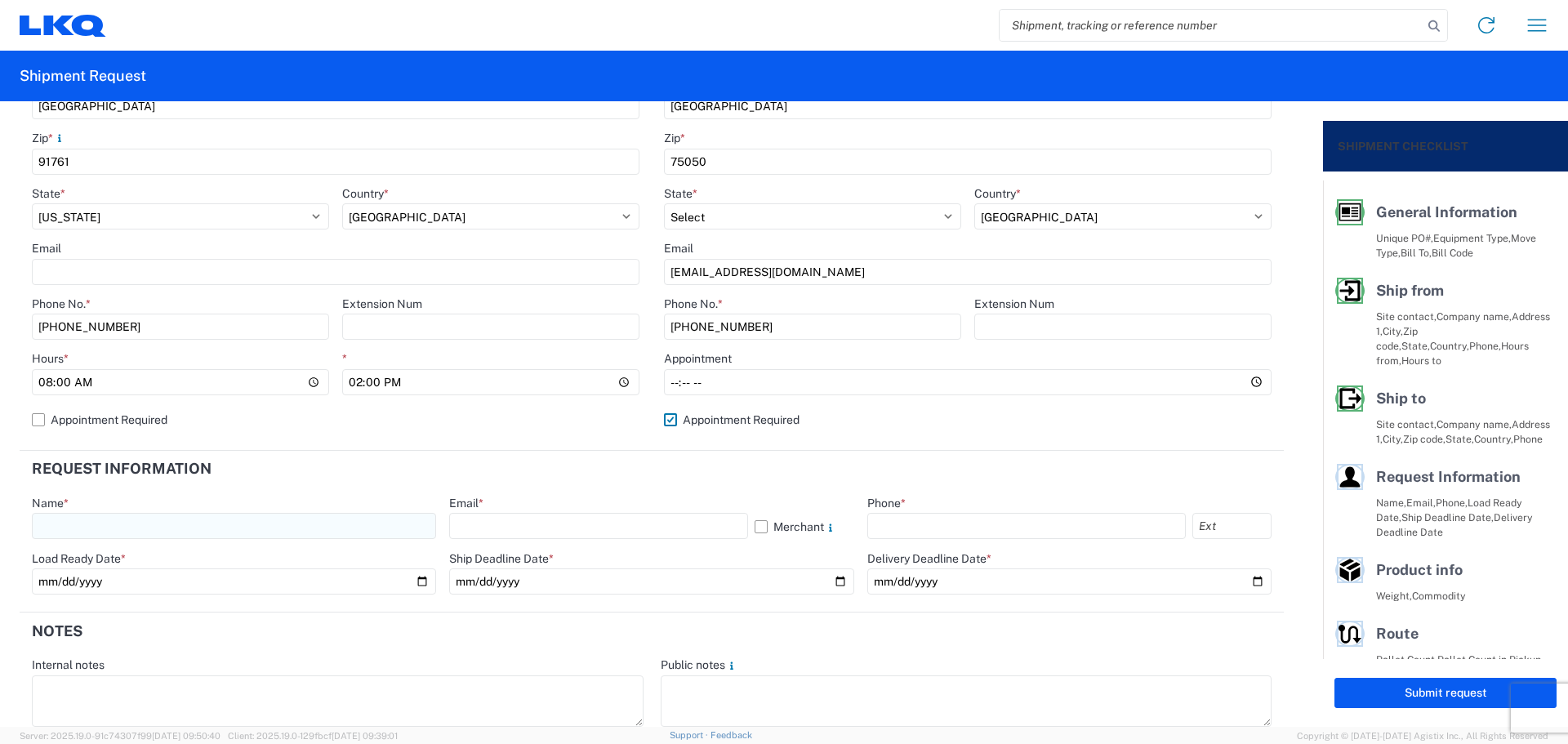
scroll to position [545, 0]
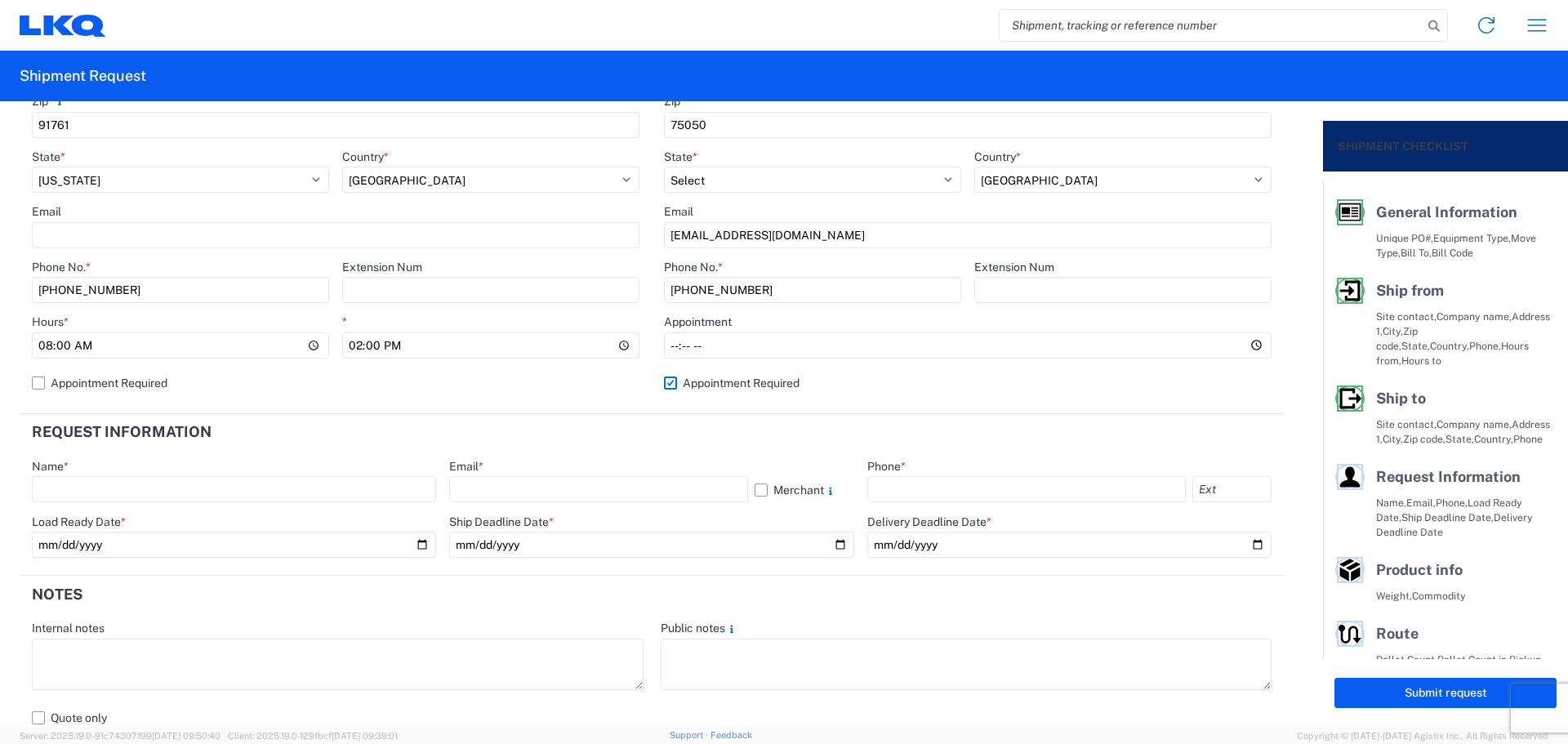
click at [271, 501] on input "text" at bounding box center [234, 489] width 404 height 26
type input "[PERSON_NAME]"
click at [588, 486] on input "text" at bounding box center [599, 489] width 298 height 26
type input "[EMAIL_ADDRESS][DOMAIN_NAME]"
click at [948, 493] on input "text" at bounding box center [1027, 489] width 318 height 26
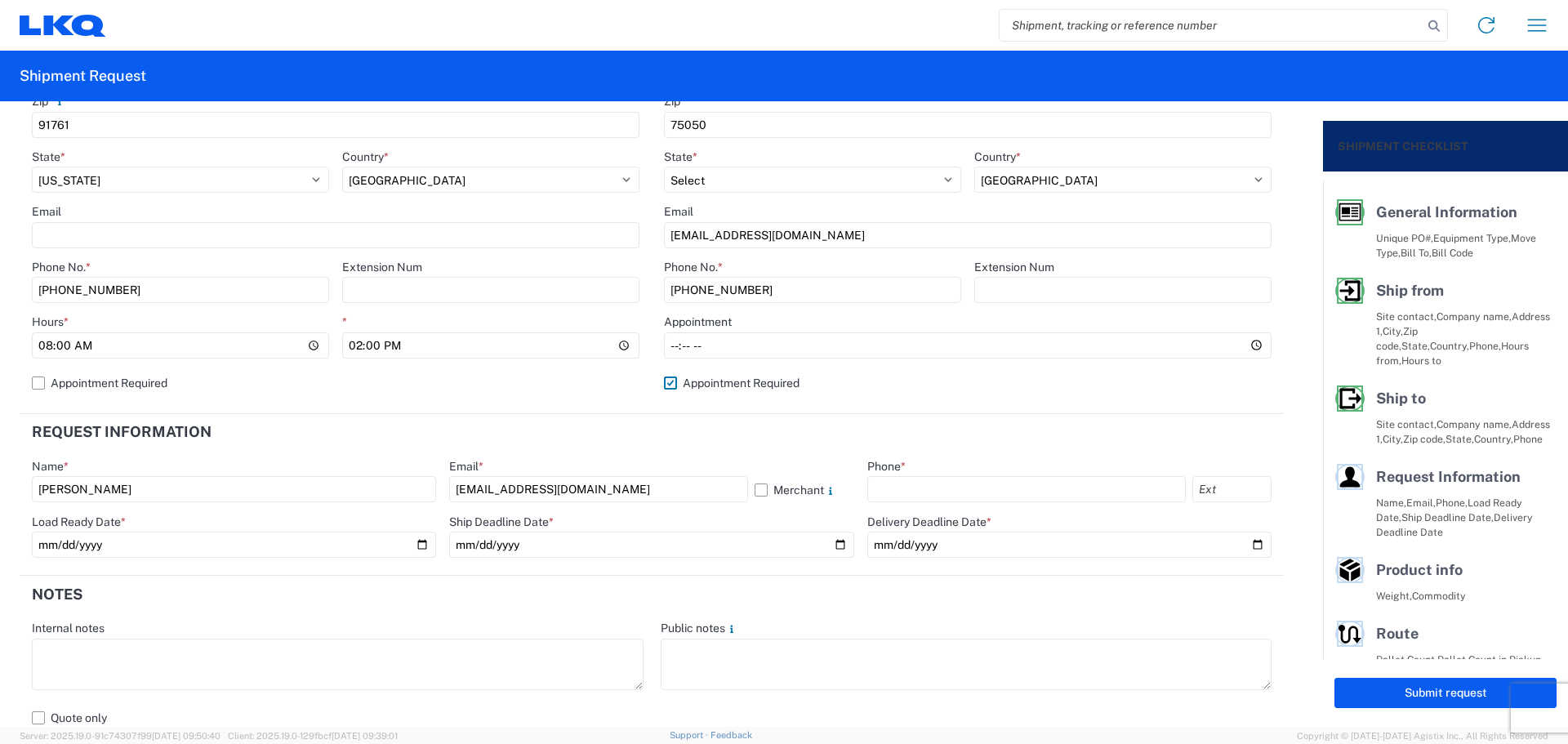
type input "[PHONE_NUMBER]"
click at [412, 541] on input "date" at bounding box center [234, 544] width 404 height 26
type input "[DATE]"
click at [840, 538] on input "date" at bounding box center [652, 544] width 404 height 26
drag, startPoint x: 829, startPoint y: 545, endPoint x: 821, endPoint y: 544, distance: 8.1
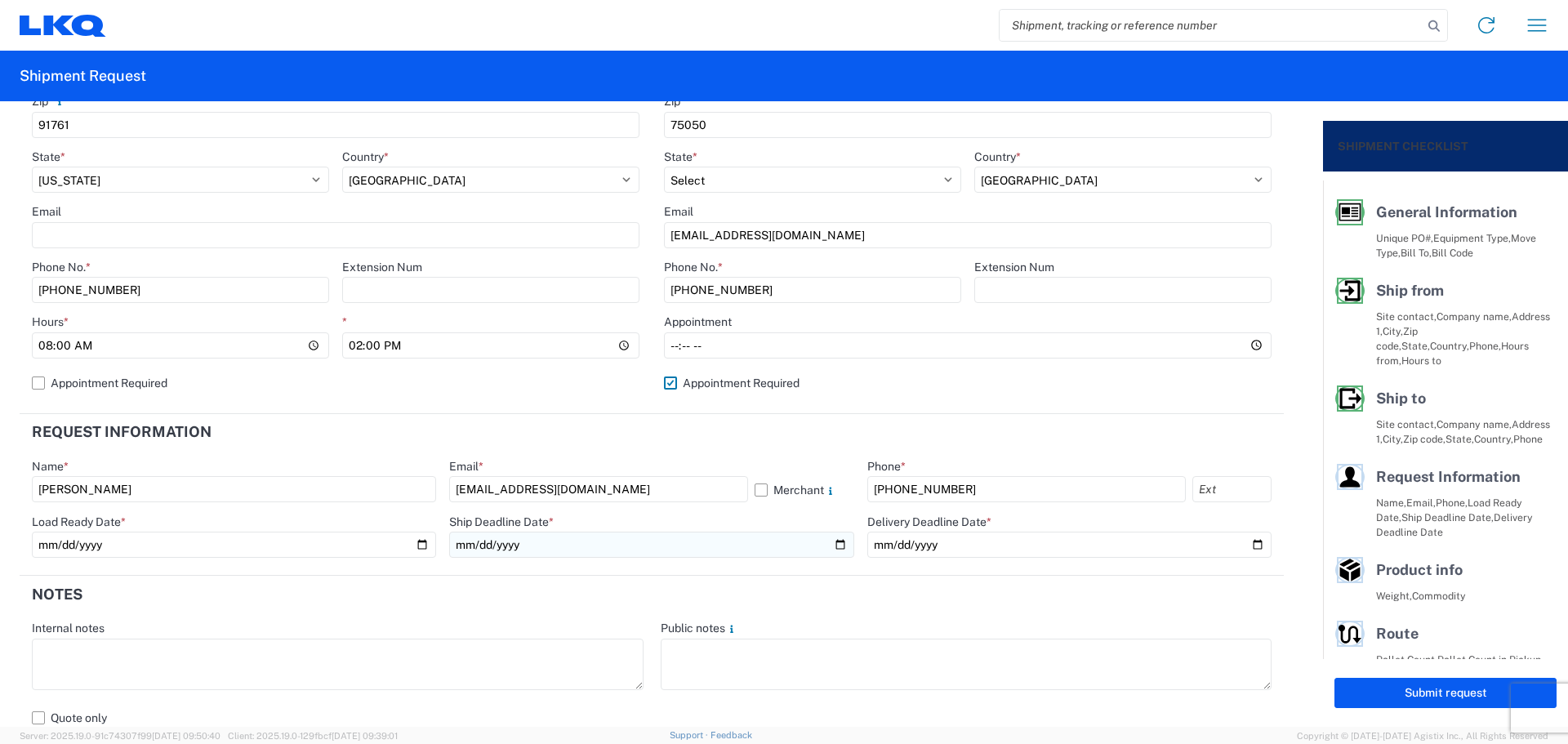
click at [829, 544] on input "date" at bounding box center [652, 544] width 404 height 26
type input "[DATE]"
click at [1249, 543] on input "date" at bounding box center [1070, 544] width 404 height 26
type input "[DATE]"
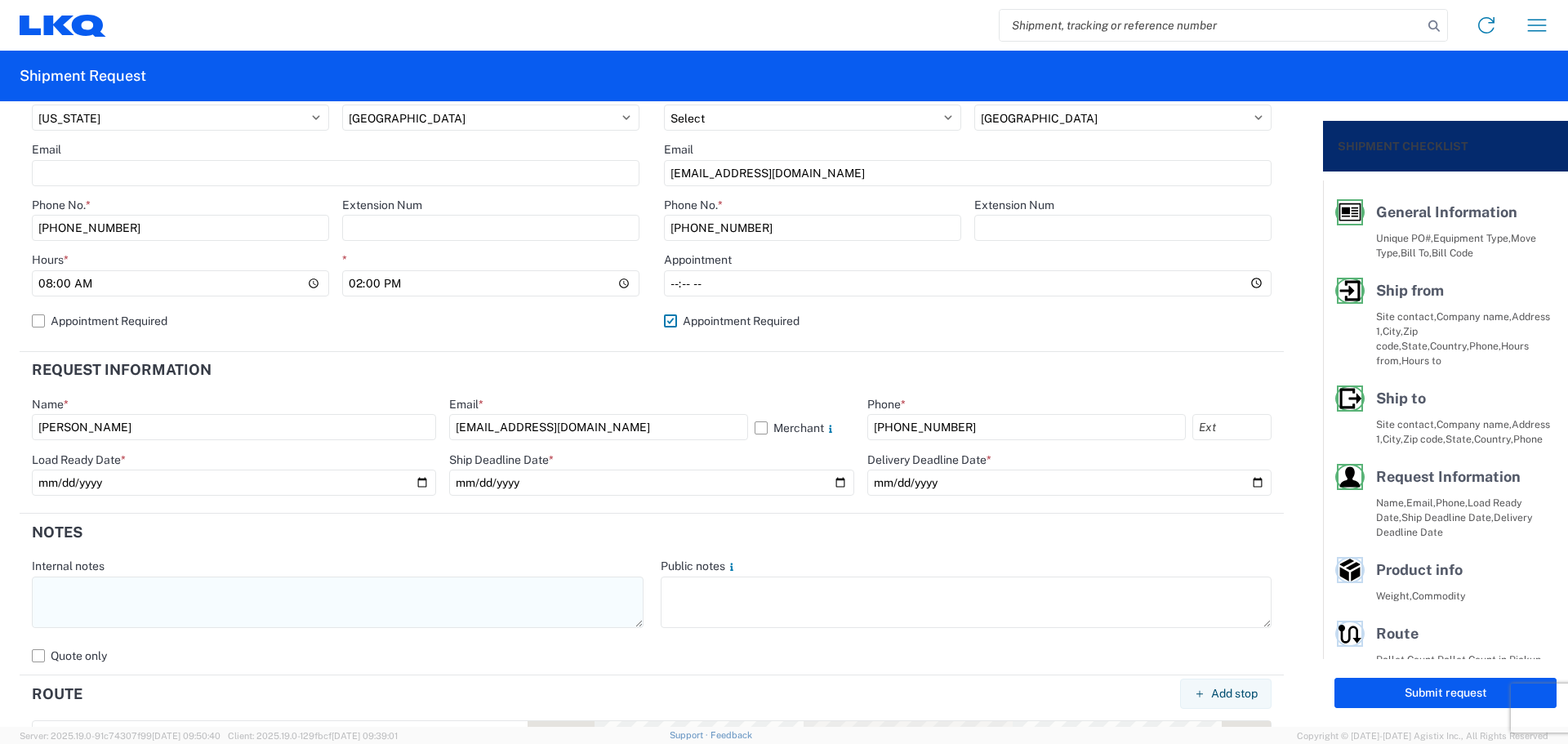
scroll to position [653, 0]
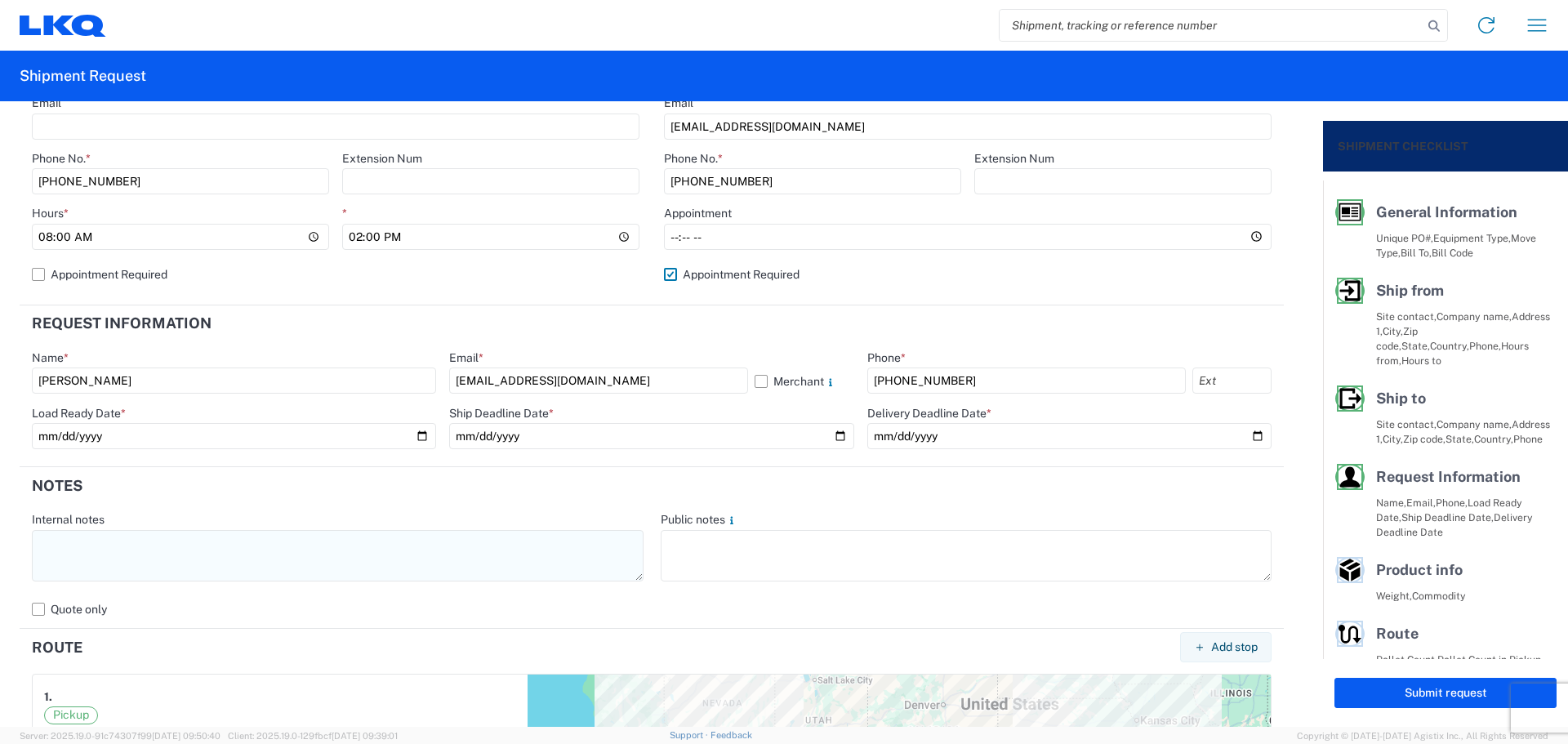
click at [149, 564] on textarea at bounding box center [337, 556] width 612 height 52
type textarea "*"
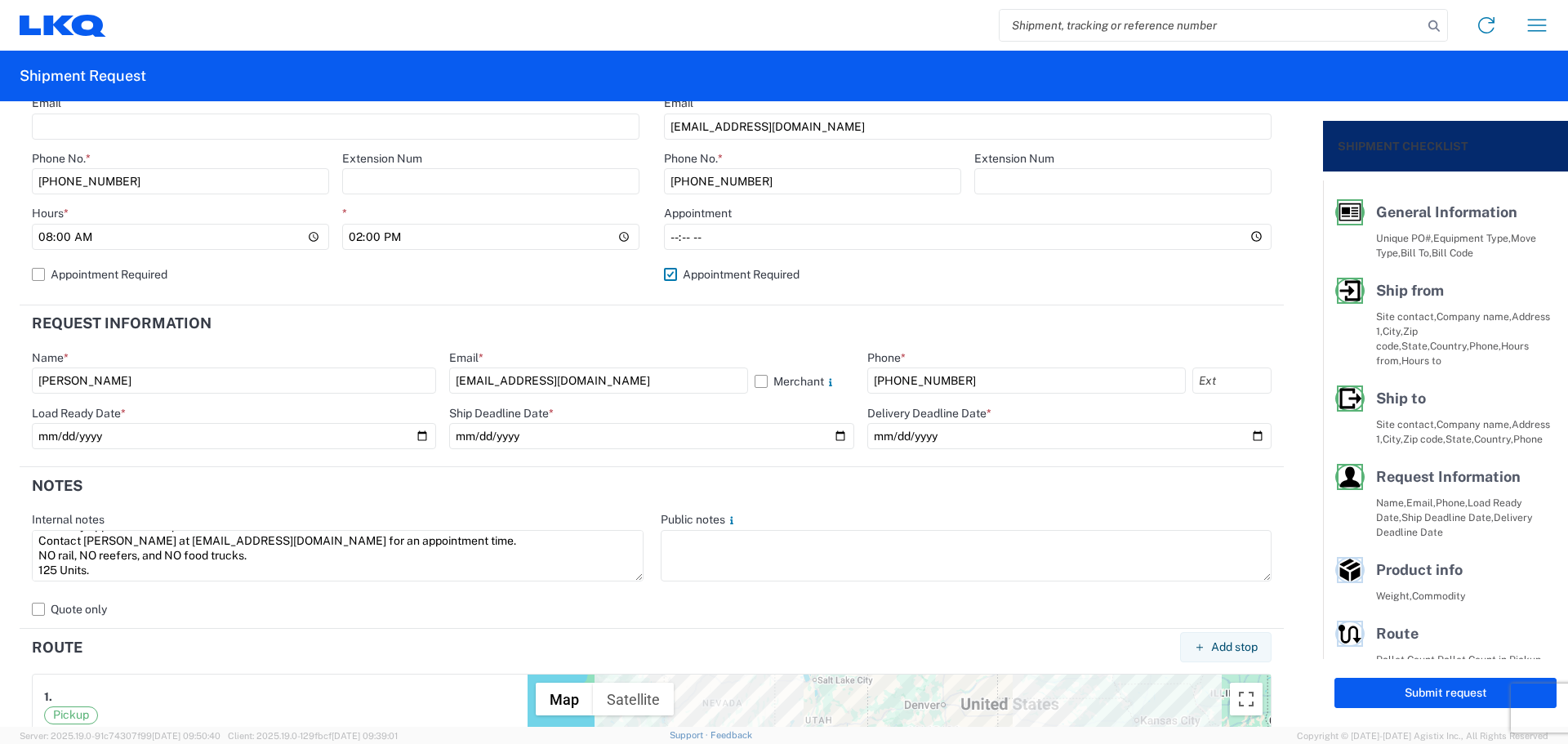
scroll to position [0, 0]
drag, startPoint x: 80, startPoint y: 569, endPoint x: 14, endPoint y: 503, distance: 93.3
click at [14, 503] on form "General Information Template [GEOGRAPHIC_DATA] Equipment Type * Select 53’ Dry …" at bounding box center [662, 414] width 1323 height 626
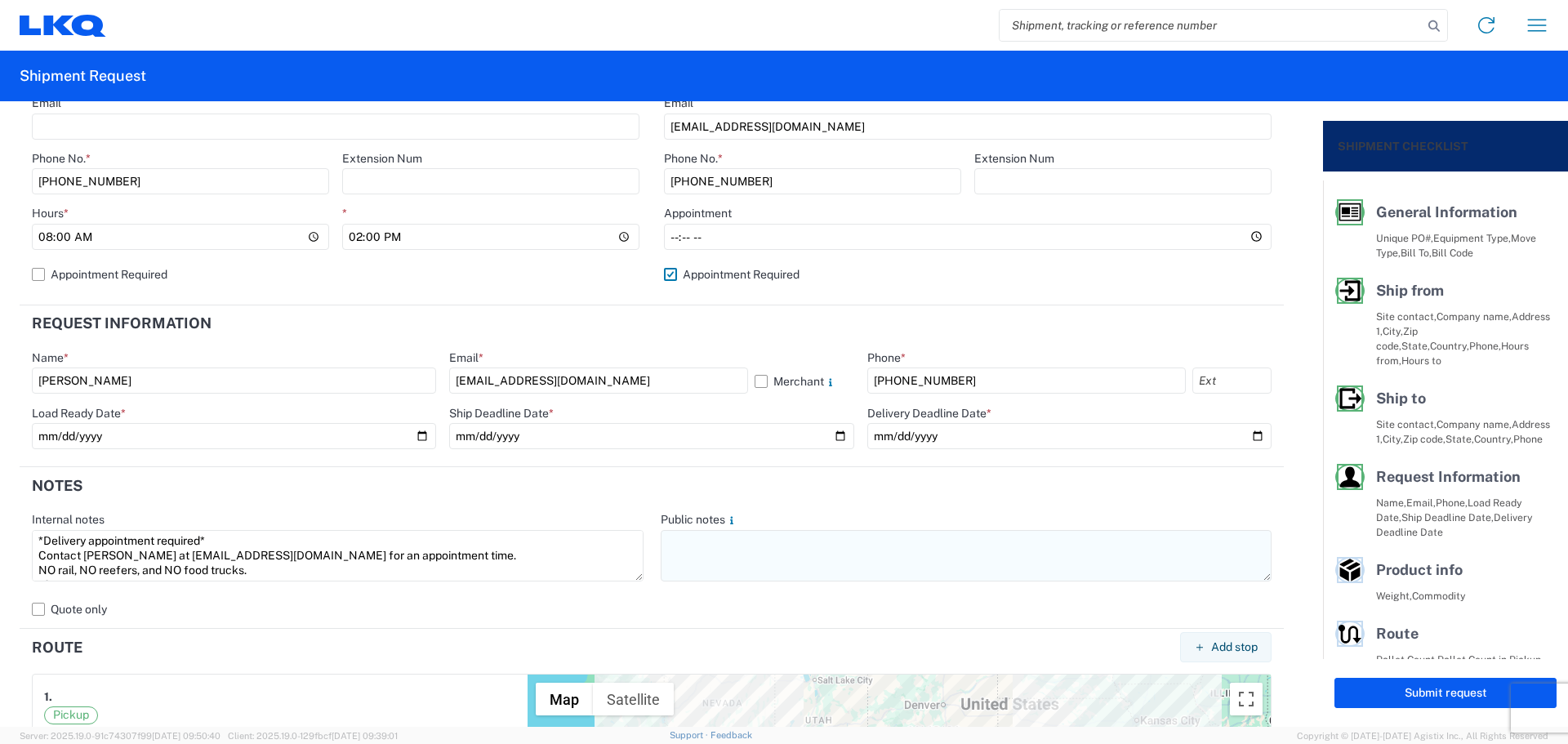
type textarea "*Delivery appointment required* Contact [PERSON_NAME] at [EMAIL_ADDRESS][DOMAIN…"
click at [746, 542] on textarea at bounding box center [966, 556] width 612 height 52
paste textarea "*Delivery appointment required* Contact [PERSON_NAME] at [EMAIL_ADDRESS][DOMAIN…"
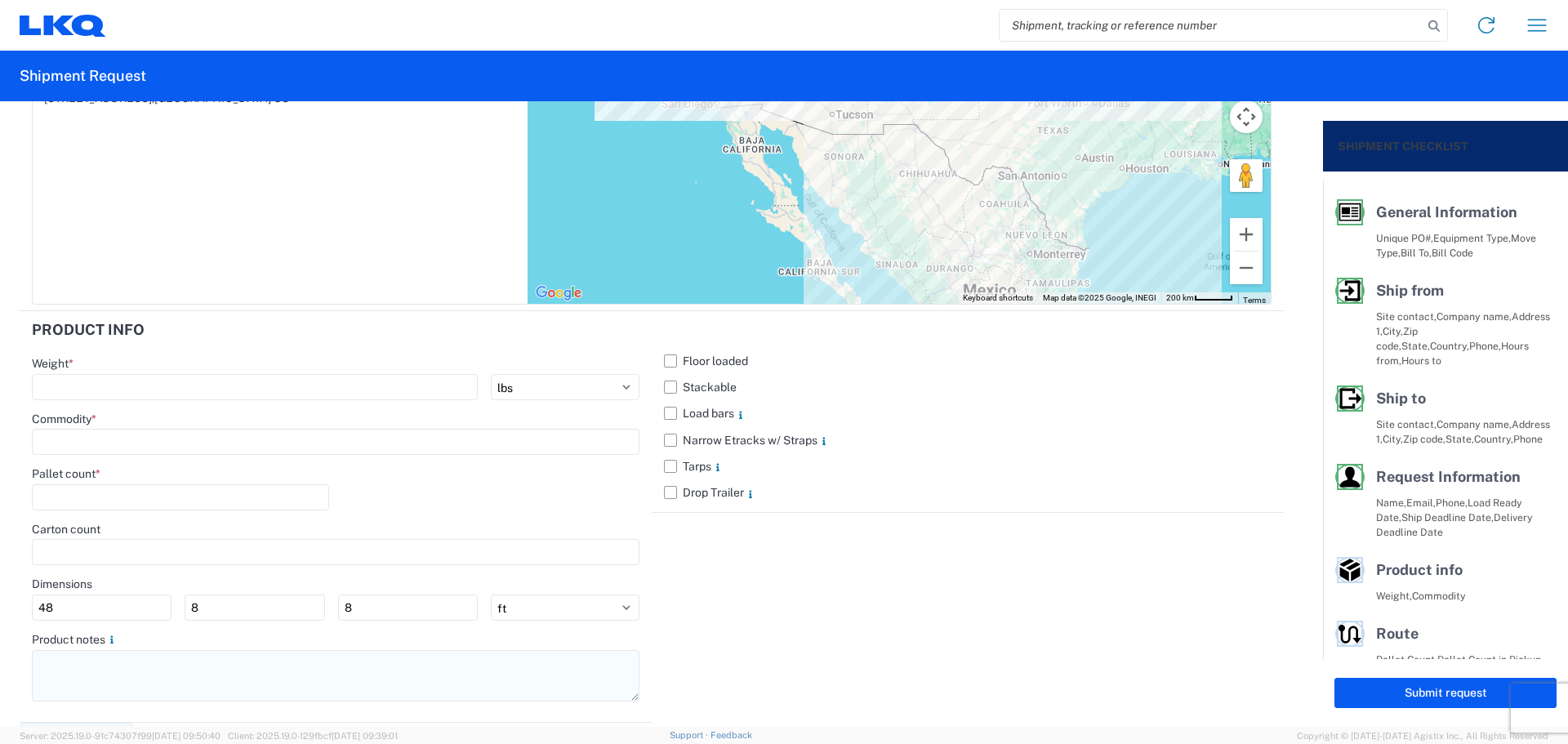
scroll to position [1442, 0]
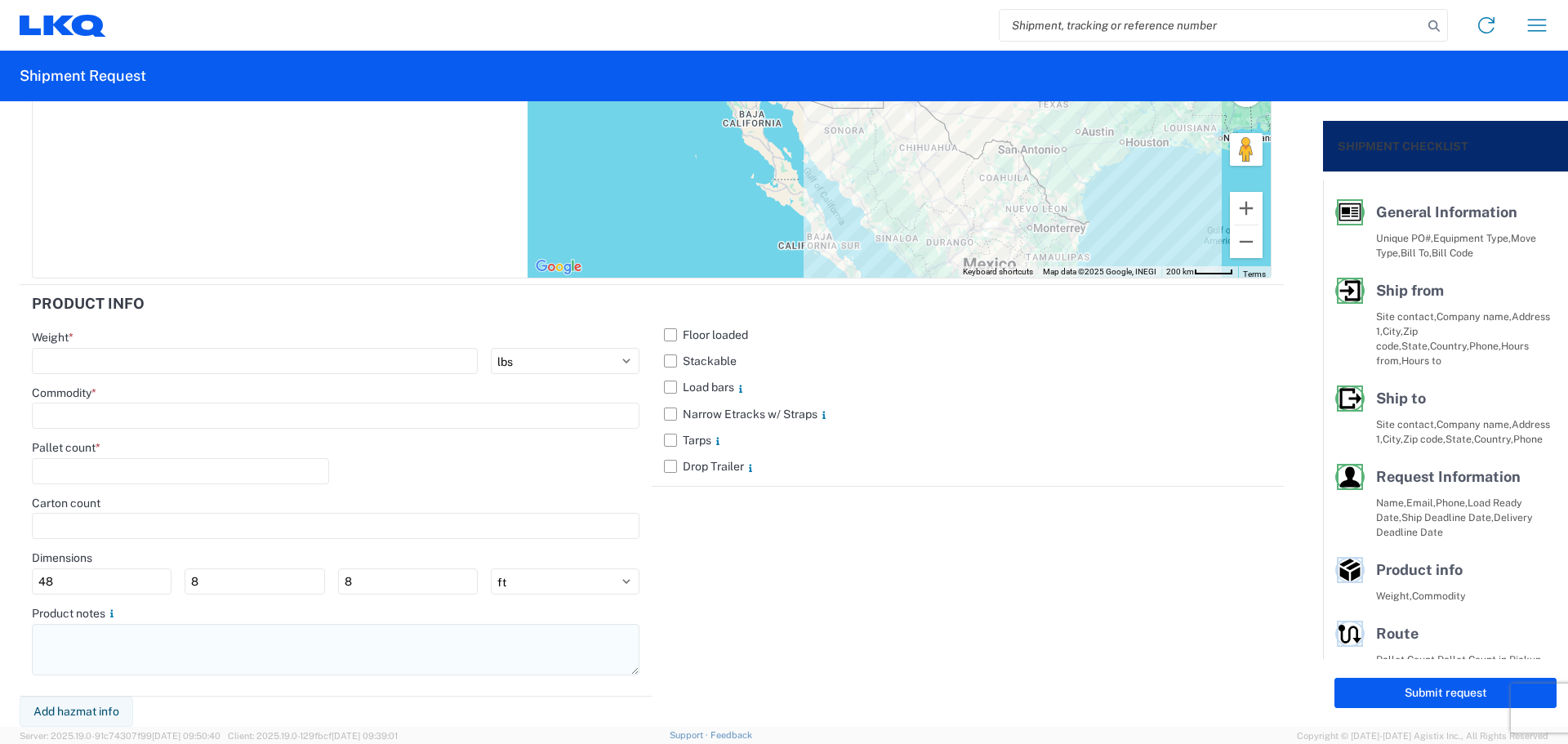
type textarea "*Delivery appointment required* Contact [PERSON_NAME] at [EMAIL_ADDRESS][DOMAIN…"
click at [204, 644] on textarea at bounding box center [335, 650] width 608 height 52
paste textarea "*Delivery appointment required* Contact [PERSON_NAME] at [EMAIL_ADDRESS][DOMAIN…"
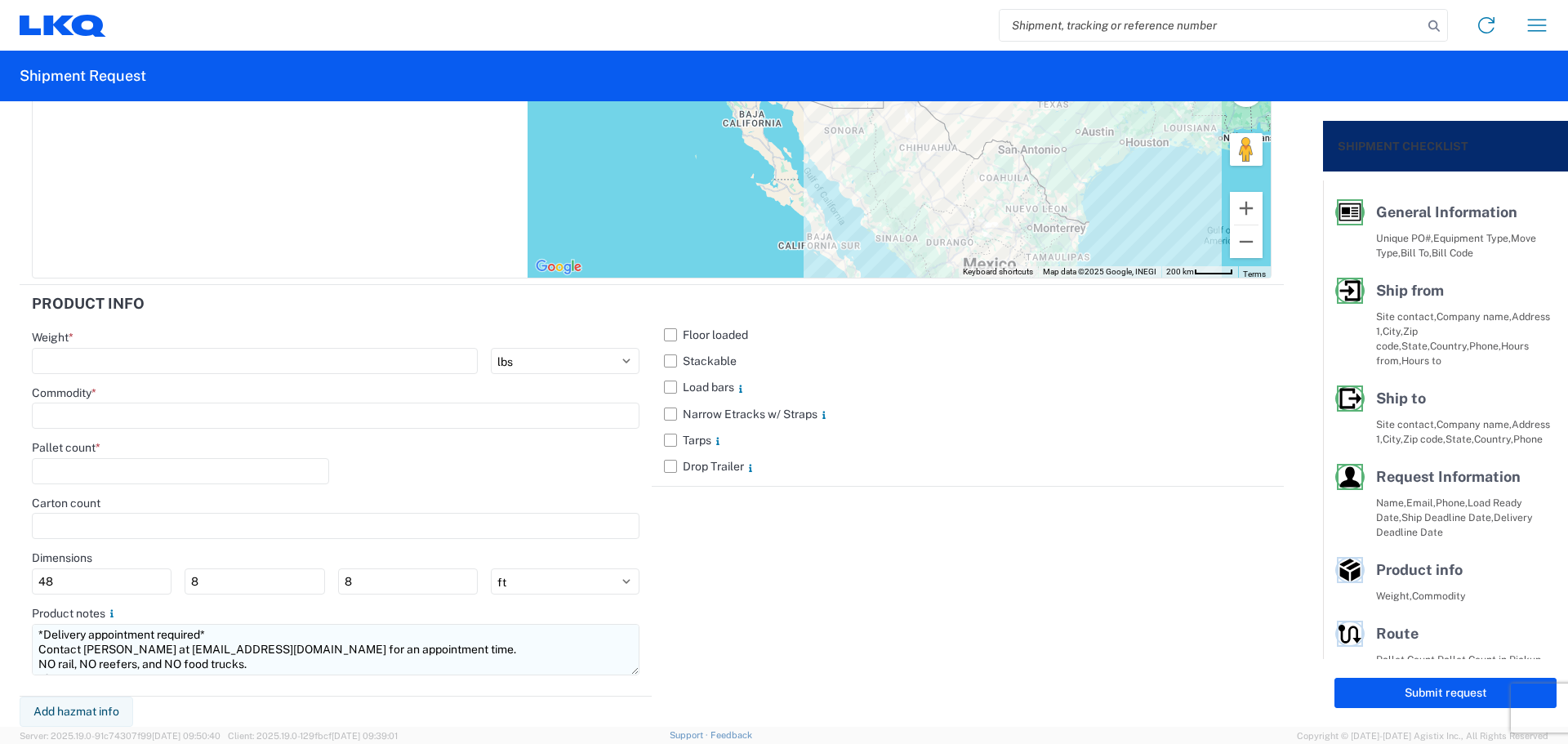
scroll to position [11, 0]
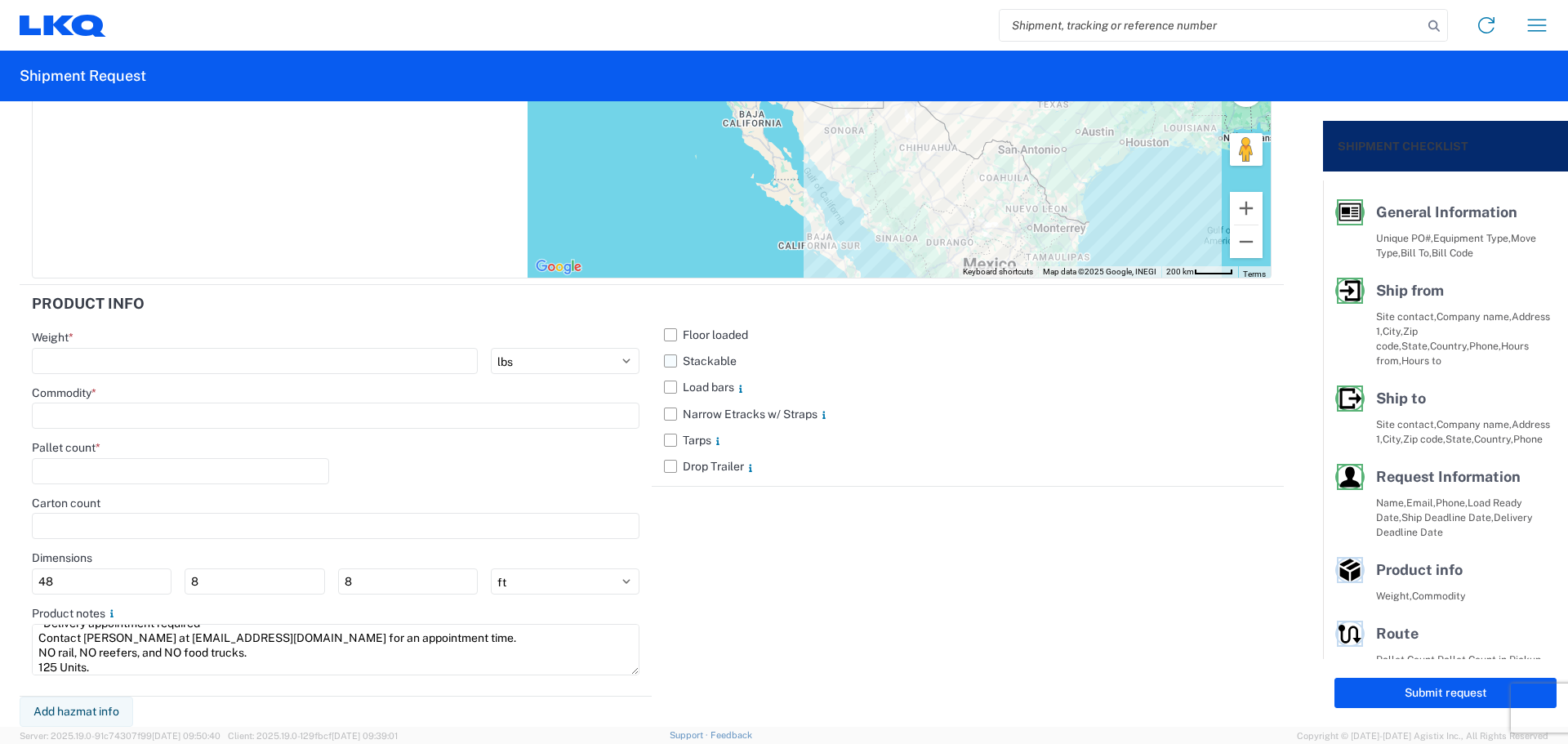
type textarea "*Delivery appointment required* Contact [PERSON_NAME] at [EMAIL_ADDRESS][DOMAIN…"
click at [675, 366] on label "Stackable" at bounding box center [967, 361] width 608 height 26
click at [0, 0] on input "Stackable" at bounding box center [0, 0] width 0 height 0
click at [209, 355] on input "number" at bounding box center [255, 361] width 446 height 26
type input "31250"
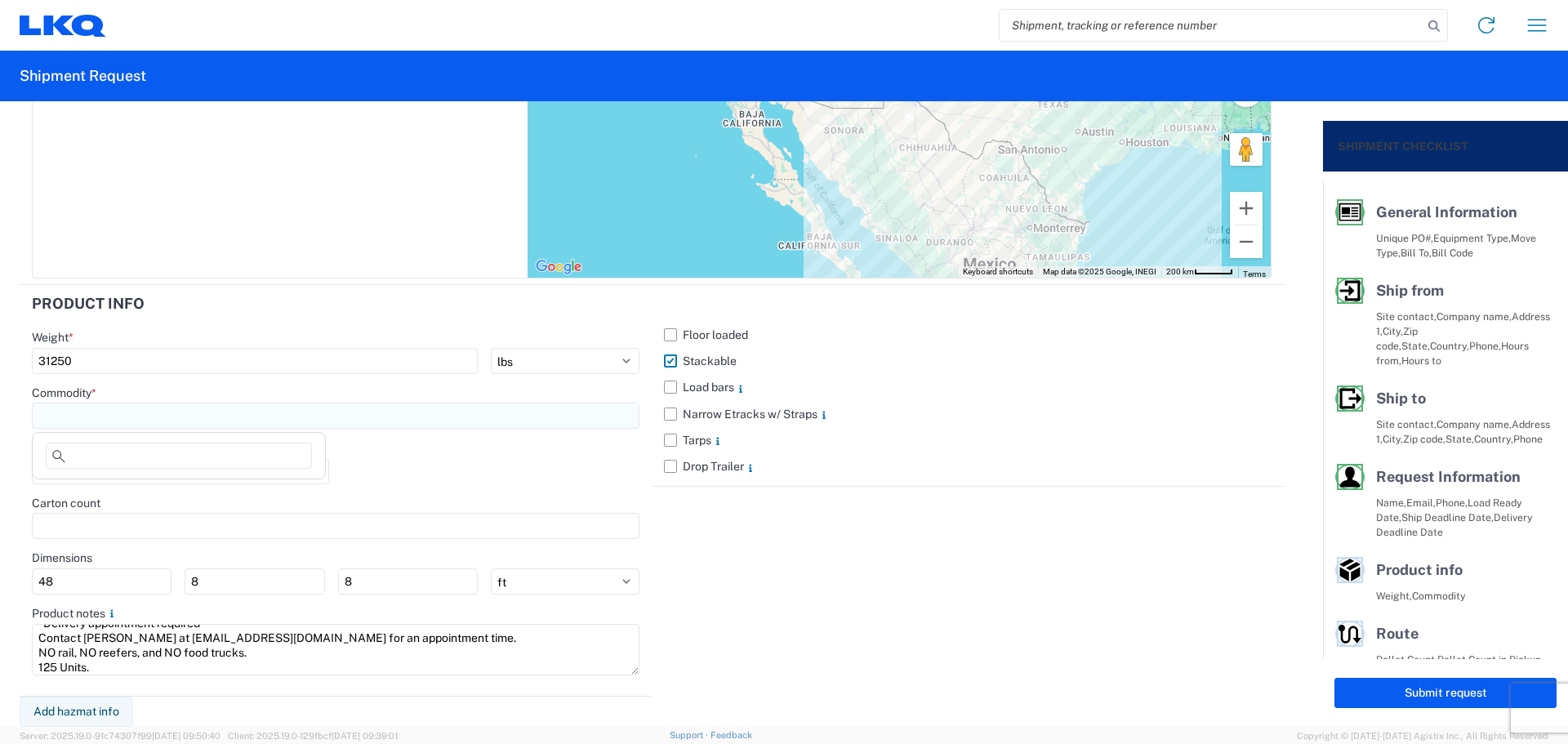
click at [218, 409] on input at bounding box center [335, 416] width 608 height 26
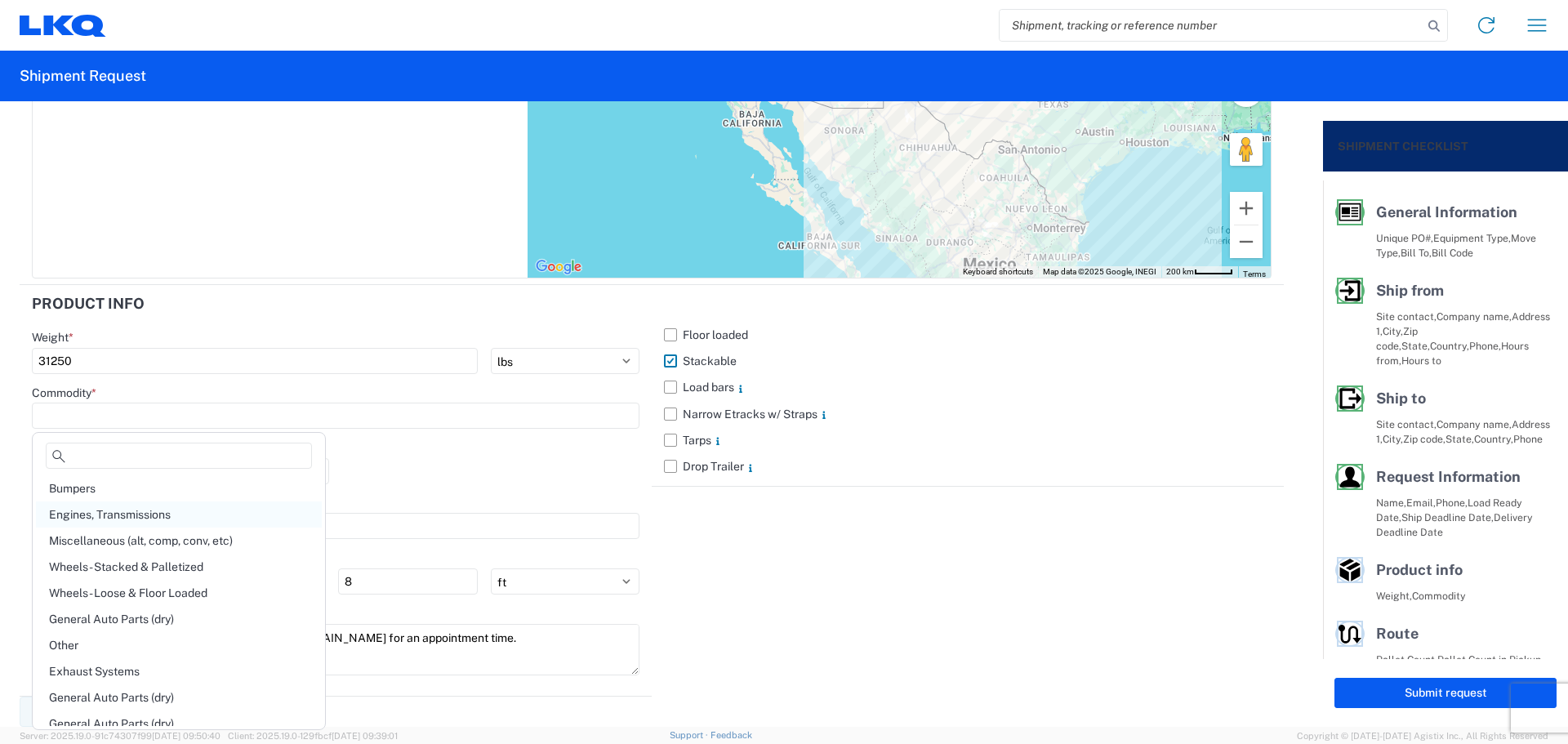
click at [148, 508] on div "Engines, Transmissions" at bounding box center [178, 514] width 286 height 26
type input "Engines, Transmissions"
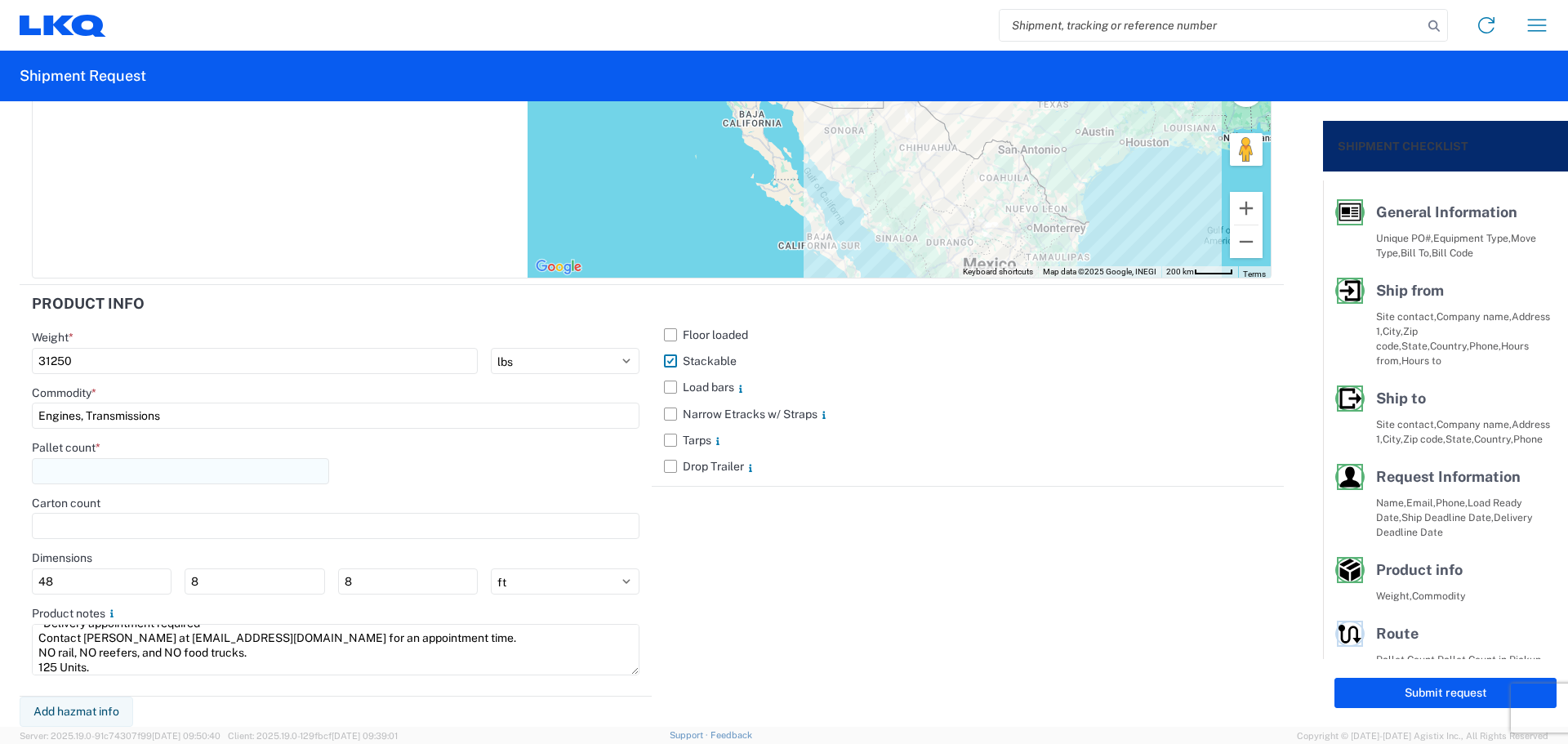
click at [117, 467] on input "number" at bounding box center [180, 471] width 297 height 26
type input "32"
click at [717, 533] on div "Floor loaded Stackable Load bars Narrow Etracks w/ Straps Tarps Drop Trailer" at bounding box center [967, 490] width 632 height 411
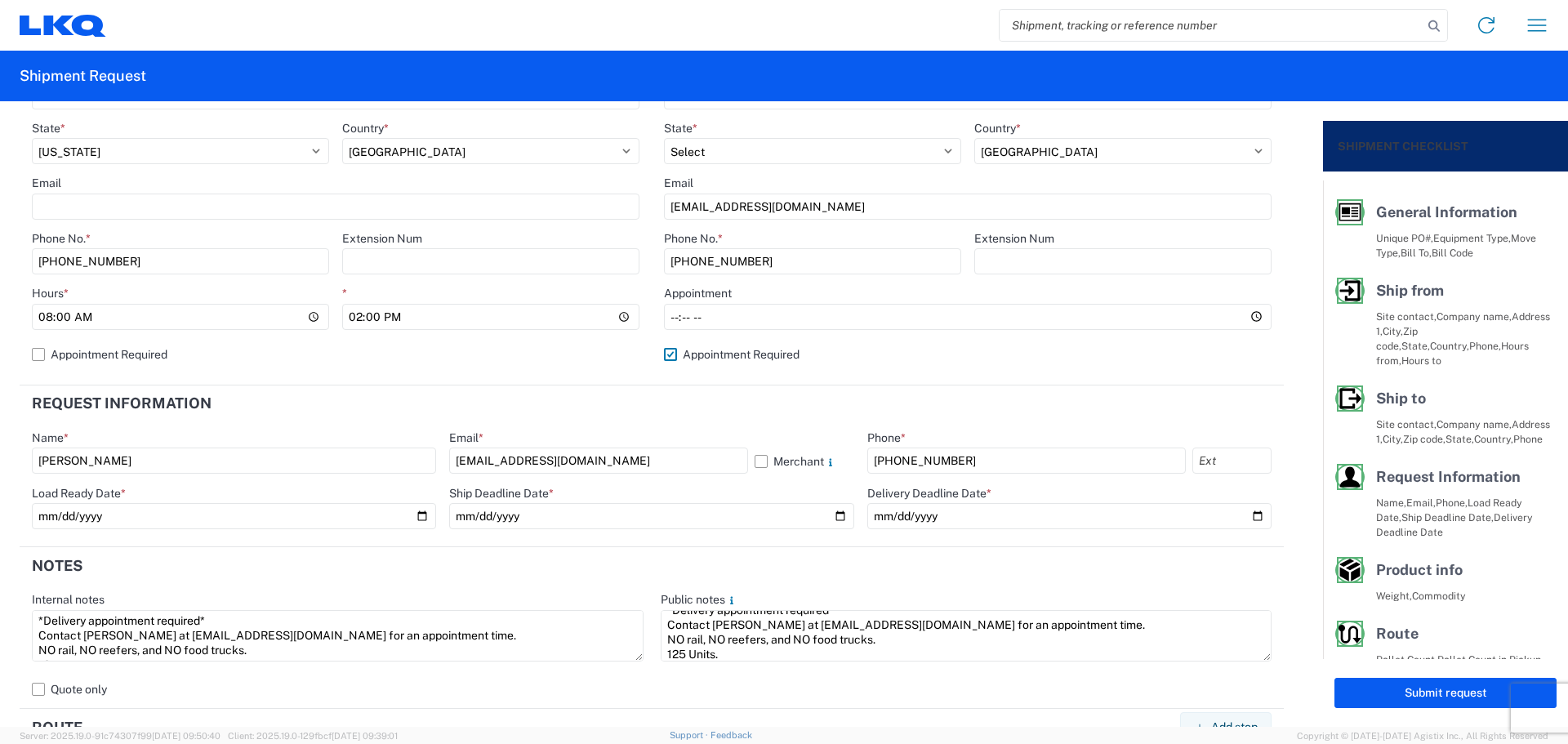
scroll to position [571, 0]
drag, startPoint x: 1413, startPoint y: 690, endPoint x: 1400, endPoint y: 686, distance: 13.6
click at [1413, 689] on button "Submit request" at bounding box center [1446, 692] width 222 height 30
select select "US"
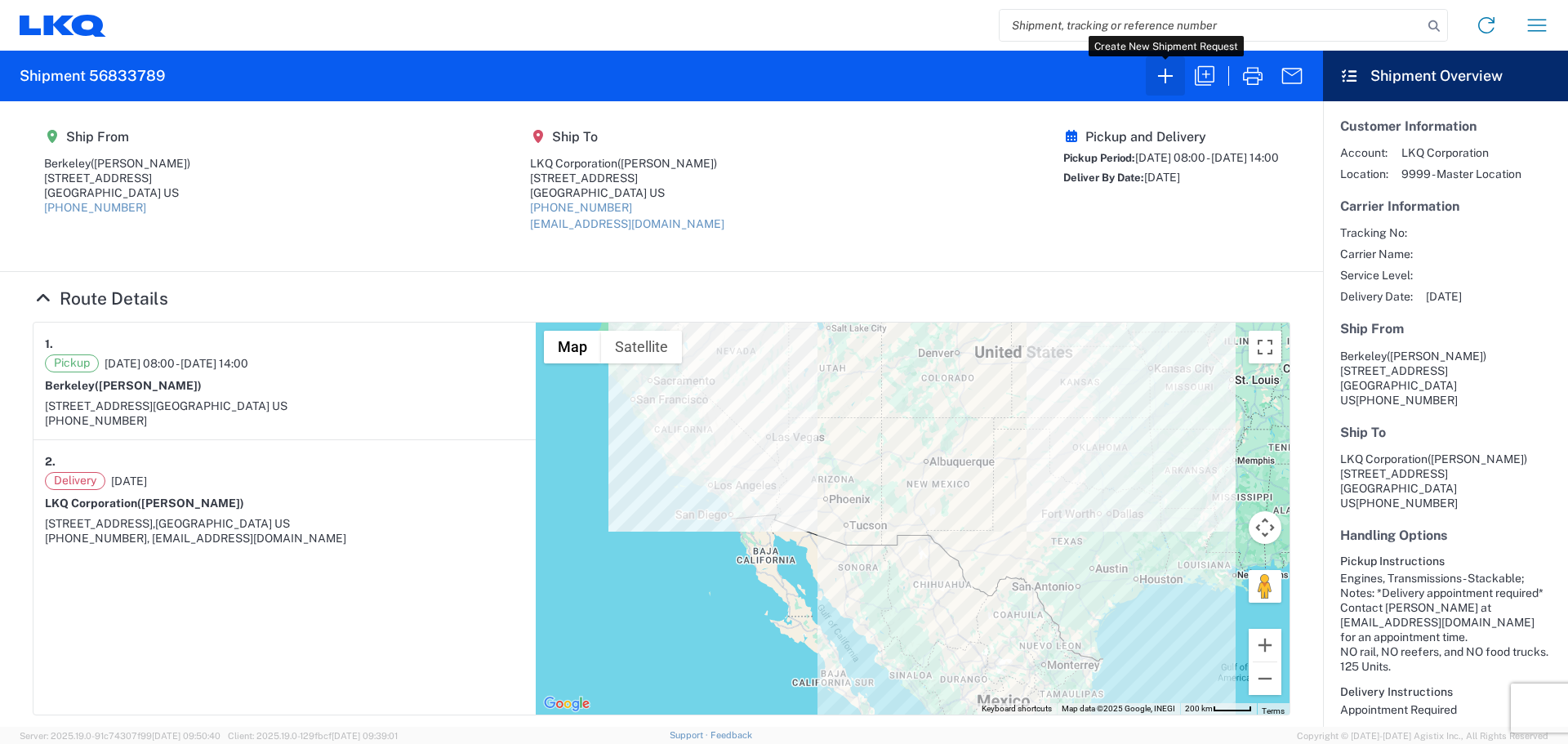
click at [1161, 80] on icon "button" at bounding box center [1165, 76] width 26 height 26
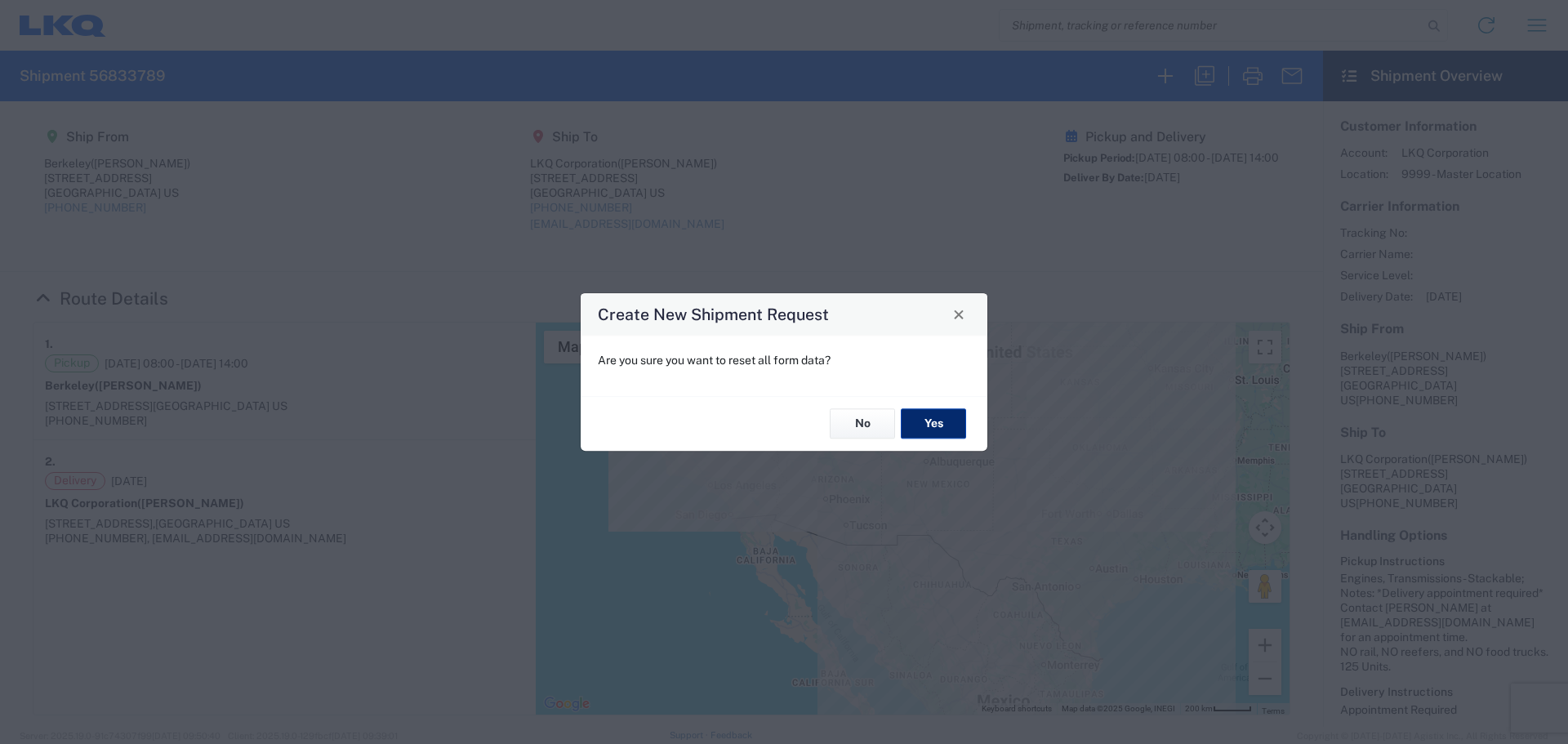
click at [947, 421] on button "Yes" at bounding box center [934, 424] width 66 height 30
select select "FULL"
select select "US"
select select "LBS"
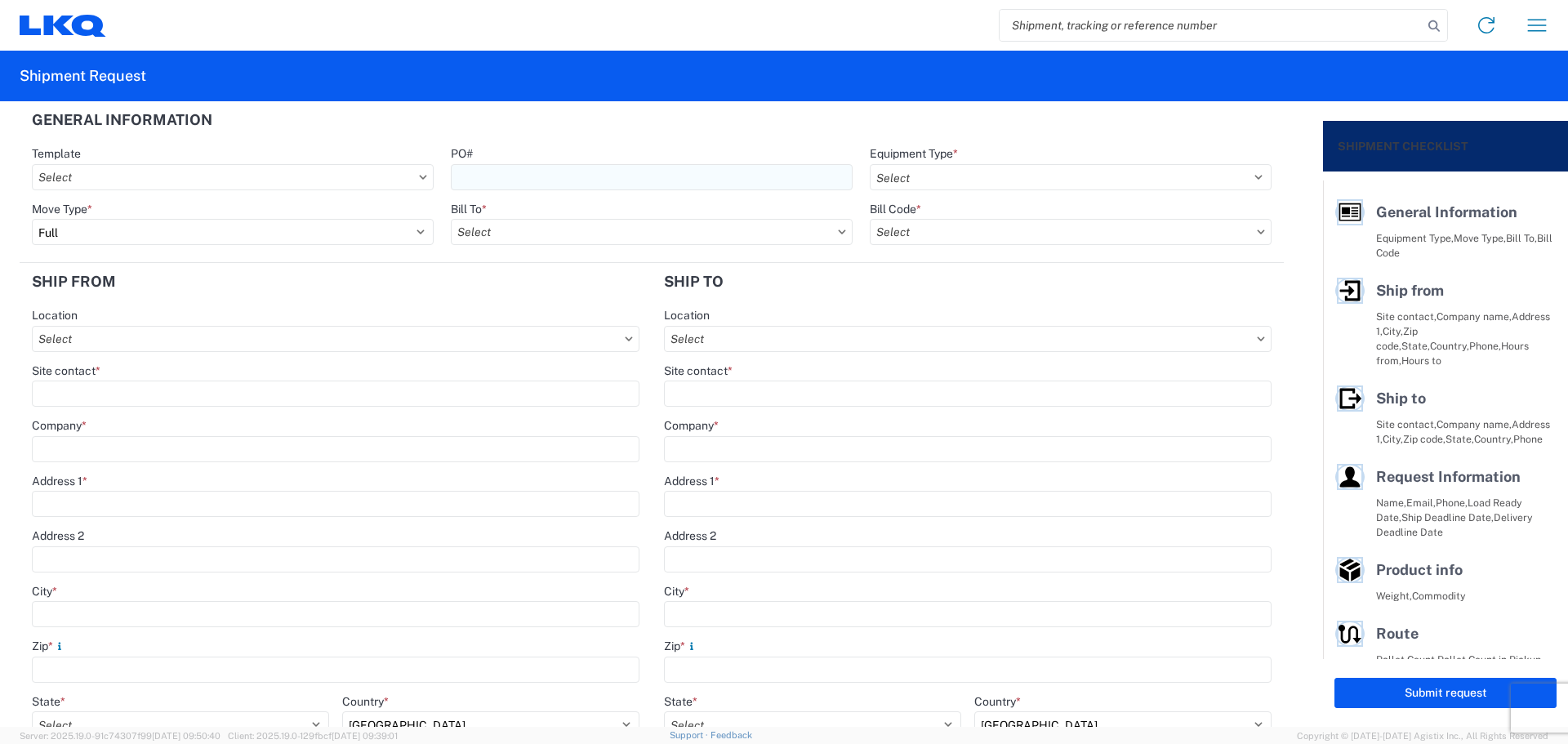
click at [491, 177] on input "PO#" at bounding box center [652, 177] width 402 height 26
type input "T3107"
click at [941, 173] on select "Select 53’ Dry Van Flatbed Dropdeck (van) Lowboy (flatbed) Rail" at bounding box center [1071, 177] width 402 height 26
select select "STDV"
click at [870, 164] on select "Select 53’ Dry Van Flatbed Dropdeck (van) Lowboy (flatbed) Rail" at bounding box center [1071, 177] width 402 height 26
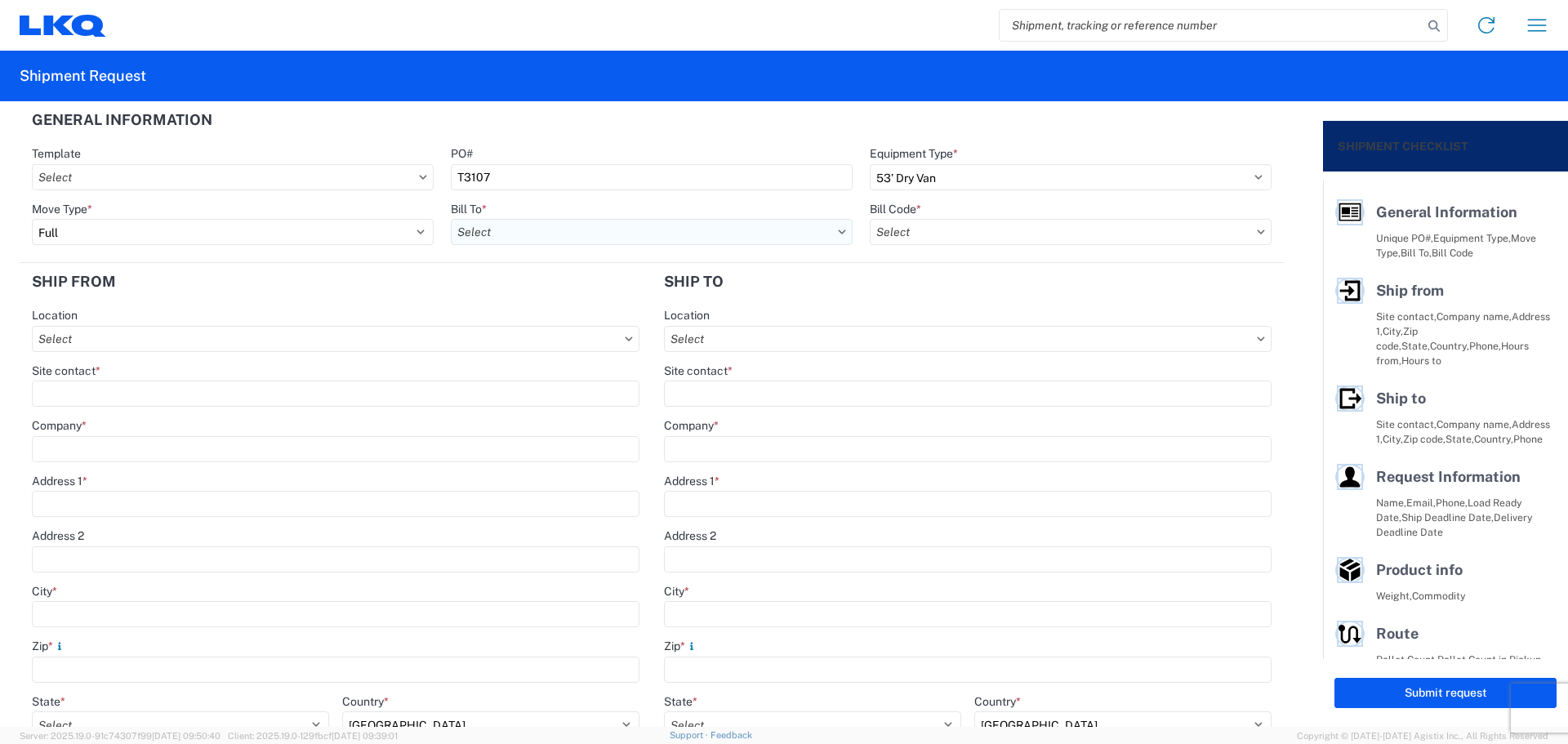
click at [477, 229] on input "text" at bounding box center [652, 232] width 402 height 26
type input "1882"
click at [581, 305] on div "1882 - North American ATK Corporation" at bounding box center [593, 304] width 286 height 26
type input "1882 - North American ATK Corporation"
click at [970, 226] on input "text" at bounding box center [1071, 232] width 402 height 26
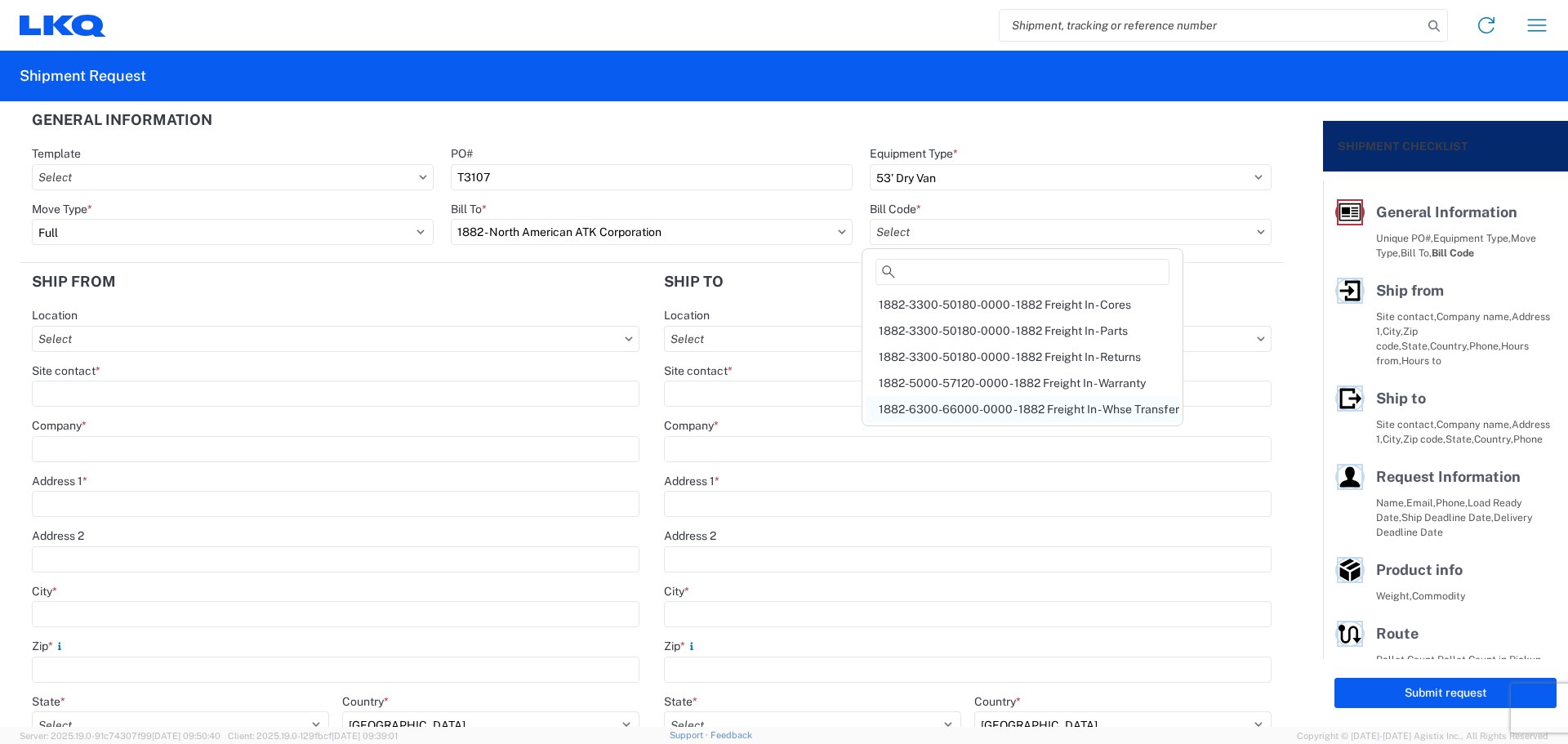
click at [1041, 401] on div "1882-6300-66000-0000 - 1882 Freight In - Whse Transfer" at bounding box center [1022, 409] width 313 height 26
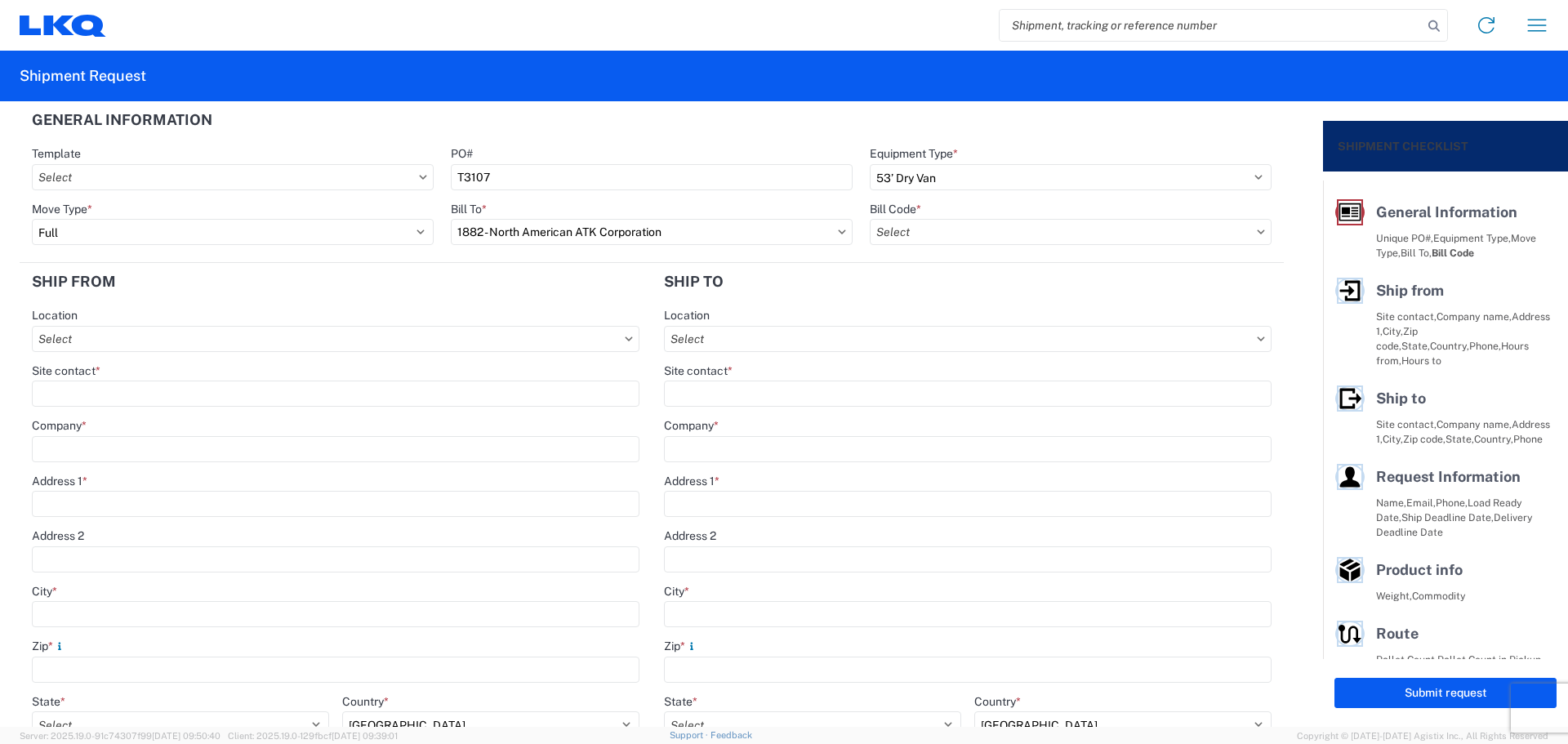
type input "1882-6300-66000-0000 - 1882 Freight In - Whse Transfer"
click at [184, 331] on input "text" at bounding box center [335, 339] width 608 height 26
type input "1894"
click at [195, 414] on div "1894 - [GEOGRAPHIC_DATA], [GEOGRAPHIC_DATA]- GPS" at bounding box center [192, 412] width 312 height 26
type input "1894 - [GEOGRAPHIC_DATA], [GEOGRAPHIC_DATA]- GPS"
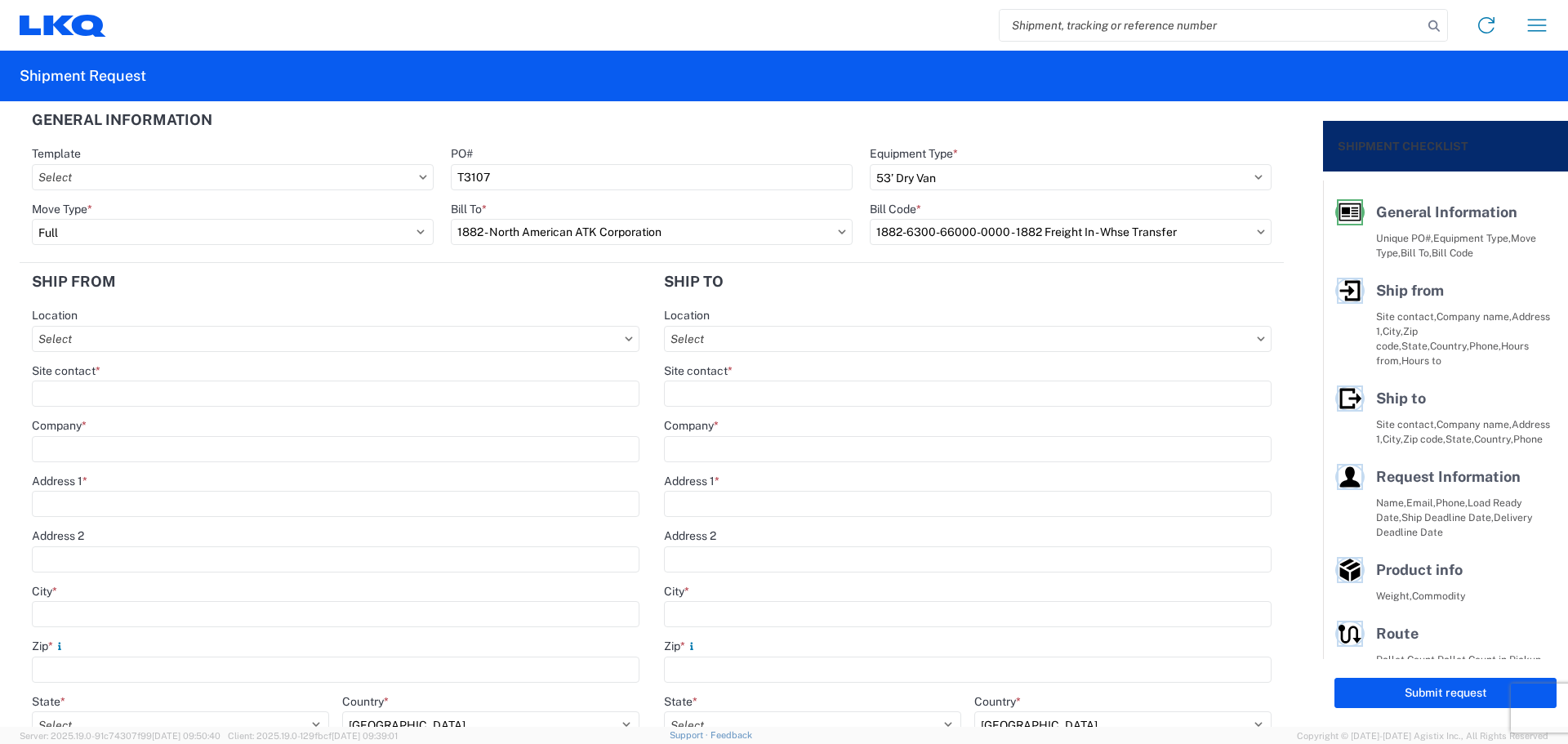
type input "LKQ Corporation"
type input "[STREET_ADDRESS]"
type input "Newnan"
type input "30265"
select select "GA"
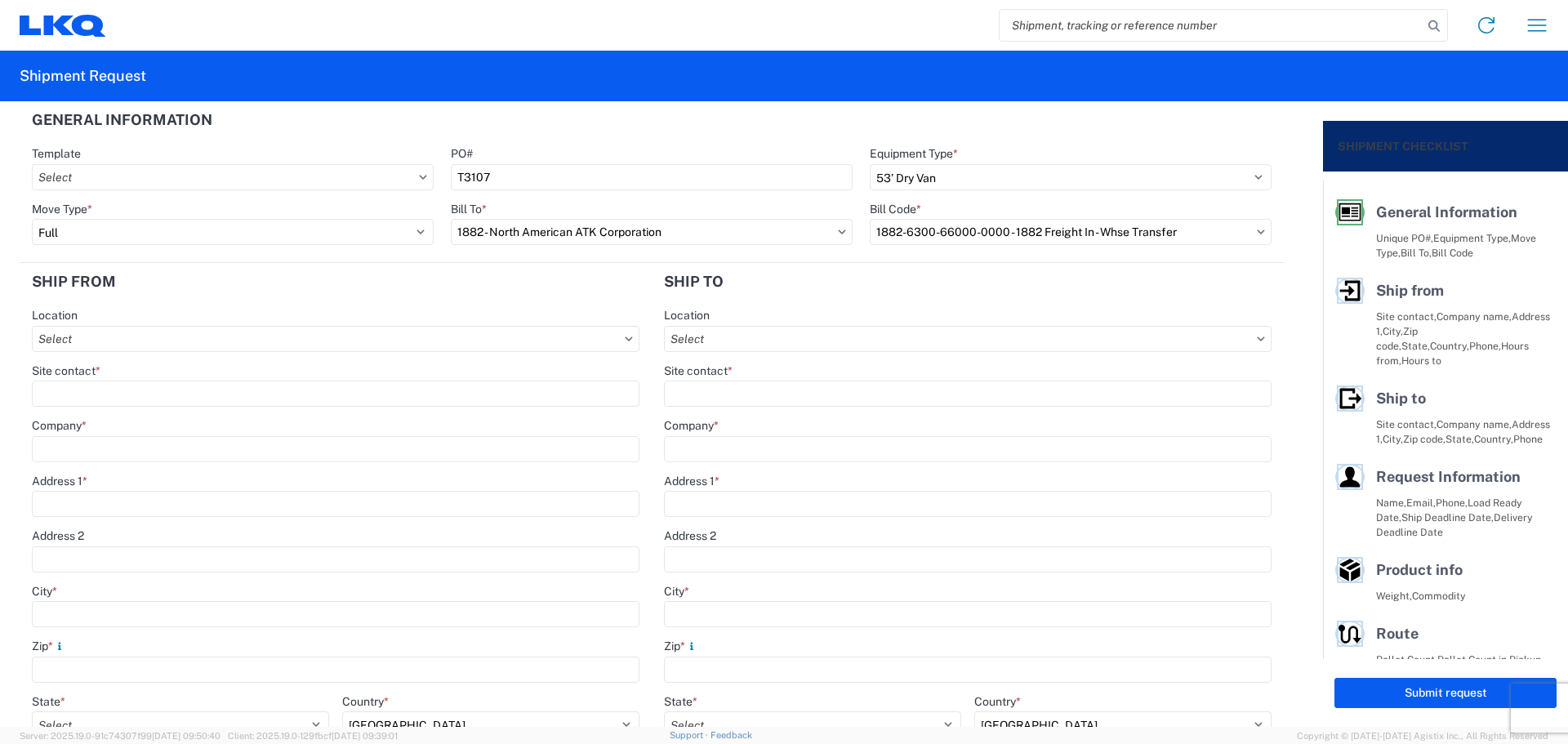
type input "[PHONE_NUMBER]"
type input "07:00"
type input "15:00"
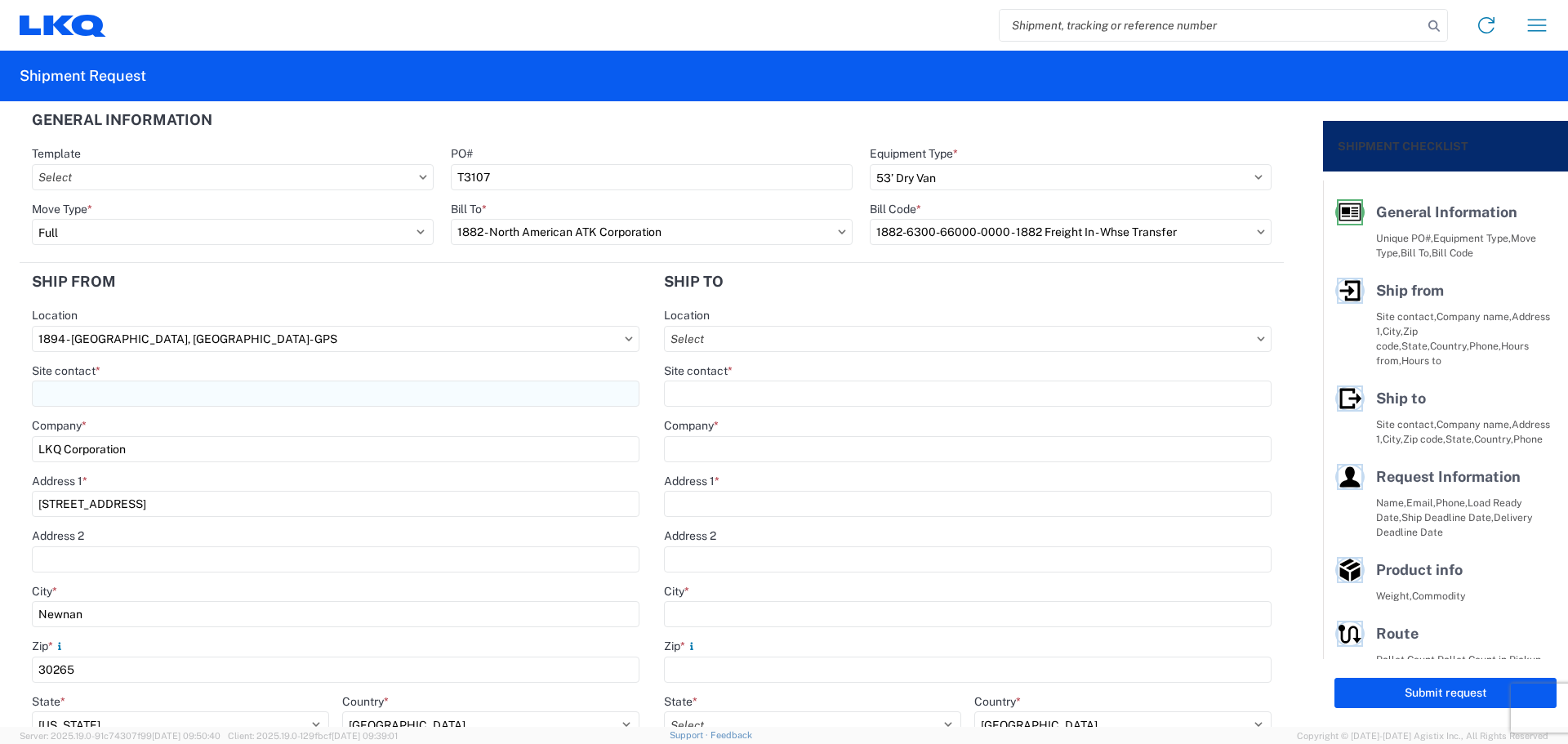
click at [121, 395] on input "Site contact *" at bounding box center [335, 394] width 608 height 26
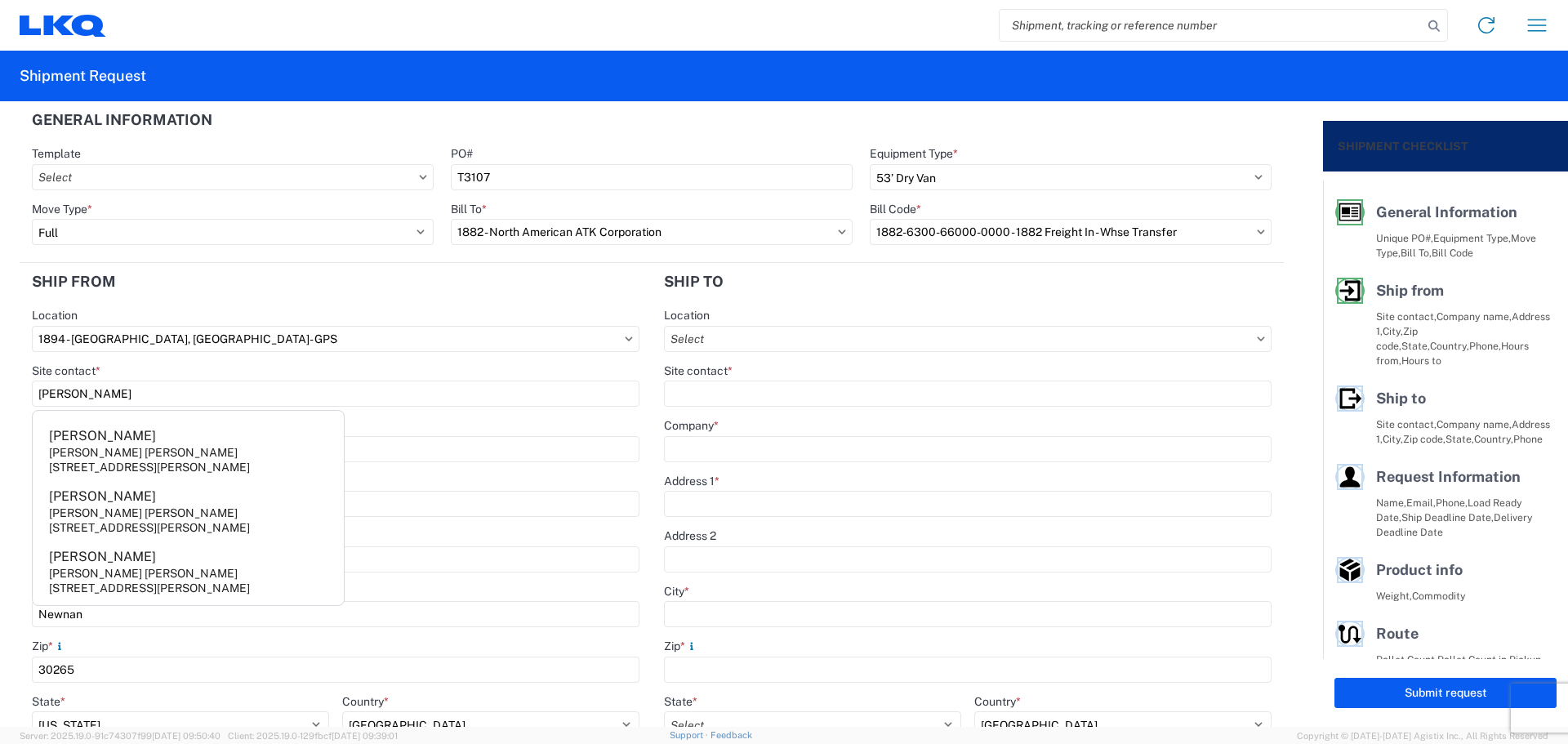
type input "[PERSON_NAME]"
click at [157, 321] on div "Location" at bounding box center [335, 315] width 608 height 15
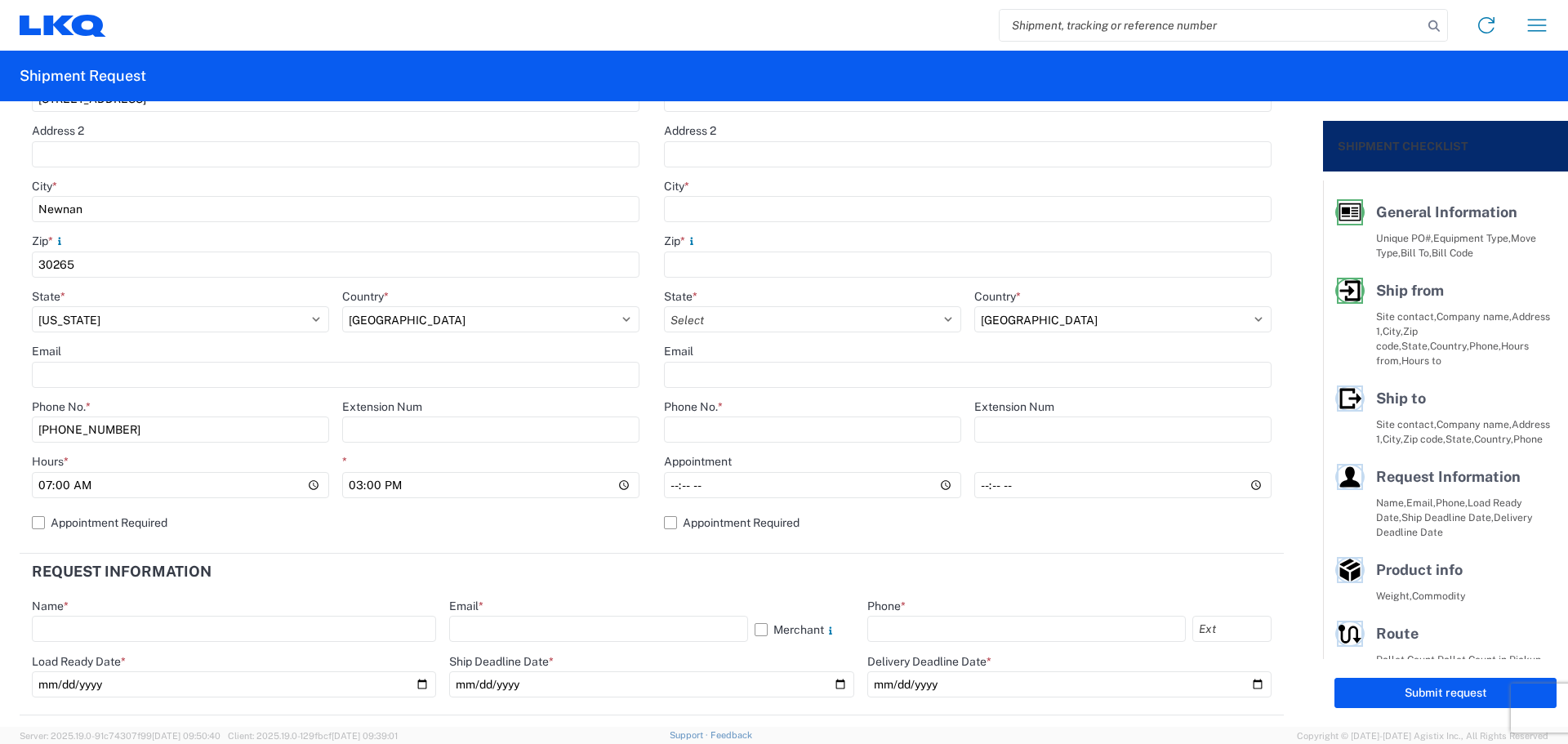
scroll to position [436, 0]
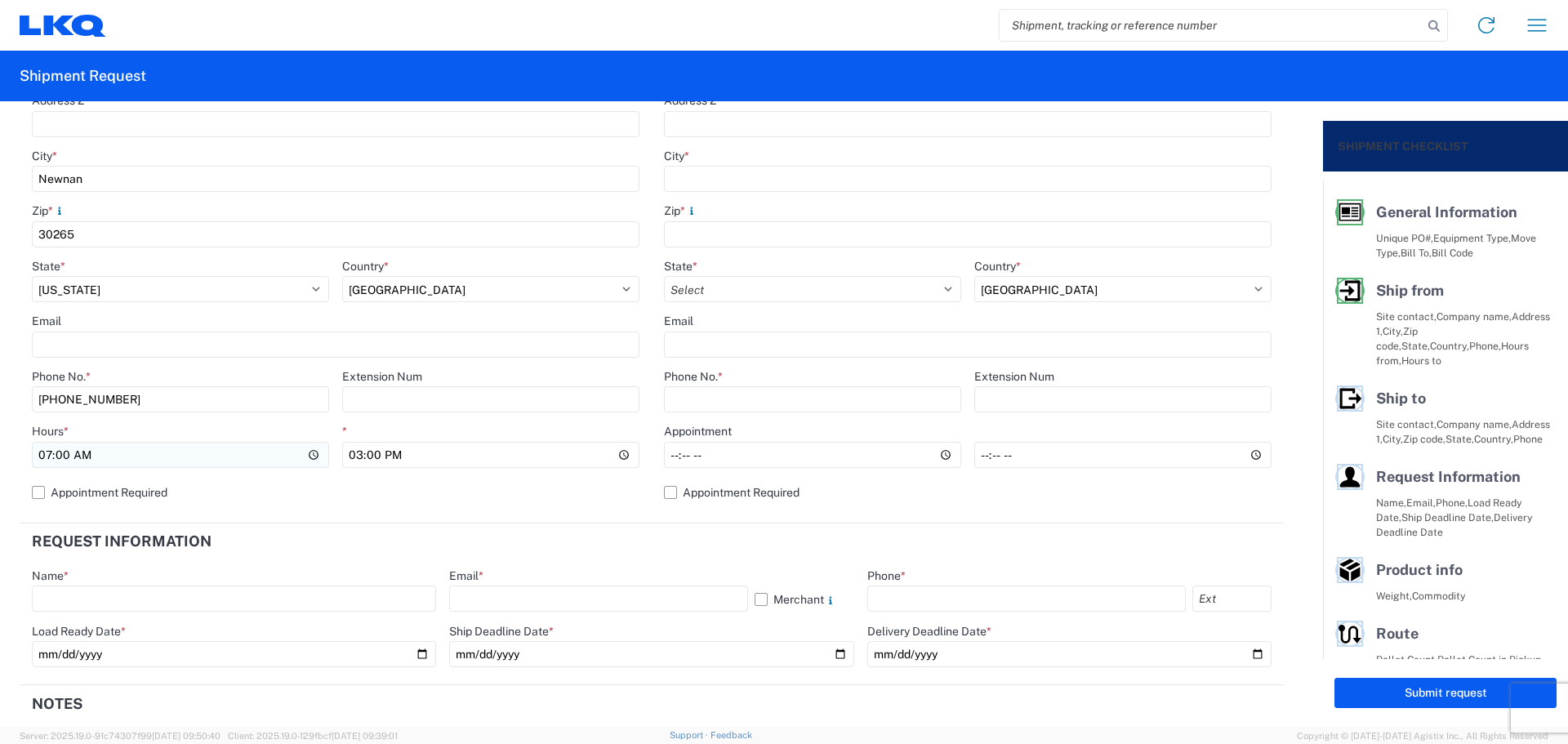
click at [41, 455] on input "07:00" at bounding box center [180, 455] width 297 height 26
type input "06:00"
type input "10:00"
click at [712, 557] on header "Request Information" at bounding box center [652, 541] width 1265 height 37
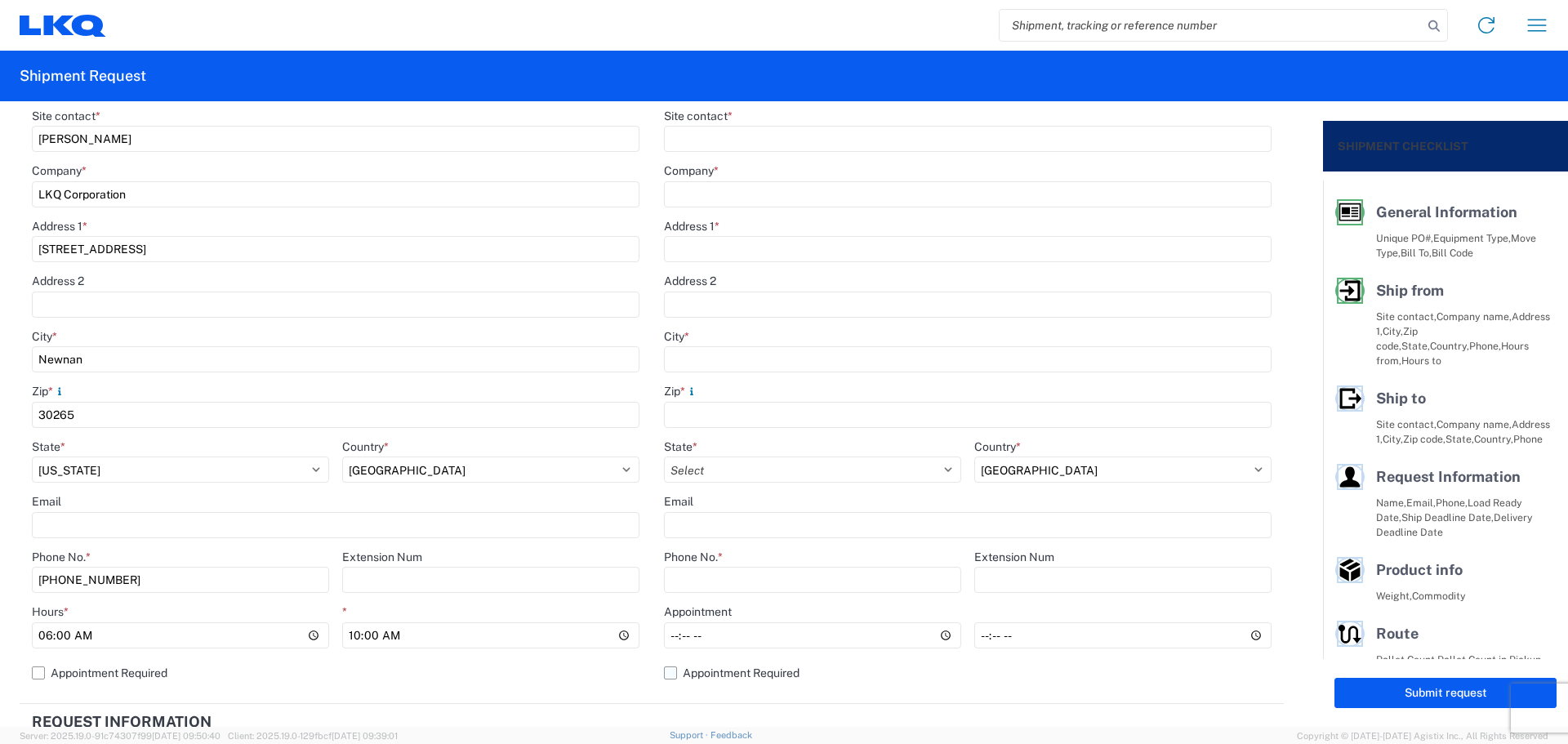
scroll to position [0, 0]
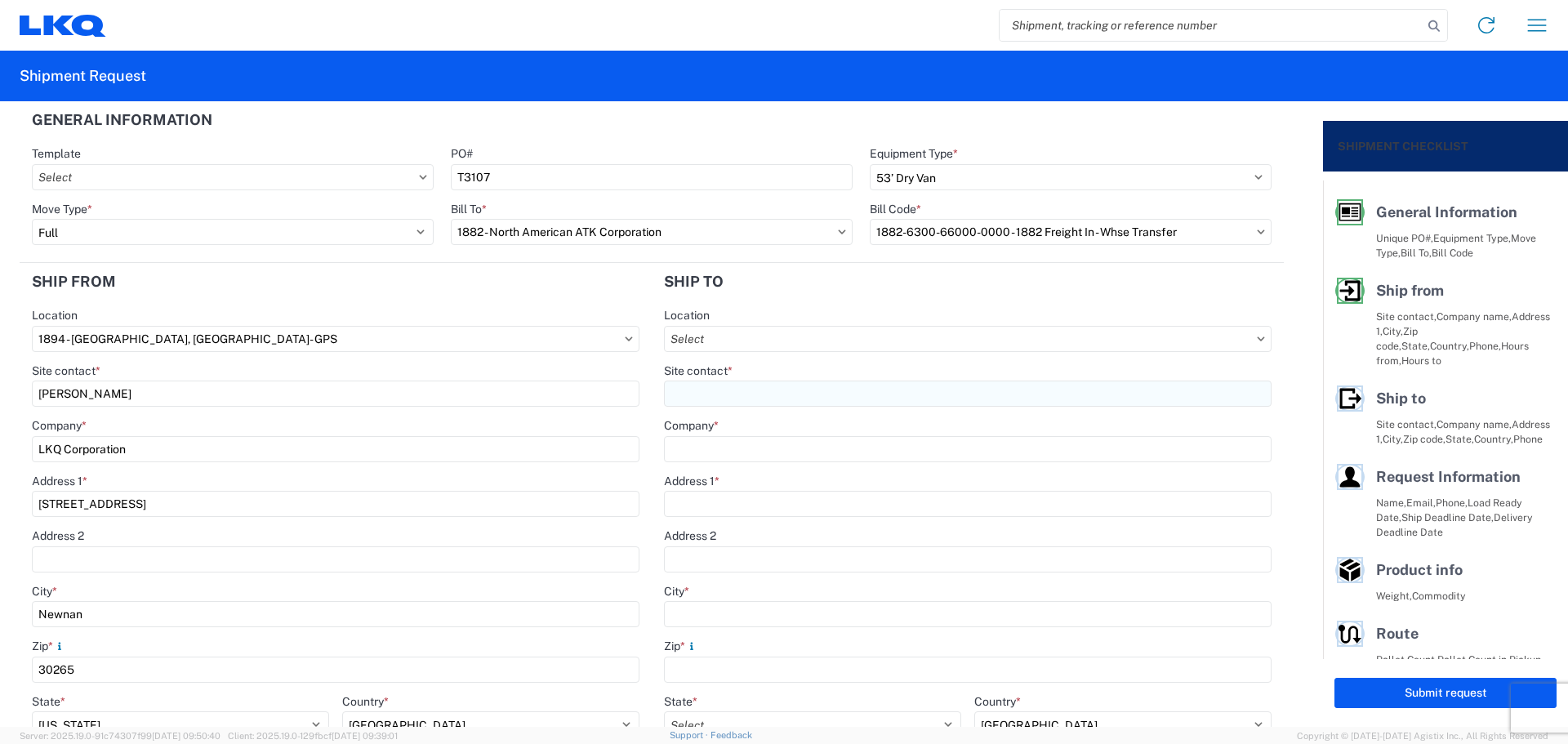
click at [774, 389] on input "Site contact *" at bounding box center [967, 394] width 608 height 26
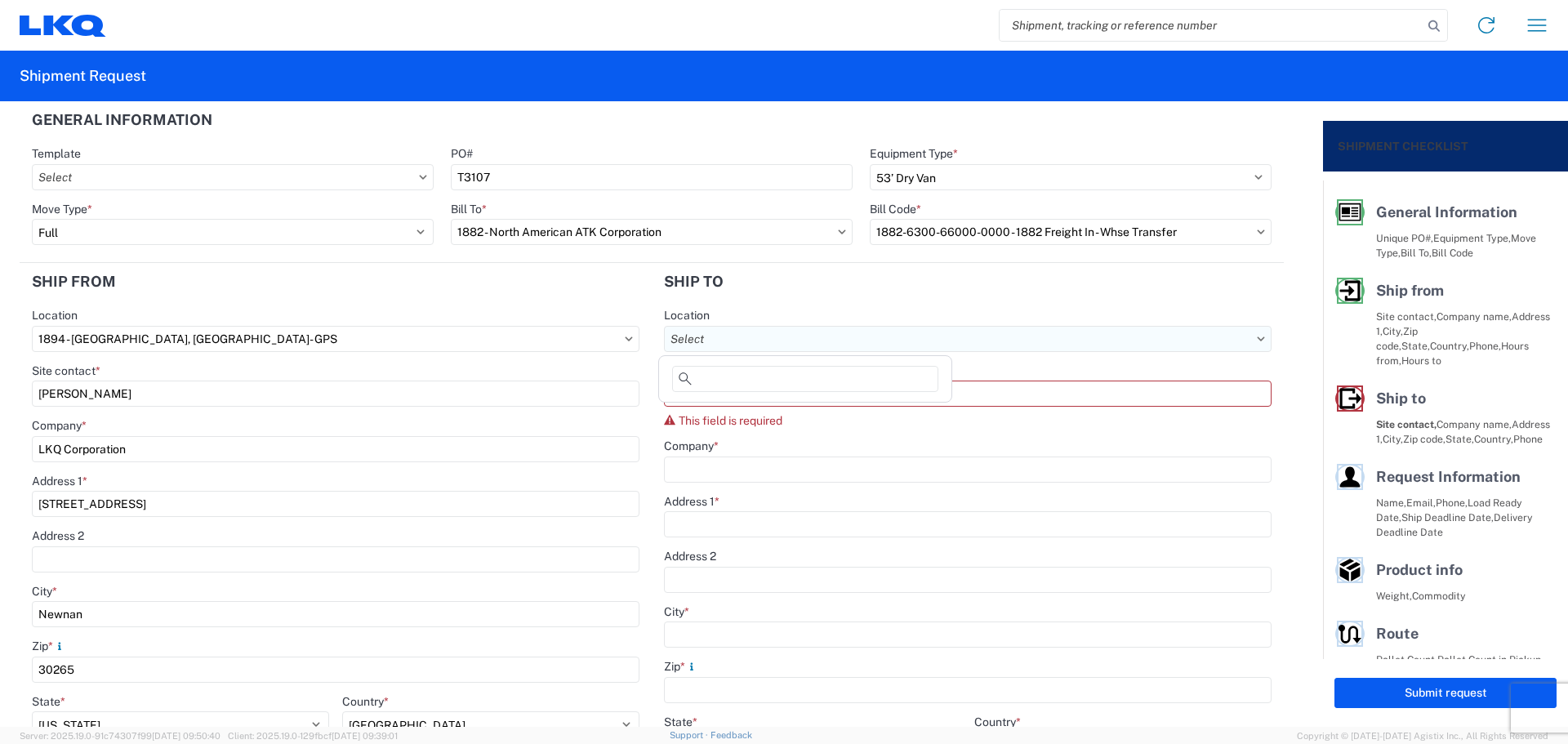
click at [765, 332] on input "text" at bounding box center [967, 339] width 608 height 26
type input "3091"
click at [774, 422] on div "3091 - Phoenix (091)" at bounding box center [805, 412] width 286 height 26
type input "3091 - Phoenix (091)"
type input "LKQ Corporation"
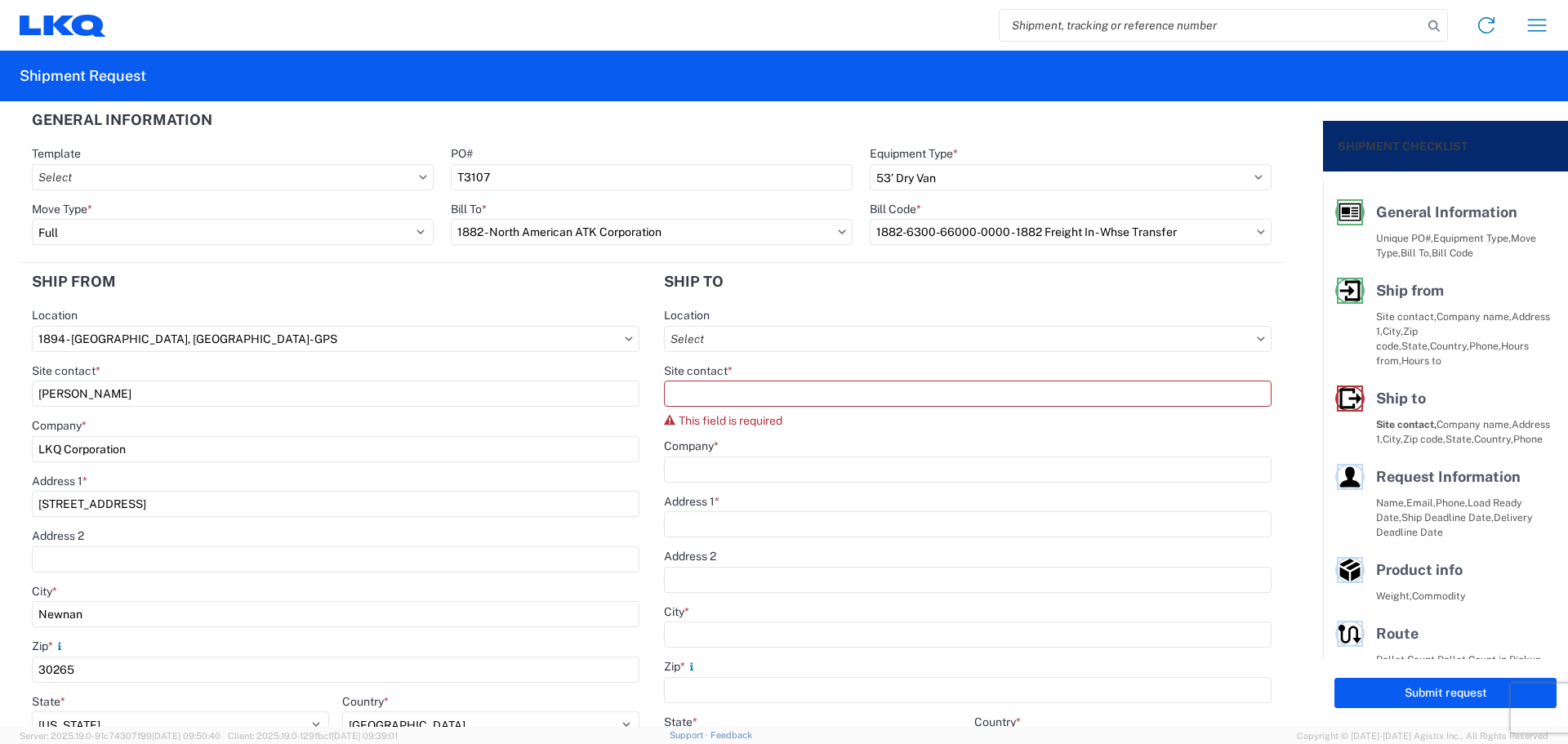
type input "[STREET_ADDRESS]"
type input "Phoenix"
type input "85040"
select select "US"
click at [776, 389] on input "Site contact *" at bounding box center [967, 394] width 608 height 26
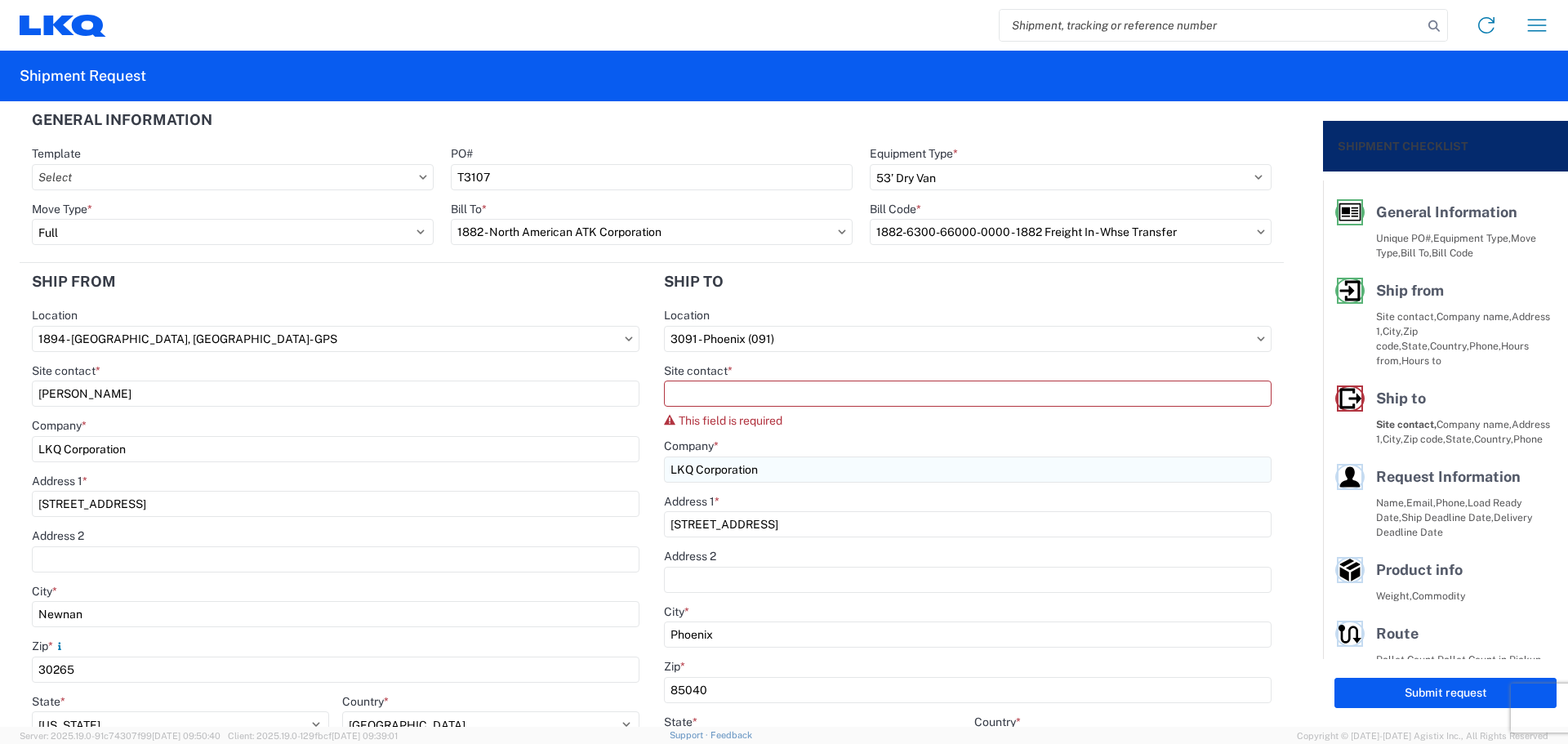
click at [798, 475] on input "LKQ Corporation" at bounding box center [967, 469] width 608 height 26
type input "LKQ Phoenix"
click at [709, 388] on input "Site contact *" at bounding box center [967, 394] width 608 height 26
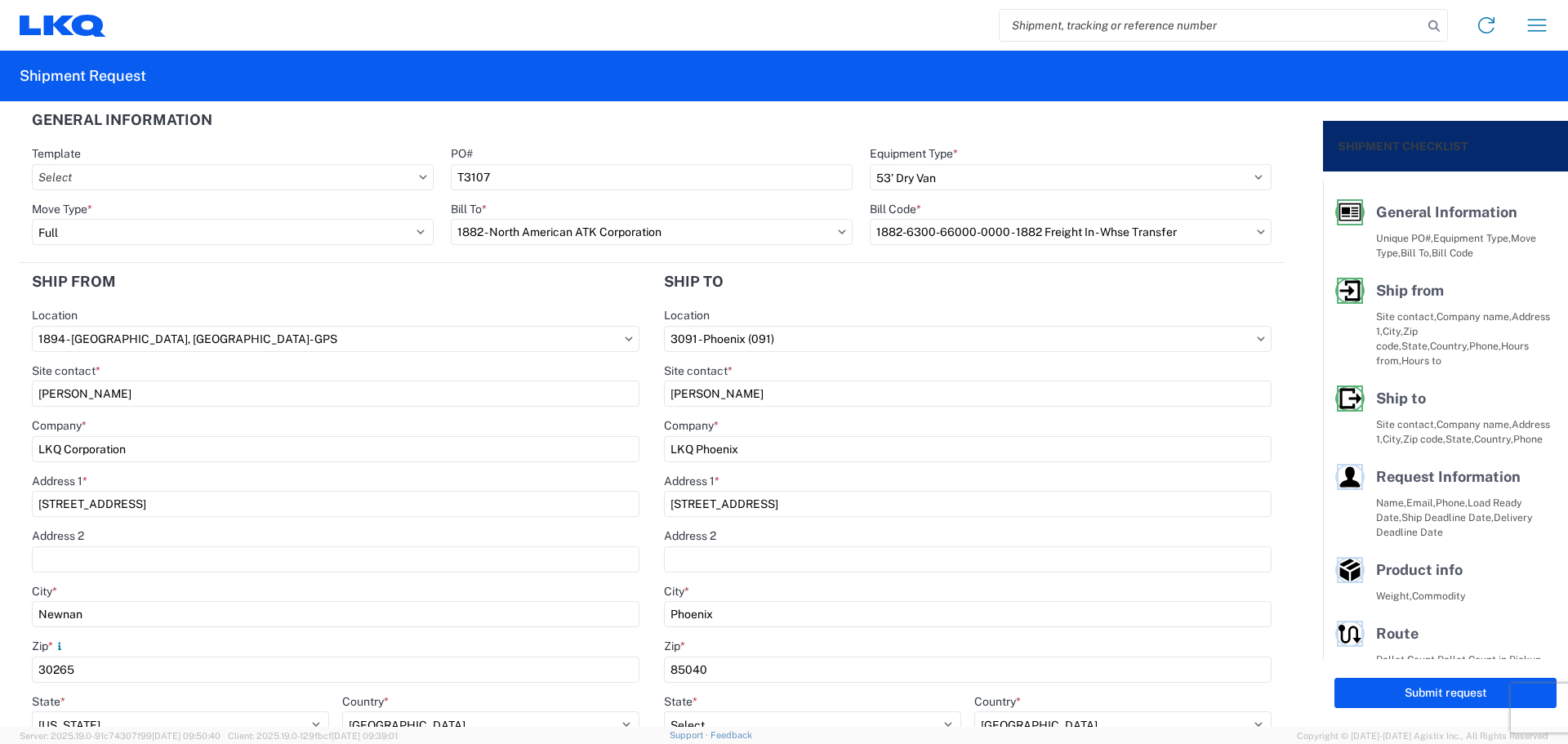
type input "[PERSON_NAME]"
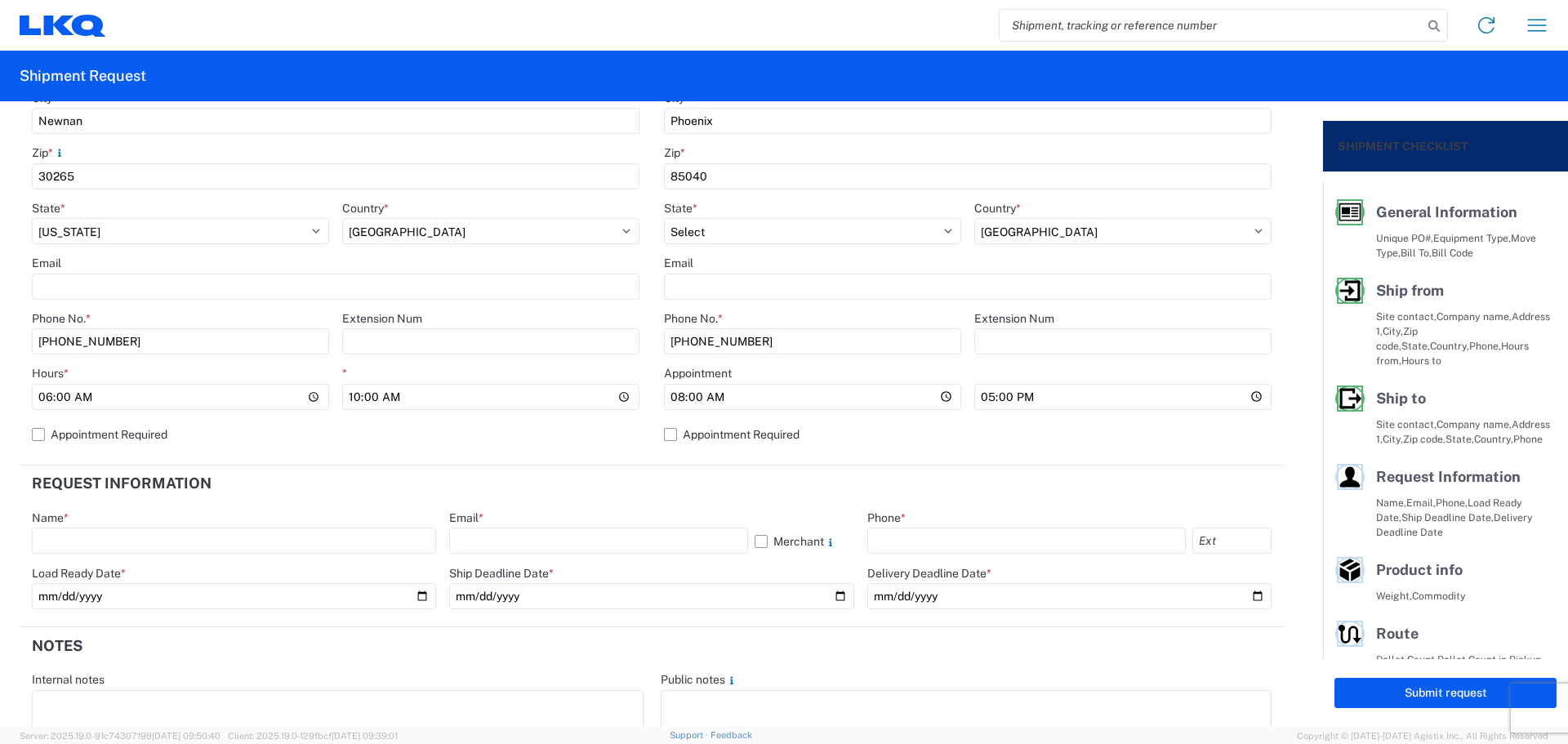
scroll to position [545, 0]
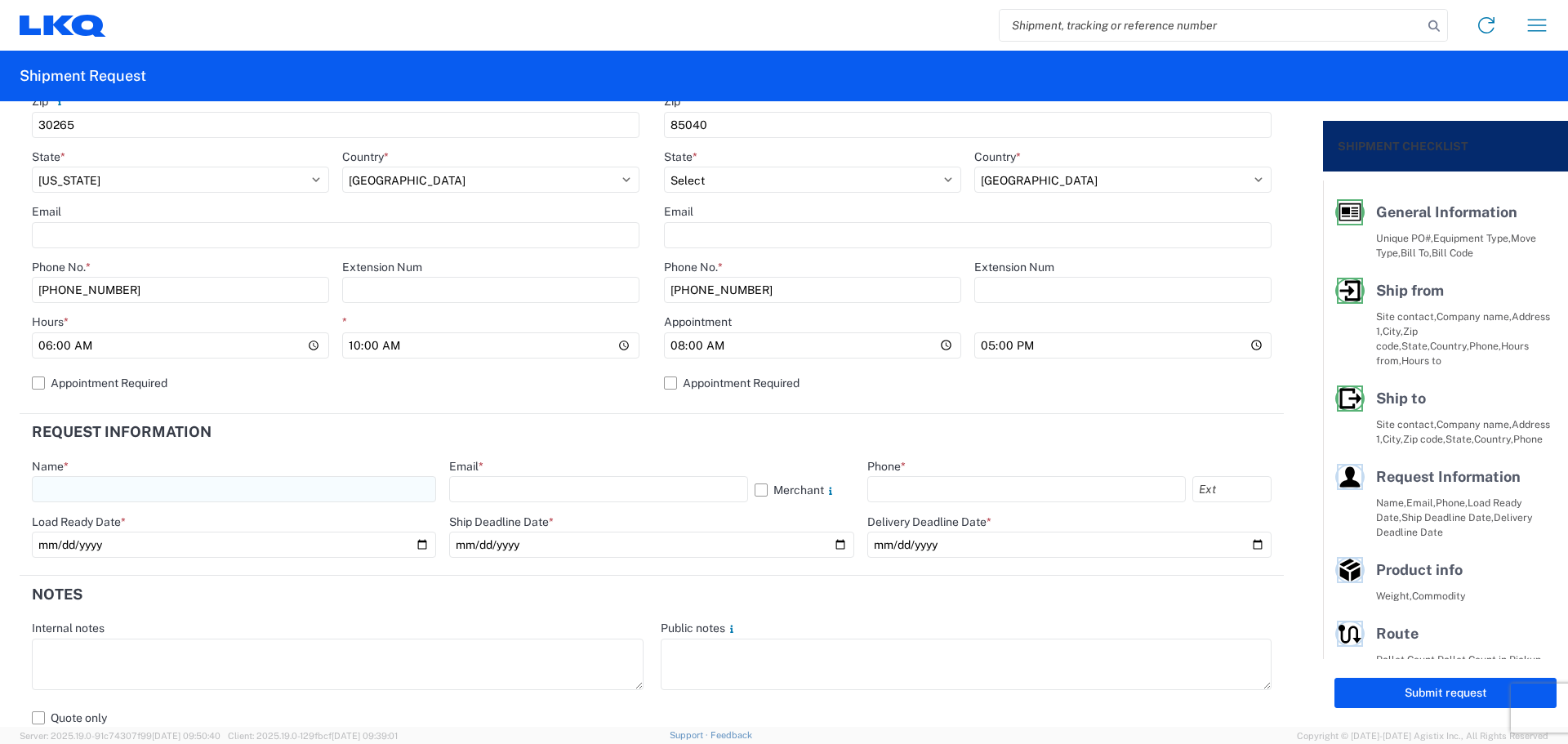
click at [77, 493] on input "text" at bounding box center [234, 489] width 404 height 26
type input "[PERSON_NAME]"
drag, startPoint x: 502, startPoint y: 462, endPoint x: 513, endPoint y: 473, distance: 15.6
click at [508, 467] on div "Email *" at bounding box center [652, 465] width 404 height 15
drag, startPoint x: 522, startPoint y: 486, endPoint x: 546, endPoint y: 492, distance: 24.7
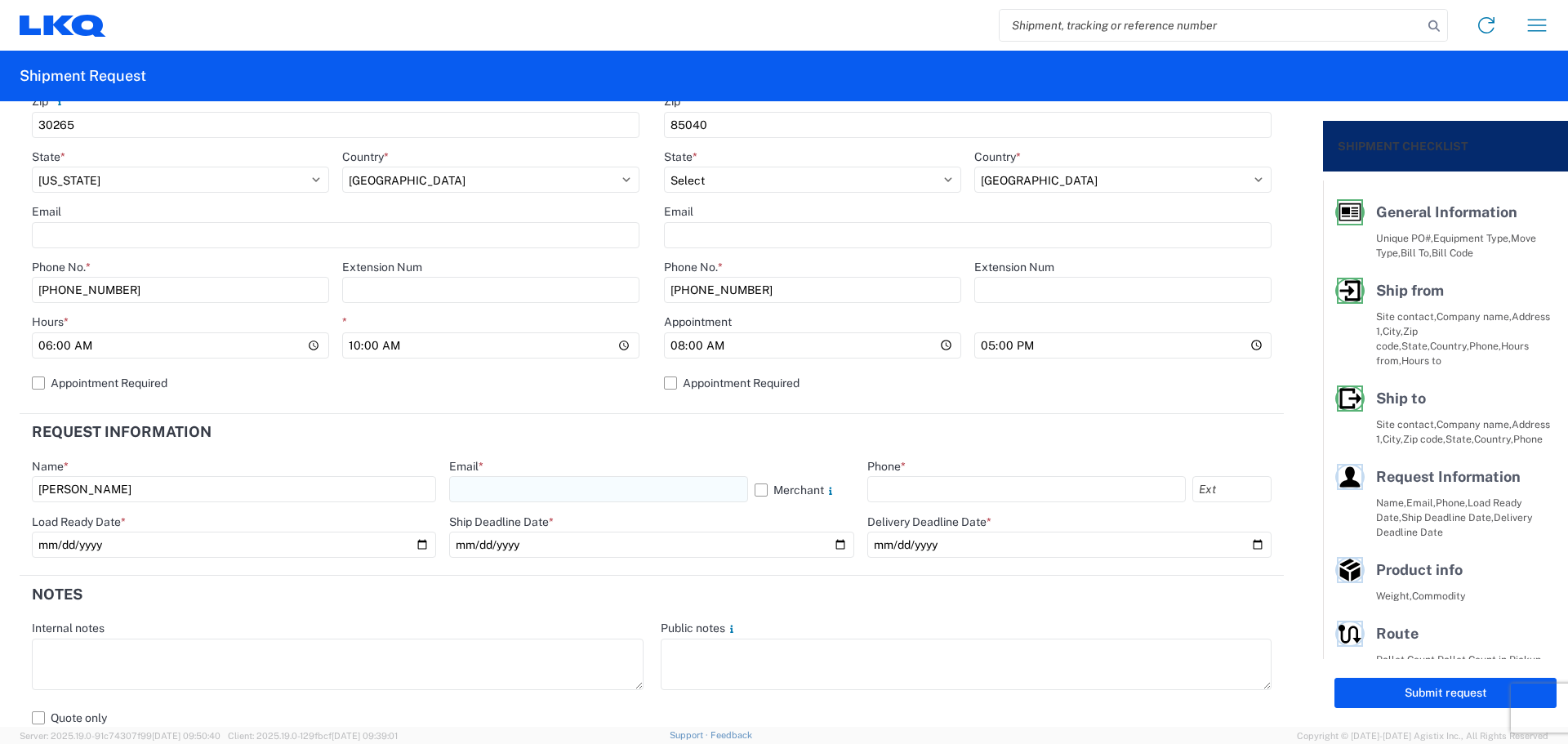
click at [522, 486] on input "text" at bounding box center [599, 489] width 298 height 26
type input "[EMAIL_ADDRESS][DOMAIN_NAME]"
click at [896, 486] on input "text" at bounding box center [1027, 489] width 318 height 26
type input "[PHONE_NUMBER]"
click at [975, 344] on input "17:00" at bounding box center [1122, 345] width 297 height 26
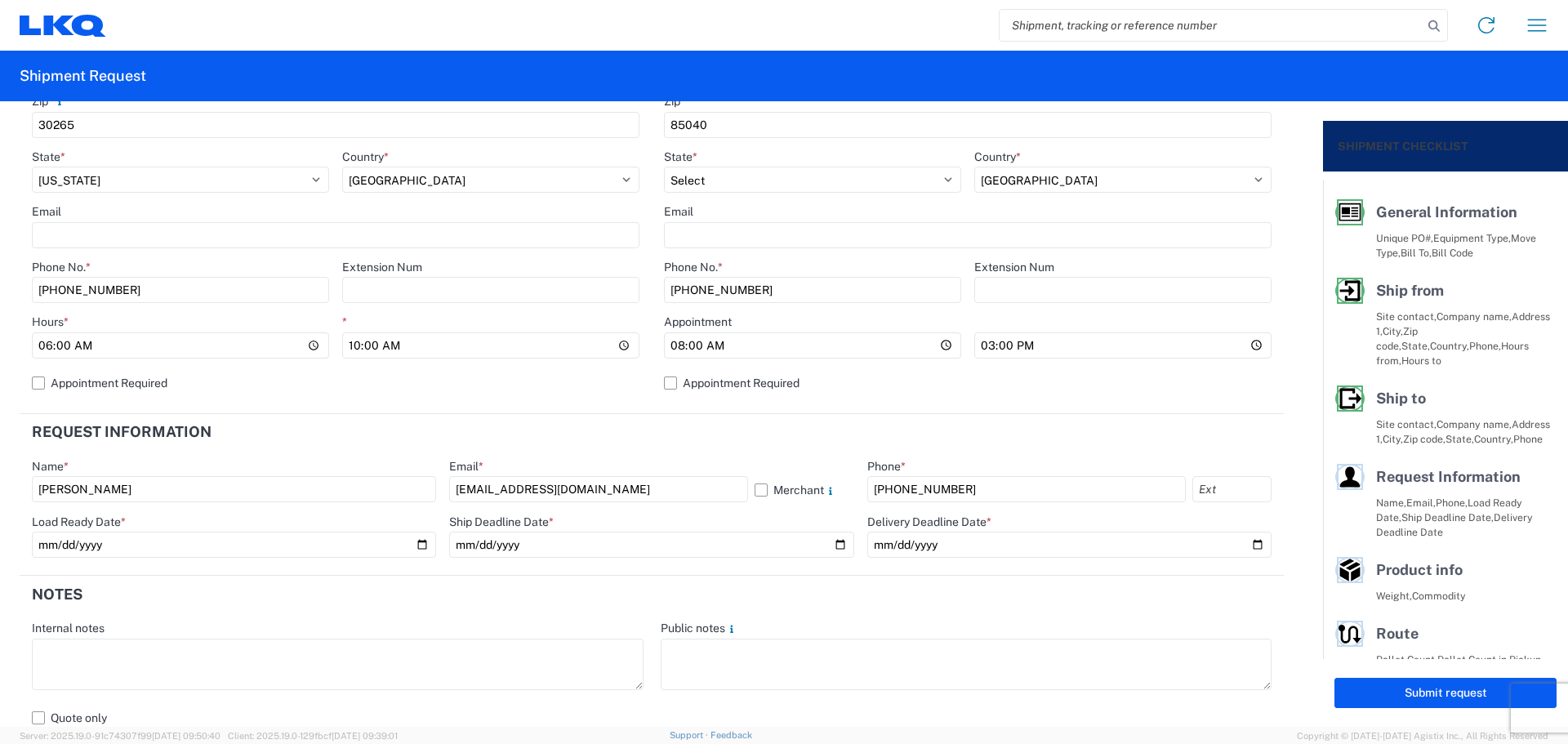
type input "14:00"
click at [893, 414] on header "Request Information" at bounding box center [652, 432] width 1265 height 37
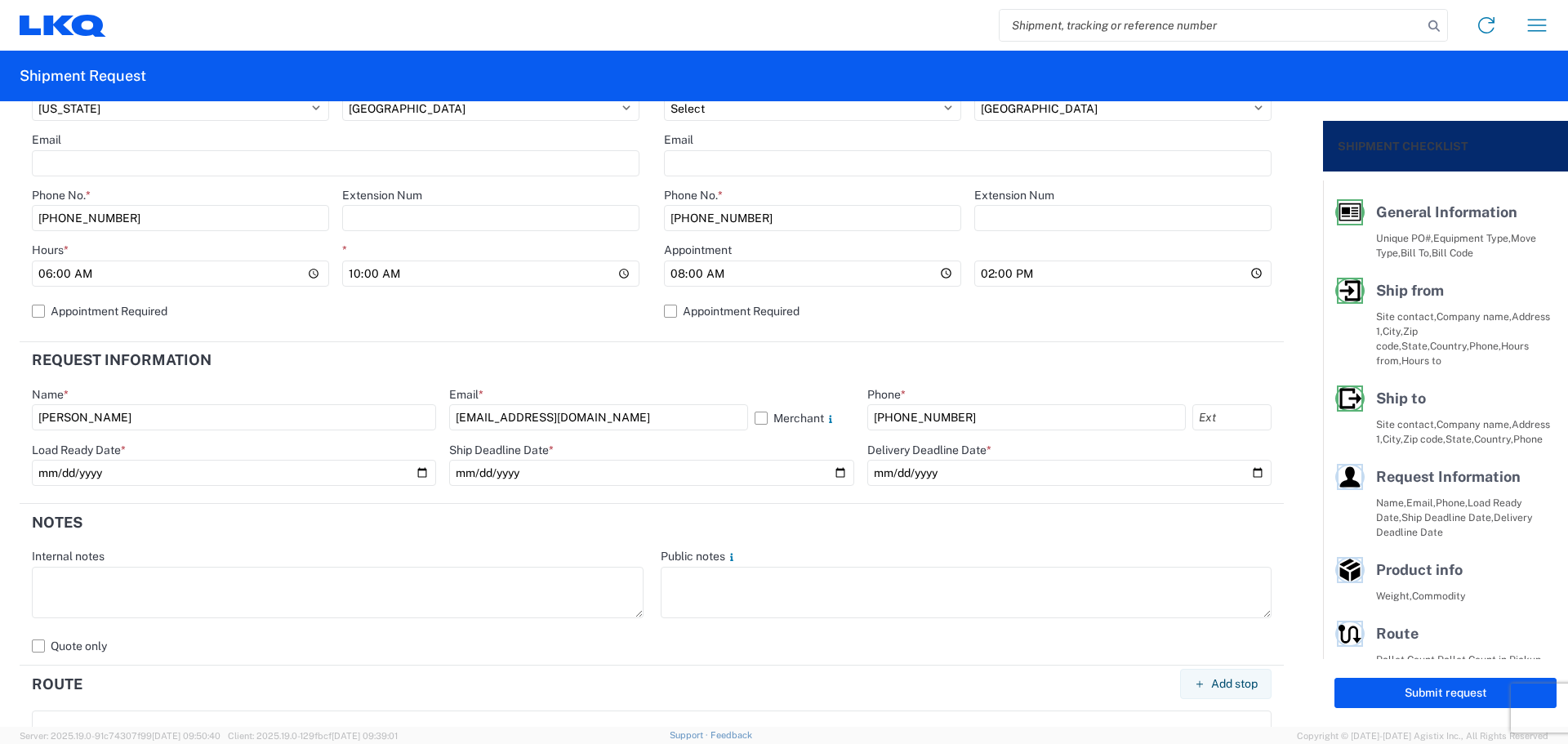
scroll to position [653, 0]
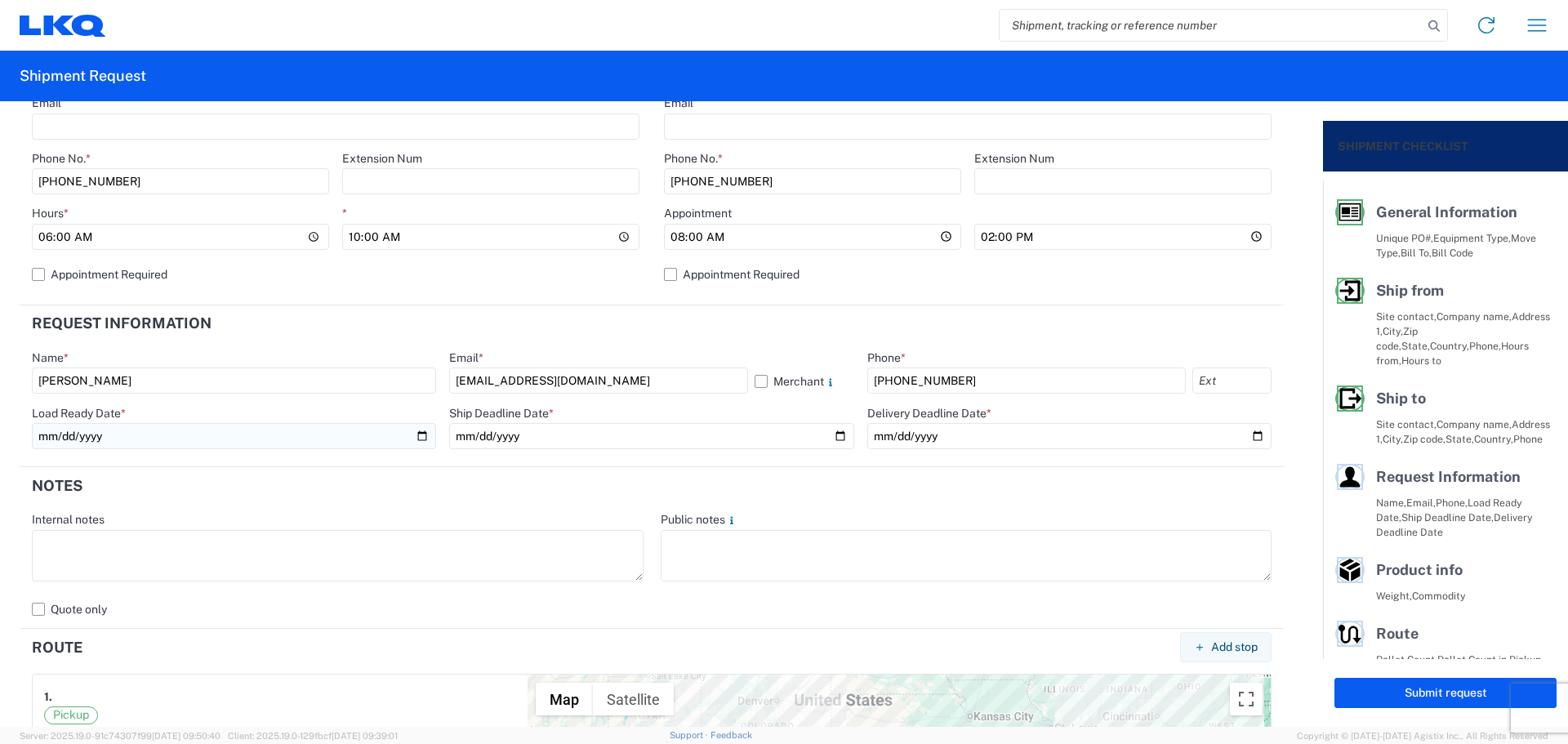
click at [416, 437] on input "date" at bounding box center [234, 436] width 404 height 26
type input "[DATE]"
click at [838, 434] on input "date" at bounding box center [652, 436] width 404 height 26
type input "[DATE]"
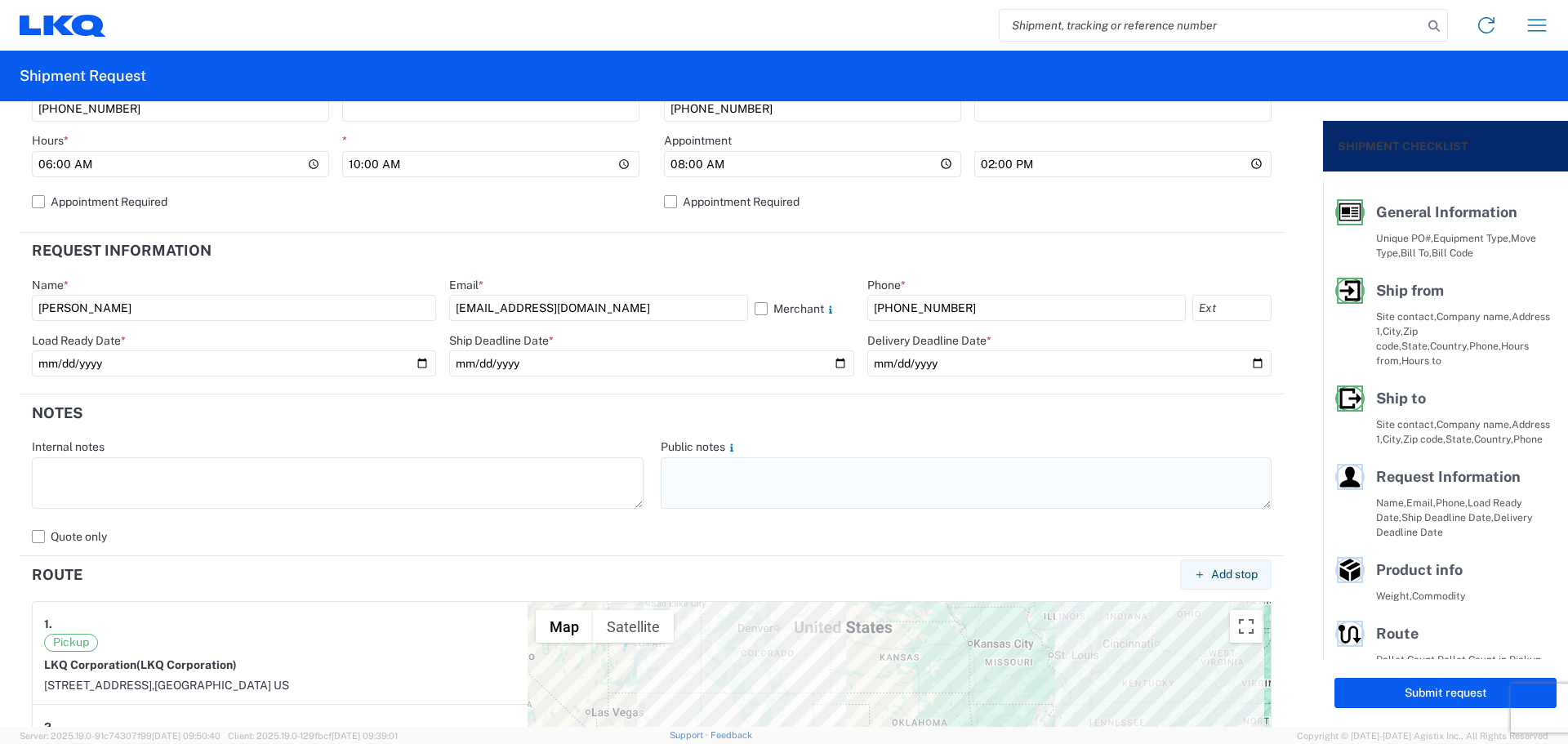
scroll to position [762, 0]
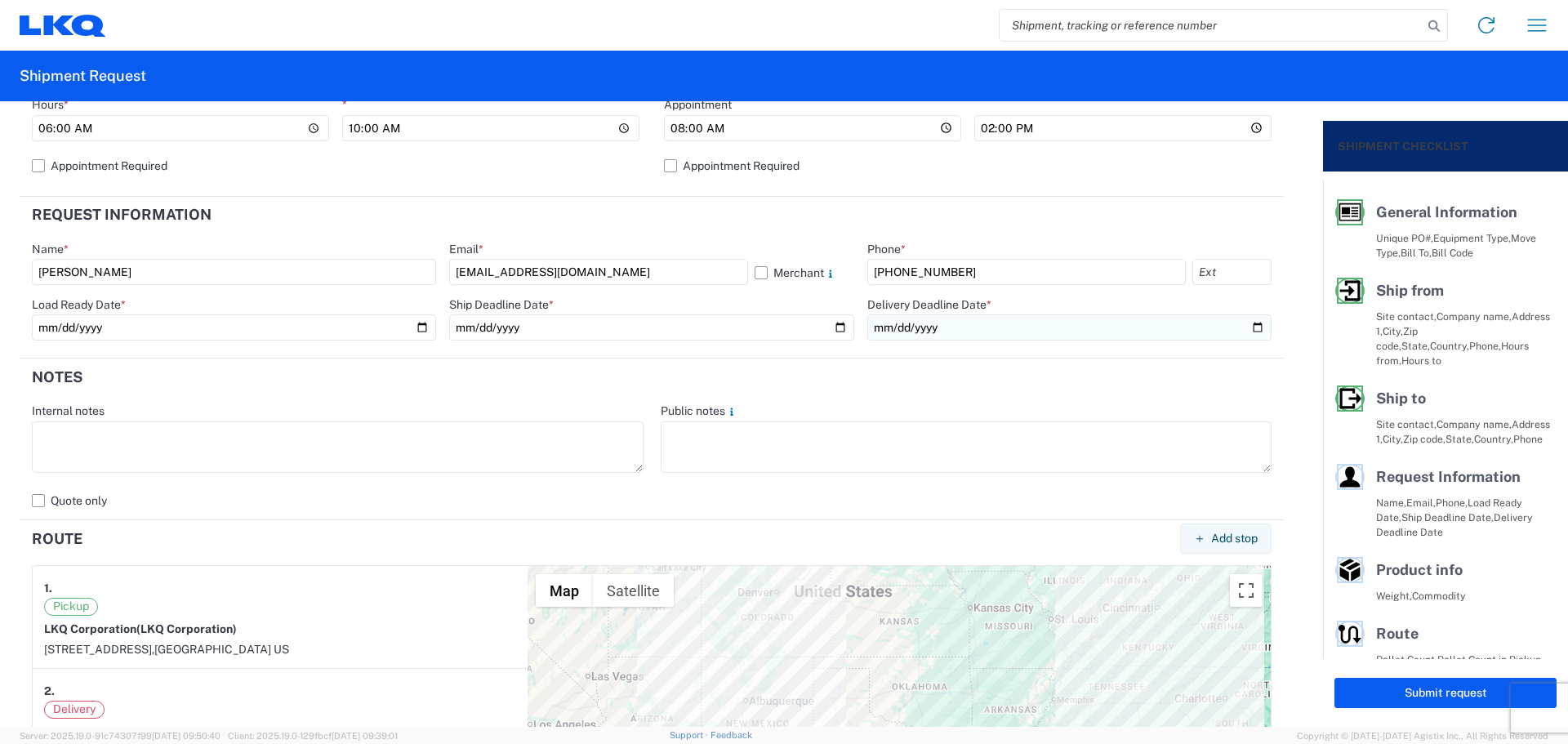
click at [1248, 326] on input "date" at bounding box center [1070, 327] width 404 height 26
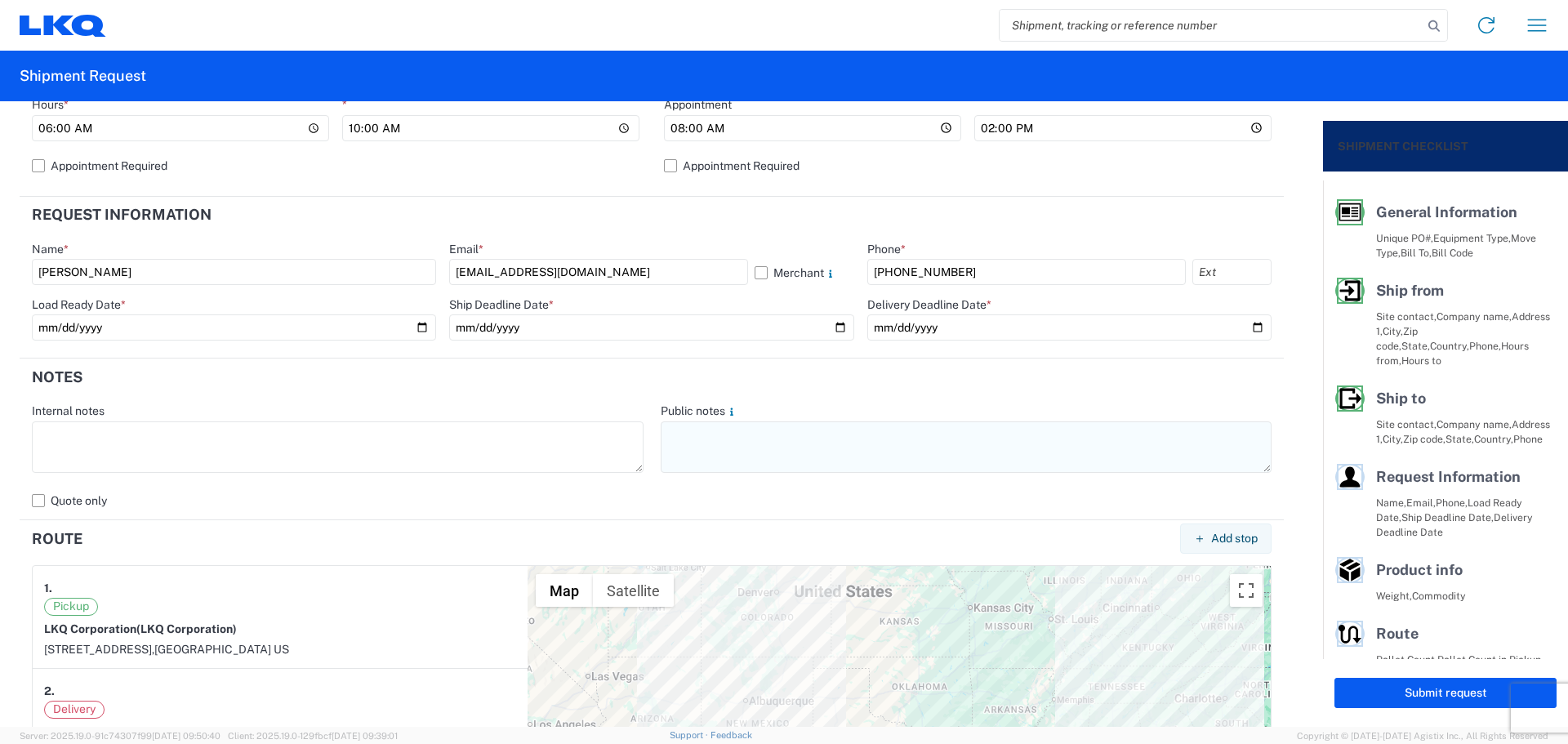
type input "[DATE]"
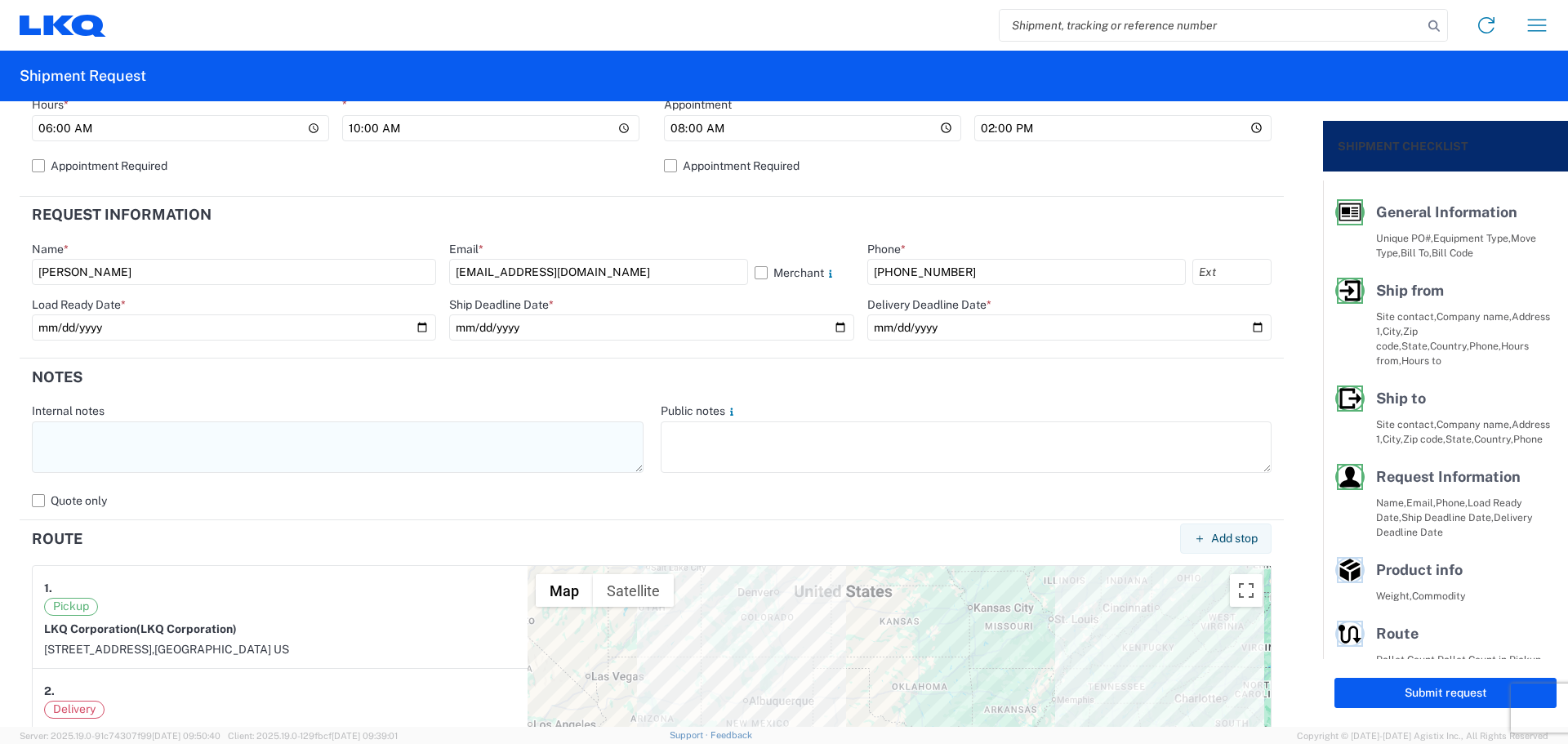
click at [202, 446] on textarea at bounding box center [337, 448] width 612 height 52
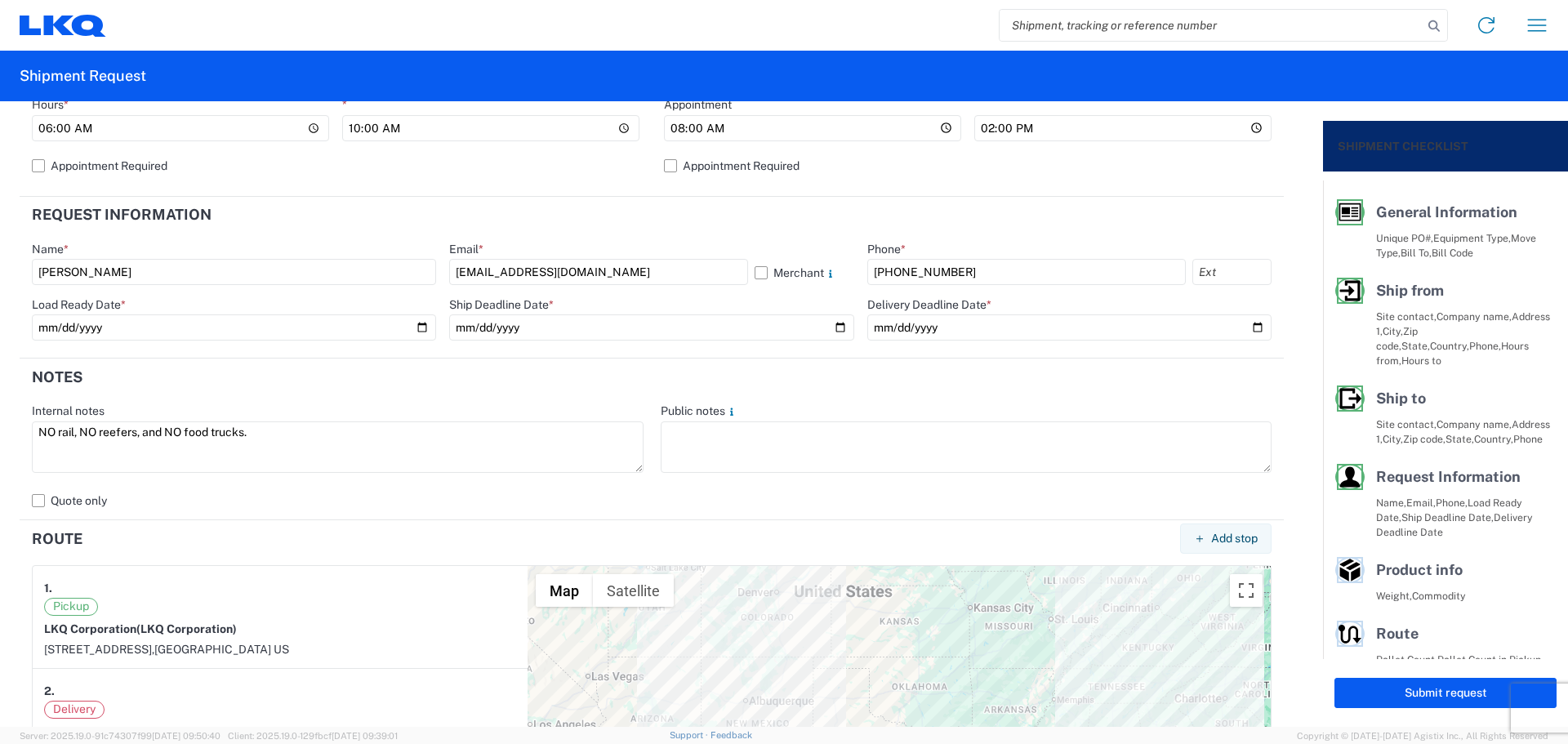
drag, startPoint x: 320, startPoint y: 441, endPoint x: 0, endPoint y: 454, distance: 320.3
click at [0, 454] on form "General Information Template PO# T3107 Equipment Type * Select 53’ Dry Van Flat…" at bounding box center [662, 414] width 1323 height 626
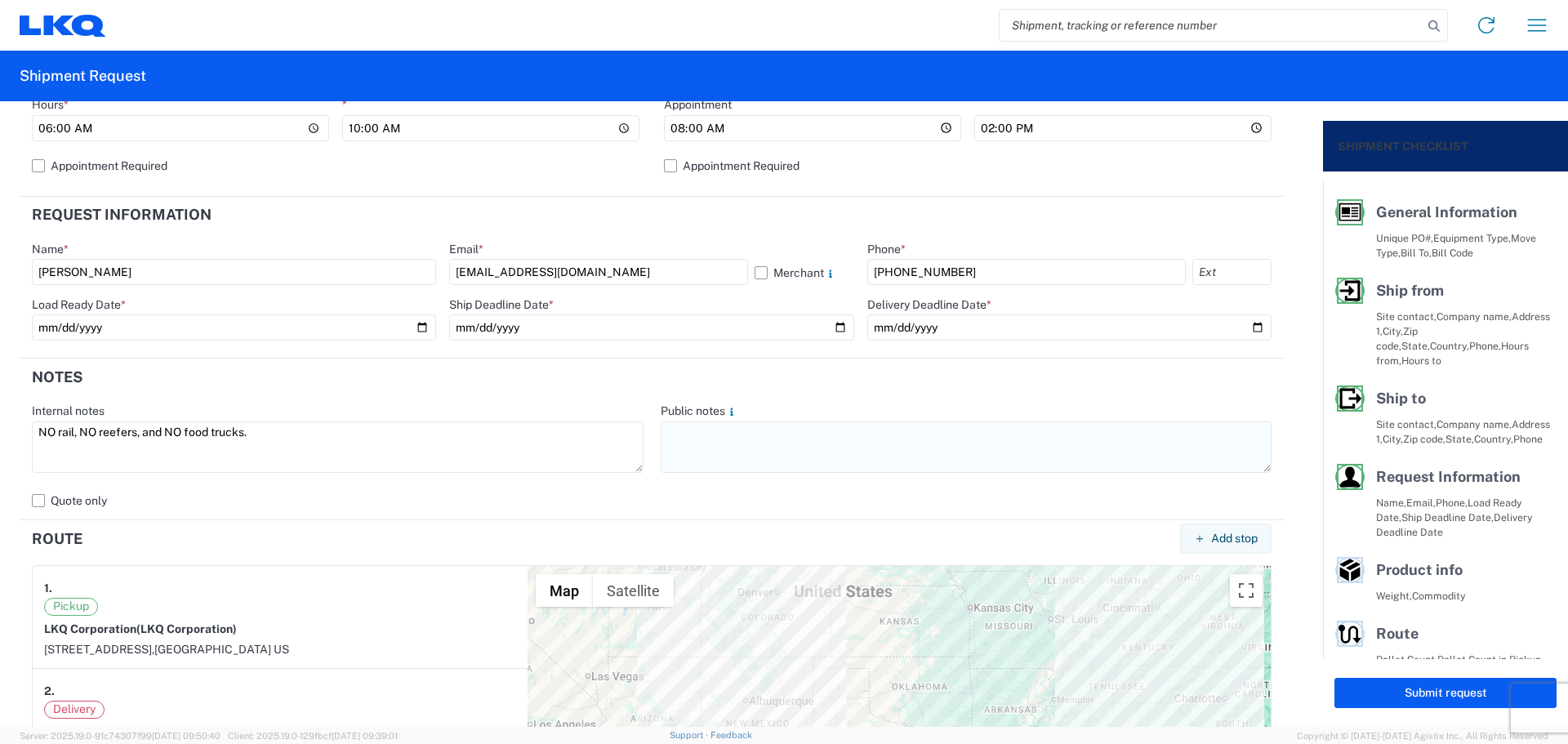
type textarea "NO rail, NO reefers, and NO food trucks."
click at [686, 445] on textarea at bounding box center [966, 448] width 612 height 52
paste textarea "NO rail, NO reefers, and NO food trucks."
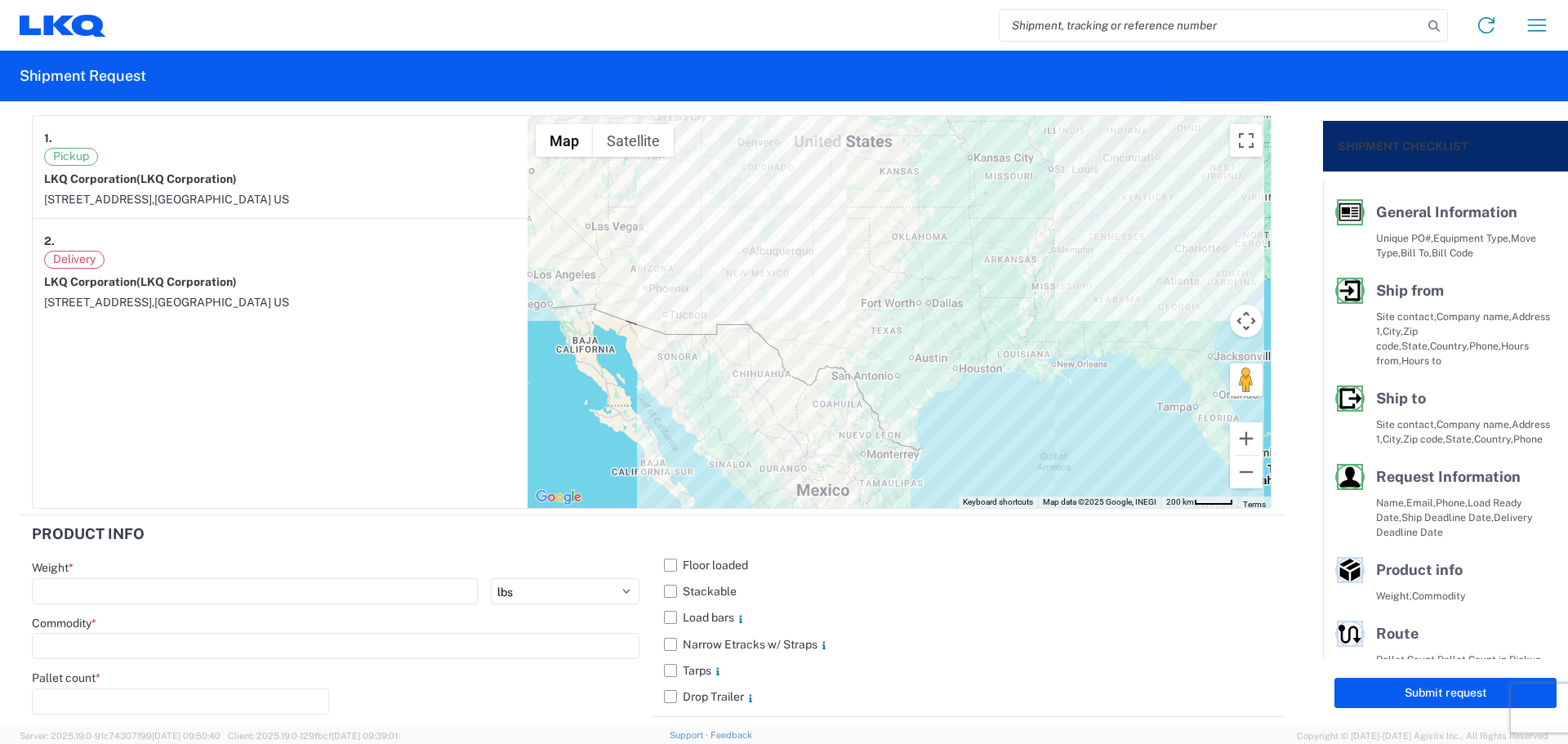
scroll to position [1442, 0]
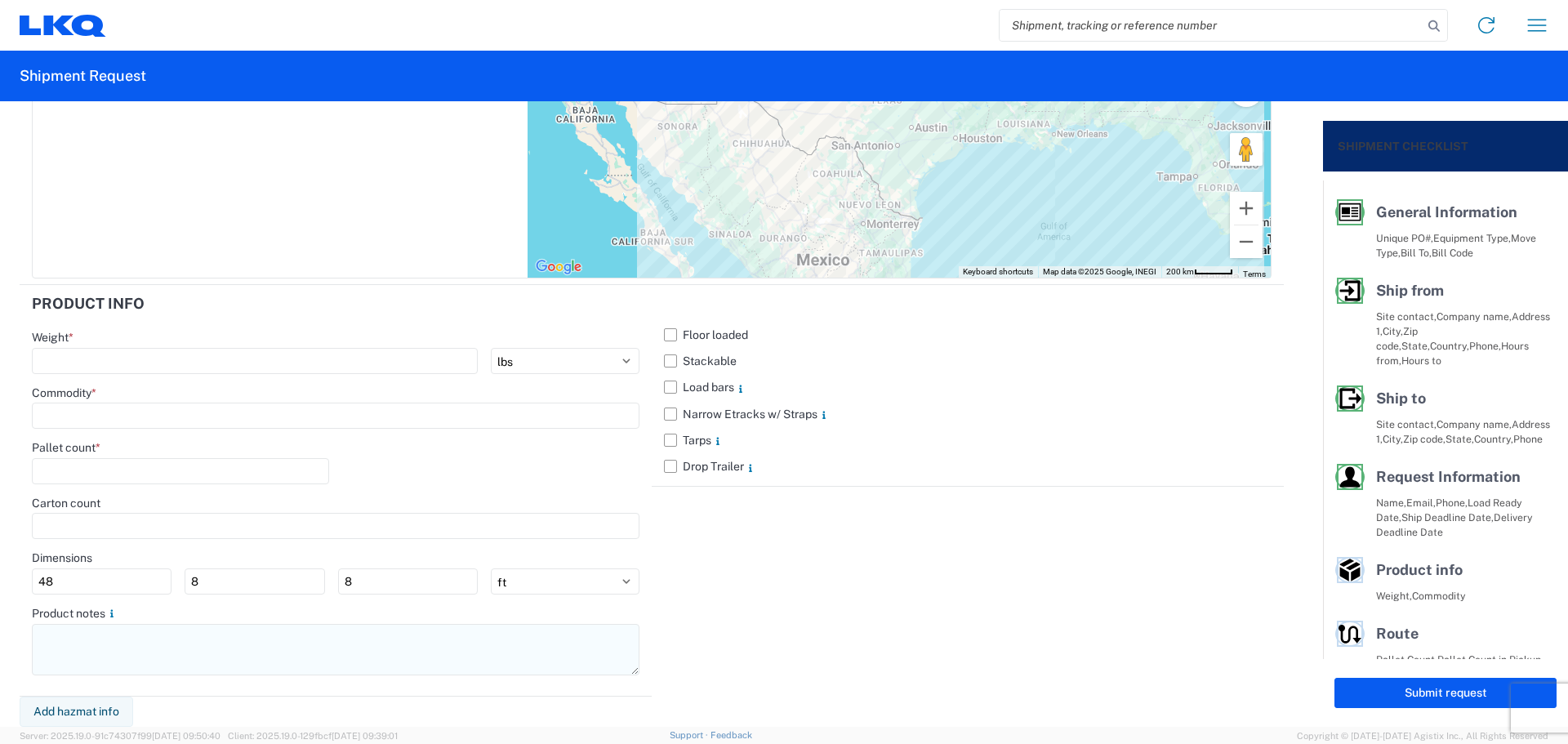
type textarea "NO rail, NO reefers, and NO food trucks."
click at [102, 659] on textarea at bounding box center [335, 650] width 608 height 52
paste textarea "NO rail, NO reefers, and NO food trucks."
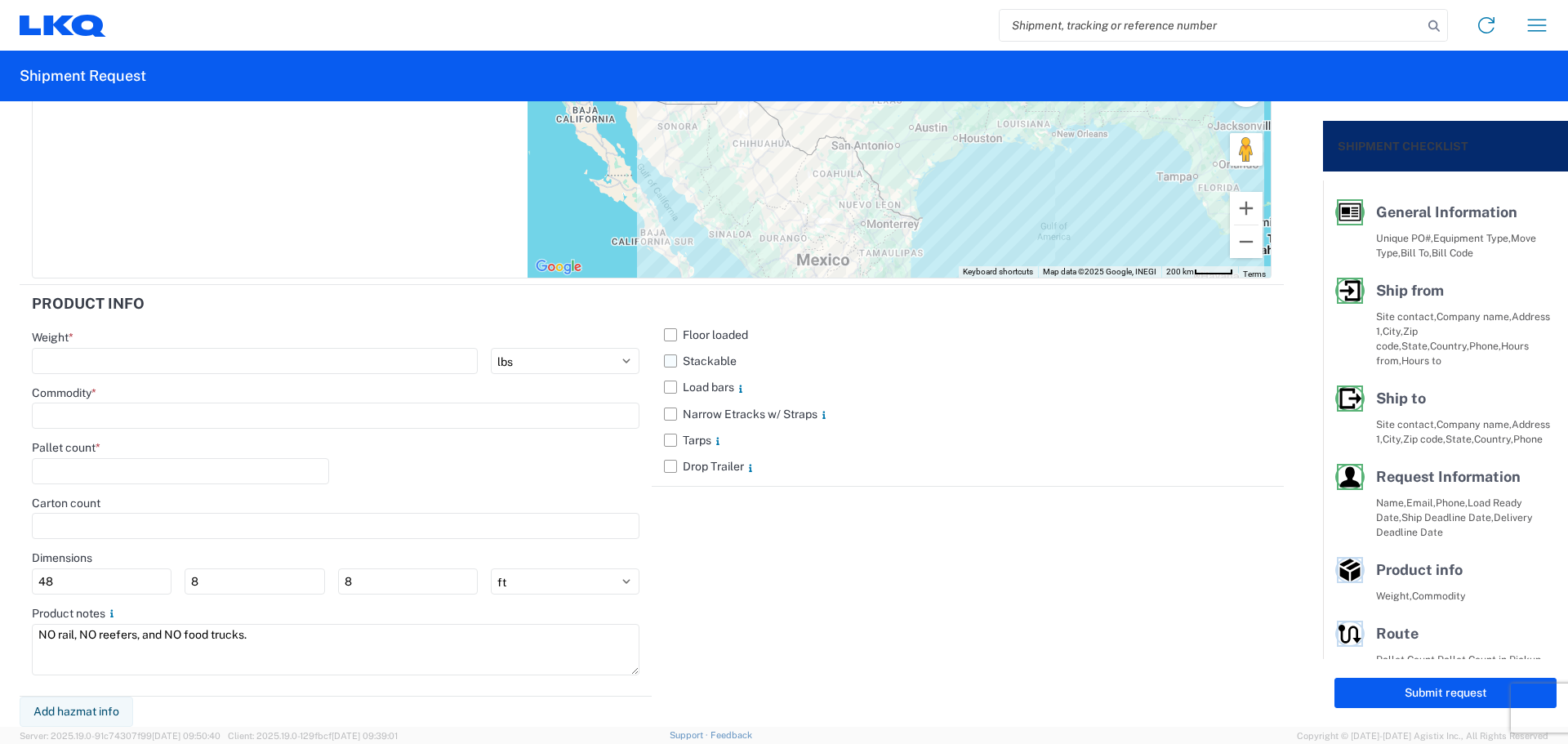
type textarea "NO rail, NO reefers, and NO food trucks."
click at [664, 352] on label "Stackable" at bounding box center [967, 361] width 608 height 26
click at [0, 0] on input "Stackable" at bounding box center [0, 0] width 0 height 0
click at [134, 360] on input "number" at bounding box center [255, 361] width 446 height 26
type input "20110"
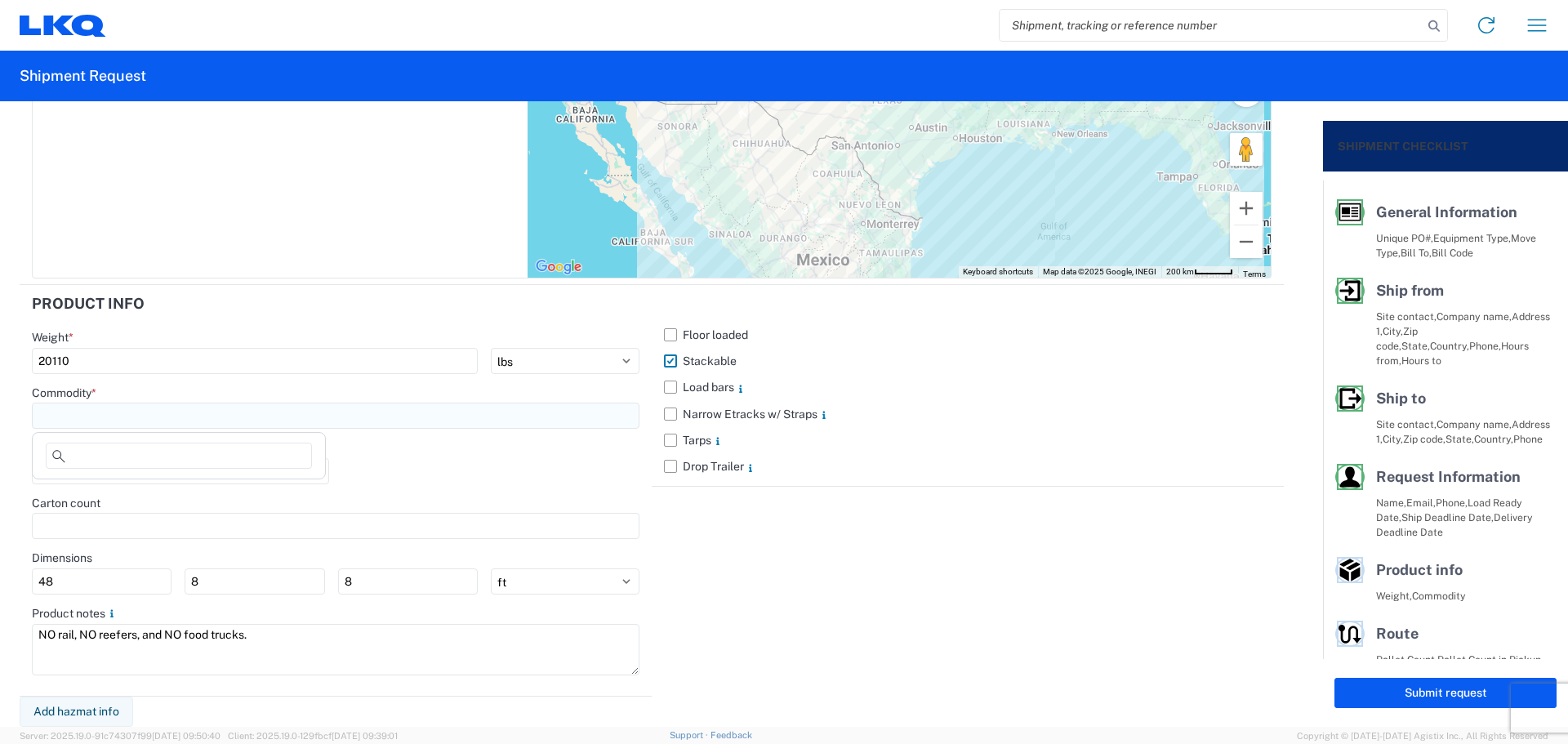
click at [138, 405] on input at bounding box center [335, 416] width 608 height 26
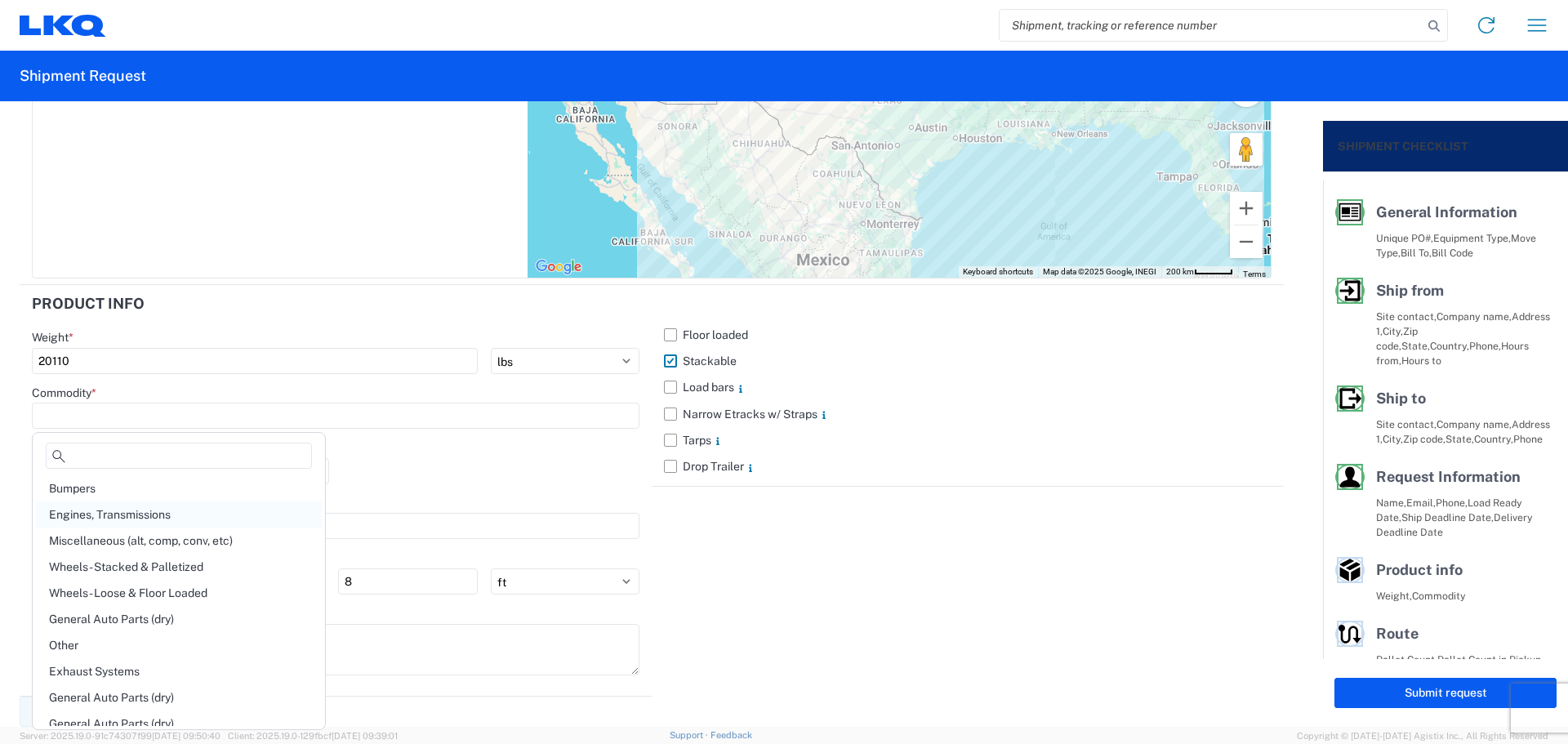
click at [153, 509] on div "Engines, Transmissions" at bounding box center [178, 514] width 286 height 26
type input "Engines, Transmissions"
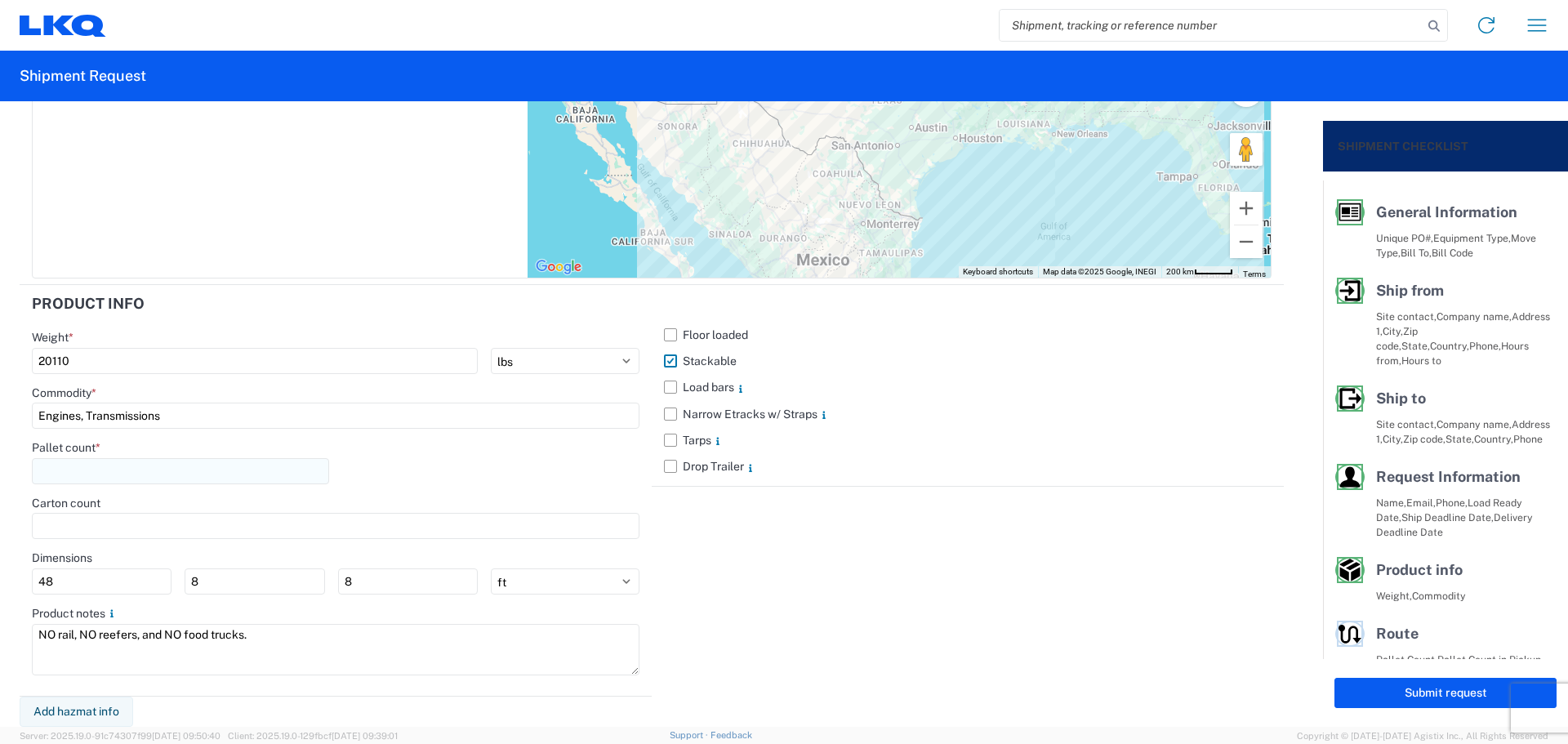
click at [130, 471] on input "number" at bounding box center [180, 471] width 297 height 26
type input "45"
click at [444, 471] on div "Pallet count * 45" at bounding box center [335, 468] width 608 height 56
click at [666, 390] on label "Load bars" at bounding box center [967, 387] width 608 height 26
click at [0, 0] on input "Load bars" at bounding box center [0, 0] width 0 height 0
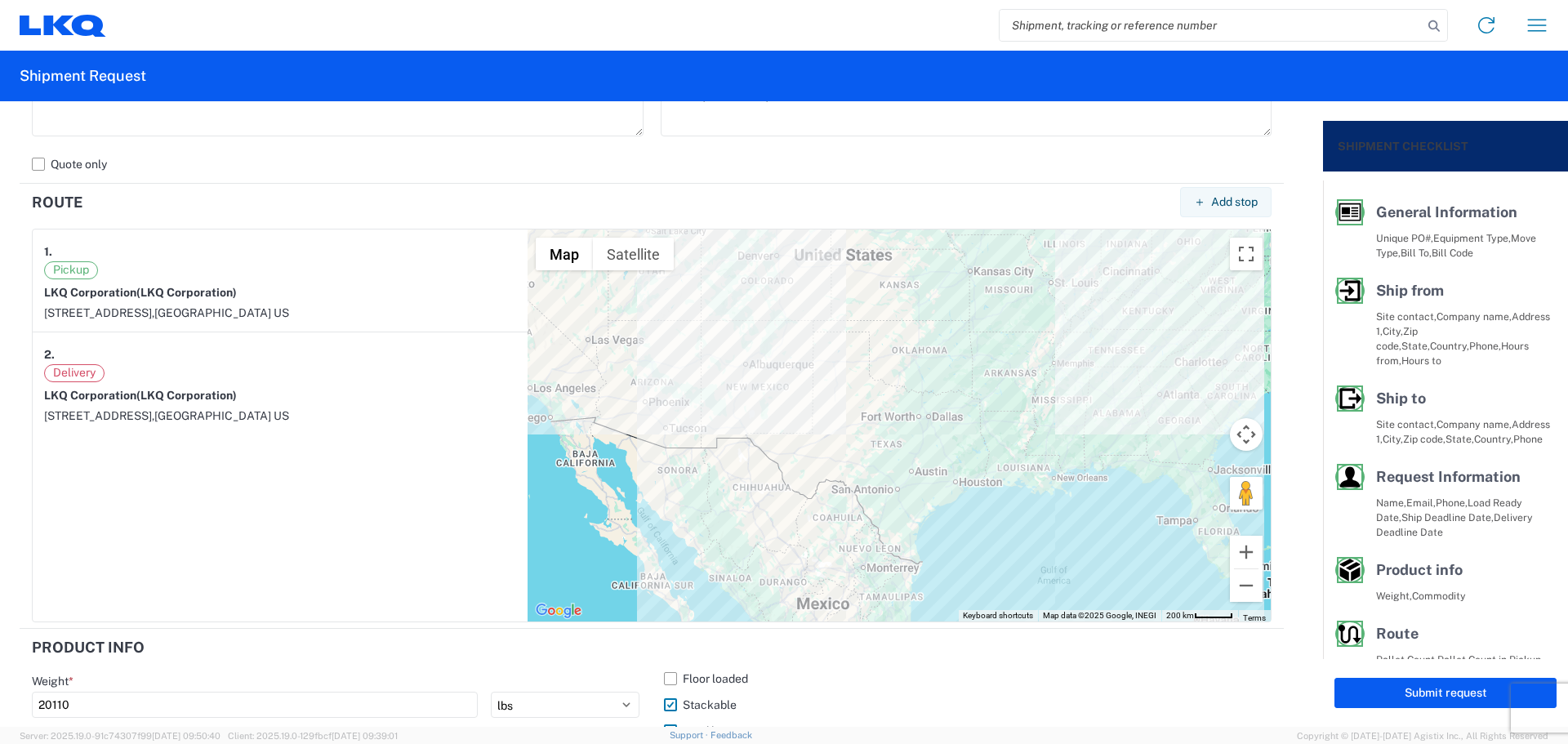
scroll to position [789, 0]
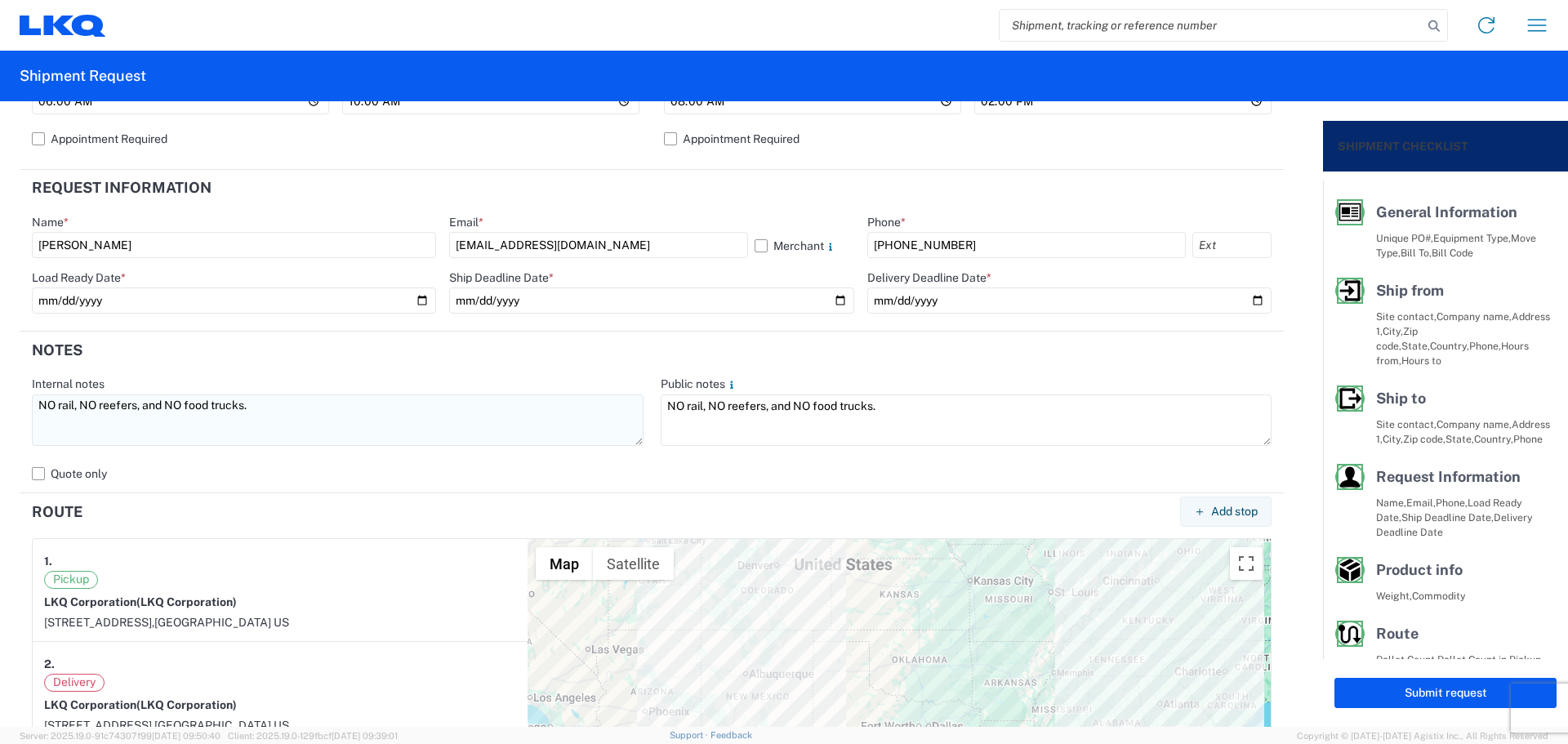
click at [43, 407] on textarea "NO rail, NO reefers, and NO food trucks." at bounding box center [337, 421] width 612 height 52
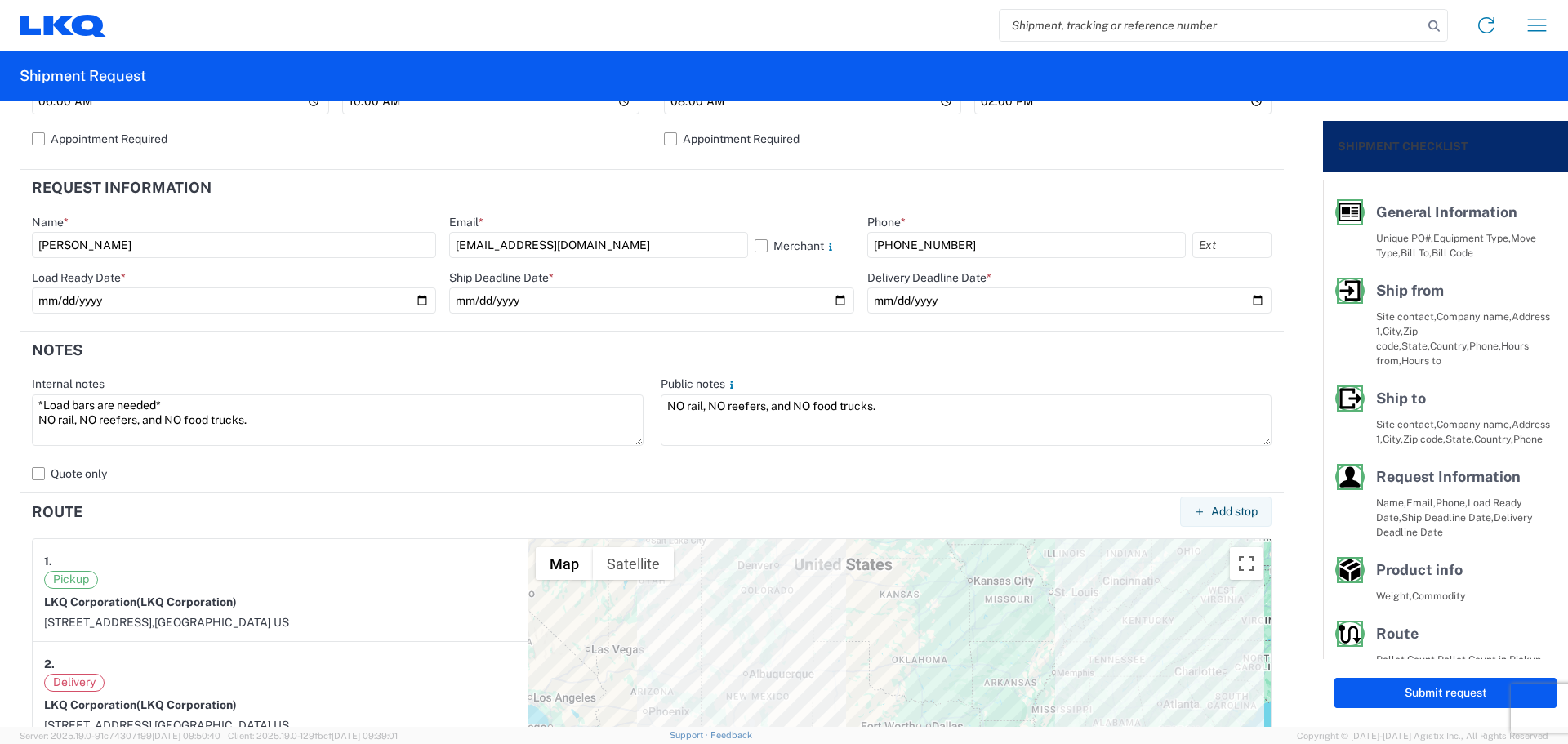
drag, startPoint x: 176, startPoint y: 408, endPoint x: 0, endPoint y: 418, distance: 176.3
click at [0, 419] on form "General Information Template PO# T3107 Equipment Type * Select 53’ Dry Van Flat…" at bounding box center [662, 414] width 1323 height 626
click at [71, 403] on textarea "*Load bars are needed* NO rail, NO reefers, and NO food trucks." at bounding box center [337, 421] width 612 height 52
drag, startPoint x: 58, startPoint y: 413, endPoint x: 34, endPoint y: 401, distance: 26.8
click at [34, 401] on textarea "*Load bars are needed* NO rail, NO reefers, and NO food trucks." at bounding box center [337, 421] width 612 height 52
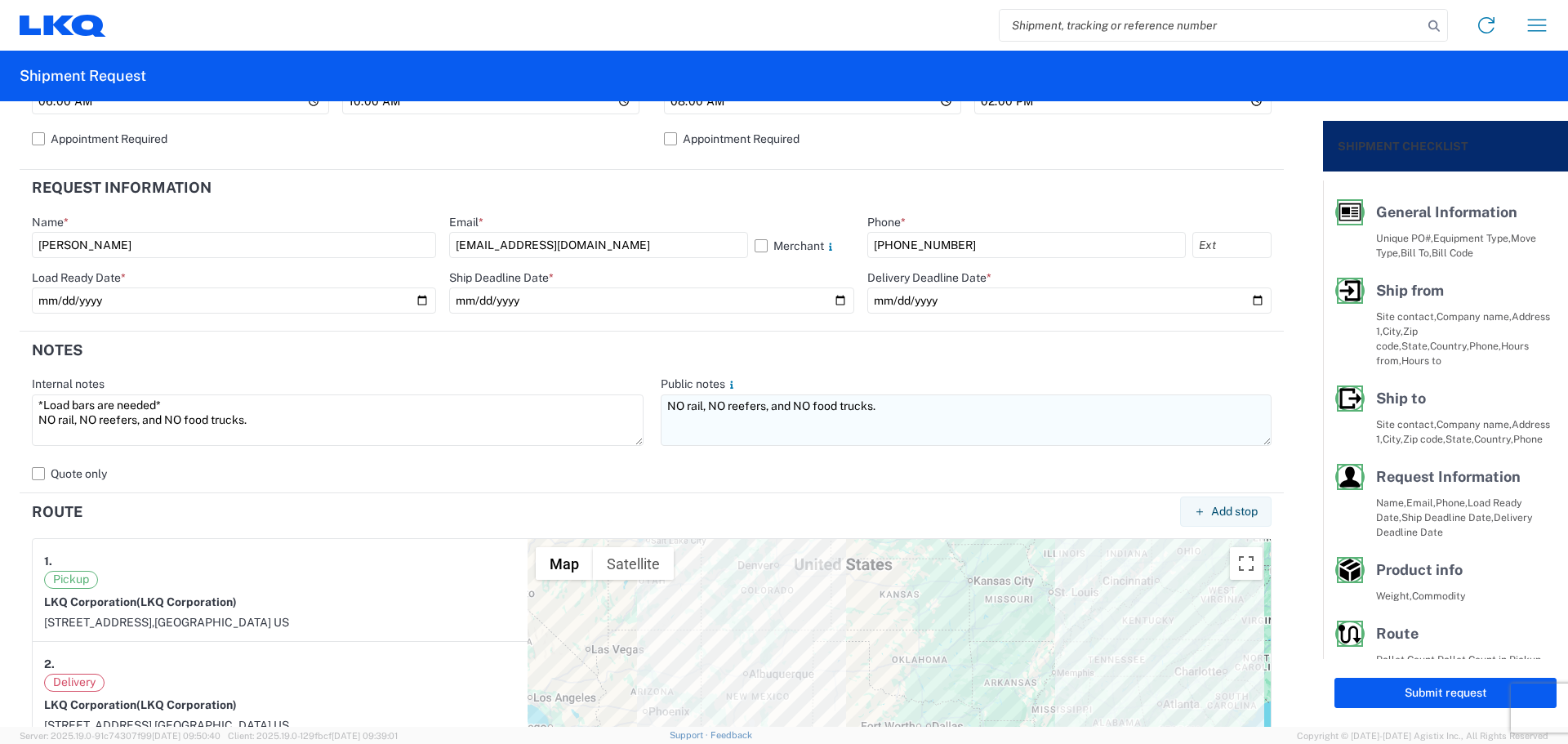
type textarea "*Load bars are needed* NO rail, NO reefers, and NO food trucks."
click at [661, 406] on textarea "NO rail, NO reefers, and NO food trucks." at bounding box center [966, 421] width 612 height 52
paste textarea "*Load bars are needed*"
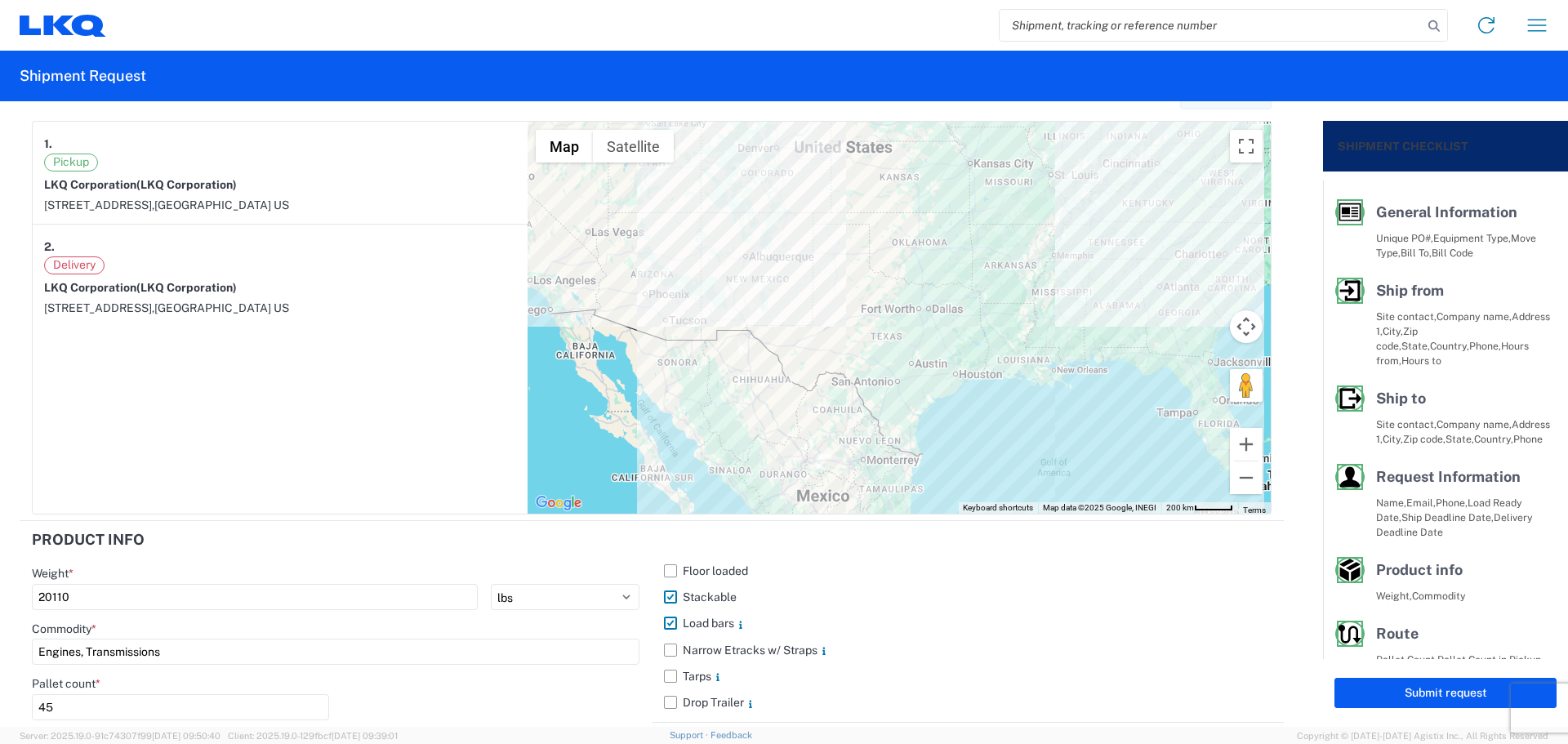
scroll to position [1442, 0]
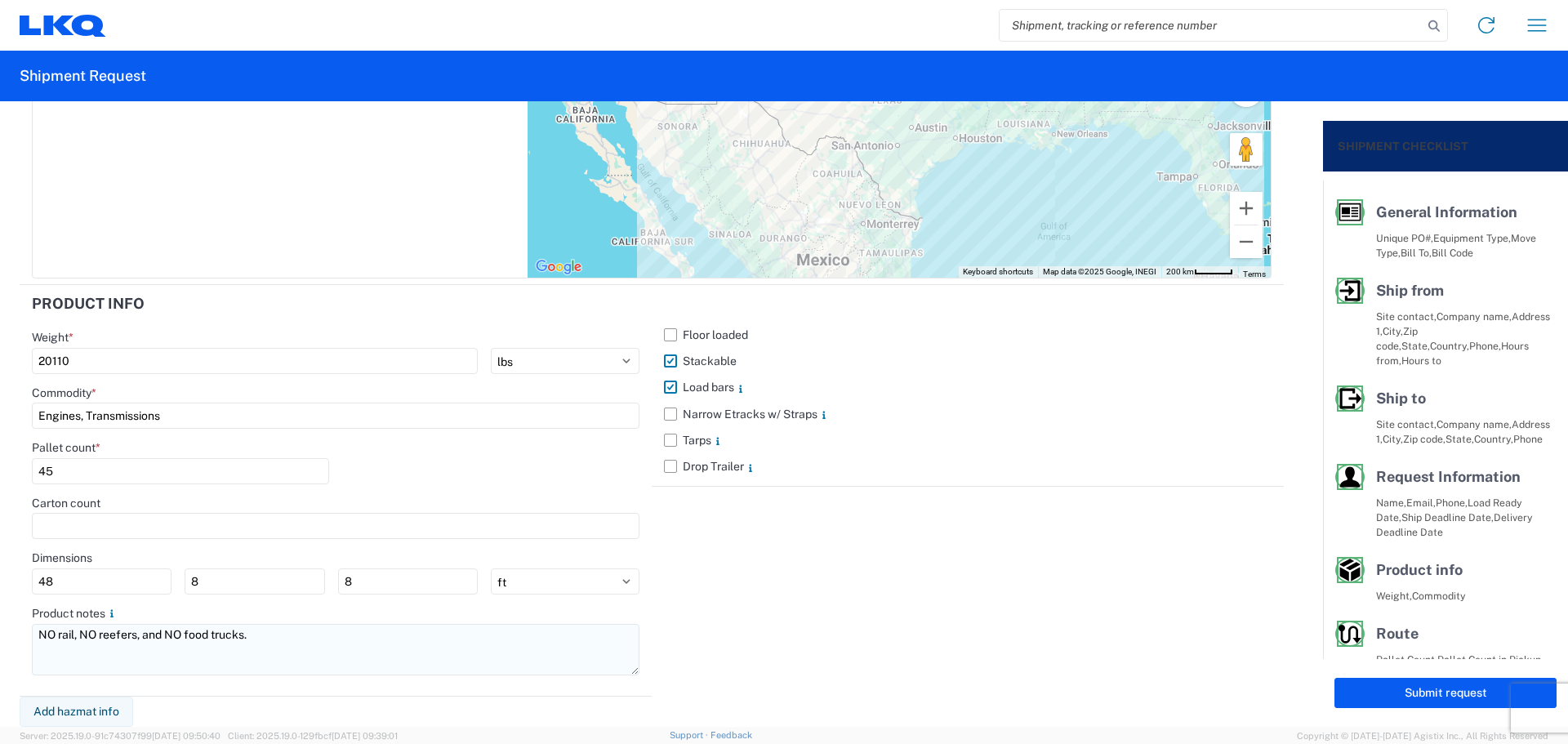
type textarea "*Load bars are needed* NO rail, NO reefers, and NO food trucks."
click at [39, 635] on textarea "NO rail, NO reefers, and NO food trucks." at bounding box center [335, 650] width 608 height 52
paste textarea "*Load bars are needed*"
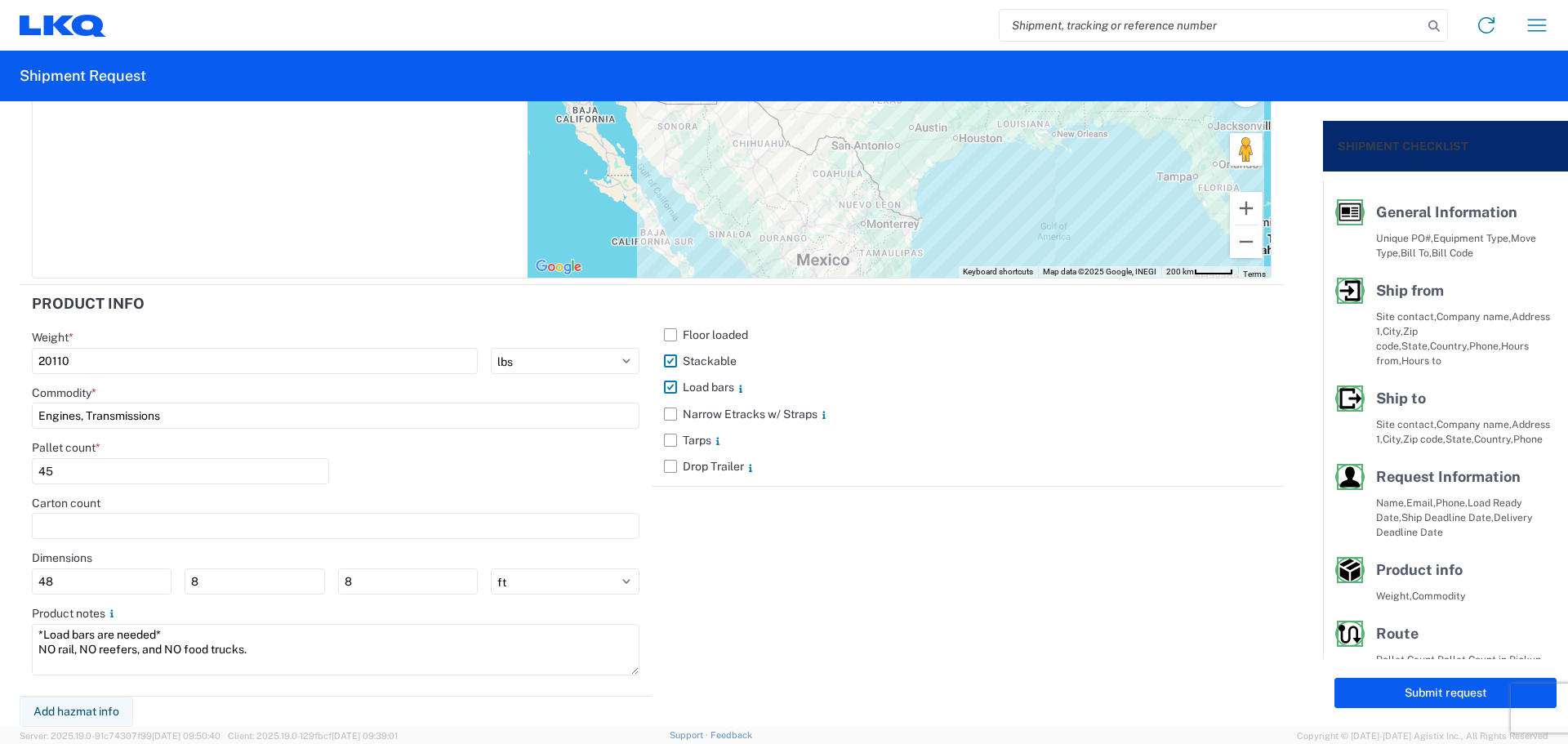
type textarea "*Load bars are needed* NO rail, NO reefers, and NO food trucks."
click at [839, 586] on div "Floor loaded Stackable Load bars Narrow Etracks w/ Straps Tarps Drop Trailer" at bounding box center [967, 490] width 632 height 411
click at [1385, 686] on button "Submit request" at bounding box center [1446, 692] width 222 height 30
select select "US"
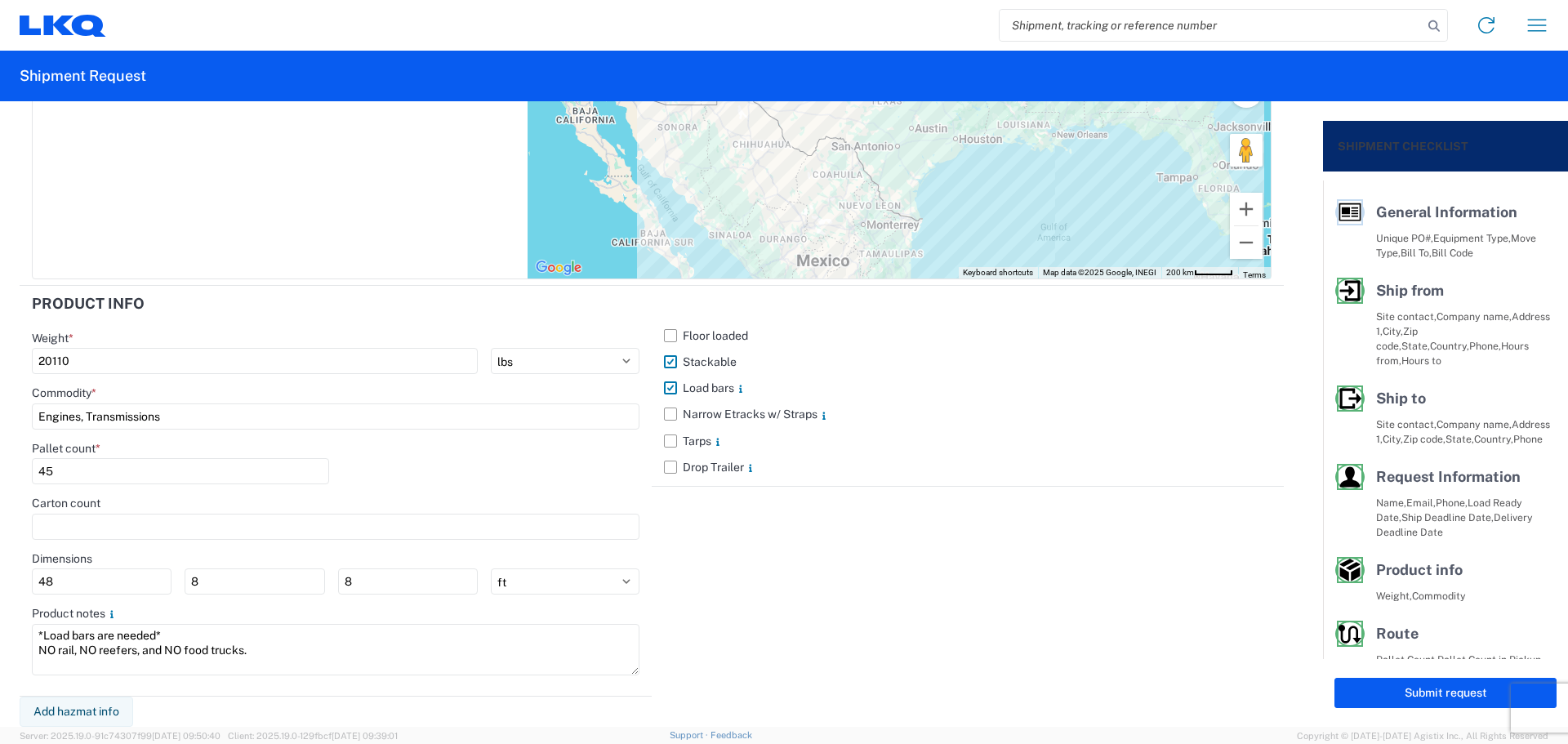
scroll to position [1441, 0]
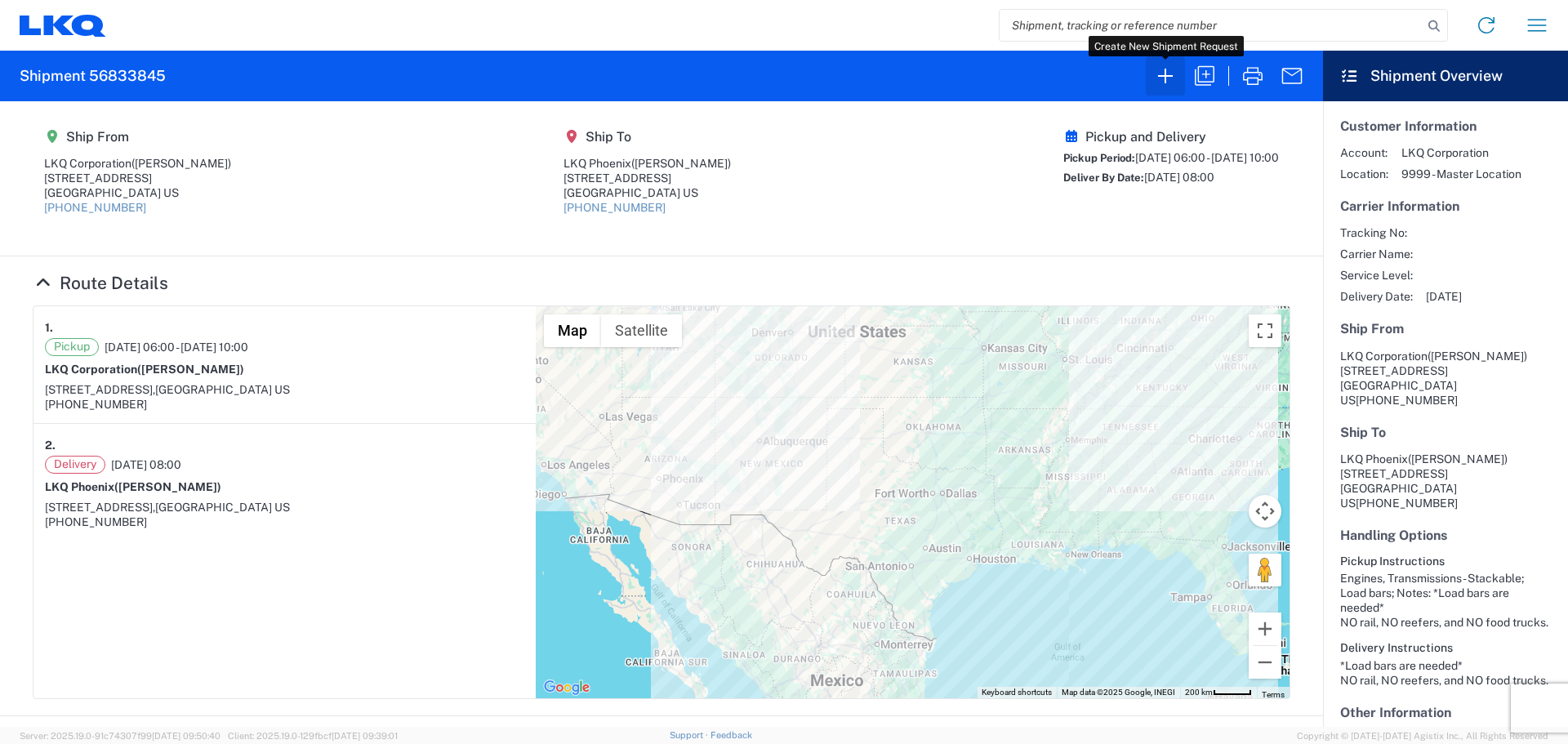
click at [1170, 84] on icon "button" at bounding box center [1165, 76] width 26 height 26
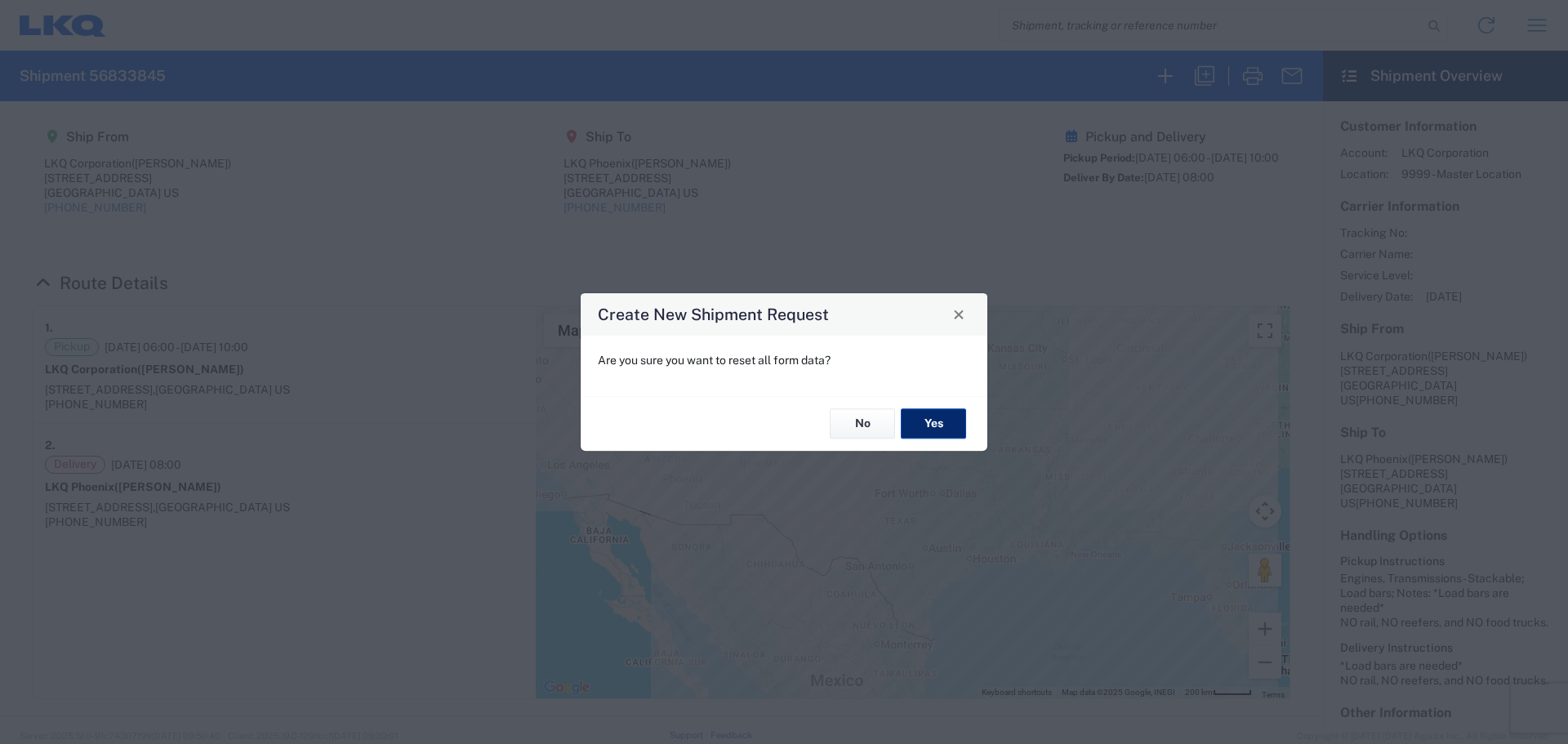
click at [946, 426] on button "Yes" at bounding box center [934, 424] width 66 height 30
select select "FULL"
select select "US"
select select "LBS"
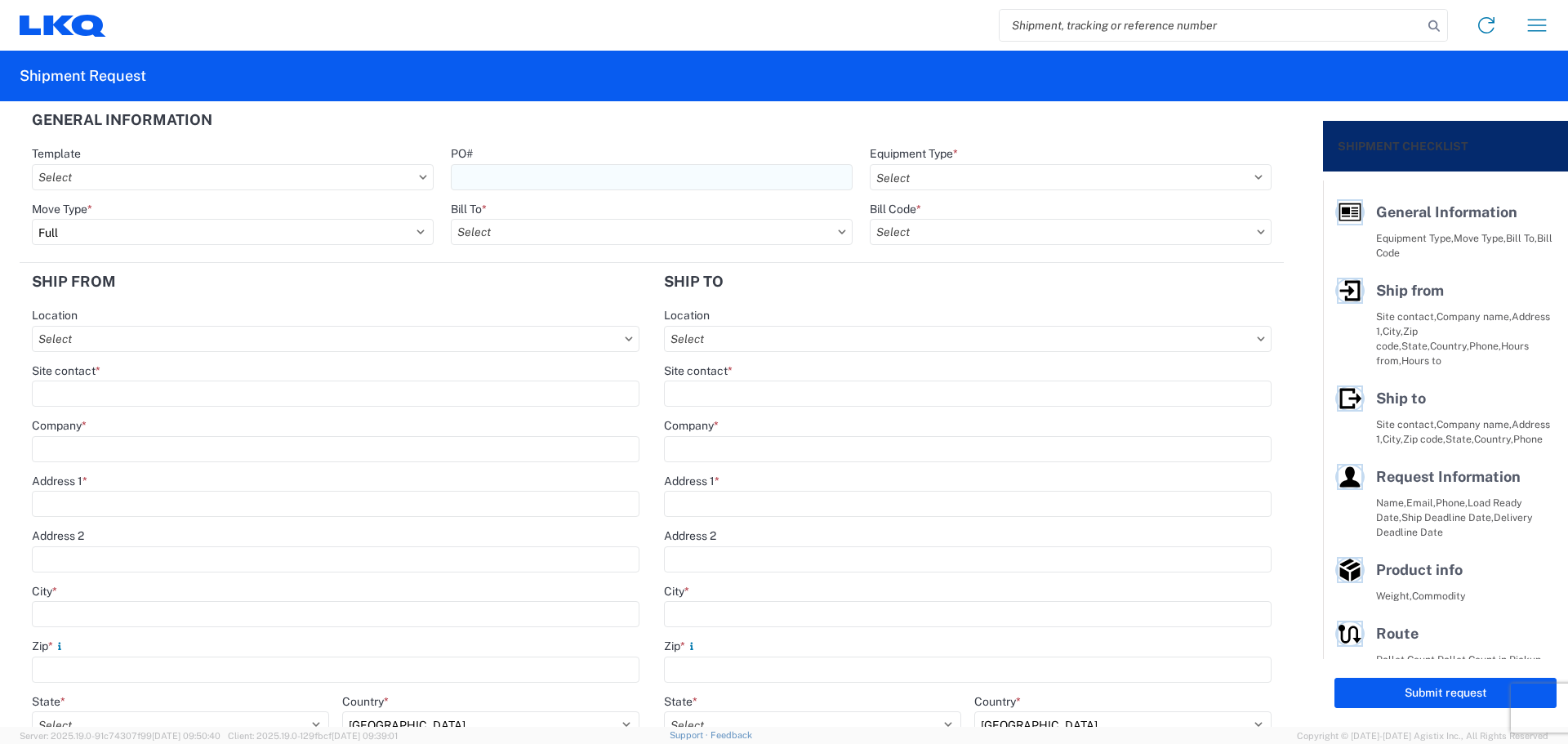
click at [567, 188] on input "PO#" at bounding box center [652, 177] width 402 height 26
type input "MMMSLC091625"
click at [626, 131] on header "General Information" at bounding box center [652, 119] width 1265 height 37
click at [914, 176] on select "Select 53’ Dry Van Flatbed Dropdeck (van) Lowboy (flatbed) Rail" at bounding box center [1071, 177] width 402 height 26
select select "STDV"
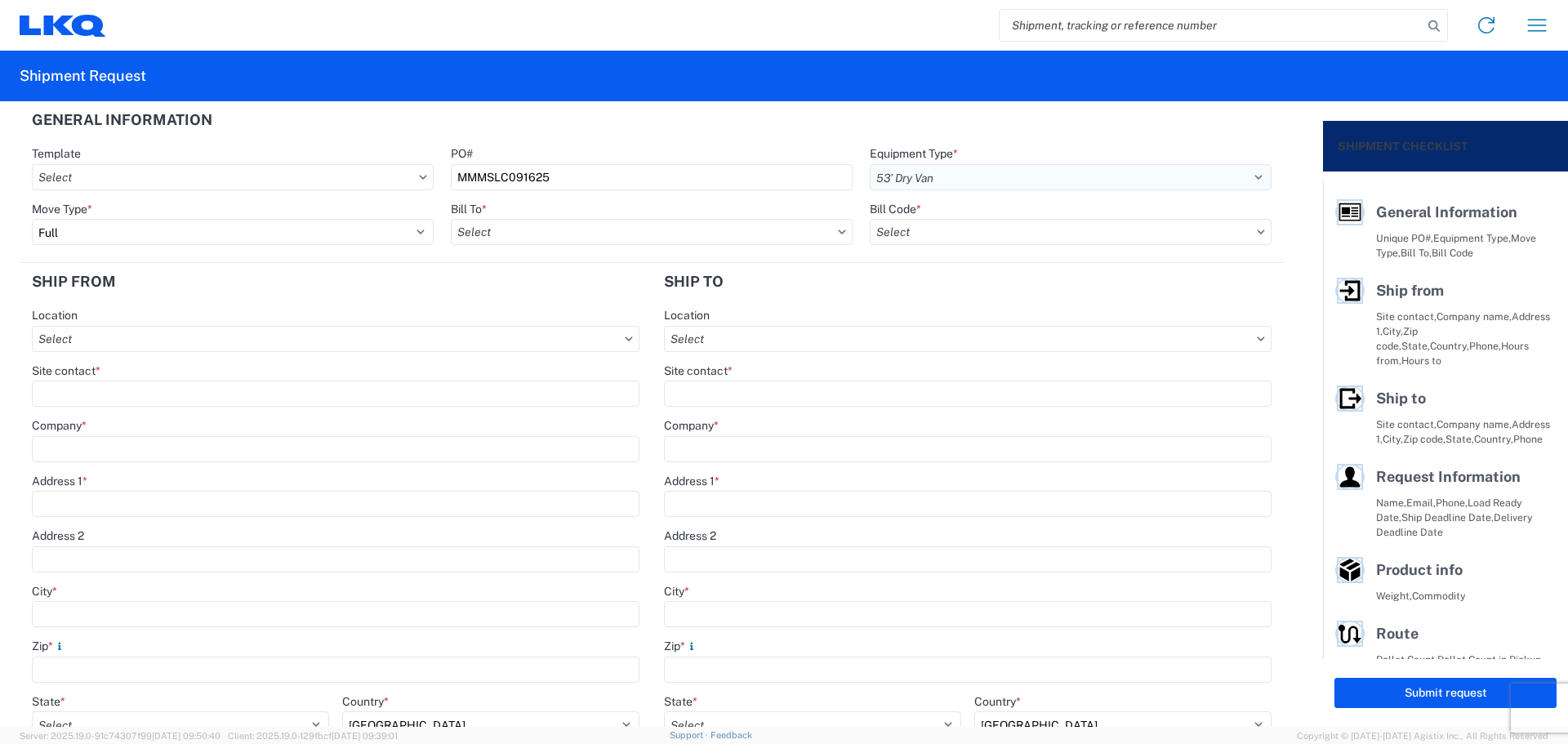
click at [870, 164] on select "Select 53’ Dry Van Flatbed Dropdeck (van) Lowboy (flatbed) Rail" at bounding box center [1071, 177] width 402 height 26
click at [522, 229] on input "text" at bounding box center [652, 232] width 402 height 26
type input "1760"
click at [590, 298] on div "1760 - LKQ Best Core" at bounding box center [593, 304] width 286 height 26
type input "1760 - LKQ Best Core"
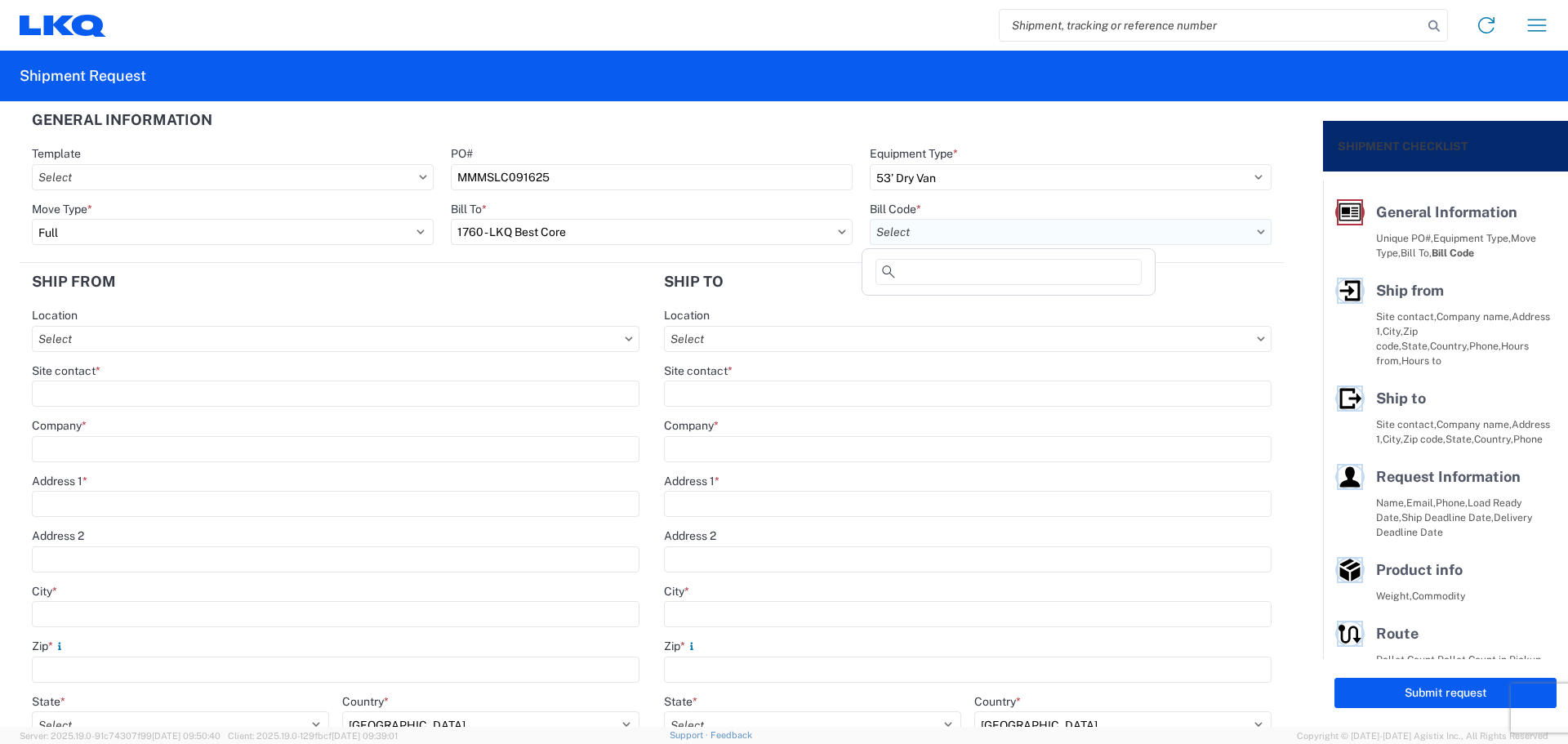
click at [947, 234] on input "text" at bounding box center [1071, 232] width 402 height 26
click at [991, 304] on div "1760-1300-50180-0000 - 1760 Freight In - Cores" at bounding box center [1008, 304] width 286 height 26
type input "1760-1300-50180-0000 - 1760 Freight In - Cores"
click at [138, 231] on select "Select Full Partial TL" at bounding box center [233, 232] width 402 height 26
select select "PARTIAL_TL"
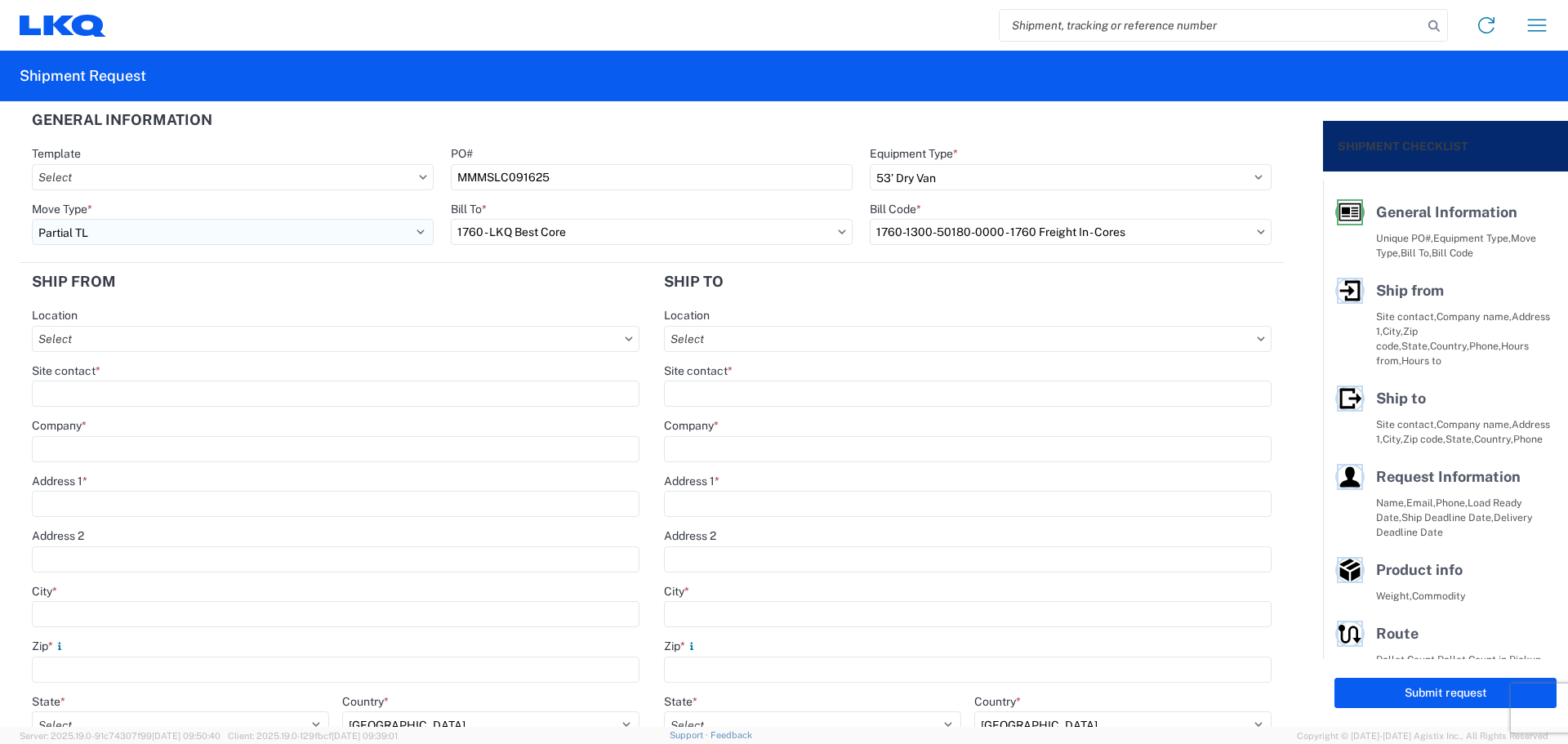
click at [32, 219] on select "Select Full Partial TL" at bounding box center [233, 232] width 402 height 26
click at [236, 264] on header "Ship from" at bounding box center [335, 280] width 632 height 37
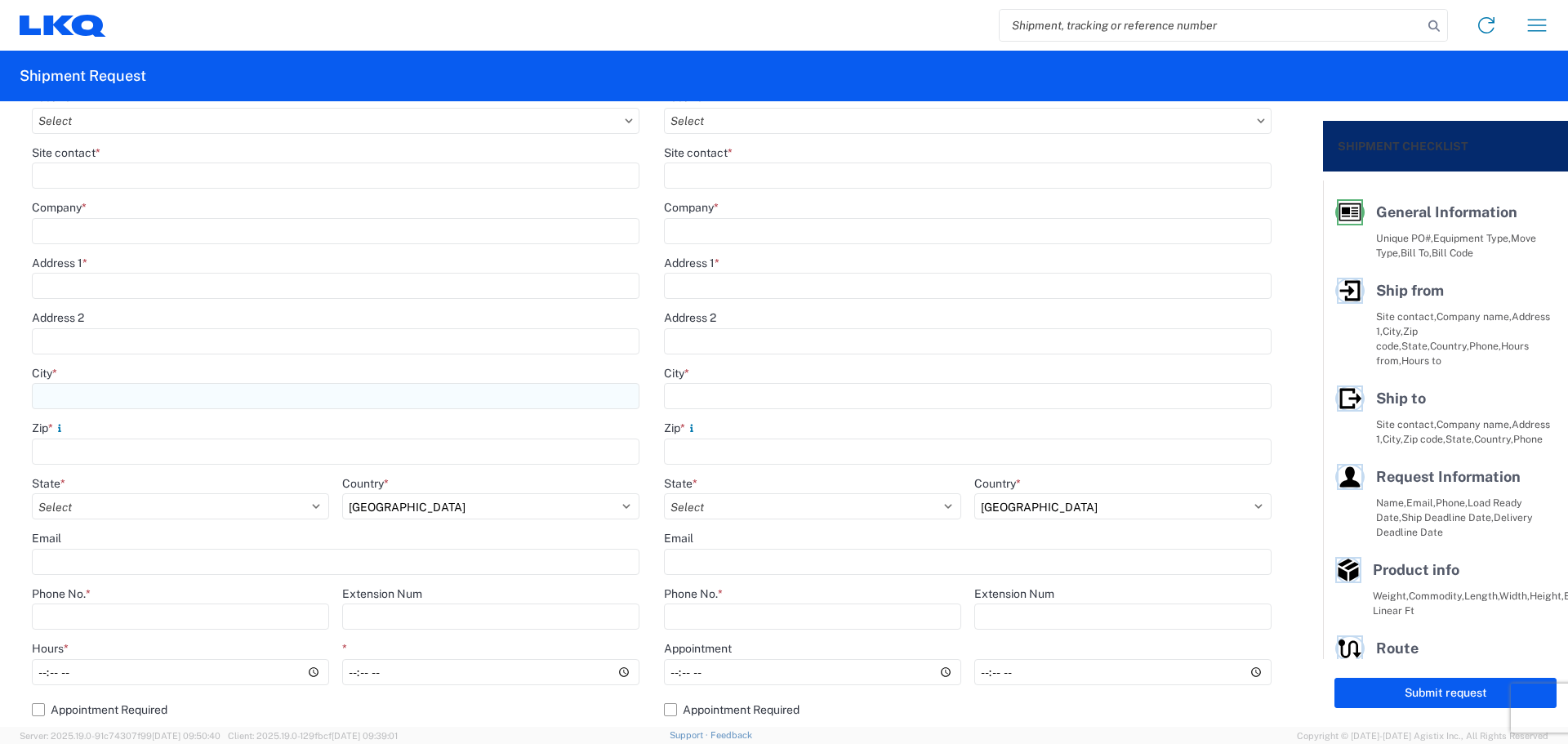
click at [102, 394] on input "City *" at bounding box center [335, 396] width 608 height 26
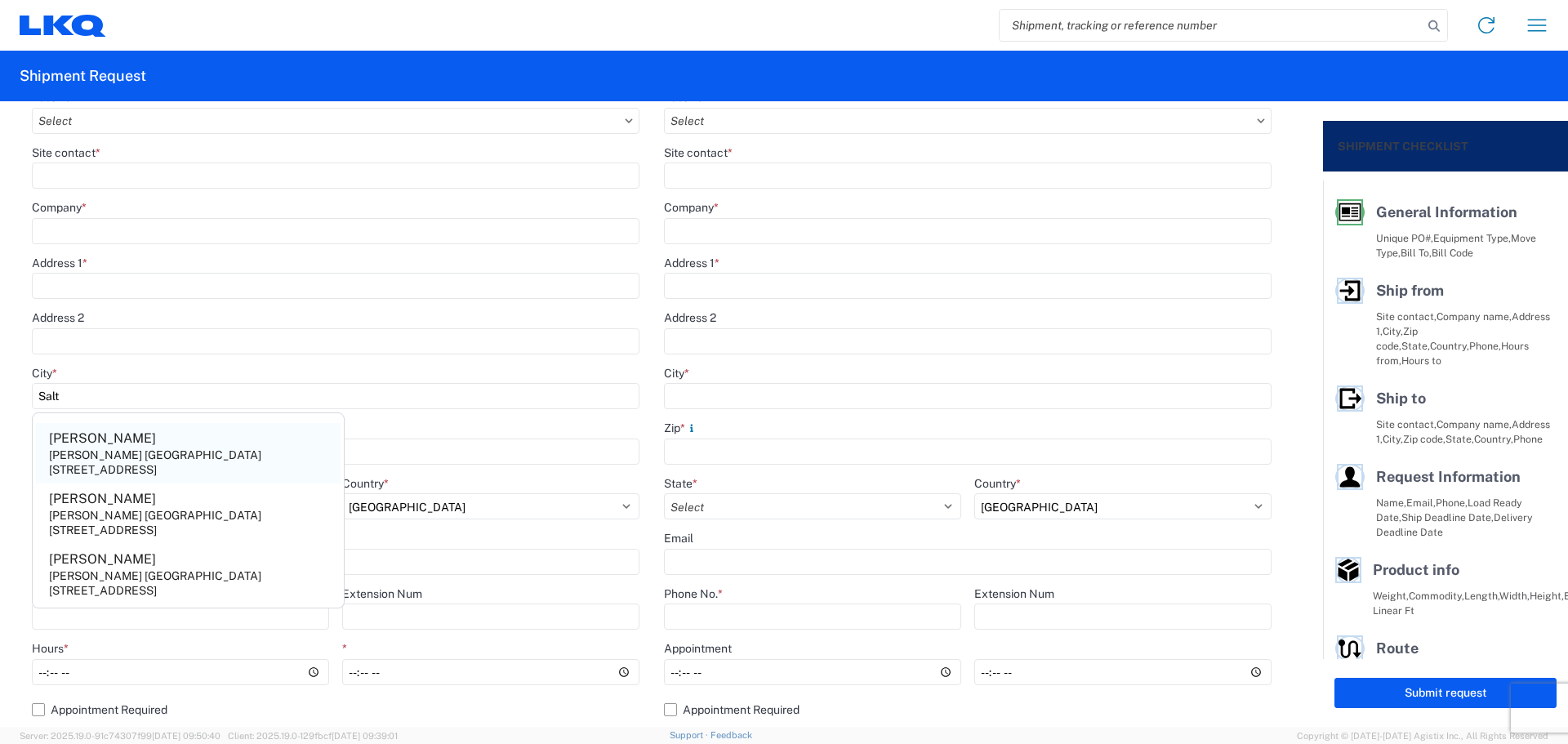
type input "Salt"
click at [134, 461] on div "[PERSON_NAME] [GEOGRAPHIC_DATA]" at bounding box center [154, 455] width 212 height 15
type input "[PERSON_NAME]"
type input "[PERSON_NAME] [GEOGRAPHIC_DATA]"
type input "6130 W 700 S"
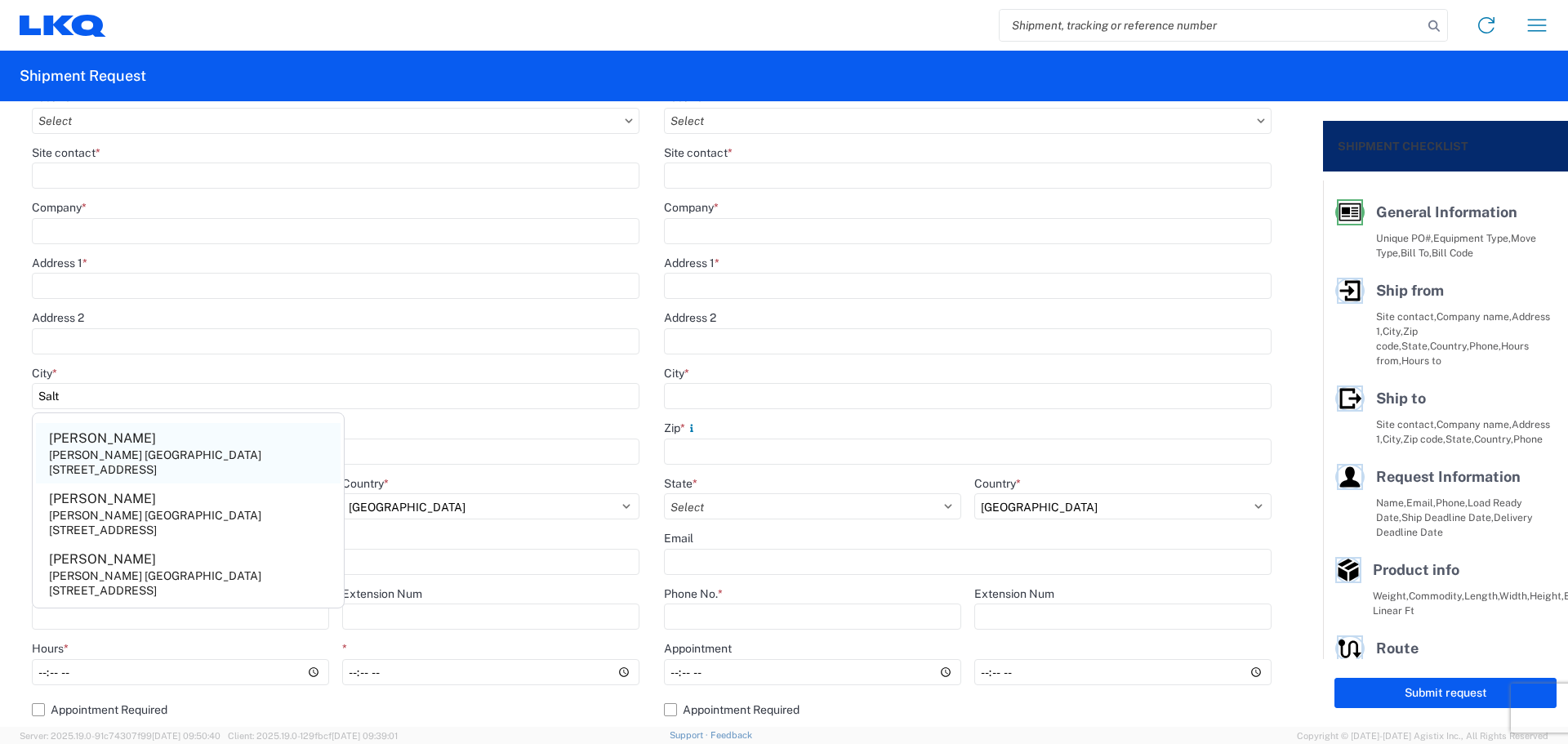
type input "[GEOGRAPHIC_DATA]"
type input "84104"
select select "UT"
type input "[PHONE_NUMBER]"
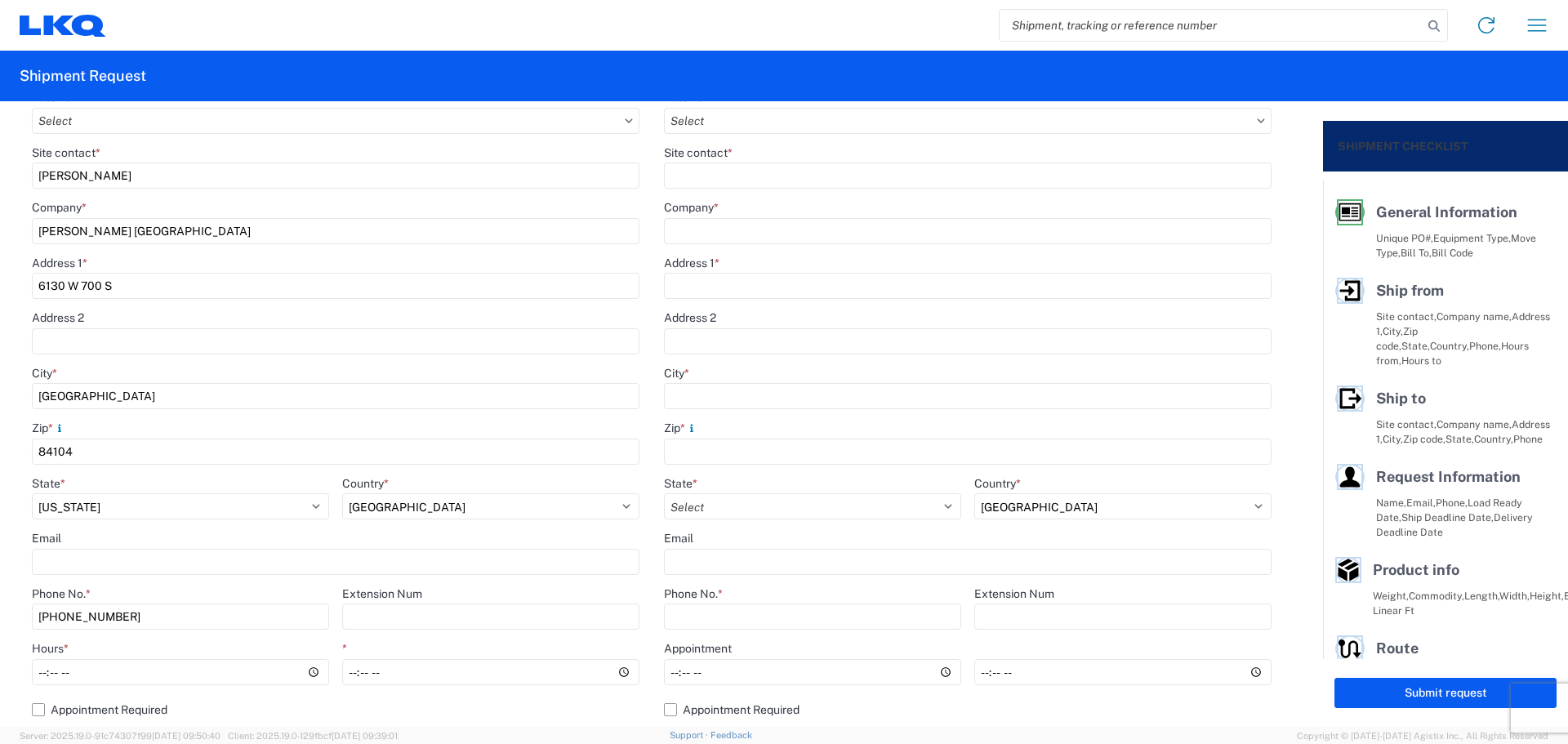
drag, startPoint x: 89, startPoint y: 182, endPoint x: 6, endPoint y: 194, distance: 83.9
click at [0, 205] on form "General Information Template PO# MMMSLC091625 Equipment Type * Select 53’ Dry V…" at bounding box center [662, 414] width 1323 height 626
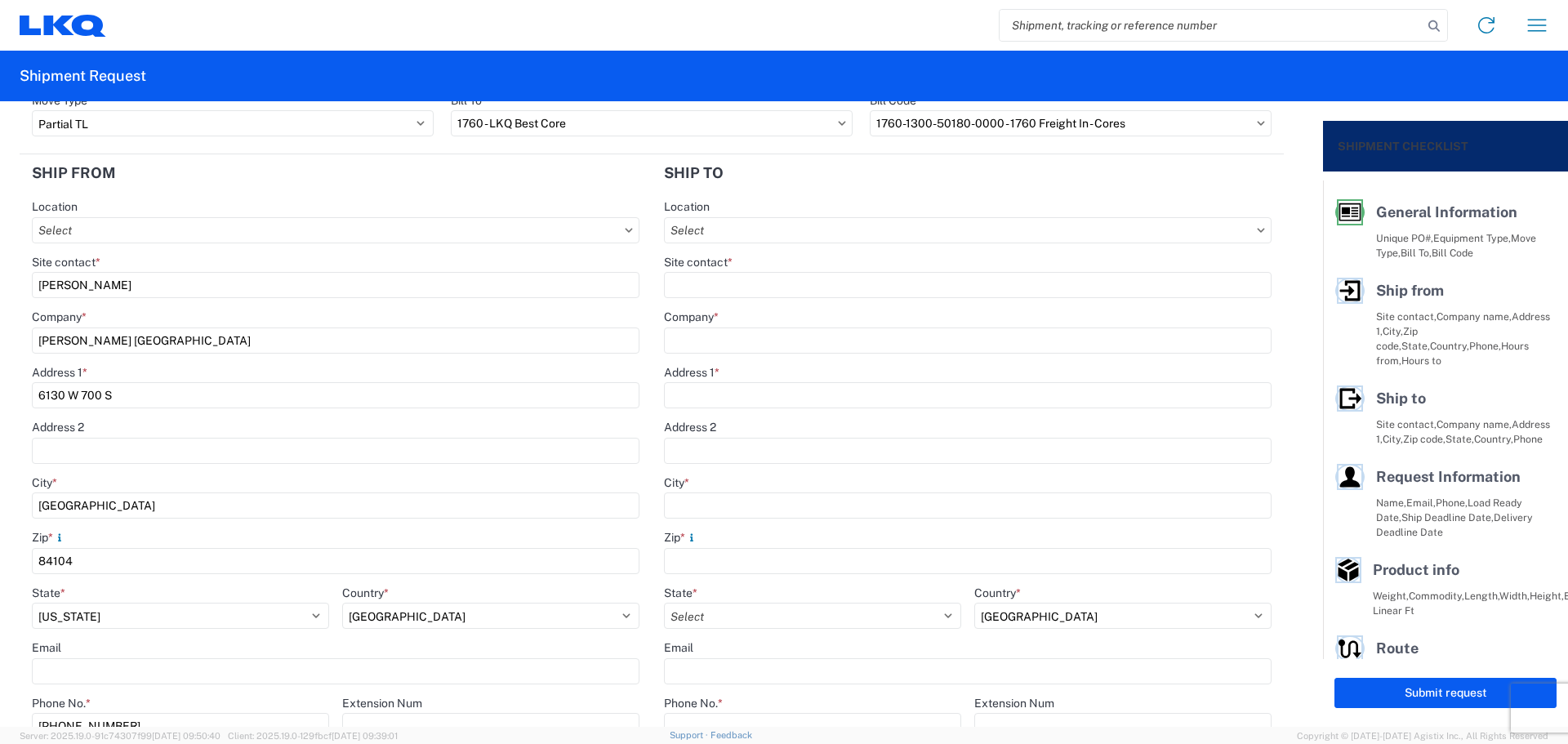
type input "[PERSON_NAME]"
click at [152, 189] on header "Ship from" at bounding box center [335, 172] width 632 height 37
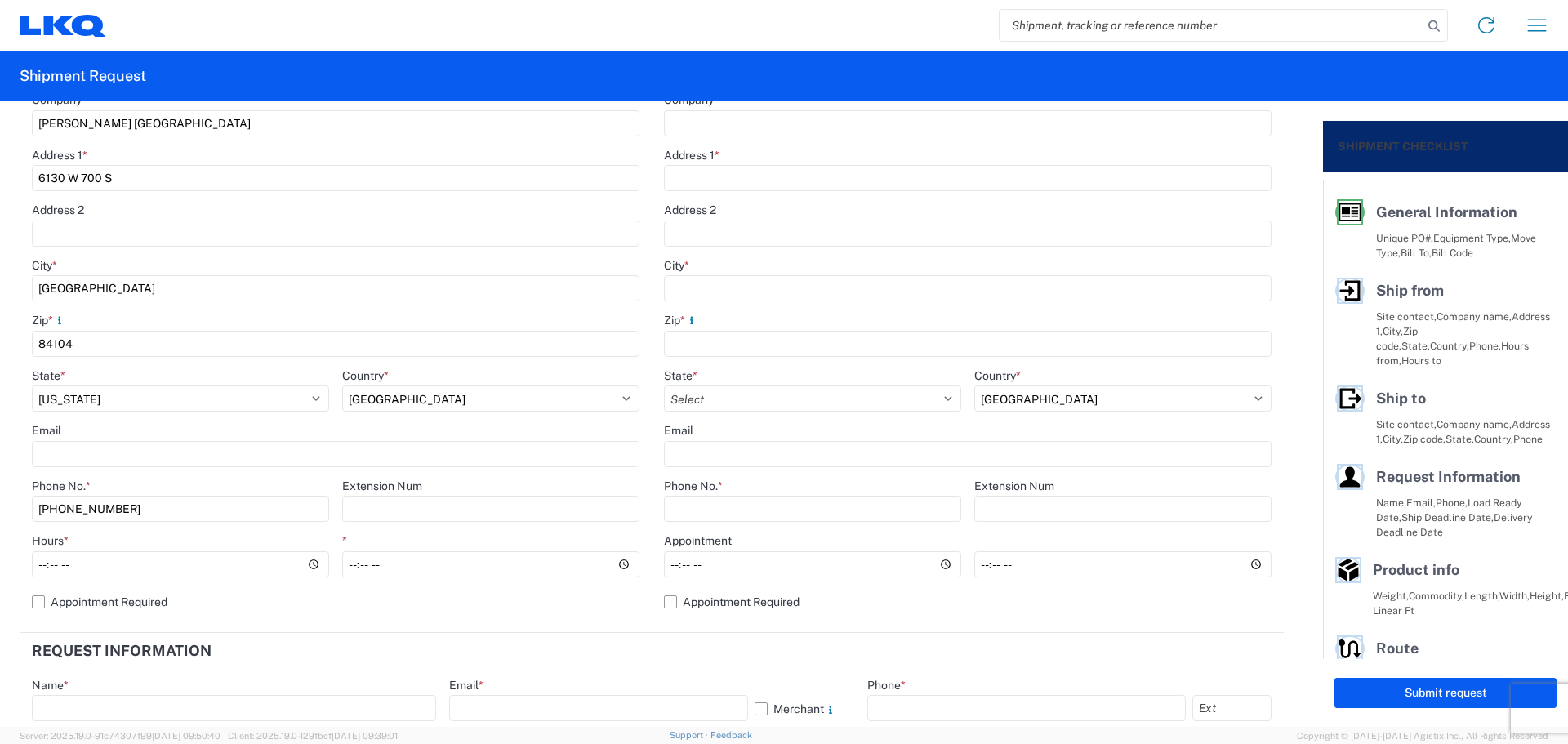
scroll to position [326, 0]
click at [223, 513] on input "[PHONE_NUMBER]" at bounding box center [180, 508] width 297 height 26
click at [43, 564] on input "Hours *" at bounding box center [180, 563] width 297 height 26
click at [520, 641] on header "Request Information" at bounding box center [652, 650] width 1265 height 37
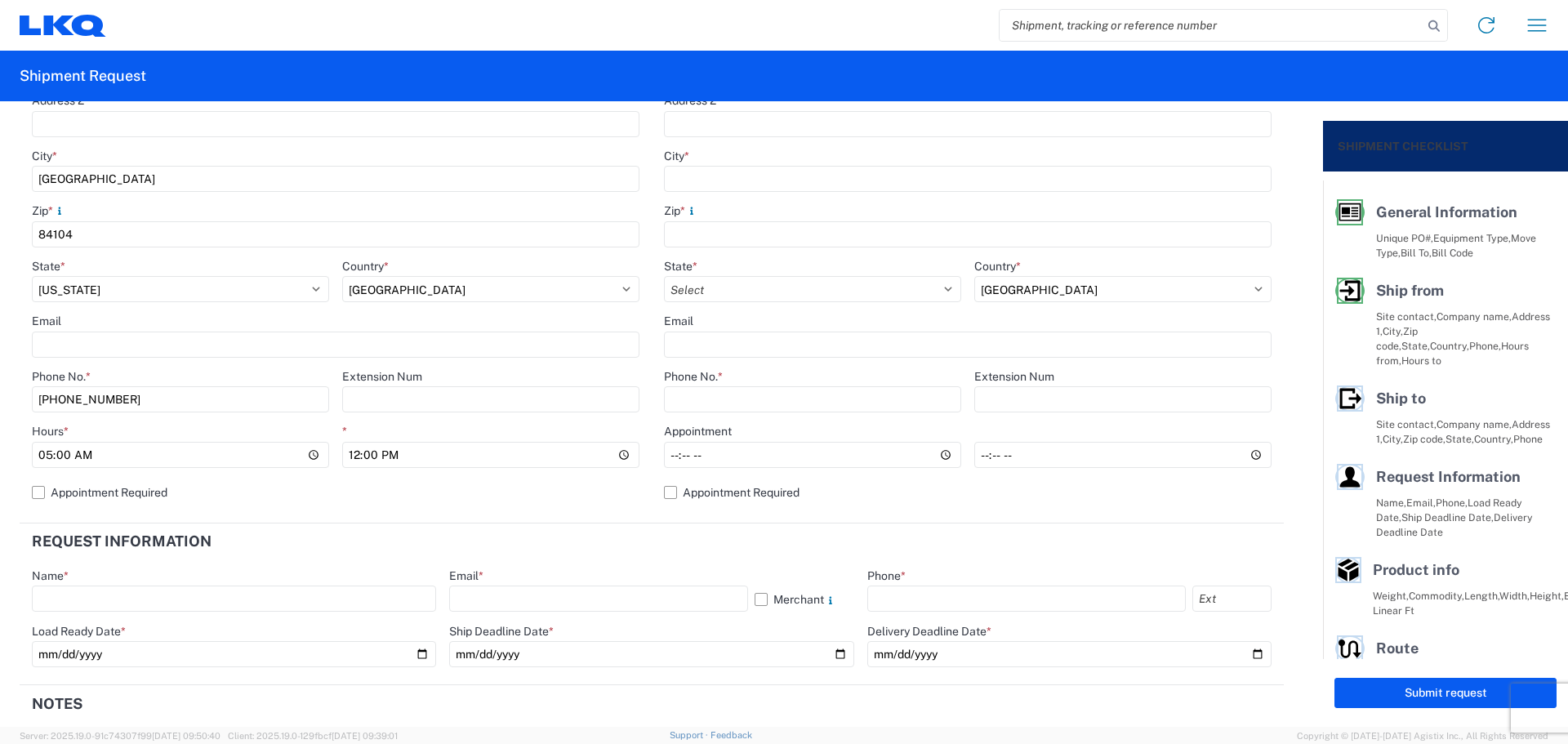
scroll to position [0, 0]
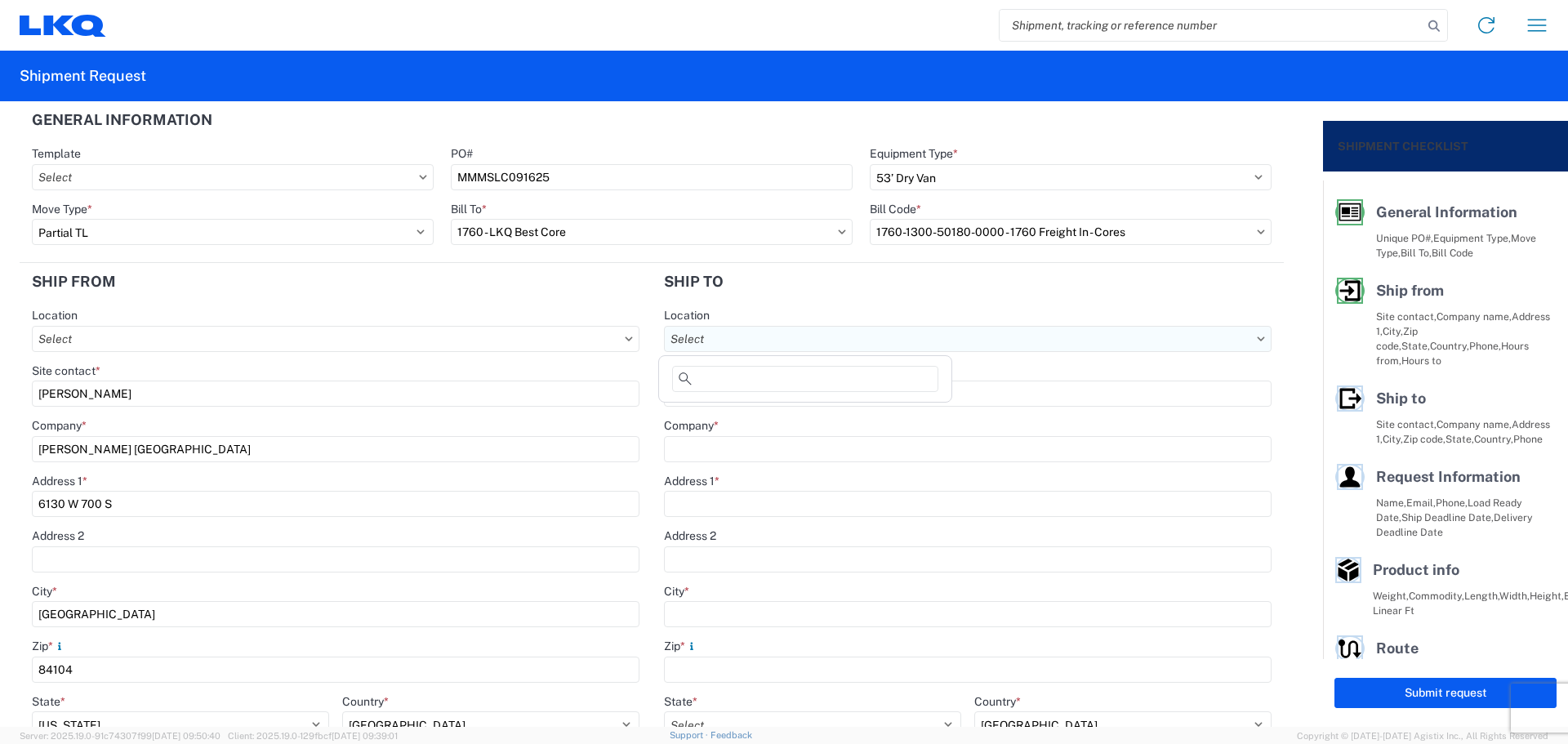
click at [785, 331] on input "text" at bounding box center [967, 339] width 608 height 26
click at [816, 407] on div "1760 - LKQ Best Core" at bounding box center [805, 412] width 286 height 26
click at [798, 401] on input "Site contact *" at bounding box center [967, 394] width 608 height 26
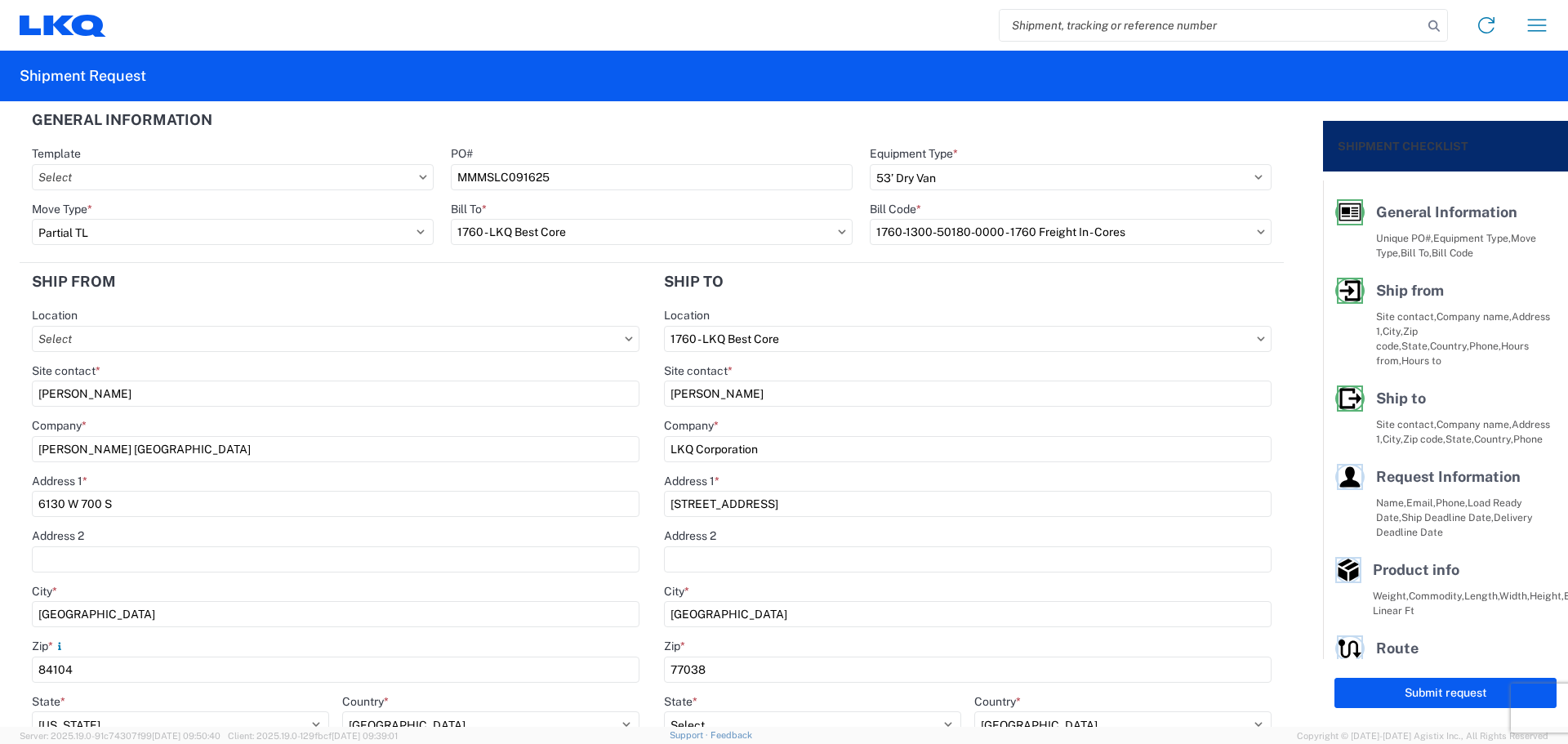
click at [786, 289] on header "Ship to" at bounding box center [967, 280] width 632 height 37
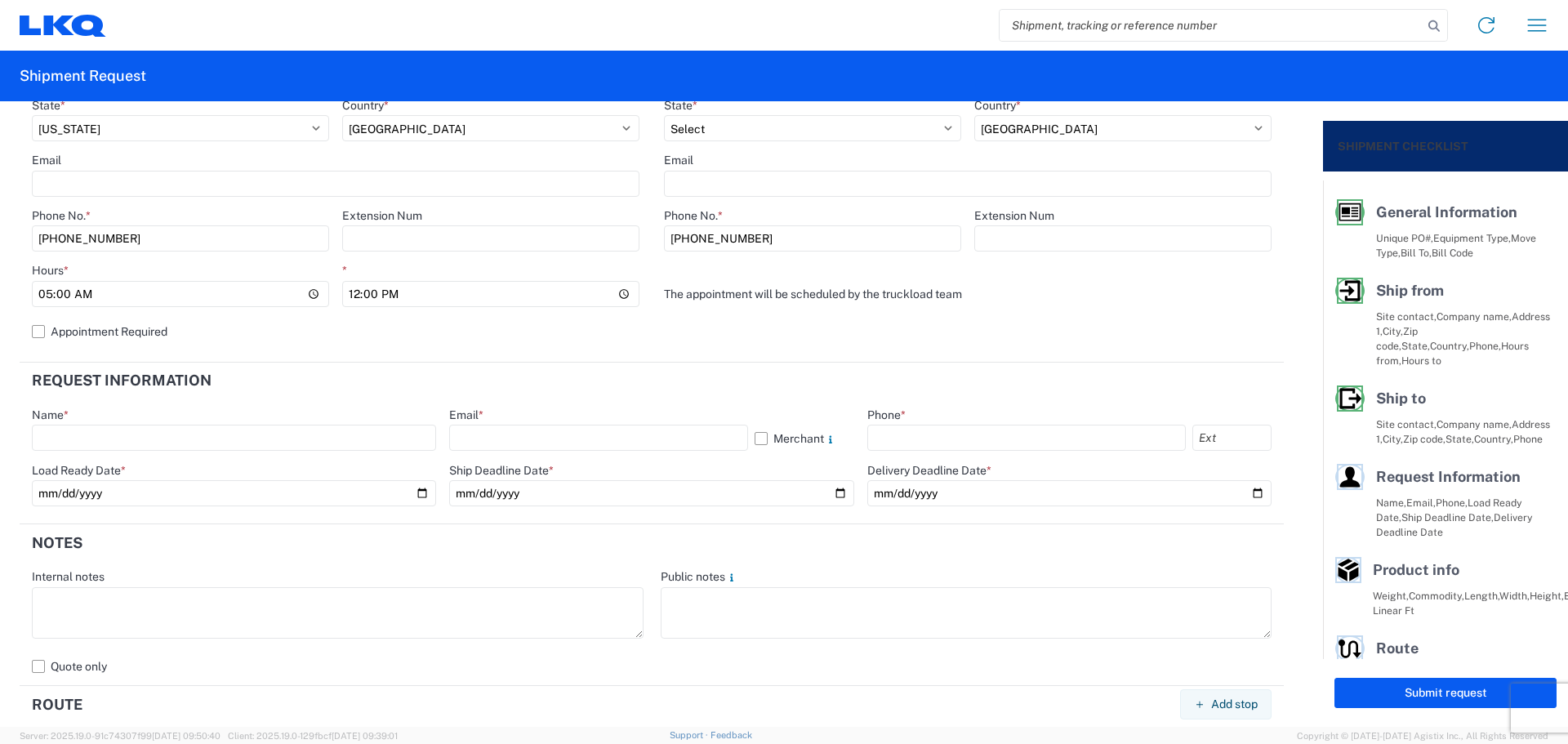
scroll to position [653, 0]
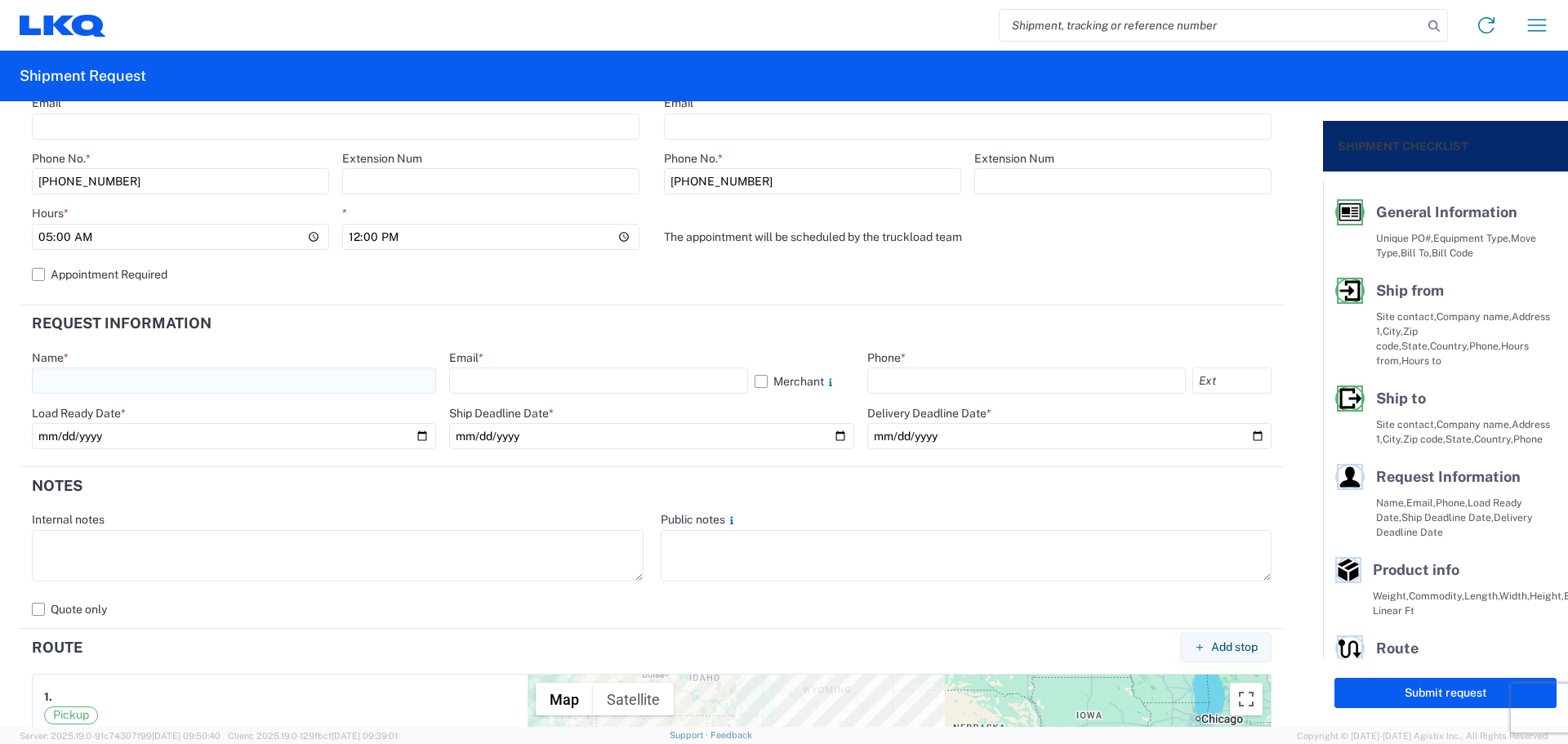
click at [100, 379] on input "text" at bounding box center [234, 380] width 404 height 26
click at [517, 374] on input "text" at bounding box center [599, 380] width 298 height 26
click at [896, 377] on input "text" at bounding box center [1027, 380] width 318 height 26
click at [779, 488] on header "Notes" at bounding box center [652, 485] width 1265 height 37
click at [414, 434] on input "date" at bounding box center [234, 436] width 404 height 26
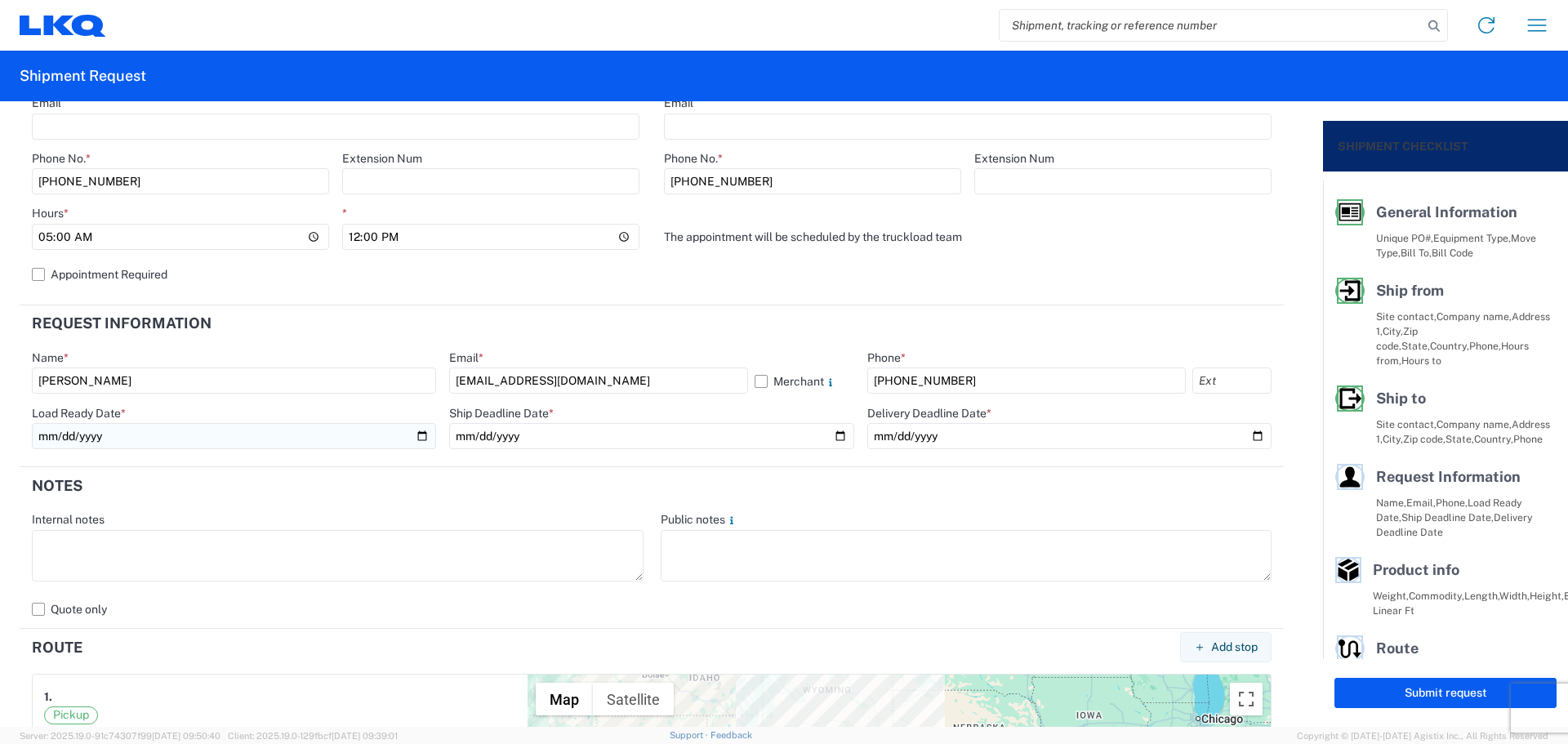
click at [414, 436] on input "[DATE]" at bounding box center [234, 436] width 404 height 26
click at [826, 436] on input "date" at bounding box center [652, 436] width 404 height 26
click at [1252, 431] on input "date" at bounding box center [1070, 436] width 404 height 26
click at [308, 566] on textarea at bounding box center [337, 556] width 612 height 52
drag, startPoint x: 277, startPoint y: 540, endPoint x: 23, endPoint y: 553, distance: 254.3
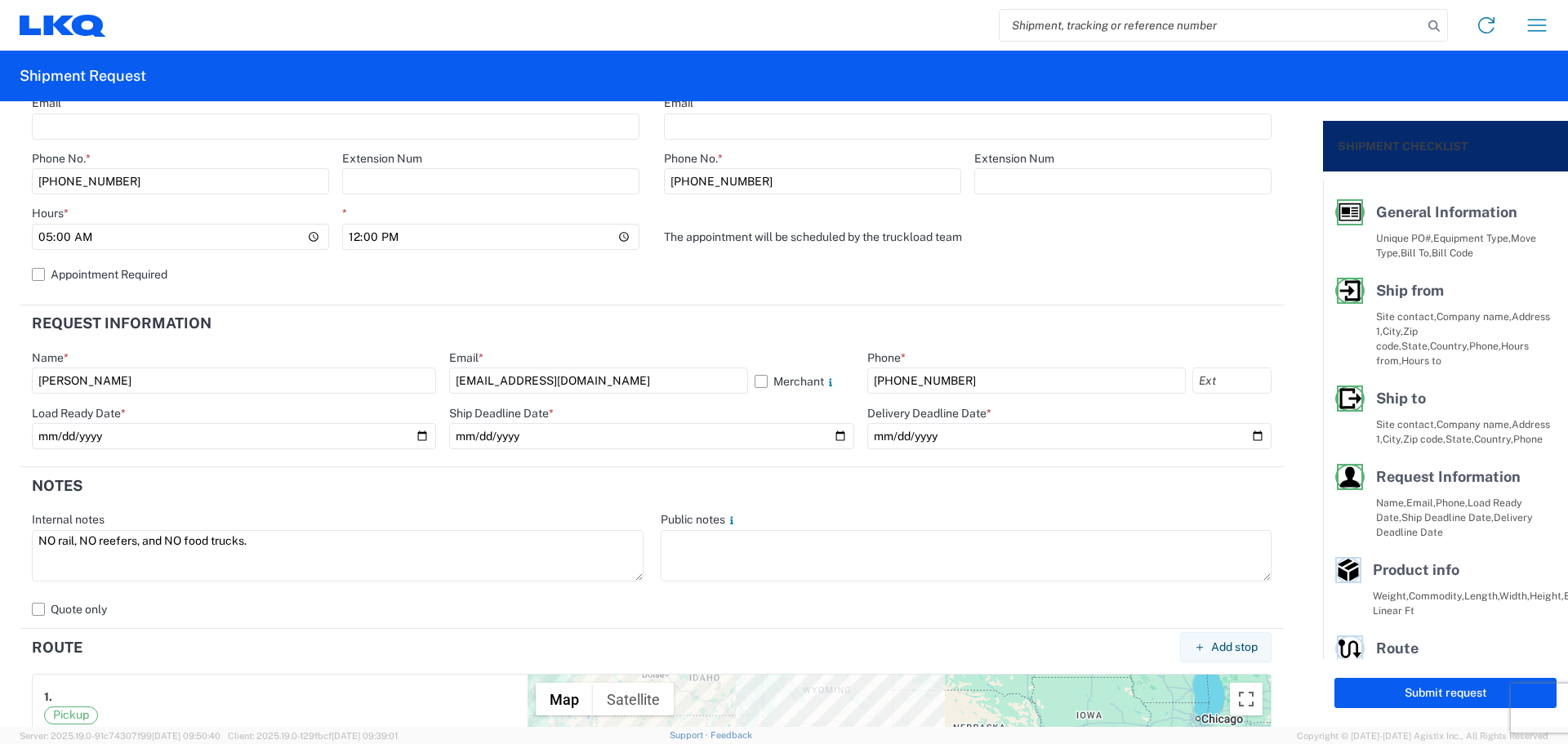
click at [24, 553] on agx-form-control-wrapper-v2 "Internal notes NO rail, NO reefers, and NO food trucks." at bounding box center [338, 554] width 629 height 85
click at [737, 548] on textarea at bounding box center [966, 556] width 612 height 52
paste textarea "NO rail, NO reefers, and NO food trucks."
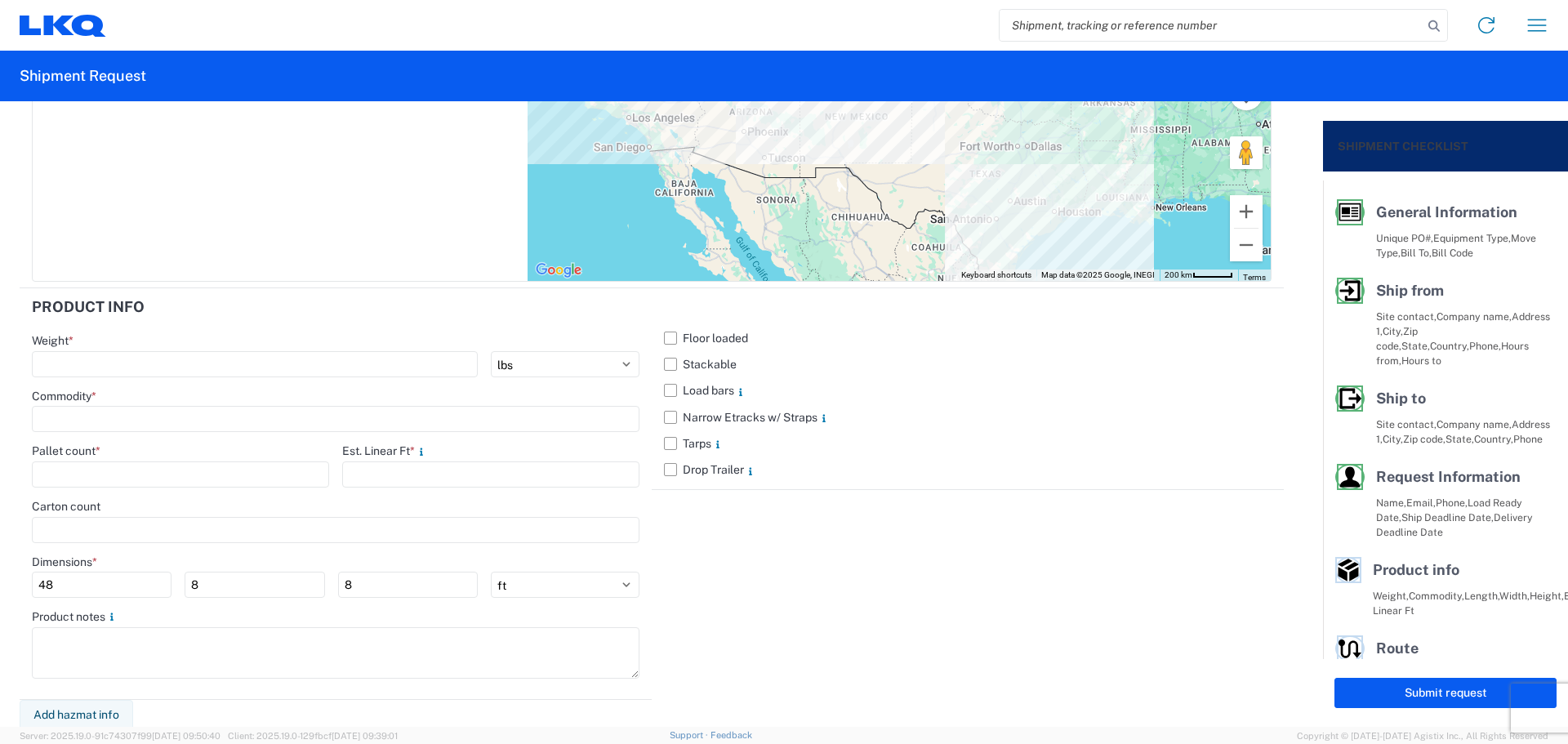
scroll to position [1442, 0]
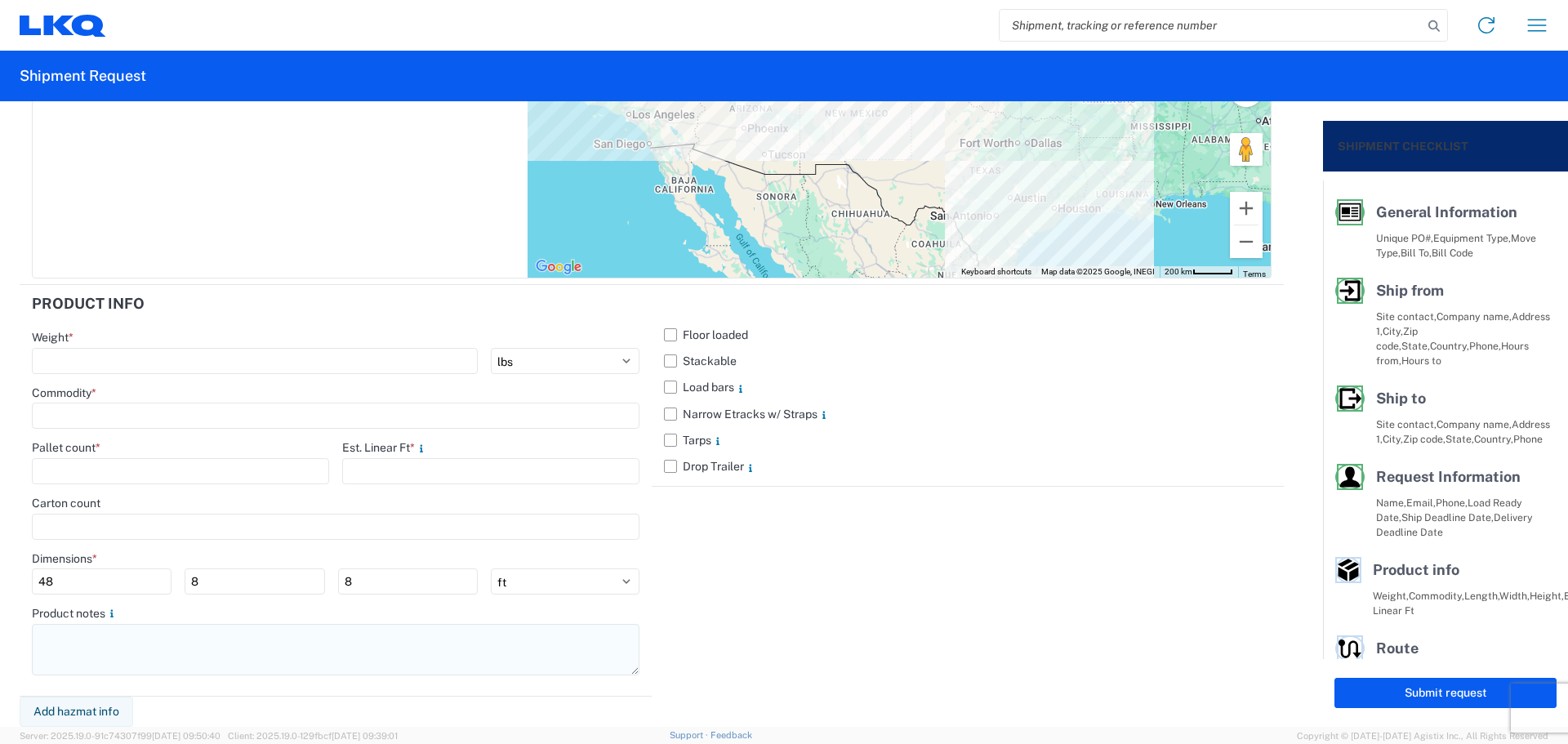
click at [155, 653] on textarea at bounding box center [335, 650] width 608 height 52
paste textarea "NO rail, NO reefers, and NO food trucks."
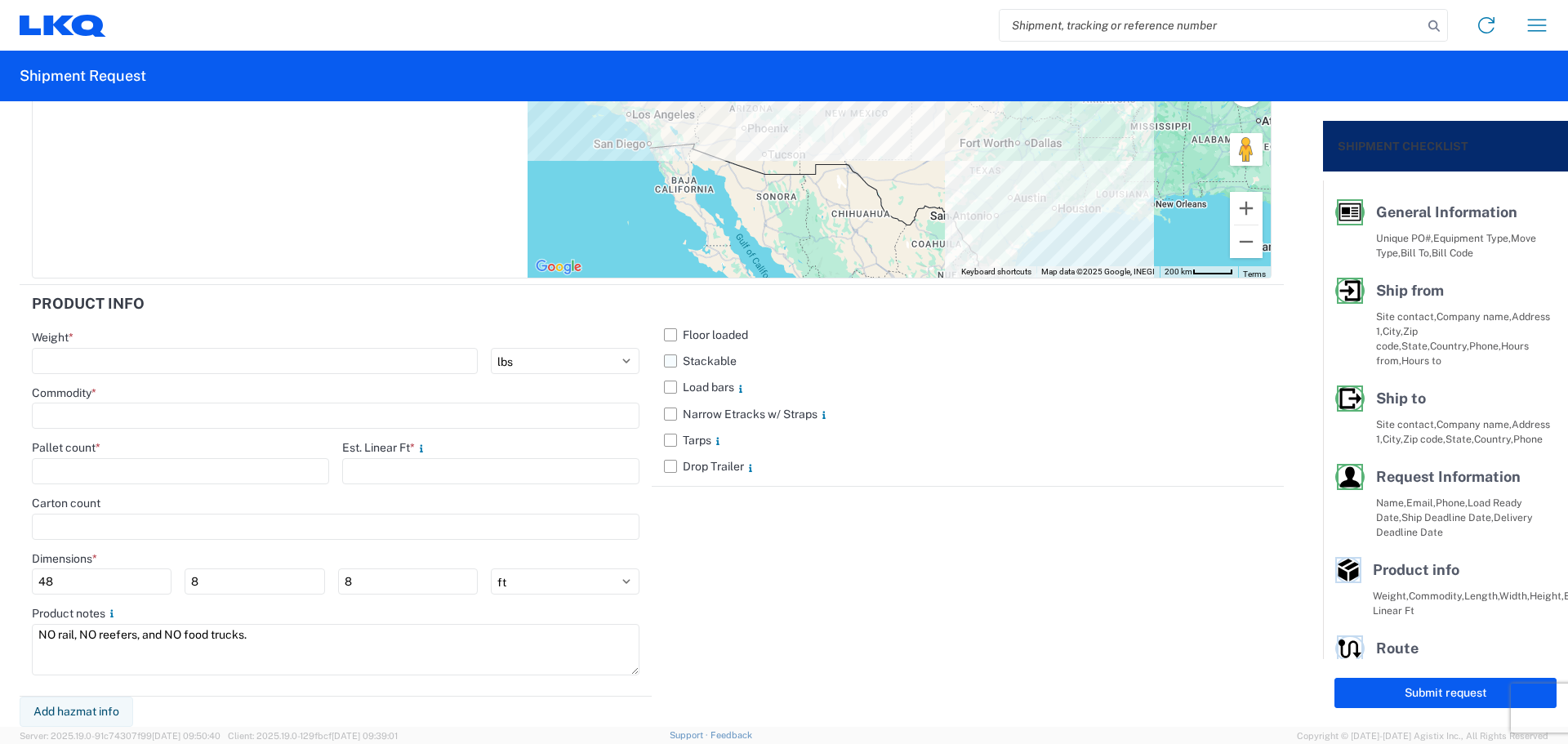
click at [664, 365] on label "Stackable" at bounding box center [967, 361] width 608 height 26
click at [0, 0] on input "Stackable" at bounding box center [0, 0] width 0 height 0
click at [103, 349] on input "number" at bounding box center [255, 361] width 446 height 26
click at [105, 409] on input at bounding box center [335, 416] width 608 height 26
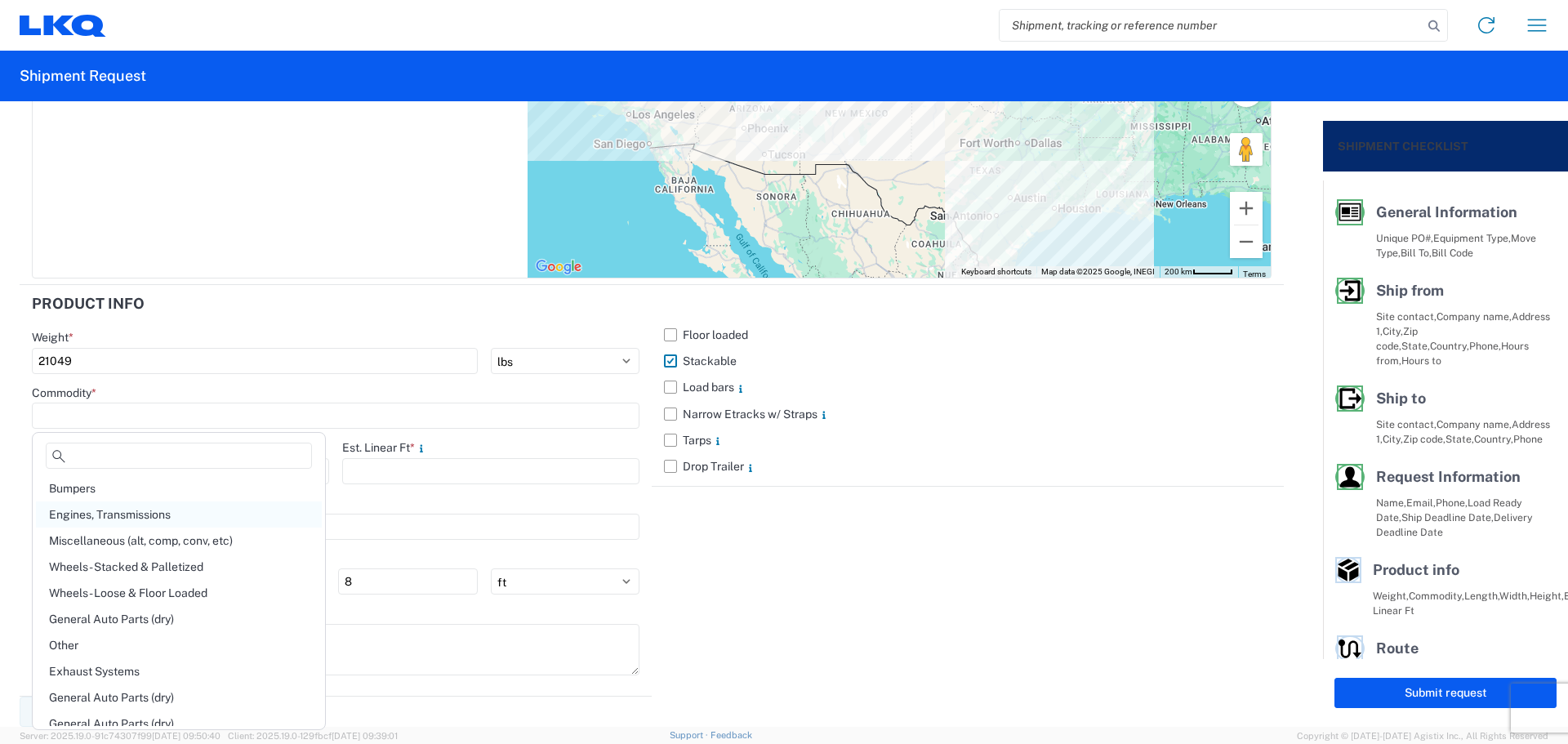
click at [171, 511] on div "Engines, Transmissions" at bounding box center [178, 514] width 286 height 26
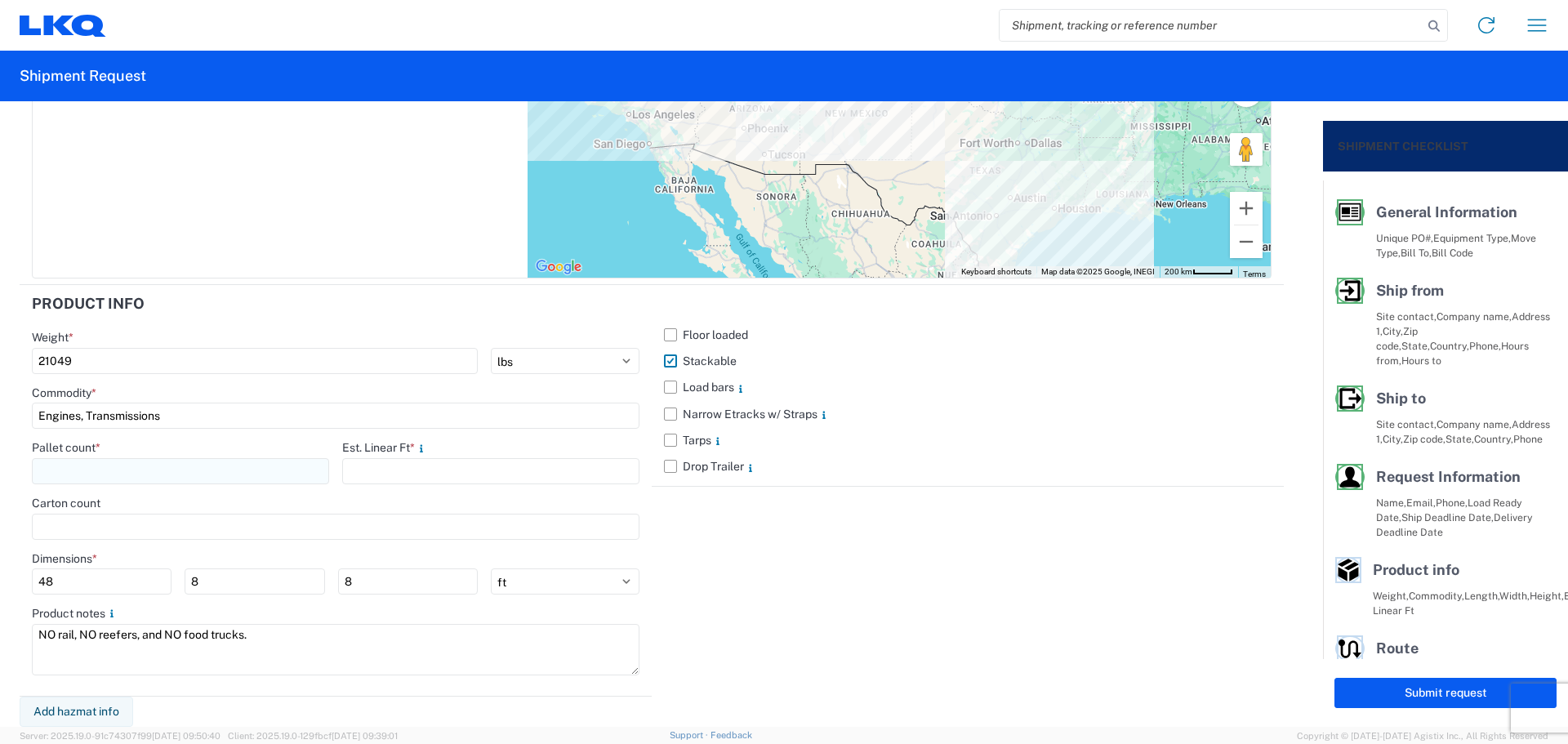
click at [121, 468] on input "number" at bounding box center [180, 471] width 297 height 26
click at [390, 472] on input "number" at bounding box center [490, 471] width 297 height 26
click at [833, 577] on div "Floor loaded Stackable Load bars Narrow Etracks w/ Straps Tarps Drop Trailer" at bounding box center [967, 491] width 632 height 412
click at [1376, 700] on button "Submit request" at bounding box center [1446, 692] width 222 height 30
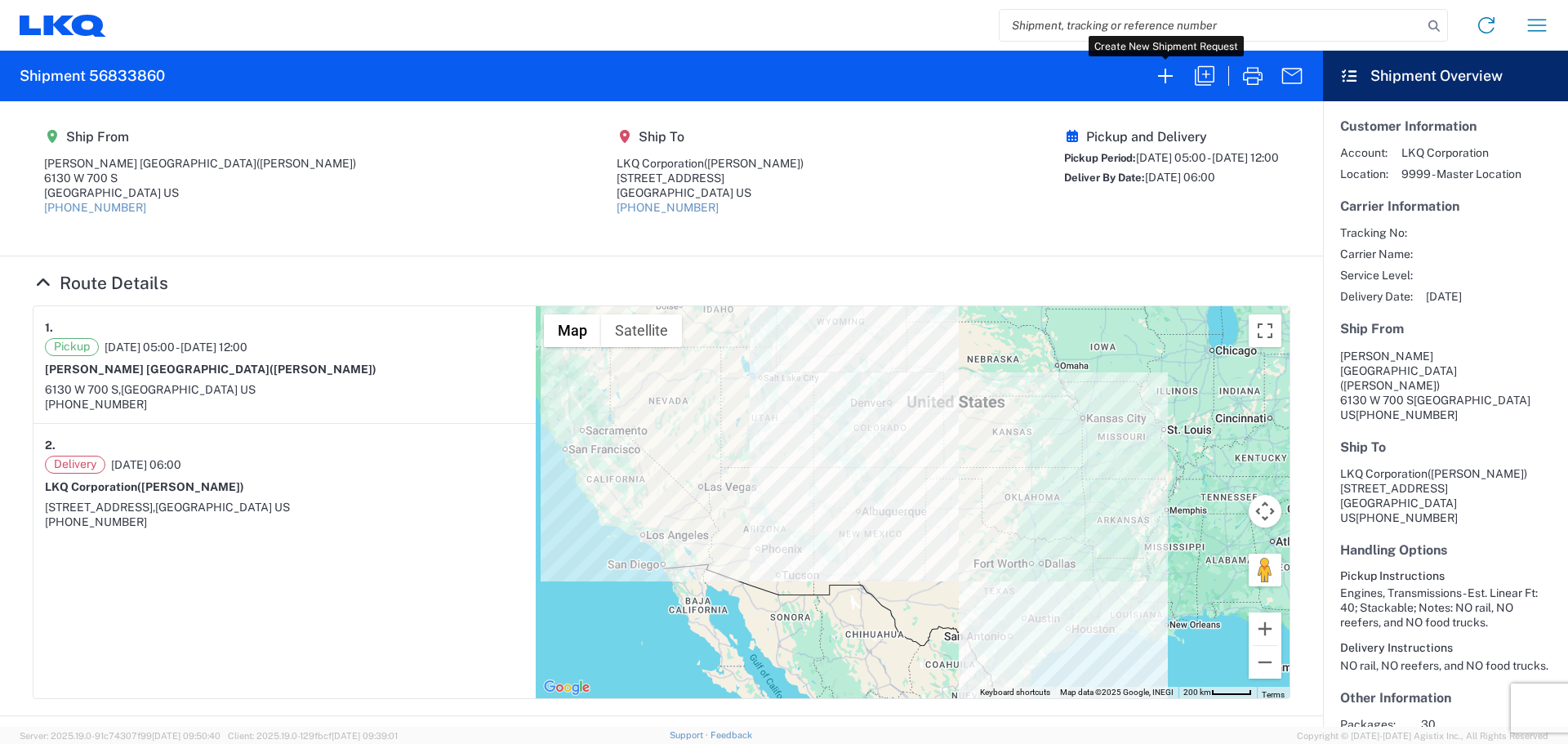
drag, startPoint x: 1161, startPoint y: 85, endPoint x: 1157, endPoint y: 111, distance: 26.3
click at [1161, 97] on agx-form-header "Shipment 56833860" at bounding box center [662, 76] width 1323 height 51
click at [1165, 89] on button "button" at bounding box center [1165, 76] width 39 height 39
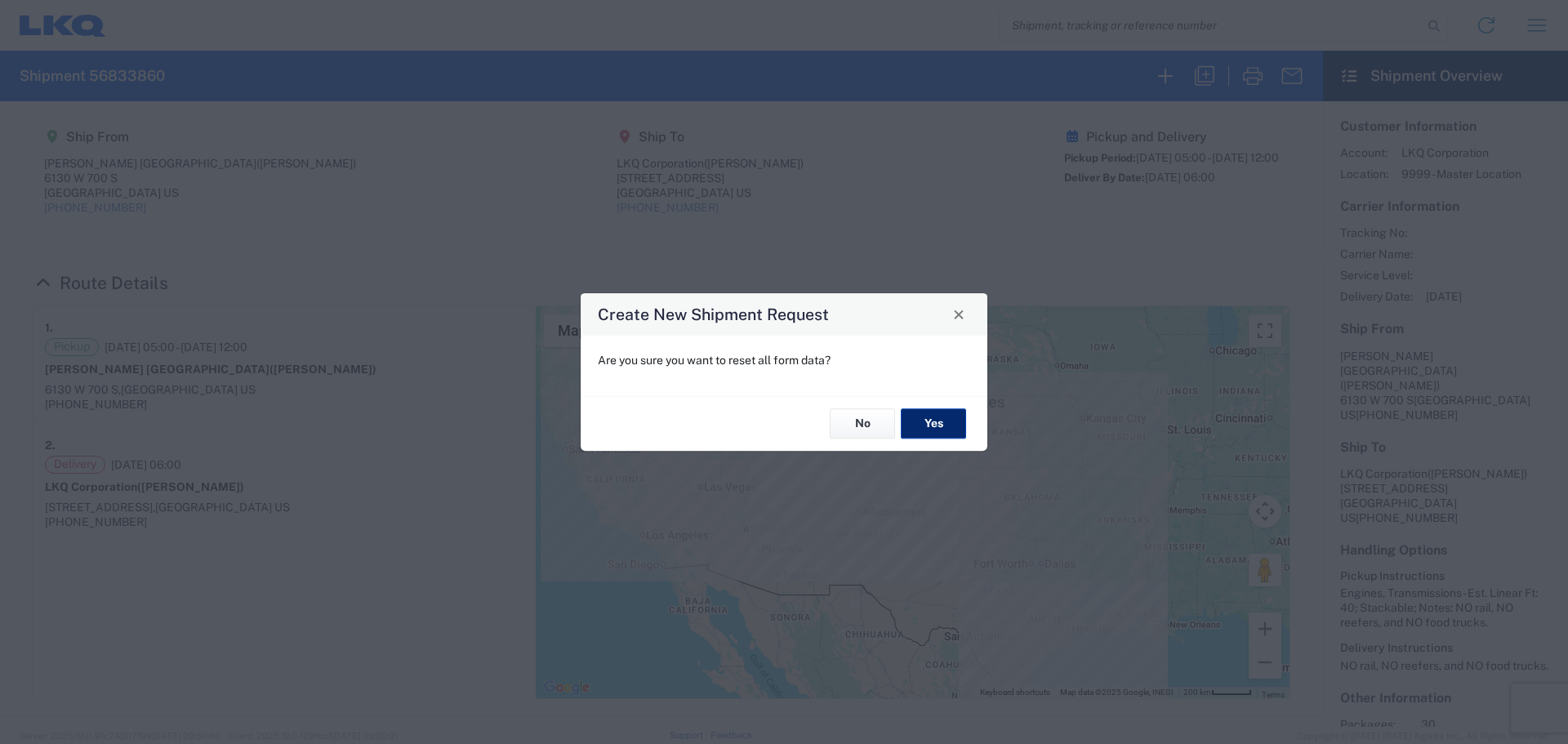
click at [924, 435] on button "Yes" at bounding box center [934, 424] width 66 height 30
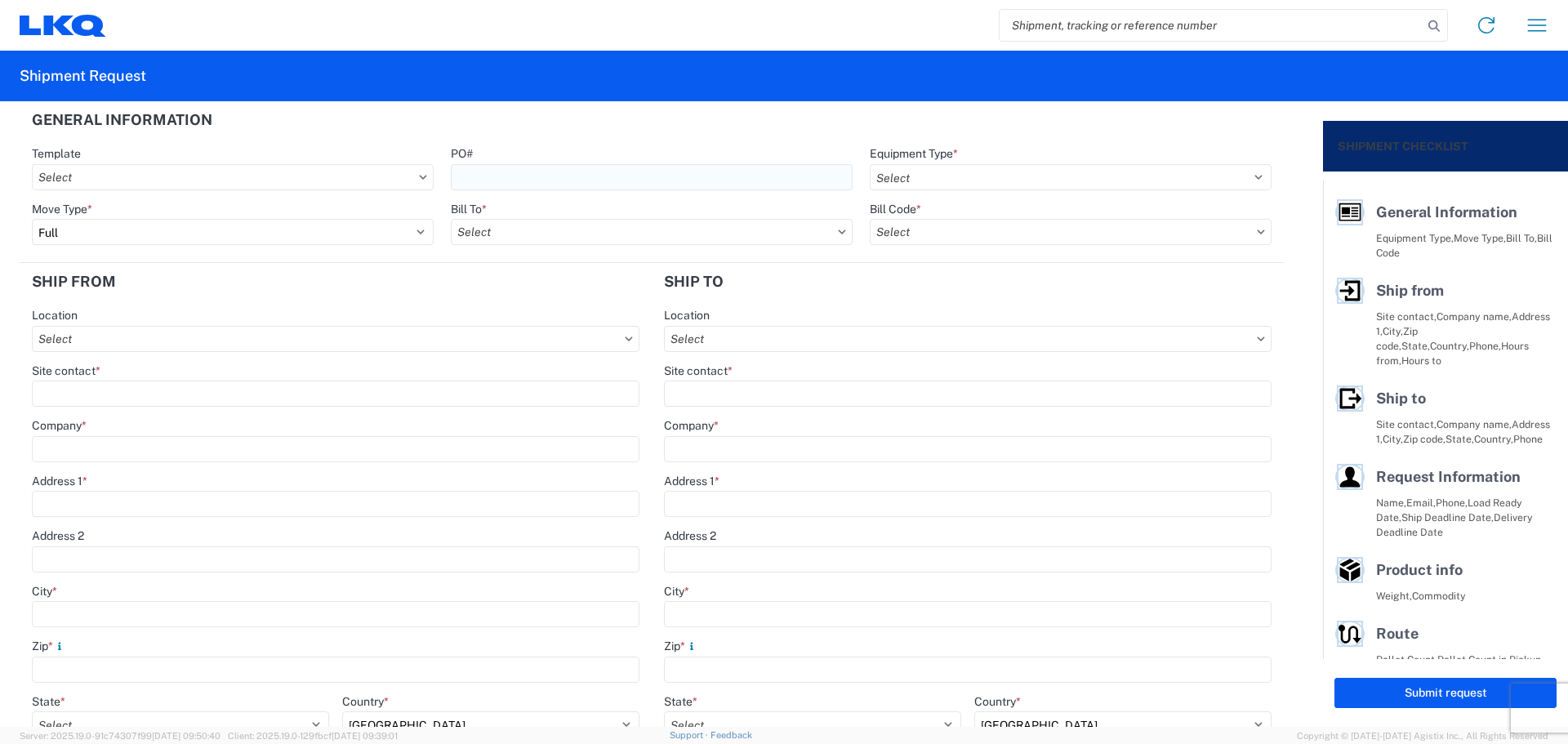
click at [504, 178] on input "PO#" at bounding box center [652, 177] width 402 height 26
click at [899, 166] on select "Select 53’ Dry Van Flatbed Dropdeck (van) Lowboy (flatbed) Rail" at bounding box center [1071, 177] width 402 height 26
click at [870, 164] on select "Select 53’ Dry Van Flatbed Dropdeck (van) Lowboy (flatbed) Rail" at bounding box center [1071, 177] width 402 height 26
click at [492, 230] on input "text" at bounding box center [652, 232] width 402 height 26
click at [575, 298] on div "1760 - LKQ Best Core" at bounding box center [593, 304] width 286 height 26
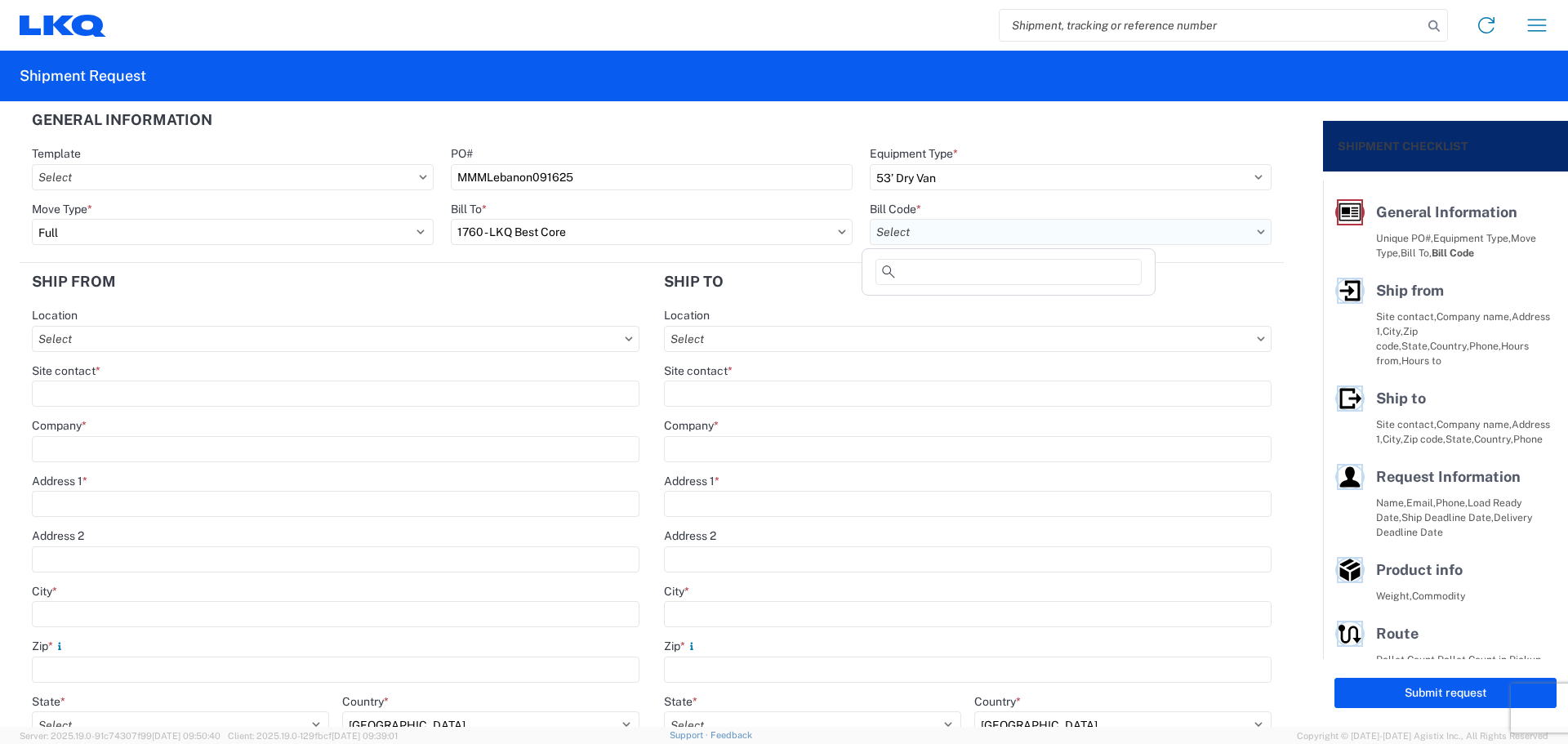
click at [955, 231] on input "text" at bounding box center [1071, 232] width 402 height 26
click at [1027, 307] on div "1760-1300-50180-0000 - 1760 Freight In - Cores" at bounding box center [1008, 304] width 286 height 26
click at [89, 609] on input "City *" at bounding box center [335, 614] width 608 height 26
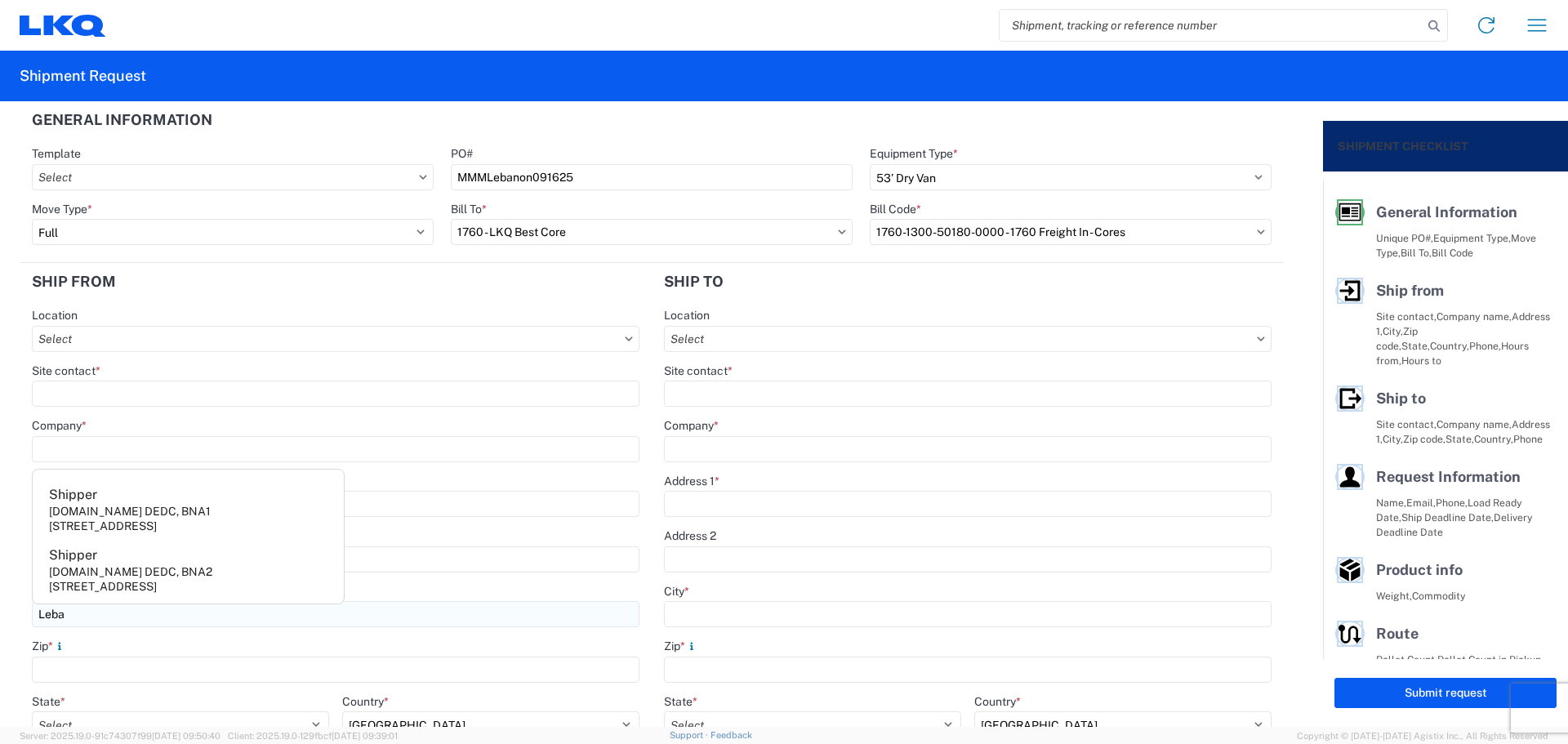
click at [98, 618] on input "Leba" at bounding box center [335, 614] width 608 height 26
click at [106, 380] on div "Site contact *" at bounding box center [335, 385] width 608 height 44
click at [106, 386] on input "Site contact *" at bounding box center [335, 394] width 608 height 26
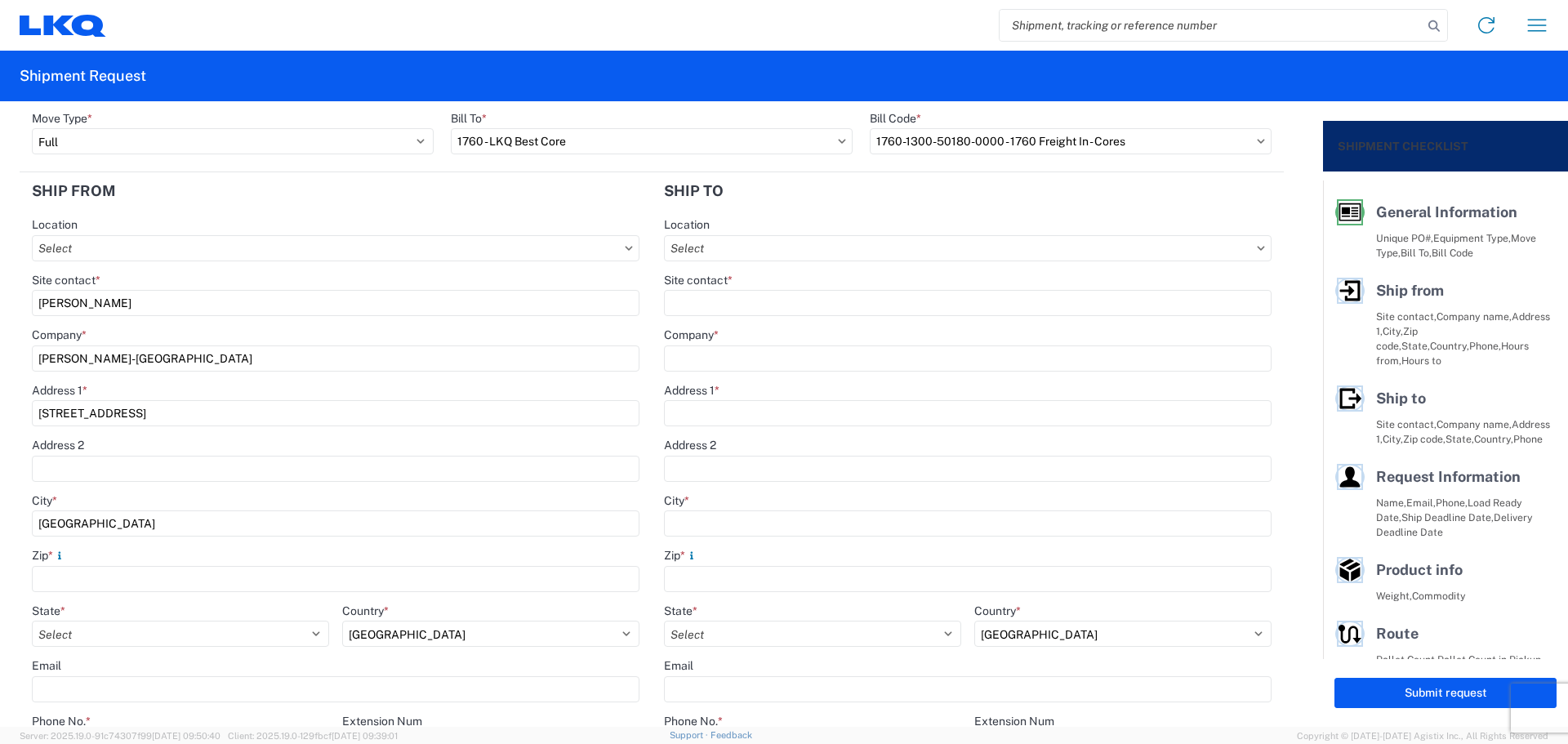
scroll to position [218, 0]
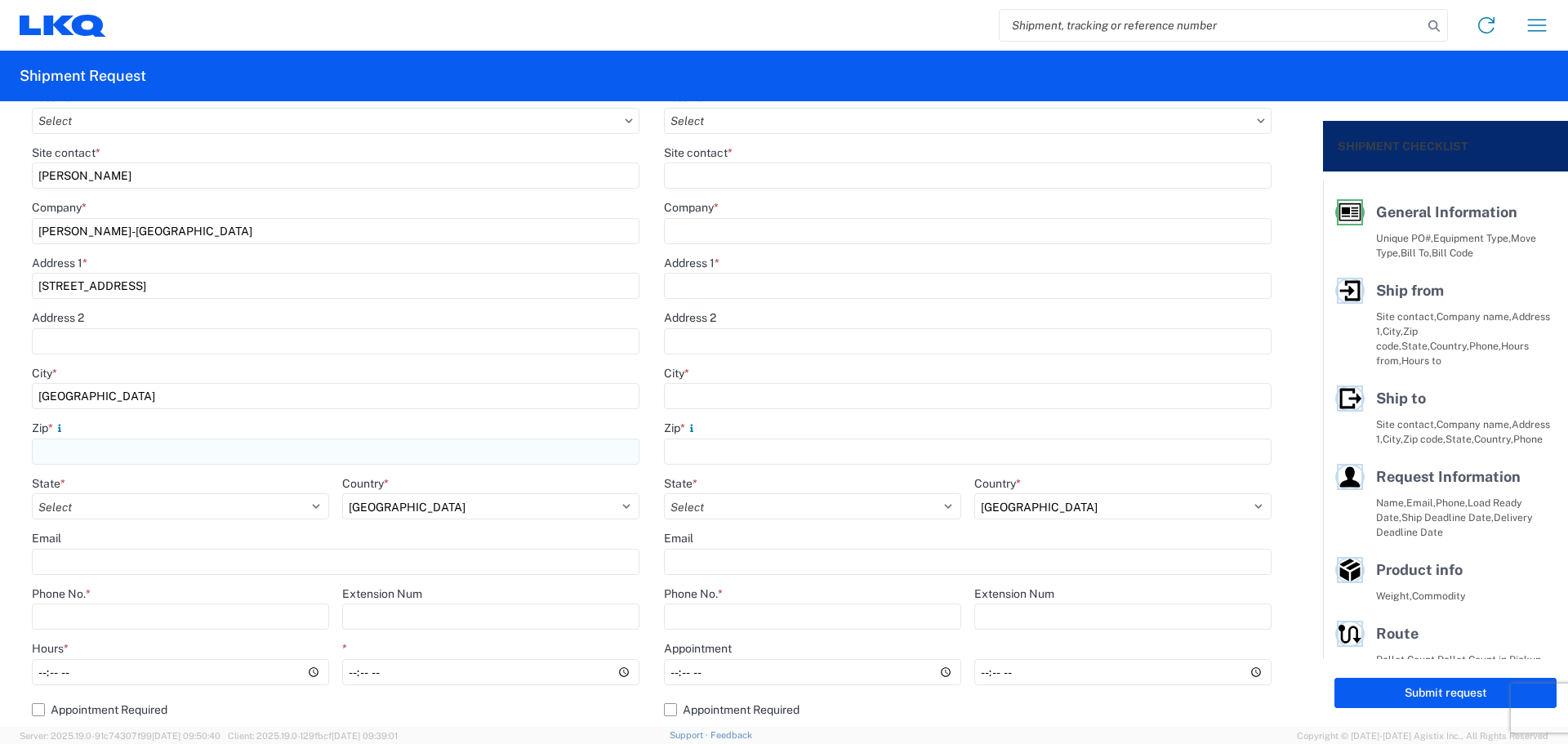
click at [102, 445] on input "Zip *" at bounding box center [335, 452] width 608 height 26
click at [115, 506] on select "Select [US_STATE] [US_STATE] [US_STATE] [US_STATE] Armed Forces Americas Armed …" at bounding box center [180, 506] width 297 height 26
click at [123, 616] on input "Phone No. *" at bounding box center [180, 617] width 297 height 26
click at [39, 673] on input "Hours *" at bounding box center [180, 672] width 297 height 26
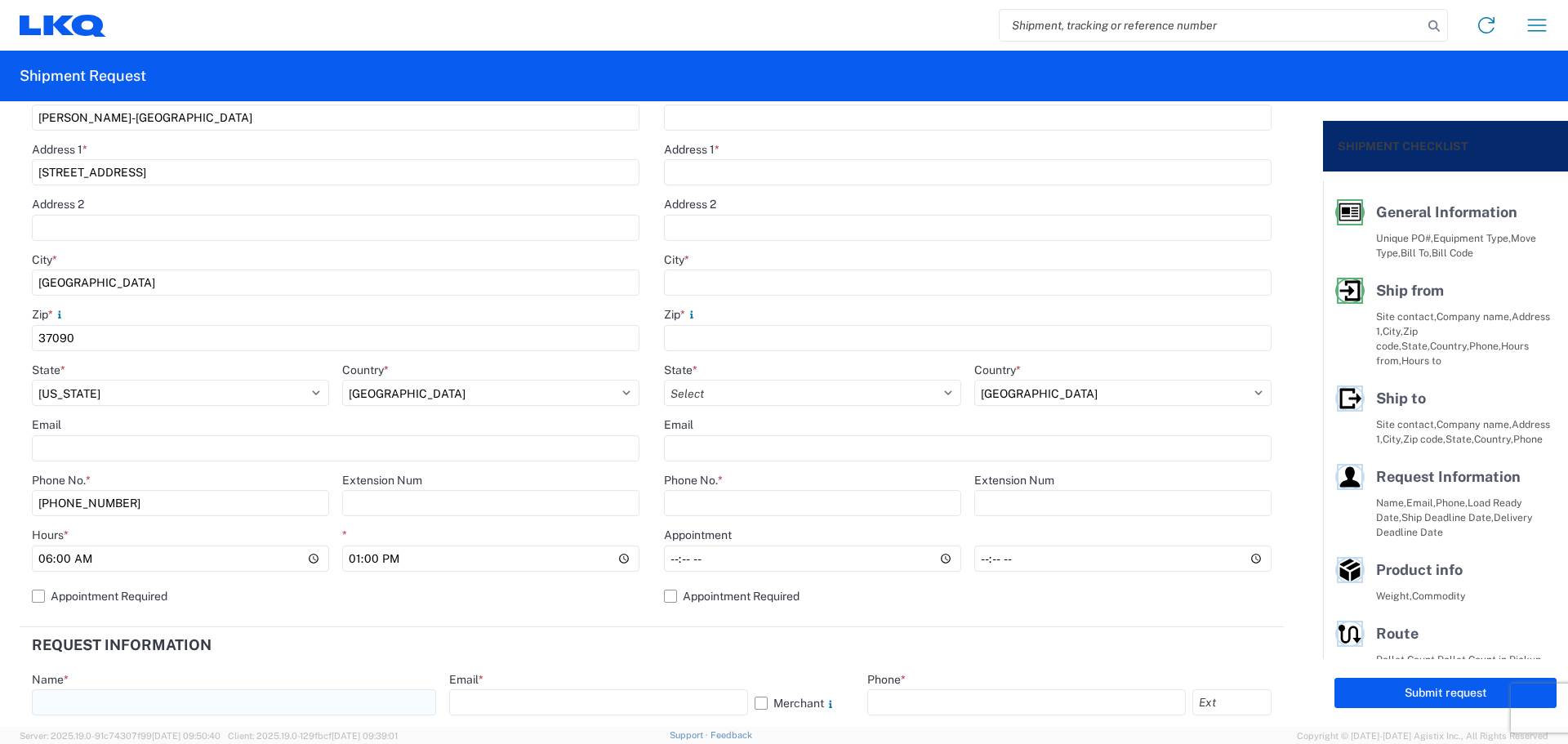
scroll to position [436, 0]
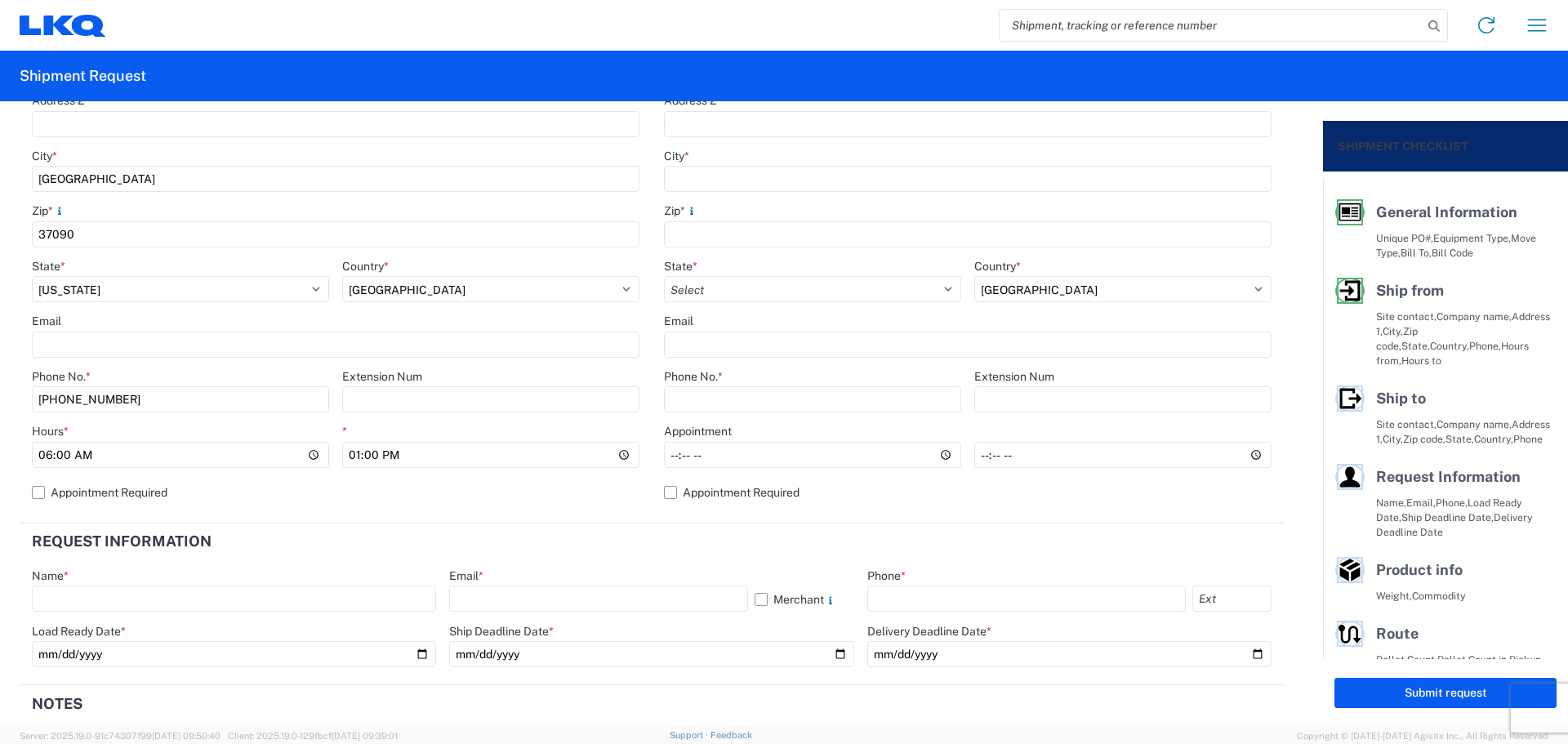
click at [685, 571] on div "Email *" at bounding box center [652, 575] width 404 height 15
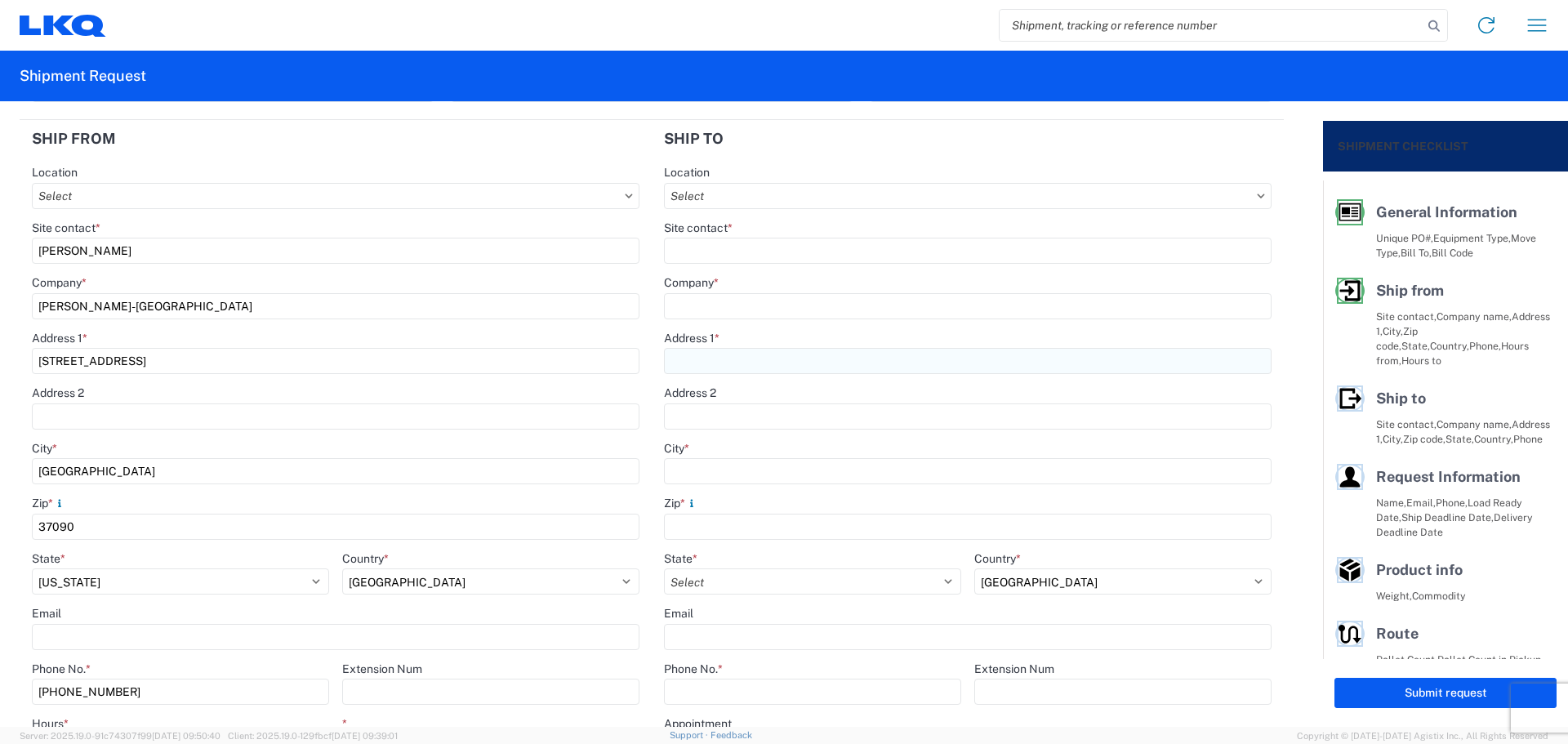
scroll to position [0, 0]
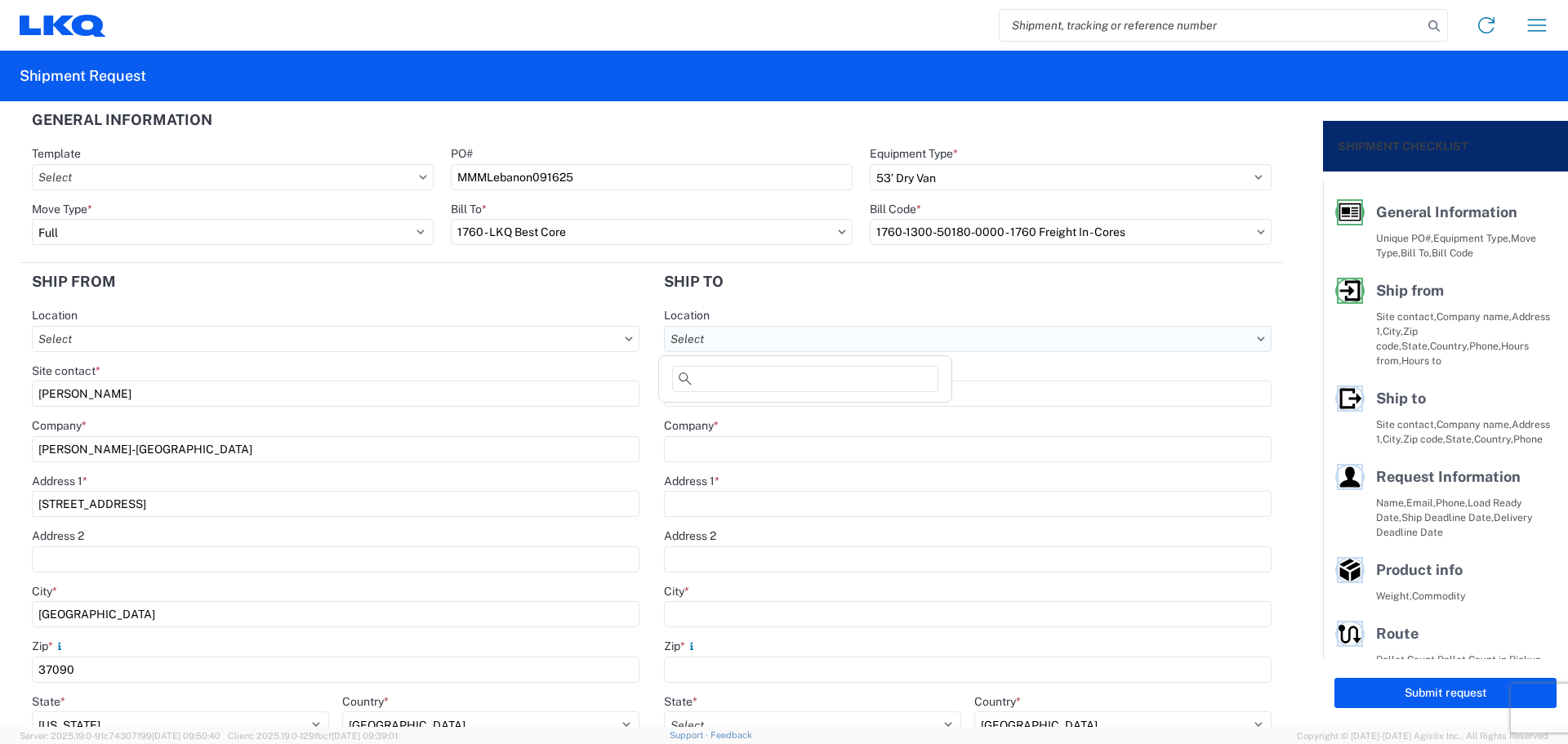
click at [782, 335] on input "text" at bounding box center [967, 339] width 608 height 26
click at [791, 408] on div "1760 - LKQ Best Core" at bounding box center [805, 412] width 286 height 26
click at [774, 340] on input "1760 - LKQ Best Core" at bounding box center [967, 339] width 608 height 26
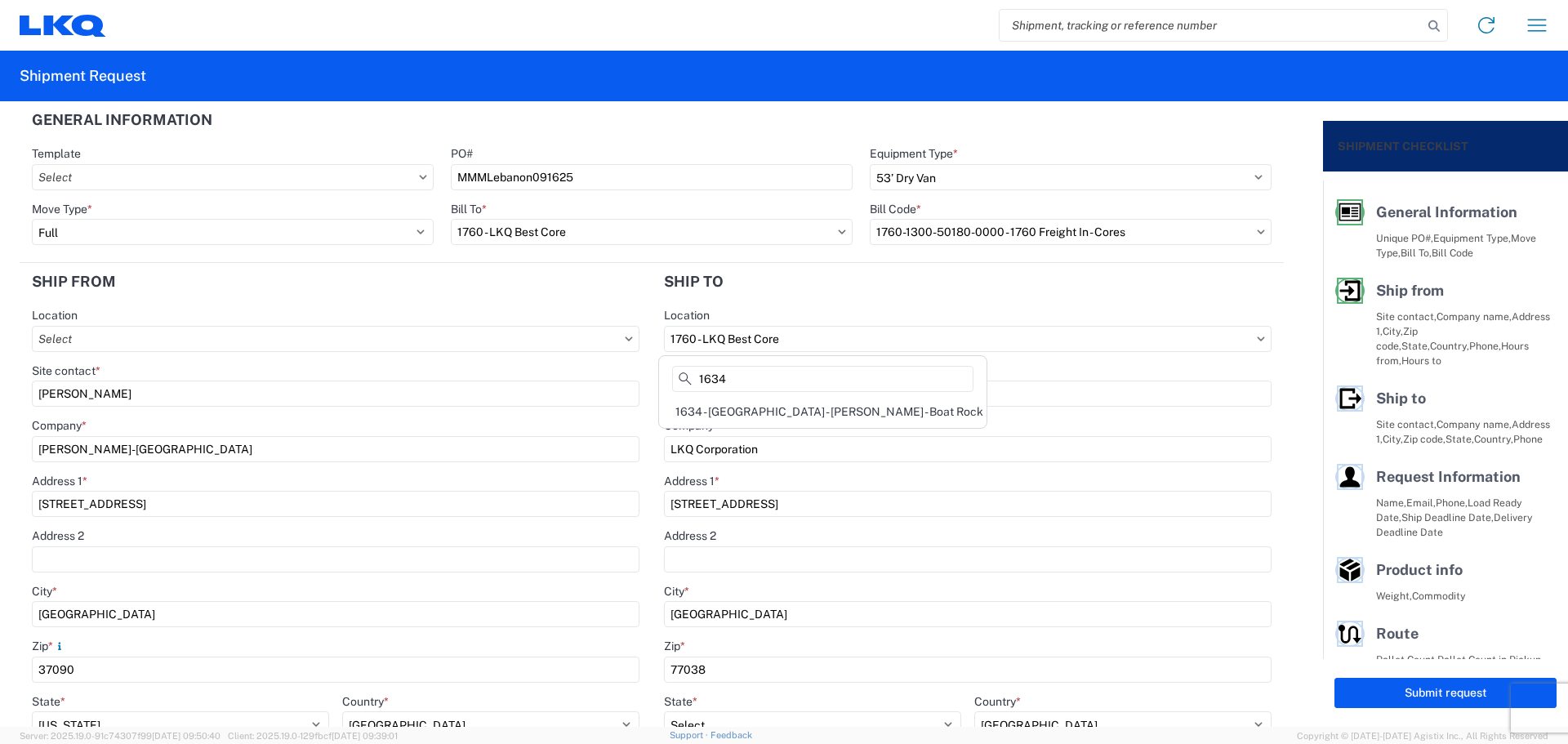
click at [806, 420] on div "1634 - [GEOGRAPHIC_DATA] - [PERSON_NAME] - Boat Rock" at bounding box center [823, 412] width 321 height 26
click at [774, 392] on input "Site contact *" at bounding box center [967, 394] width 608 height 26
click at [784, 253] on agx-form-control-wrapper-v2 "Bill To * 1760 - LKQ Best Core" at bounding box center [651, 230] width 419 height 56
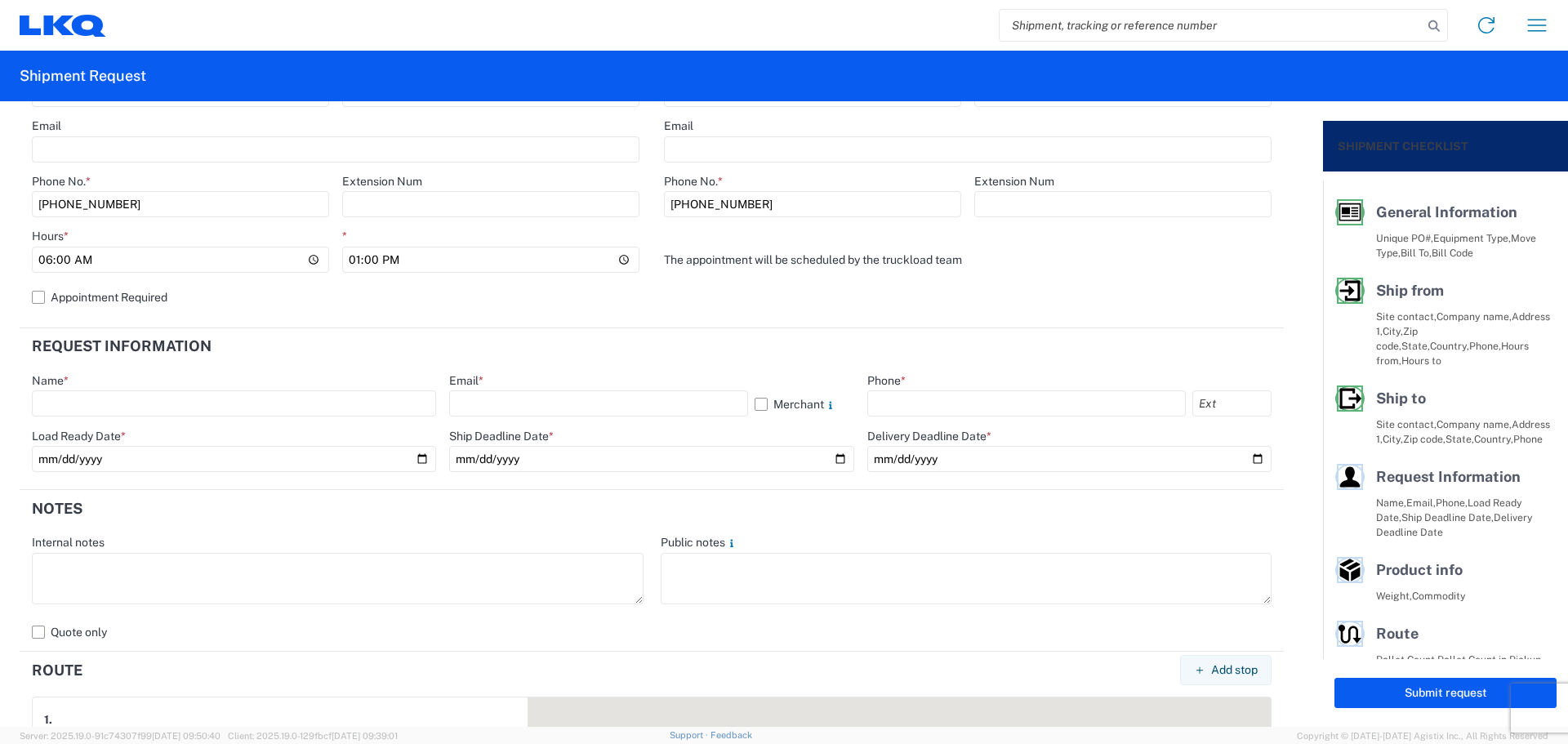
scroll to position [762, 0]
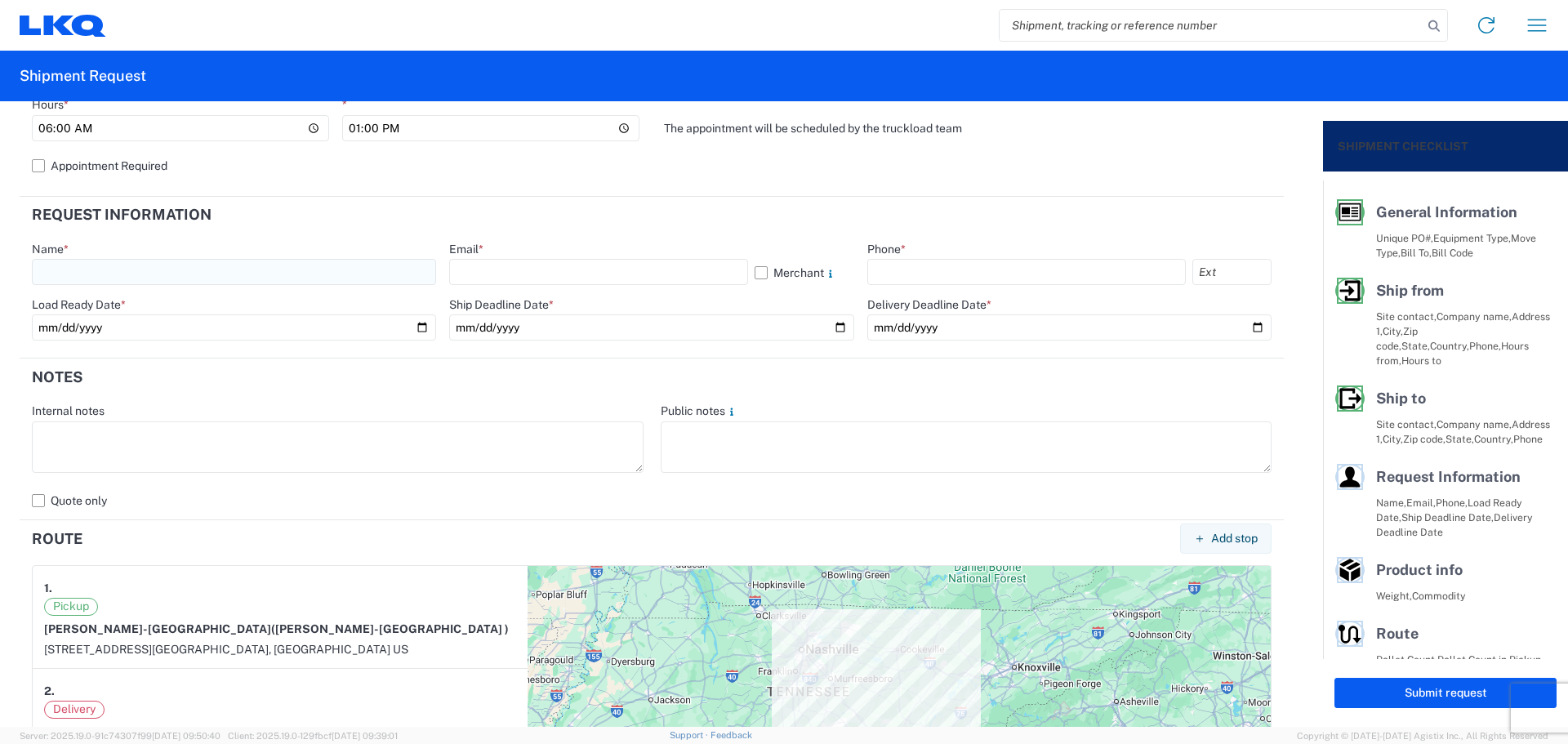
click at [106, 264] on input "text" at bounding box center [234, 272] width 404 height 26
click at [554, 264] on input "text" at bounding box center [599, 272] width 298 height 26
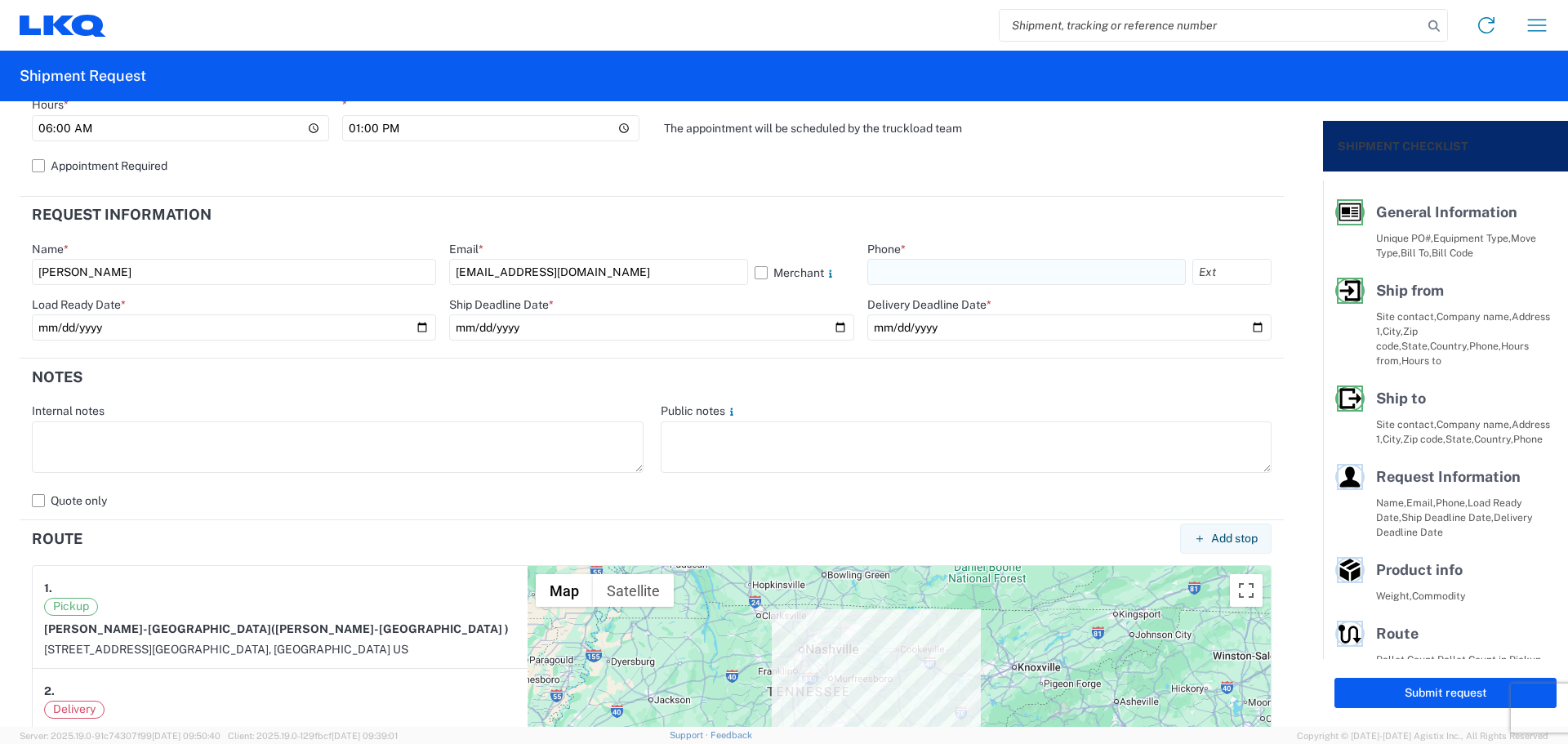
click at [882, 272] on input "text" at bounding box center [1027, 272] width 318 height 26
click at [417, 327] on input "date" at bounding box center [234, 327] width 404 height 26
click at [832, 326] on input "date" at bounding box center [652, 327] width 404 height 26
click at [1248, 321] on input "date" at bounding box center [1070, 327] width 404 height 26
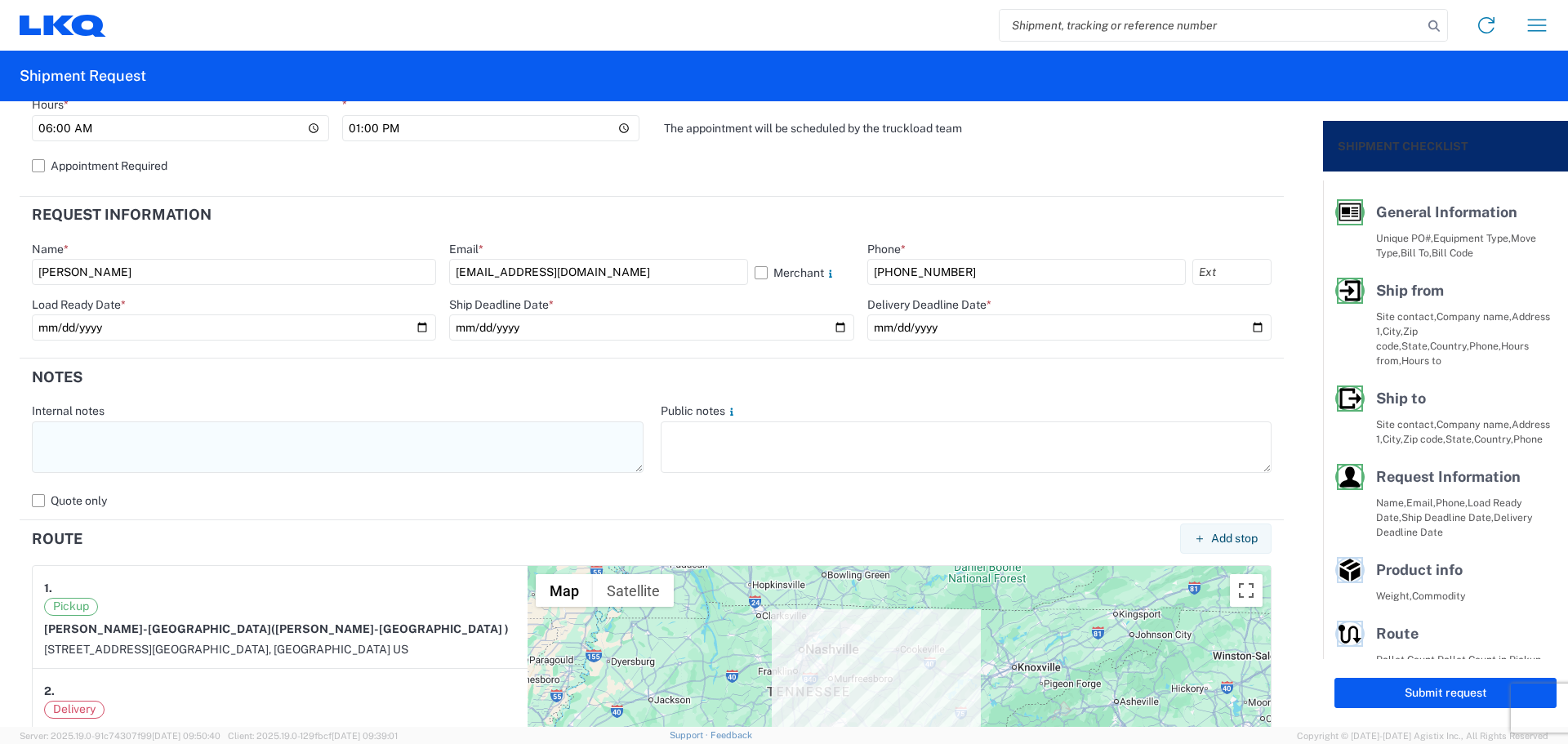
click at [273, 450] on textarea at bounding box center [337, 448] width 612 height 52
paste textarea "NO rail, NO reefers, and NO food trucks."
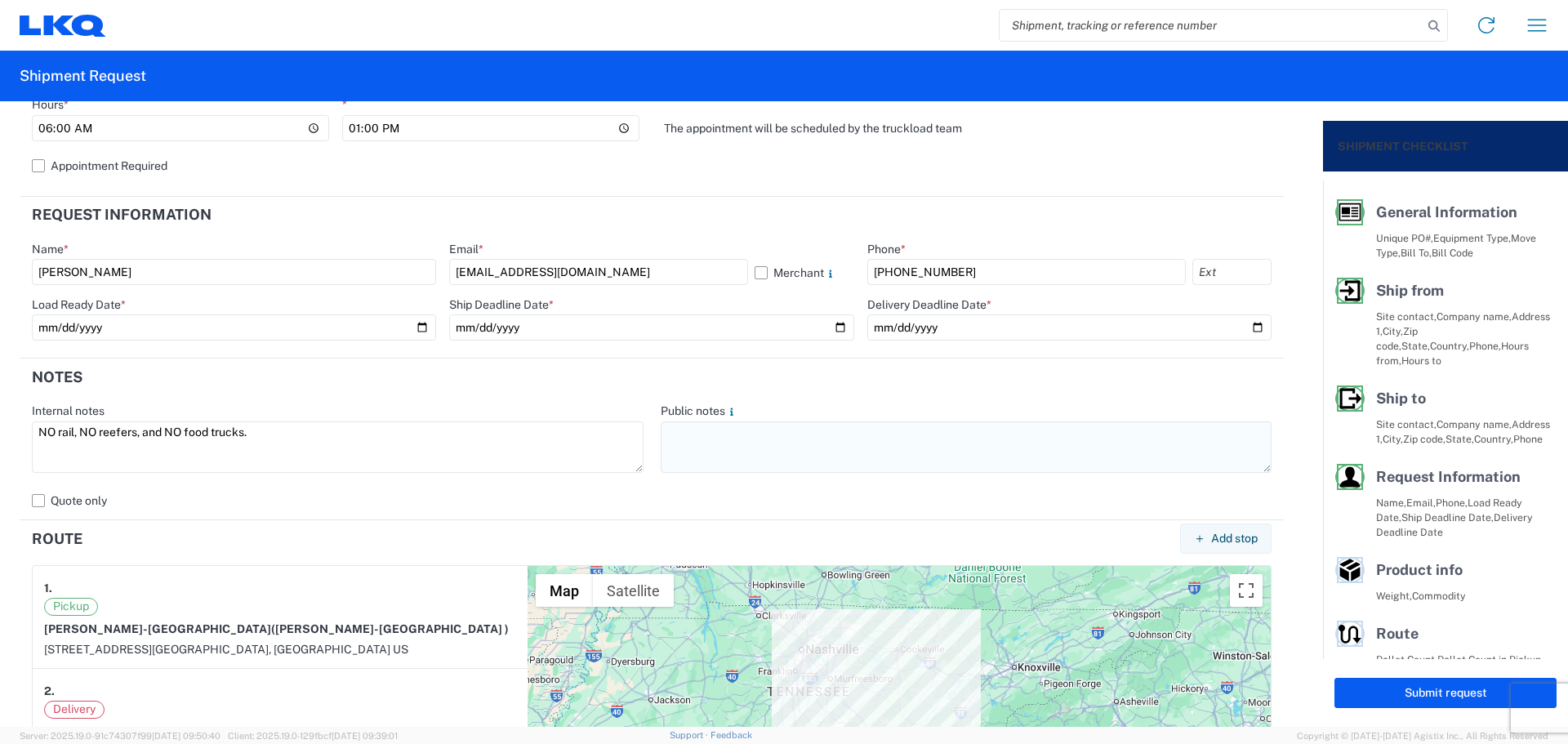
click at [755, 431] on textarea at bounding box center [966, 448] width 612 height 52
paste textarea "NO rail, NO reefers, and NO food trucks."
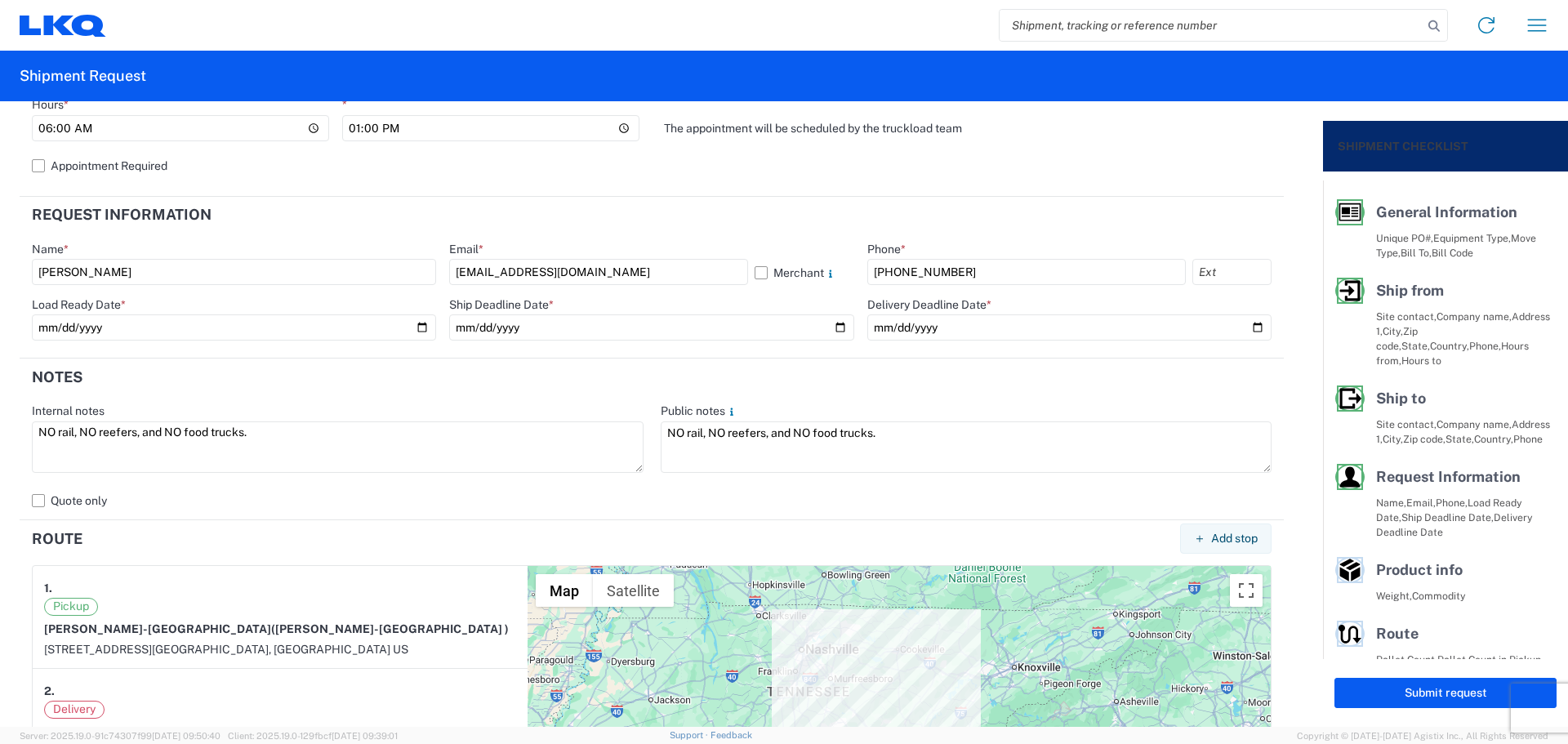
scroll to position [1442, 0]
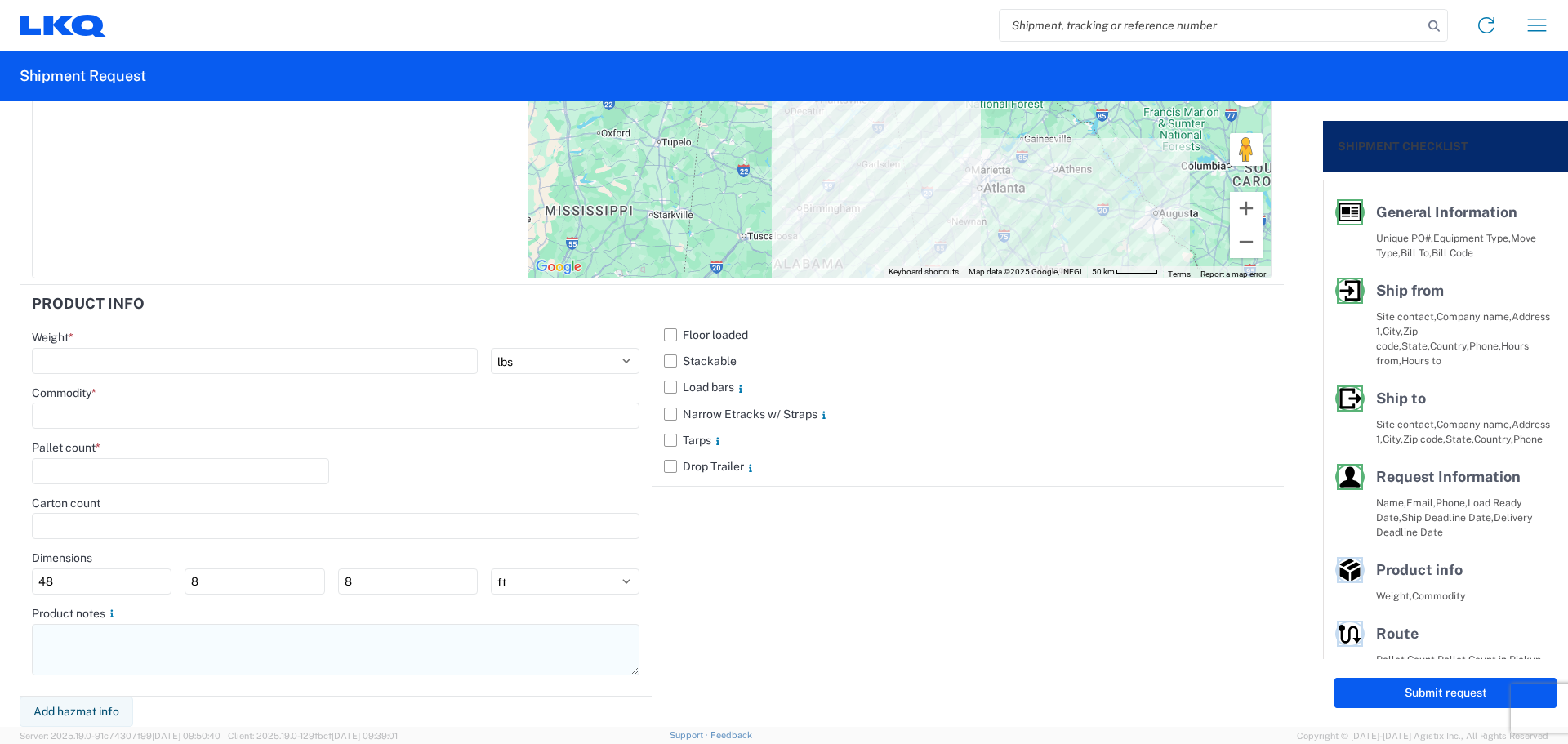
click at [121, 651] on textarea at bounding box center [335, 650] width 608 height 52
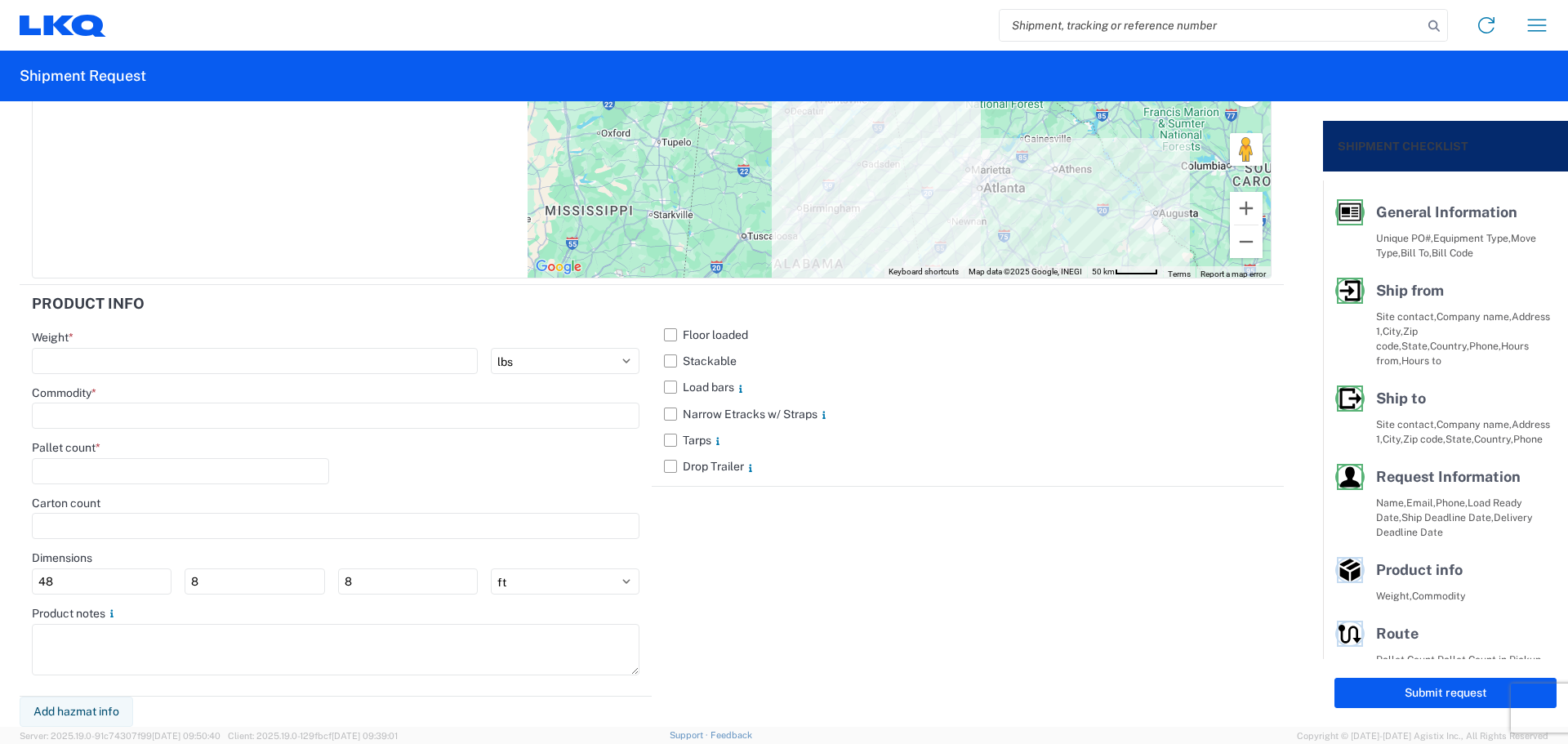
paste textarea "NO rail, NO reefers, and NO food trucks."
click at [678, 358] on label "Stackable" at bounding box center [967, 361] width 608 height 26
click at [0, 0] on input "Stackable" at bounding box center [0, 0] width 0 height 0
click at [208, 362] on input "number" at bounding box center [255, 361] width 446 height 26
click at [98, 409] on input at bounding box center [335, 416] width 608 height 26
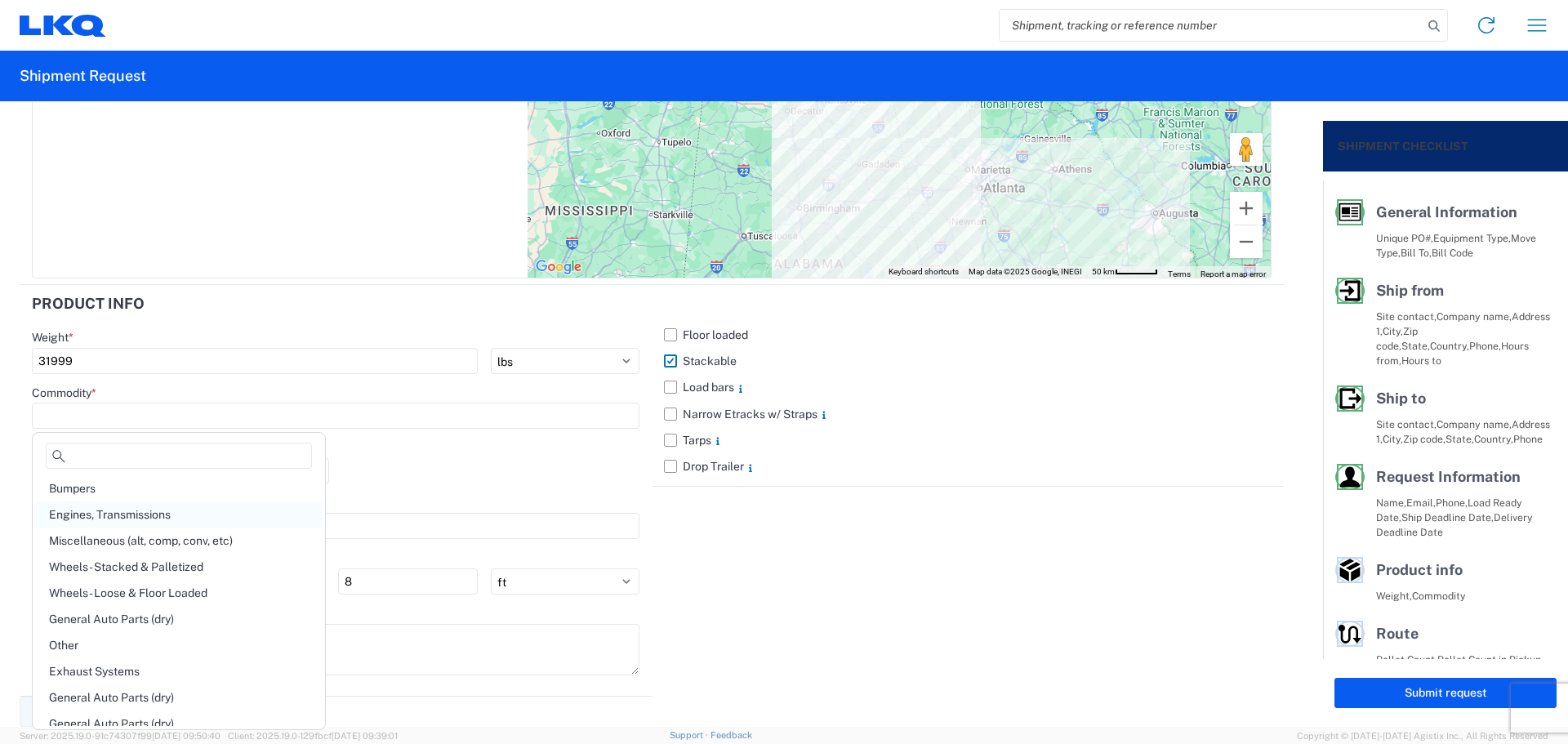
click at [157, 509] on div "Engines, Transmissions" at bounding box center [178, 514] width 286 height 26
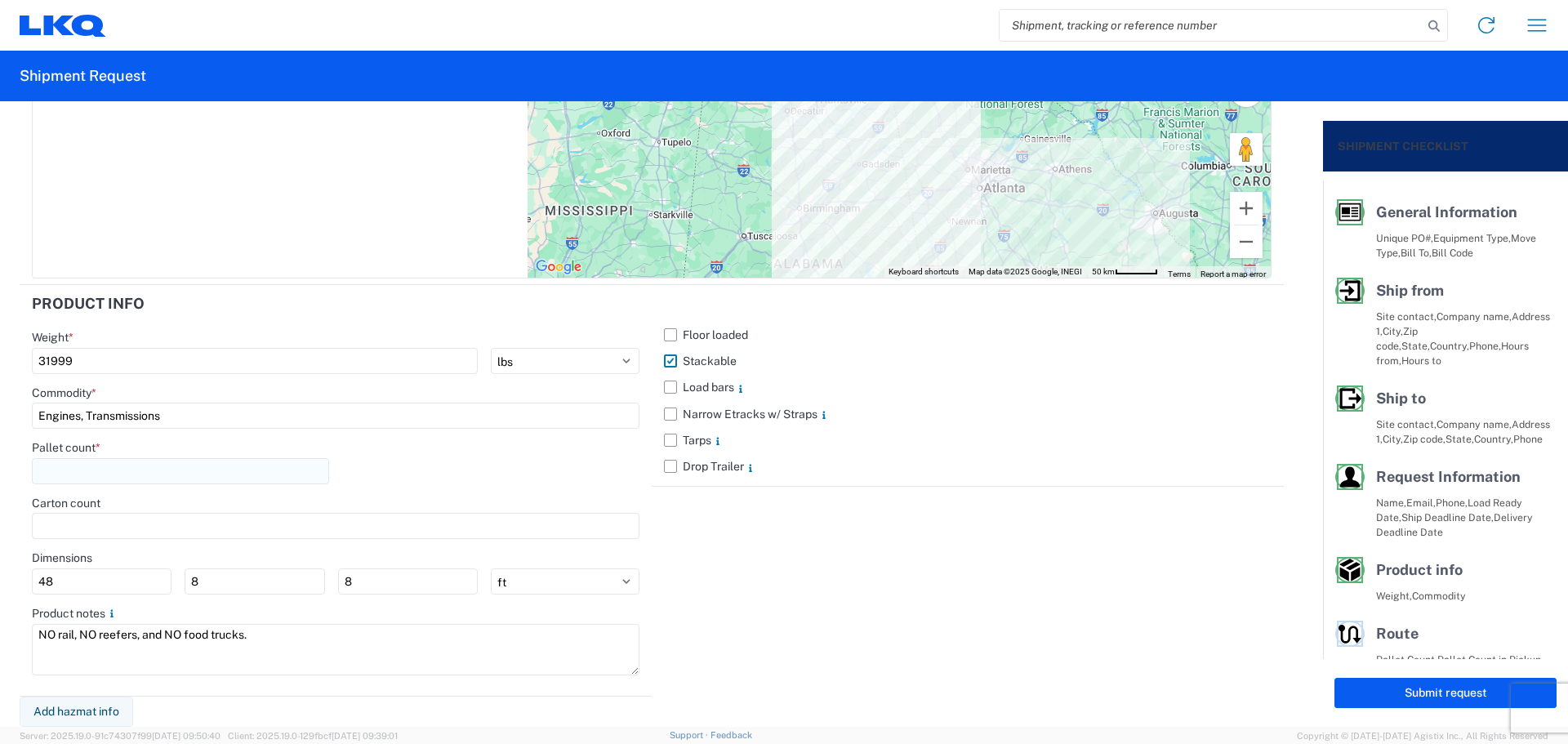
click at [125, 465] on input "number" at bounding box center [180, 471] width 297 height 26
click at [443, 470] on div "Pallet count * 44" at bounding box center [335, 468] width 608 height 56
click at [1385, 690] on button "Submit request" at bounding box center [1446, 692] width 222 height 30
